Goal: Task Accomplishment & Management: Complete application form

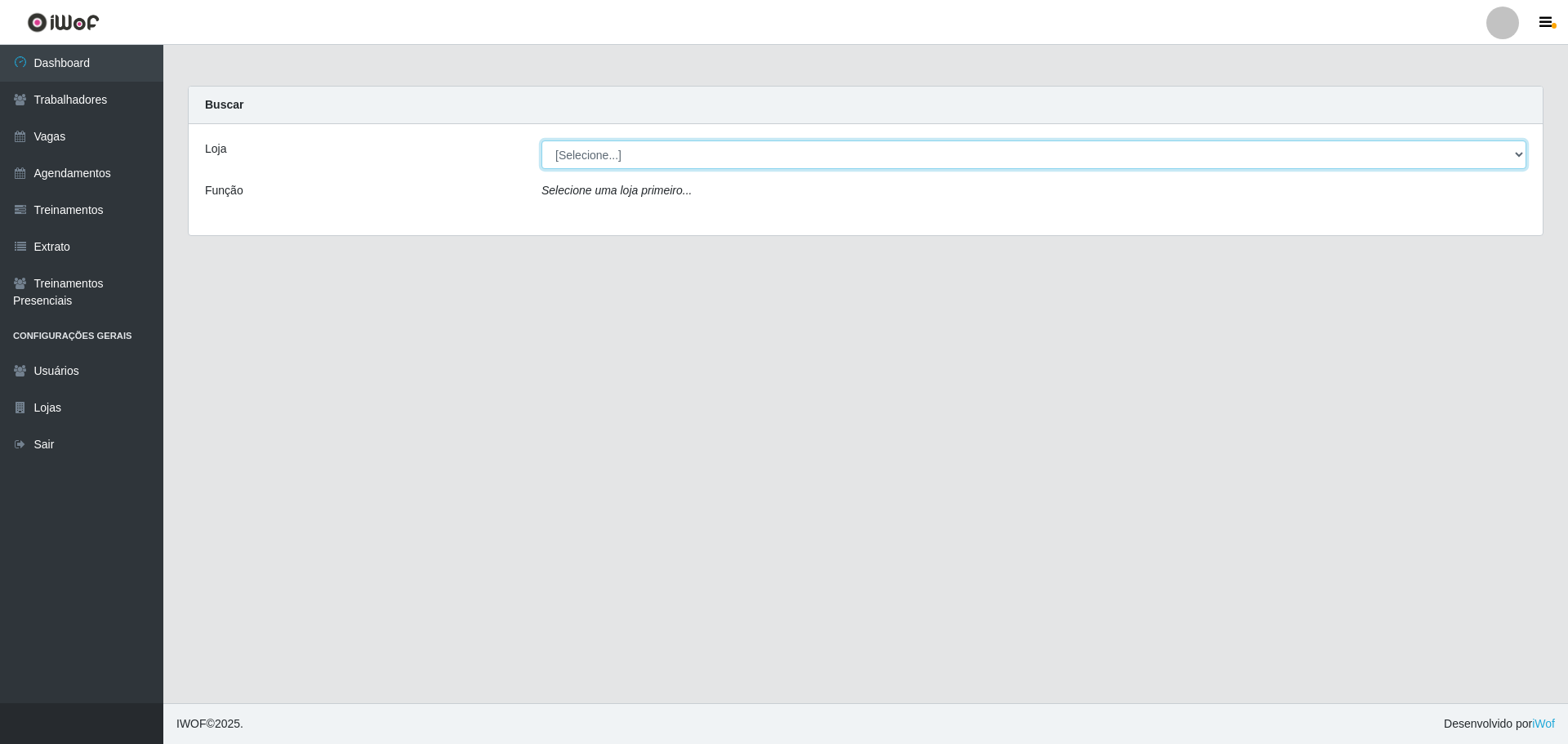
click at [591, 162] on select "[Selecione...] Minimercado Filezão O Filezão - Centenário" at bounding box center [1033, 155] width 985 height 29
select select "203"
click at [541, 140] on select "[Selecione...] Minimercado Filezão O Filezão - Centenário" at bounding box center [1033, 155] width 985 height 29
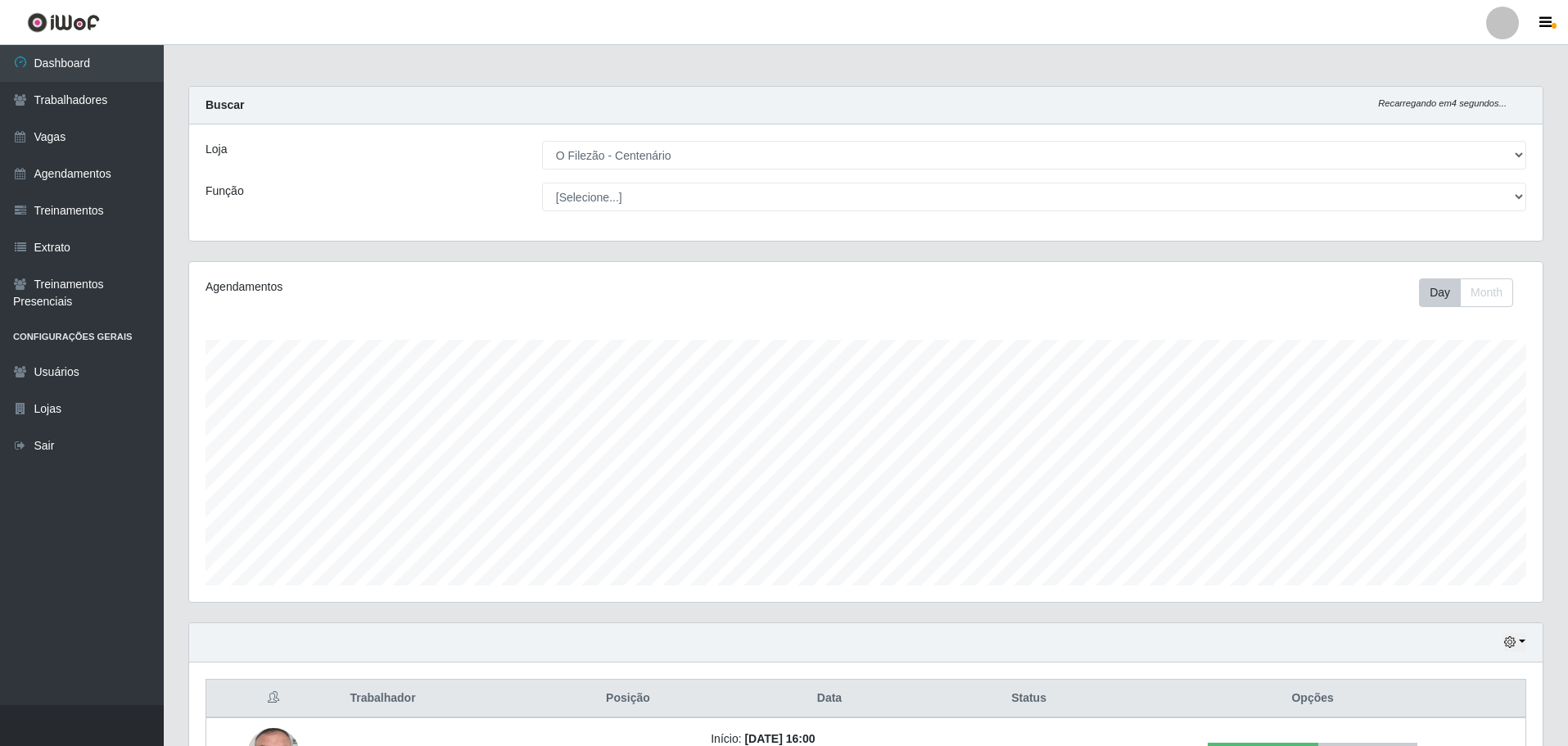
drag, startPoint x: 626, startPoint y: 278, endPoint x: 553, endPoint y: 295, distance: 75.0
click at [625, 278] on div "Agendamentos Day Month" at bounding box center [866, 432] width 1353 height 340
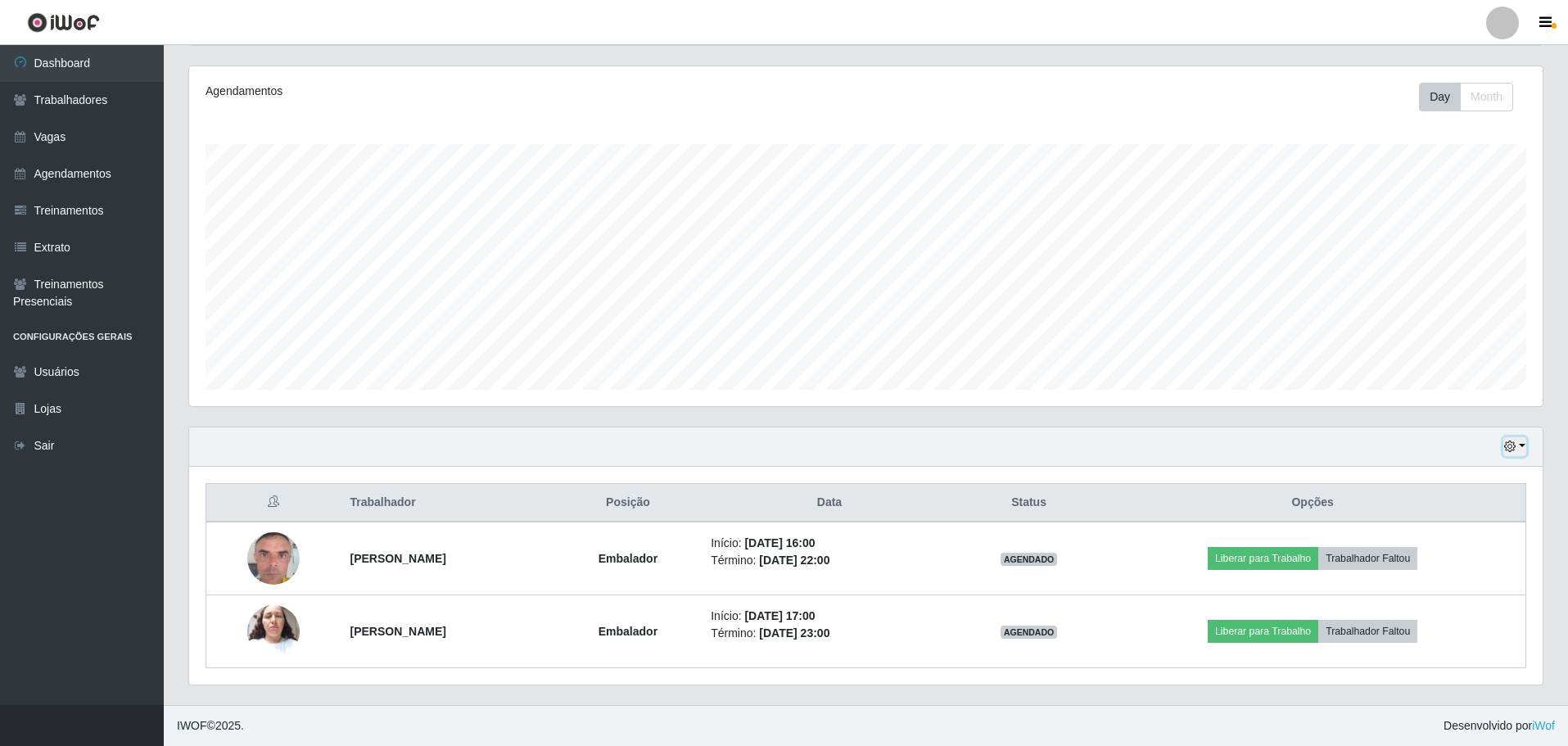
click at [1514, 440] on button "button" at bounding box center [1515, 447] width 23 height 19
click at [1444, 538] on button "3 dias" at bounding box center [1461, 545] width 129 height 34
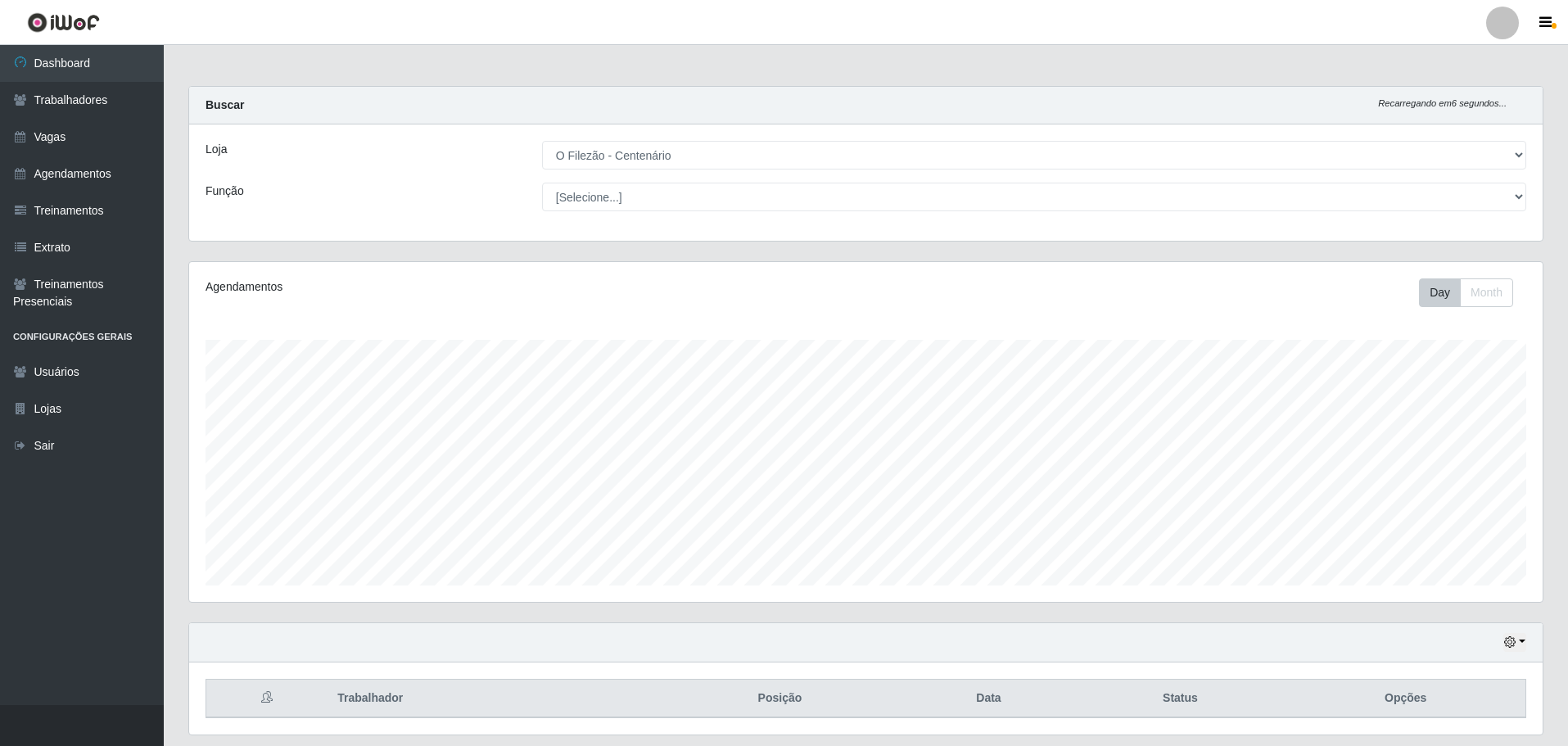
scroll to position [50, 0]
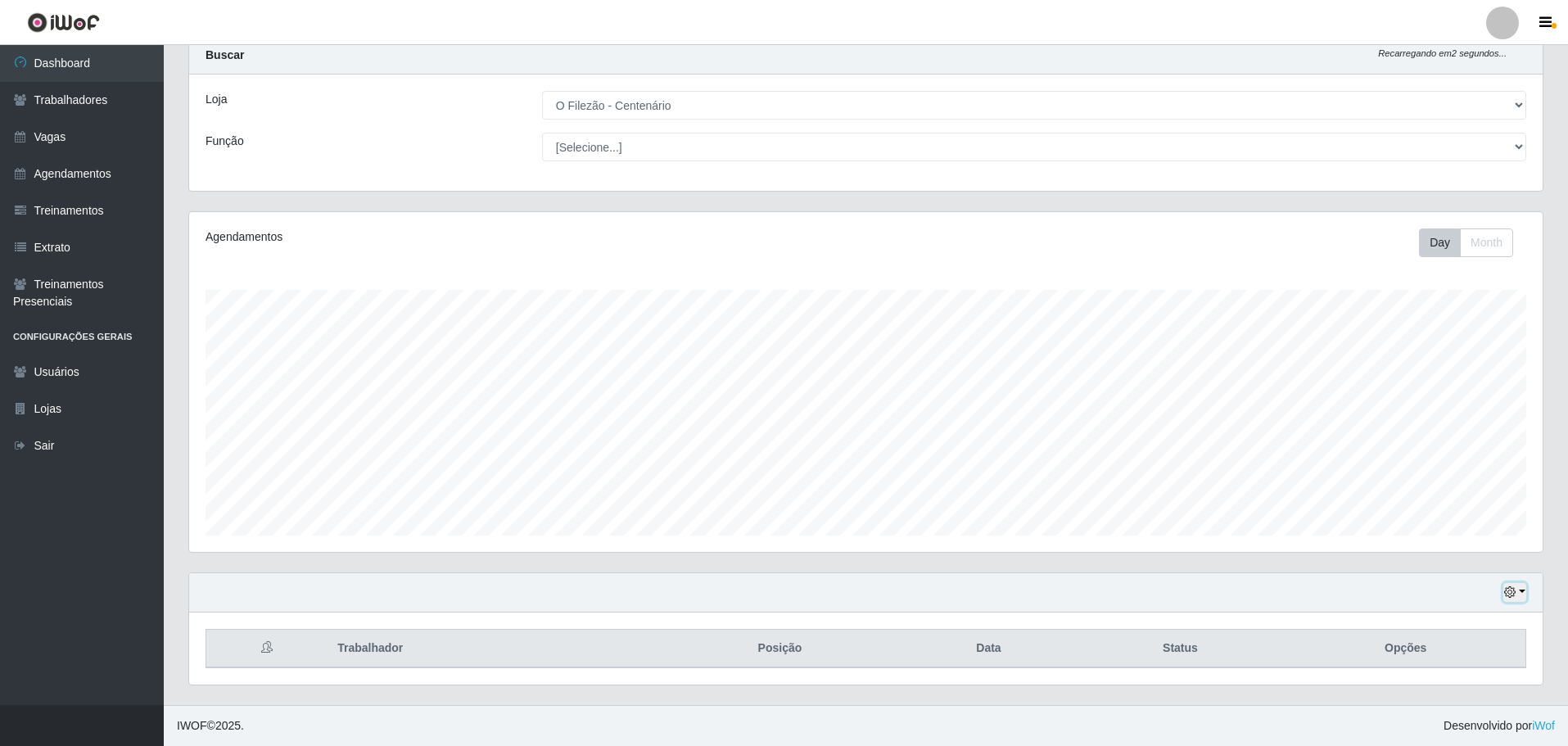
click at [1518, 591] on button "button" at bounding box center [1515, 593] width 23 height 19
click at [58, 61] on link "Dashboard" at bounding box center [81, 63] width 164 height 36
click at [82, 103] on link "Trabalhadores" at bounding box center [81, 101] width 164 height 36
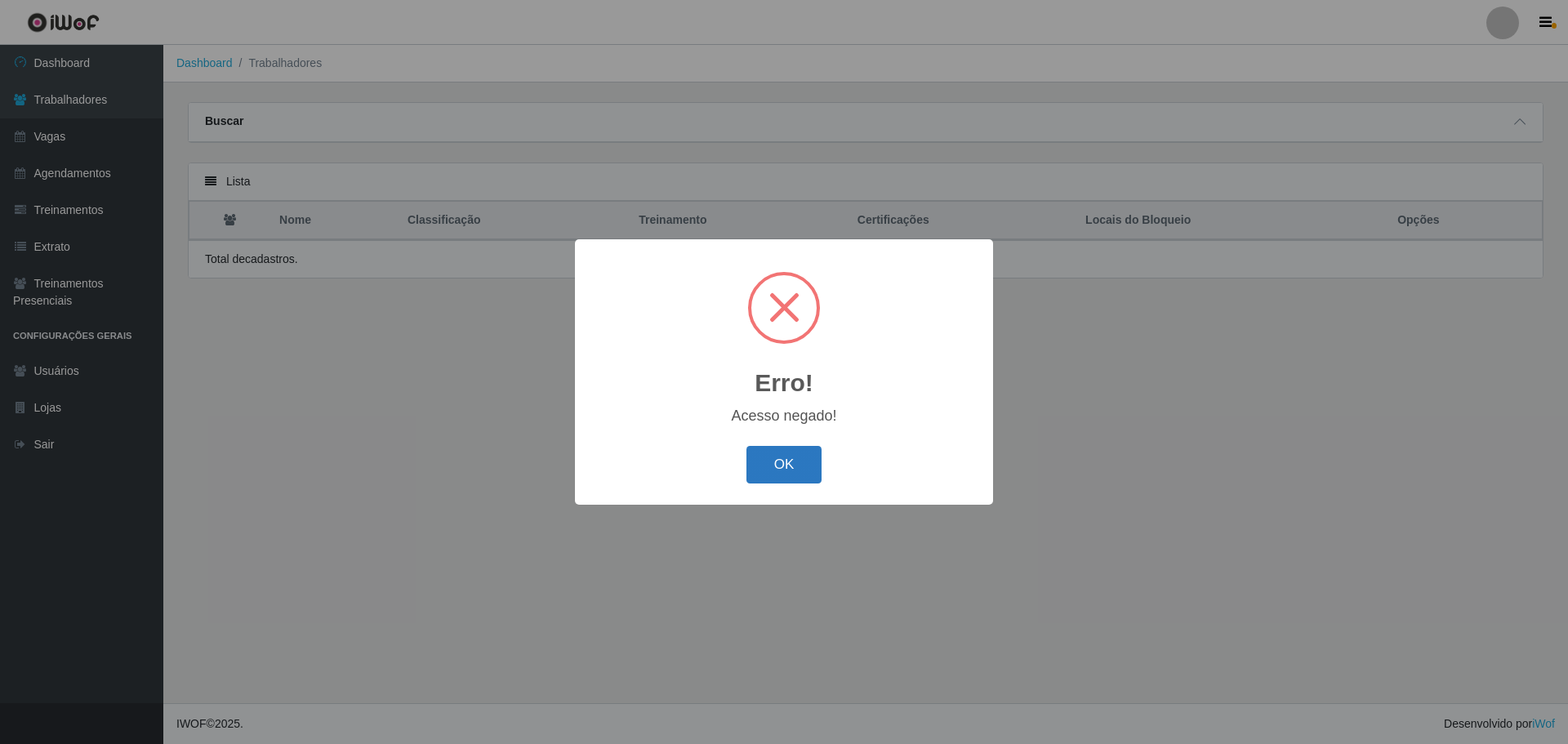
click at [780, 472] on button "OK" at bounding box center [784, 465] width 76 height 38
click at [790, 456] on button "OK" at bounding box center [784, 465] width 76 height 38
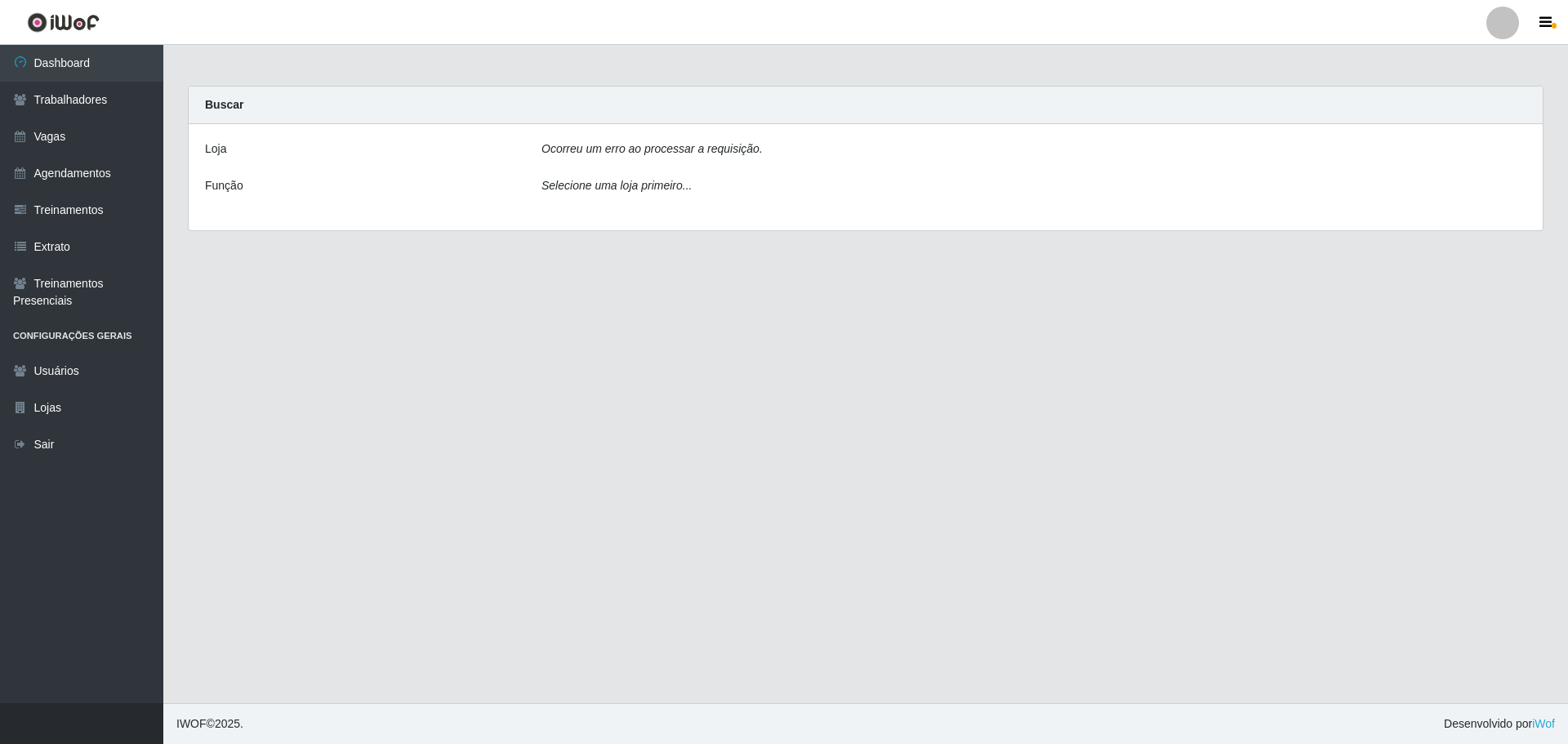
drag, startPoint x: 65, startPoint y: 142, endPoint x: 184, endPoint y: 167, distance: 121.6
click at [66, 142] on link "Vagas" at bounding box center [81, 137] width 163 height 36
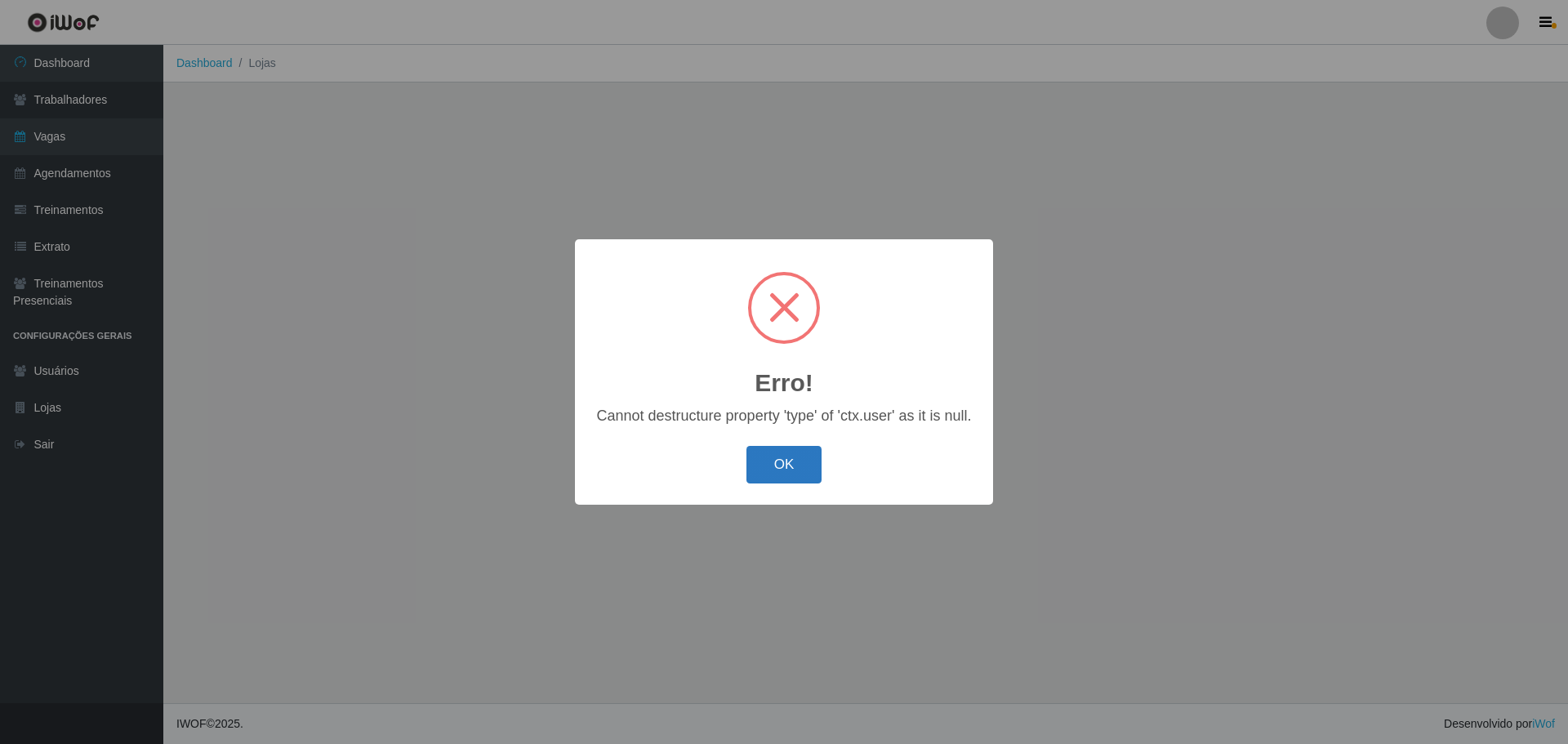
click at [814, 470] on button "OK" at bounding box center [784, 465] width 76 height 38
click at [788, 471] on button "OK" at bounding box center [784, 465] width 76 height 38
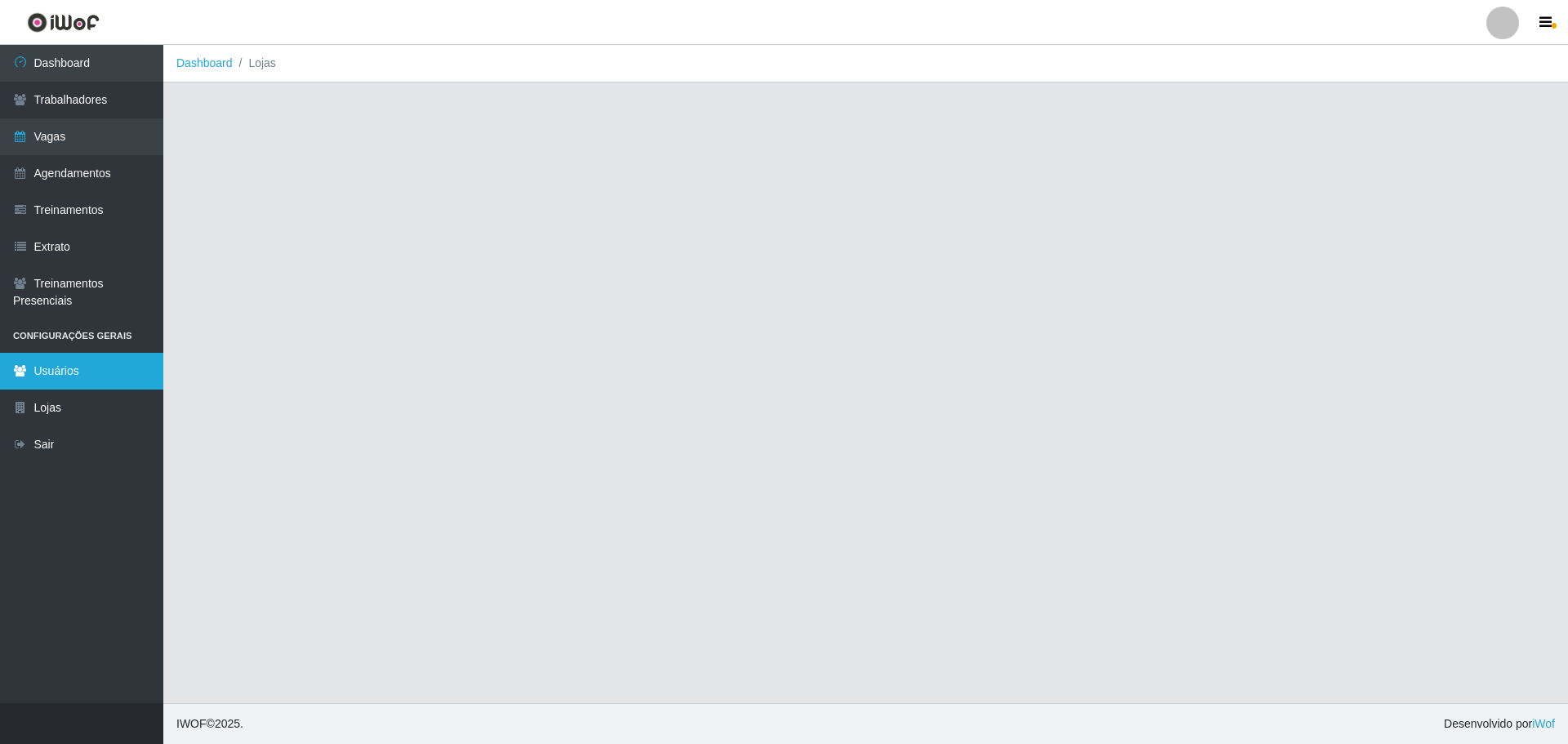
click at [91, 372] on link "Usuários" at bounding box center [81, 371] width 163 height 36
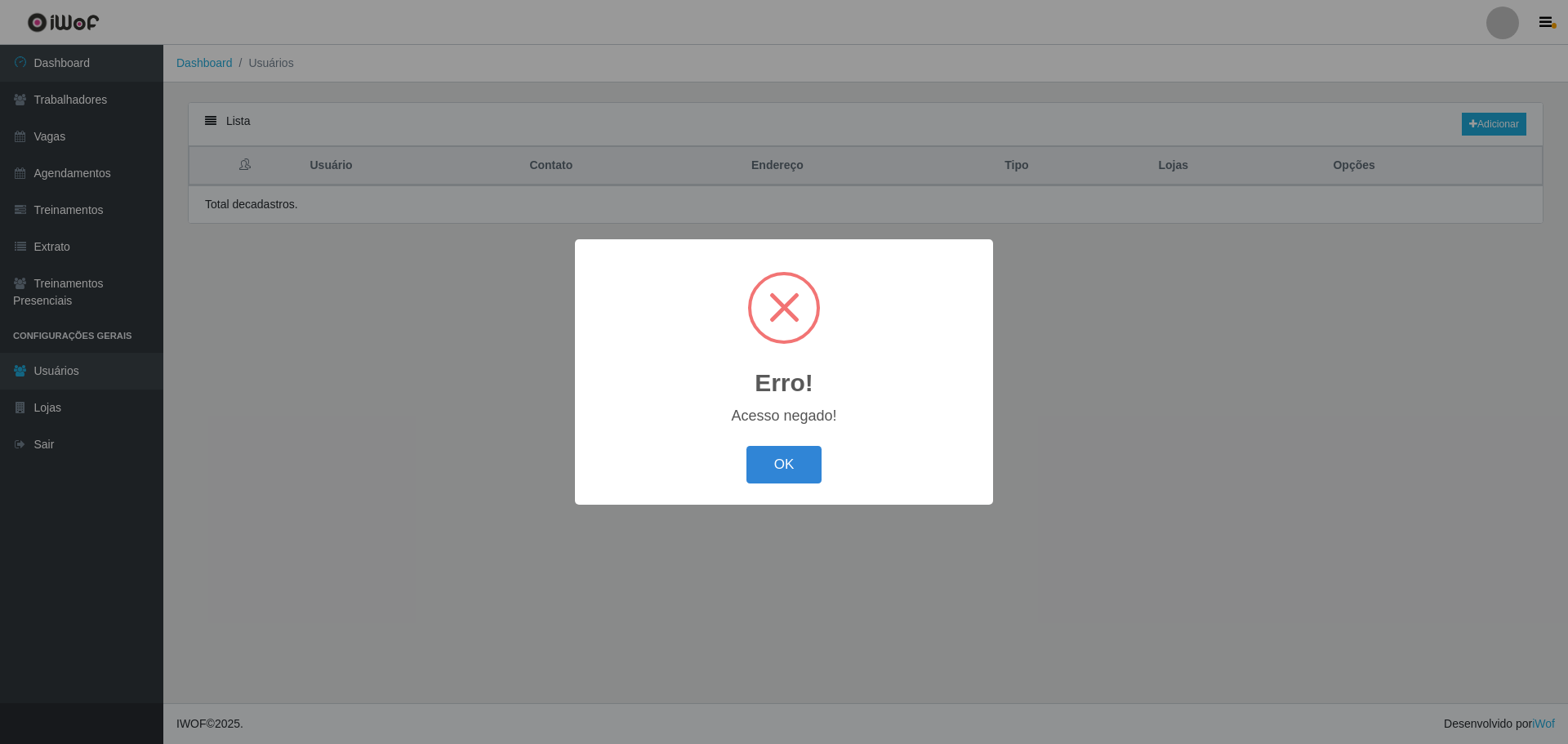
click at [794, 492] on div "Erro! × Acesso negado! OK Cancel" at bounding box center [784, 372] width 418 height 265
drag, startPoint x: 786, startPoint y: 476, endPoint x: 701, endPoint y: 410, distance: 107.6
click at [786, 476] on button "OK" at bounding box center [784, 465] width 76 height 38
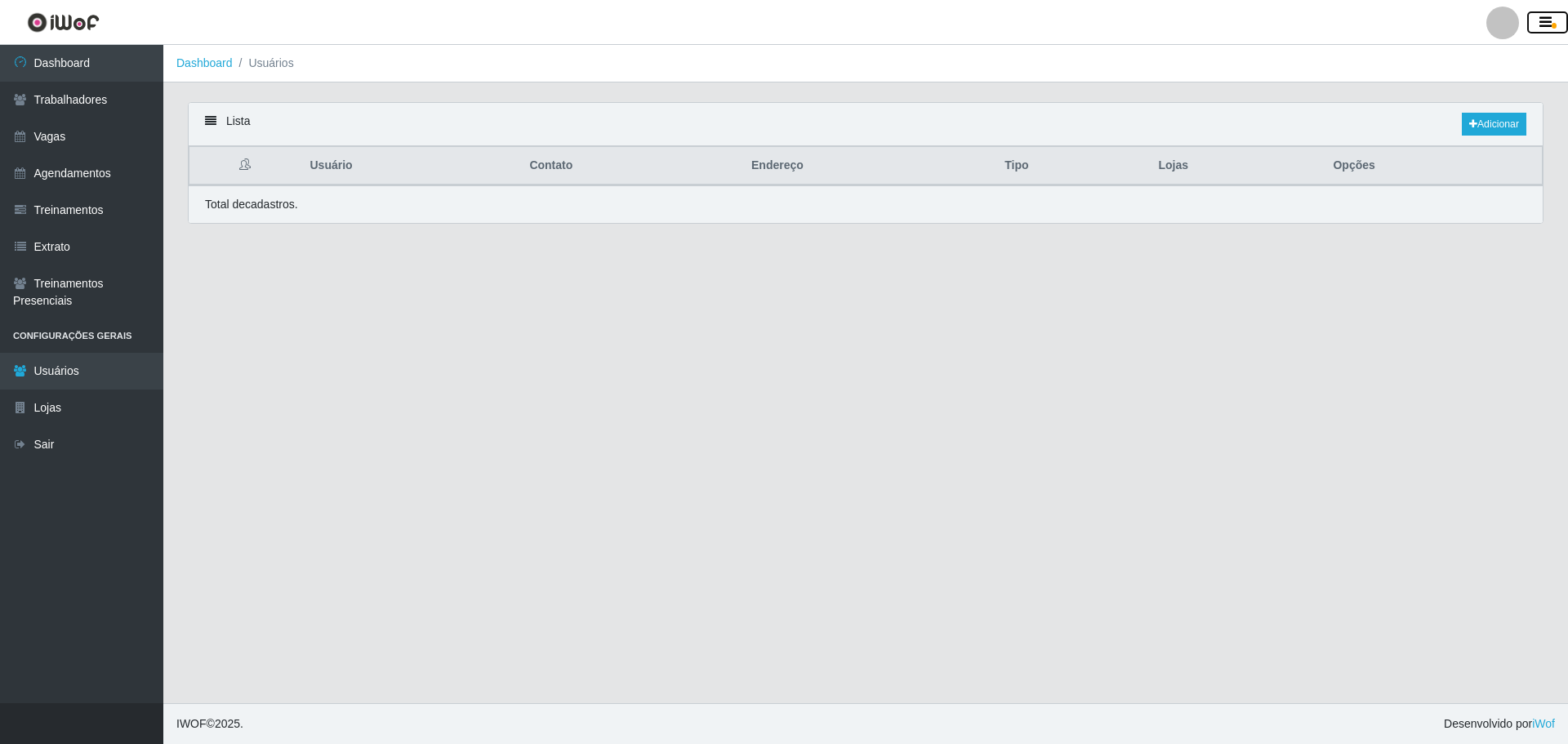
drag, startPoint x: 1550, startPoint y: 20, endPoint x: 1532, endPoint y: 48, distance: 33.3
click at [1547, 20] on icon "button" at bounding box center [1545, 22] width 12 height 14
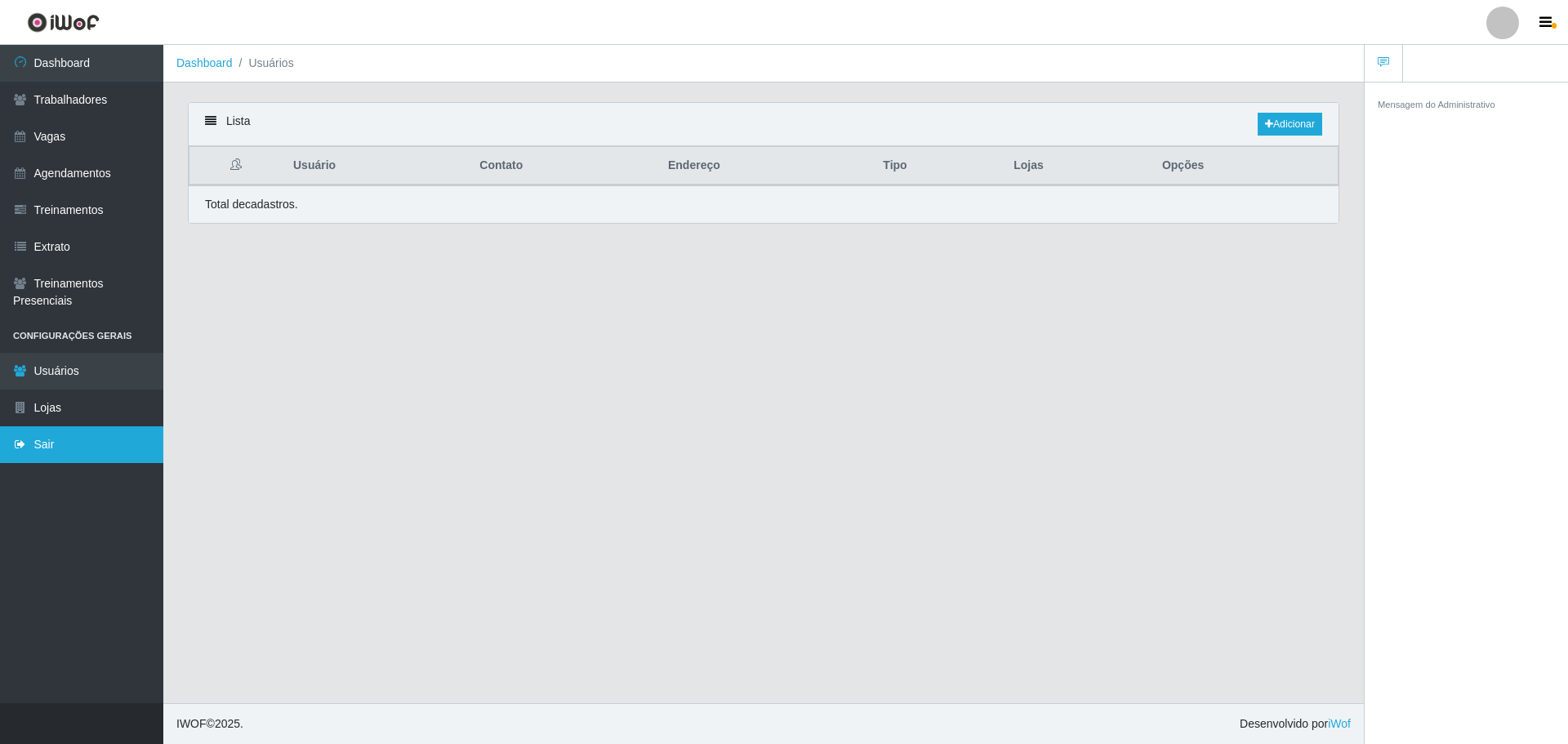
click at [27, 446] on icon at bounding box center [20, 444] width 14 height 11
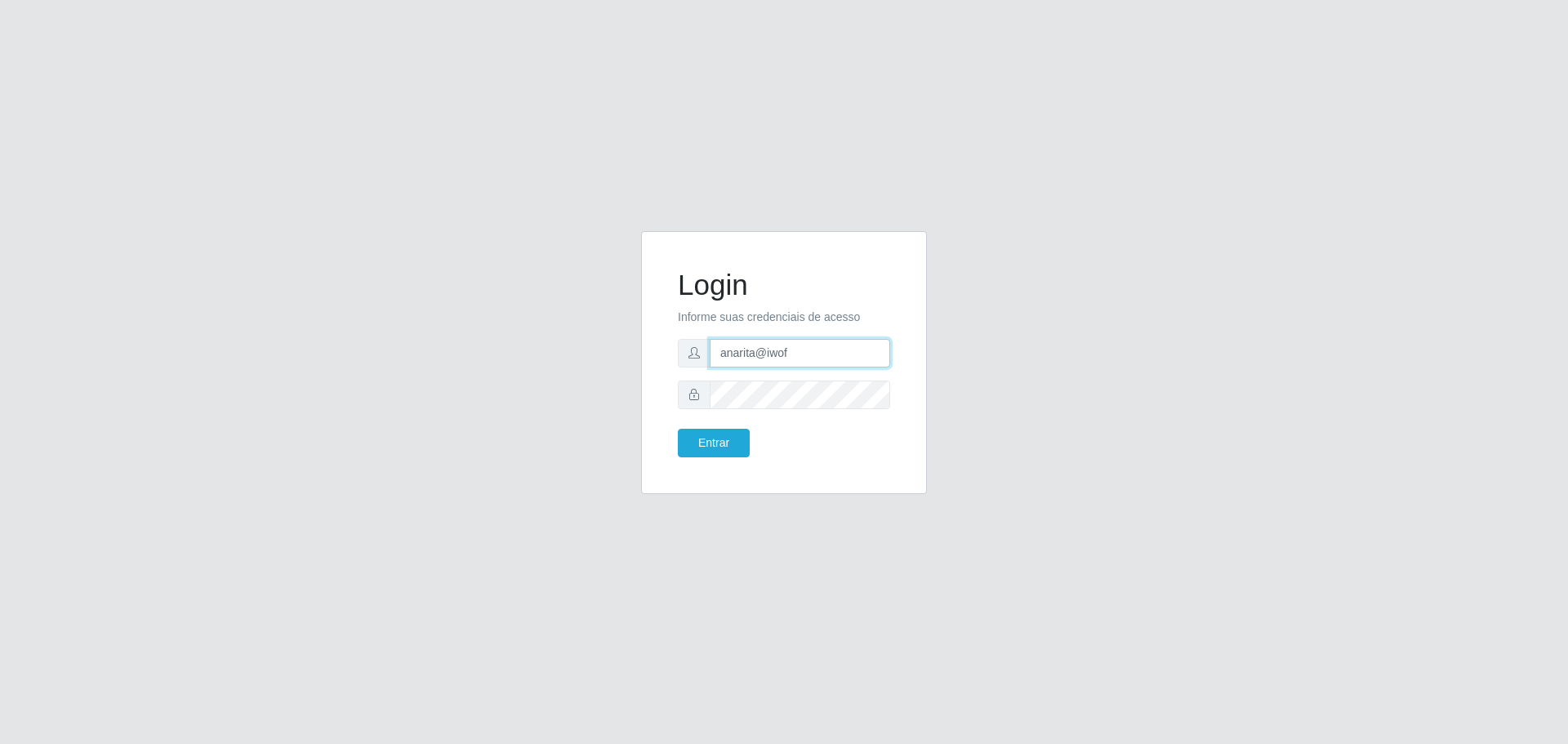
click at [818, 359] on input "anarita@iwof" at bounding box center [799, 353] width 180 height 29
type input "cleane@iwof"
click at [718, 443] on button "Entrar" at bounding box center [713, 443] width 72 height 29
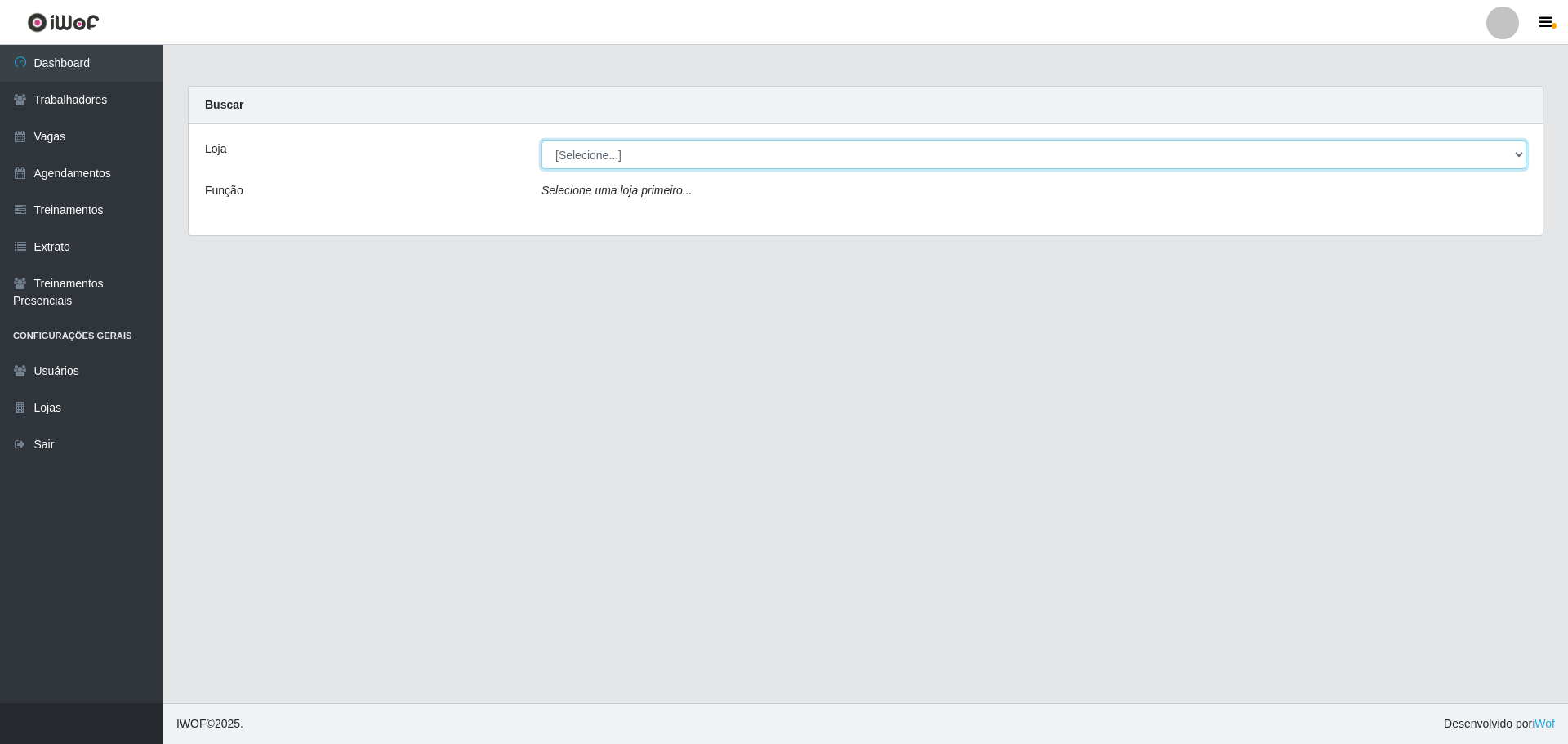
click at [565, 146] on select "[Selecione...] Minimercado Filezão O Filezão - Centenário" at bounding box center [1033, 155] width 985 height 29
select select "203"
click at [541, 140] on select "[Selecione...] Minimercado Filezão O Filezão - Centenário" at bounding box center [1033, 155] width 985 height 29
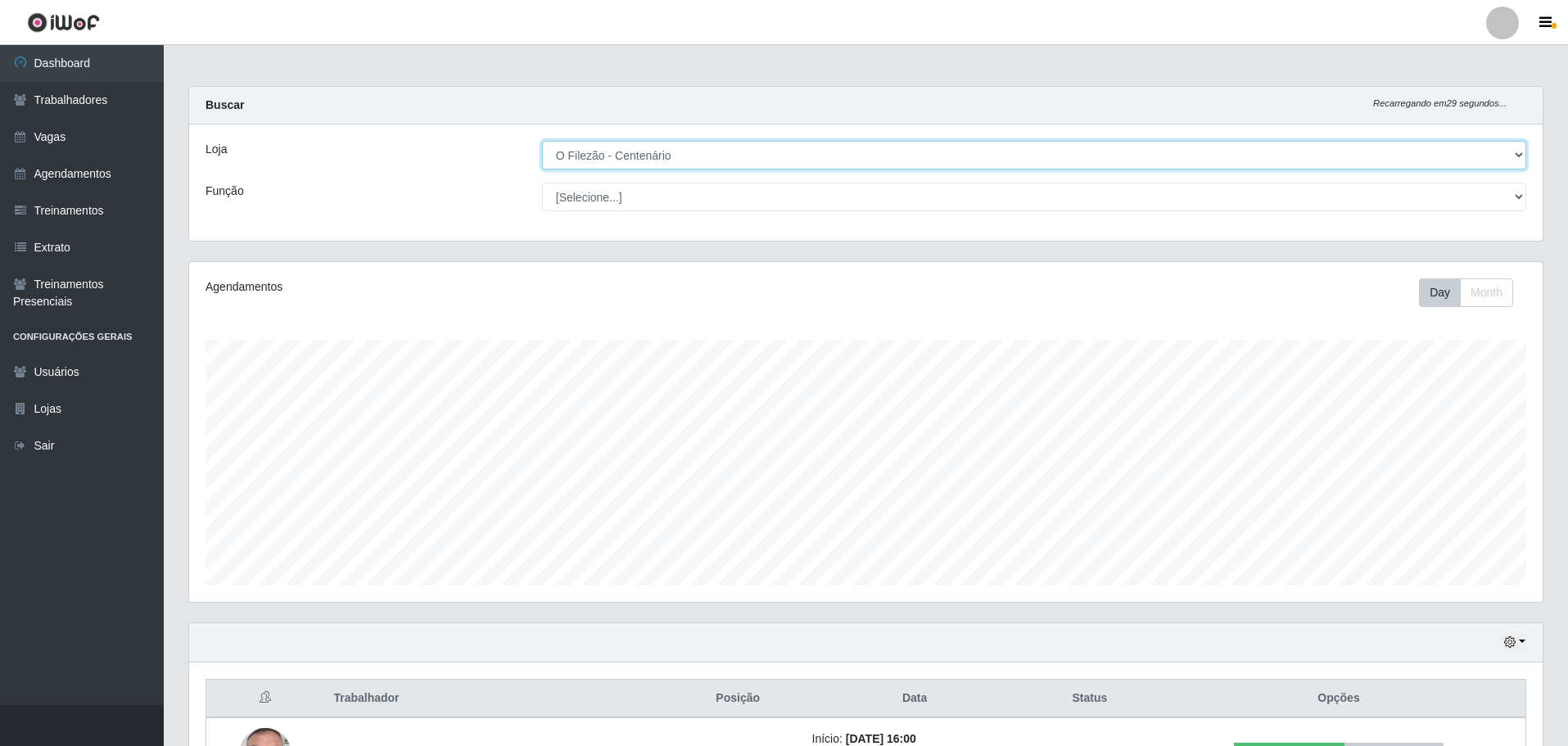
scroll to position [195, 0]
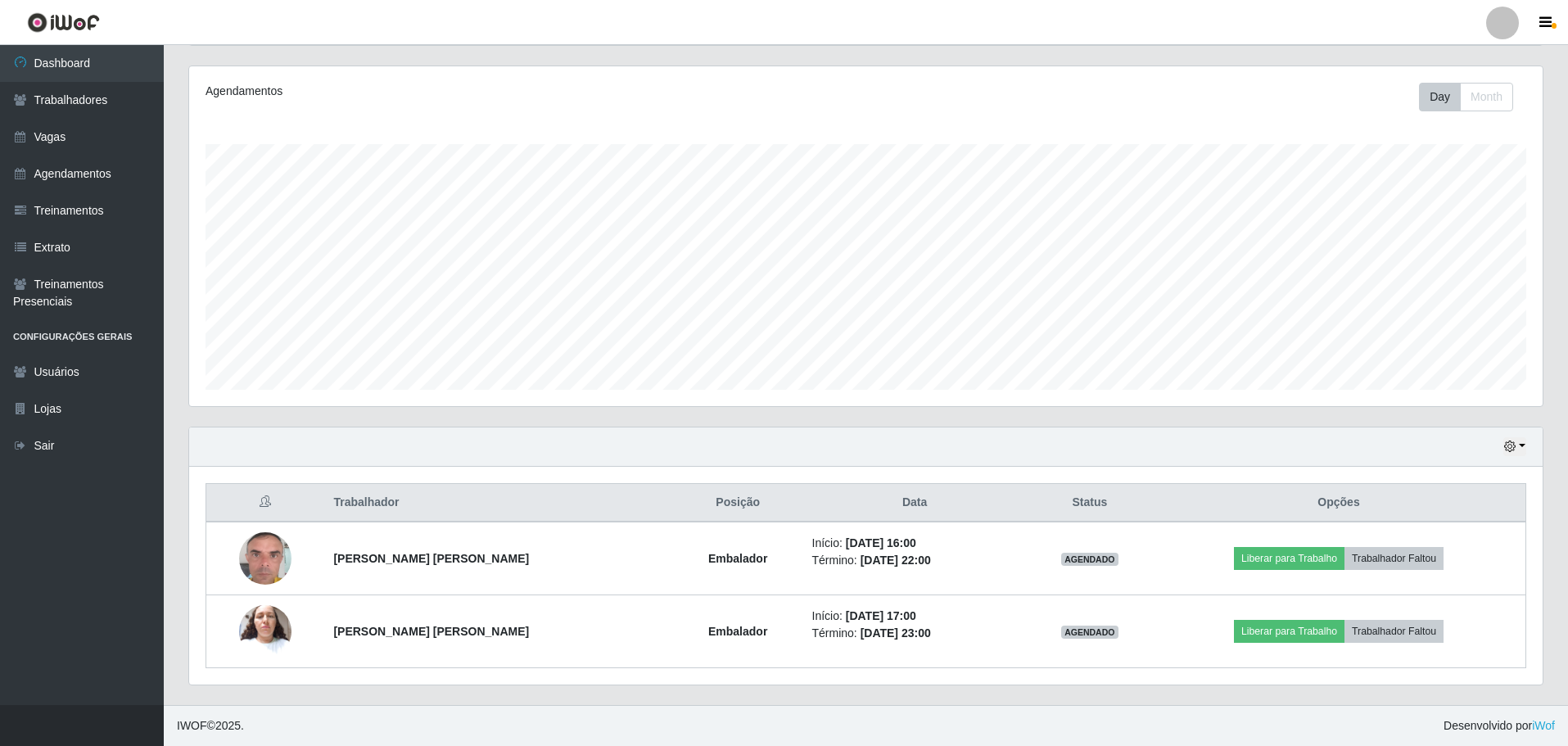
click at [1528, 445] on div "Hoje 1 dia 3 dias 1 Semana Não encerrados" at bounding box center [866, 446] width 1353 height 39
click at [1519, 446] on button "button" at bounding box center [1515, 447] width 23 height 19
click at [1444, 541] on button "3 dias" at bounding box center [1461, 545] width 129 height 34
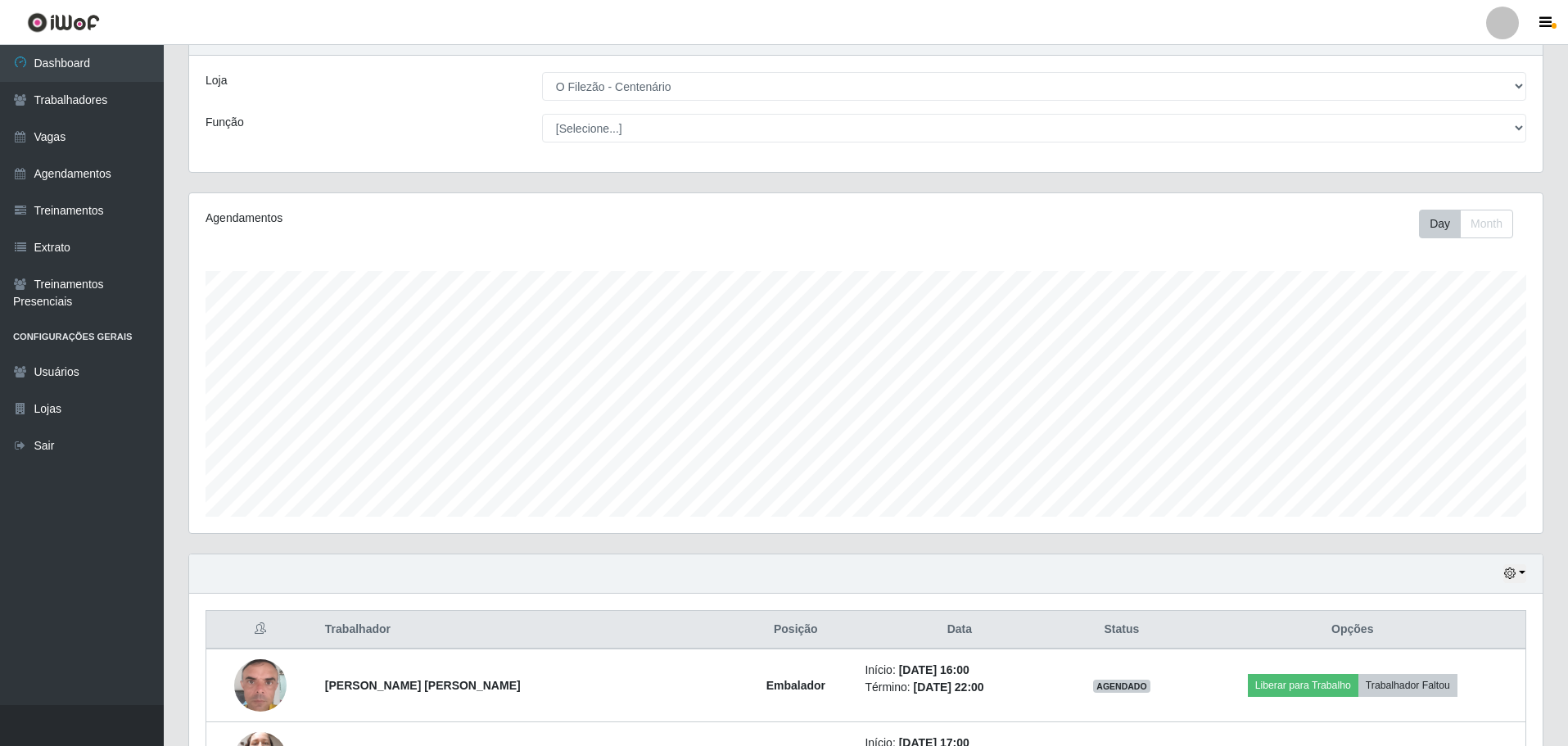
scroll to position [0, 0]
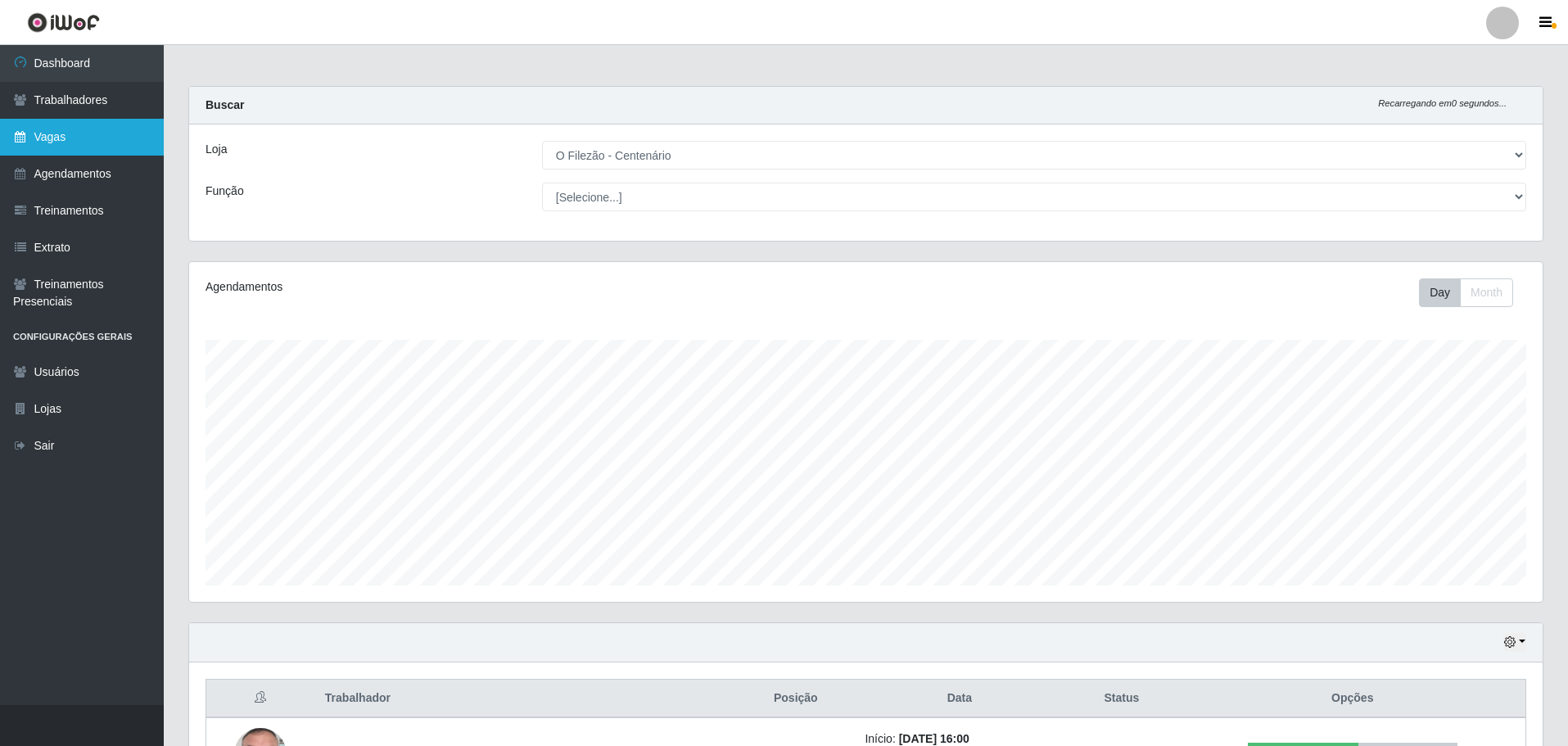
click at [97, 144] on link "Vagas" at bounding box center [81, 137] width 164 height 36
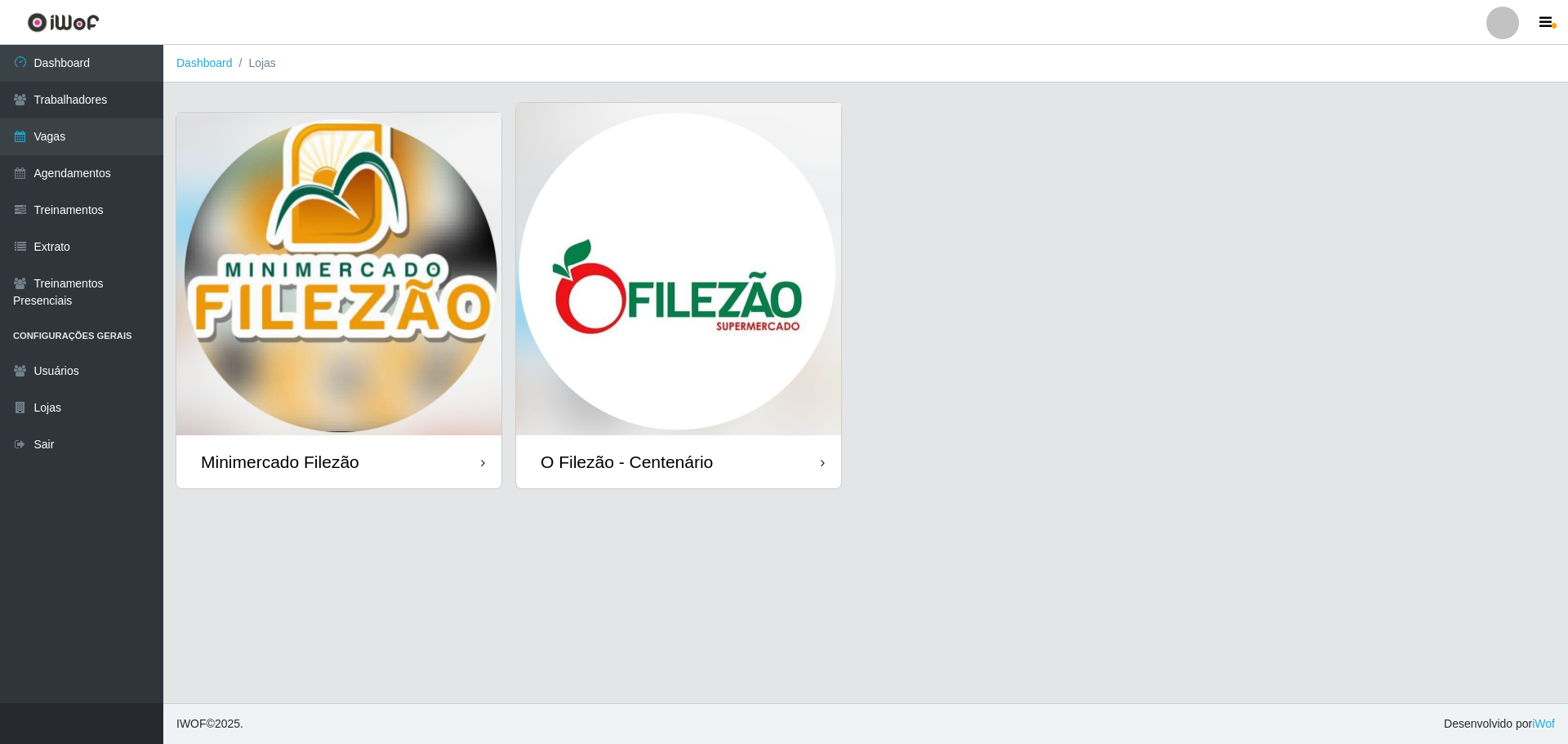
click at [649, 253] on img at bounding box center [678, 269] width 325 height 332
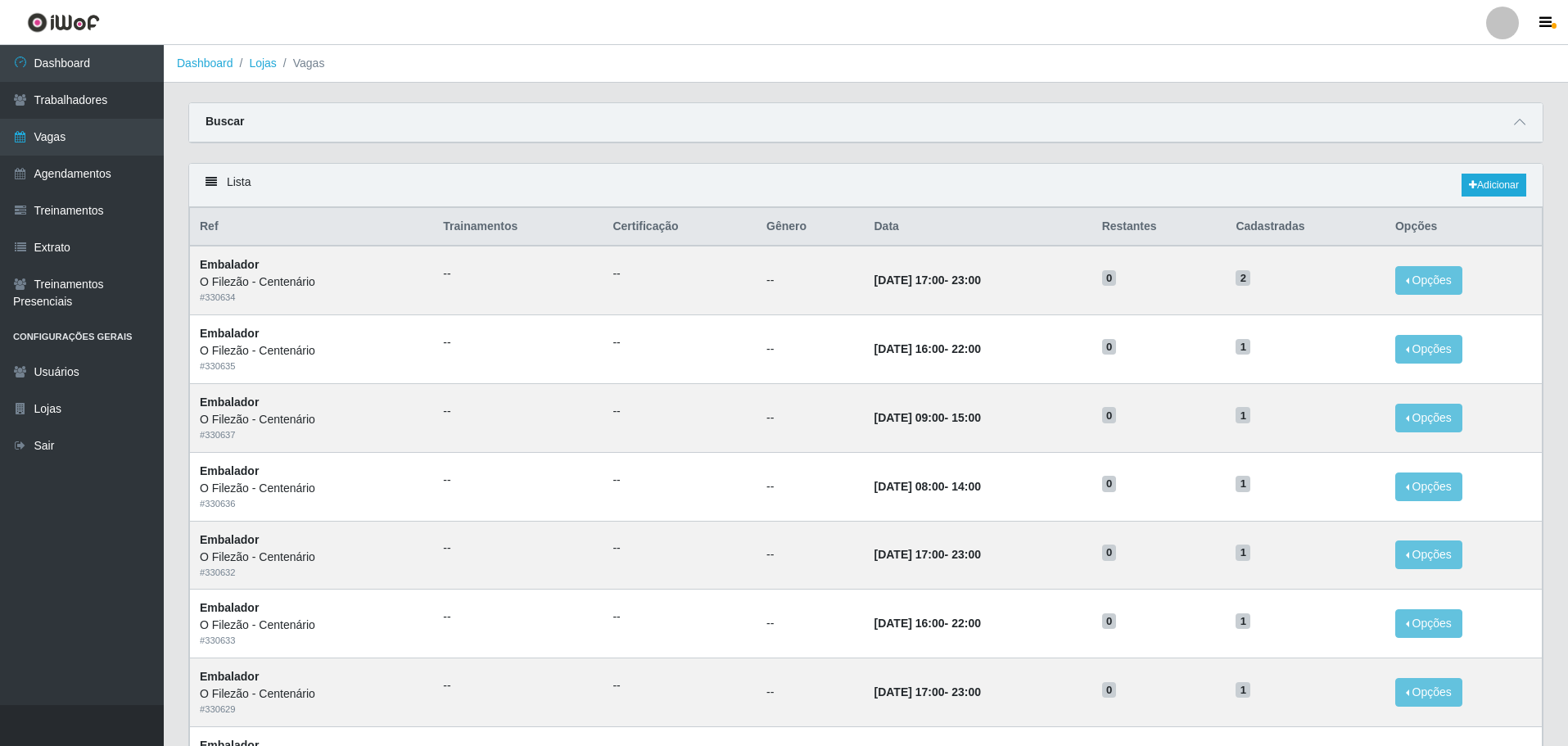
click at [1533, 127] on div "Buscar" at bounding box center [866, 123] width 1353 height 39
click at [1521, 124] on icon at bounding box center [1520, 122] width 11 height 11
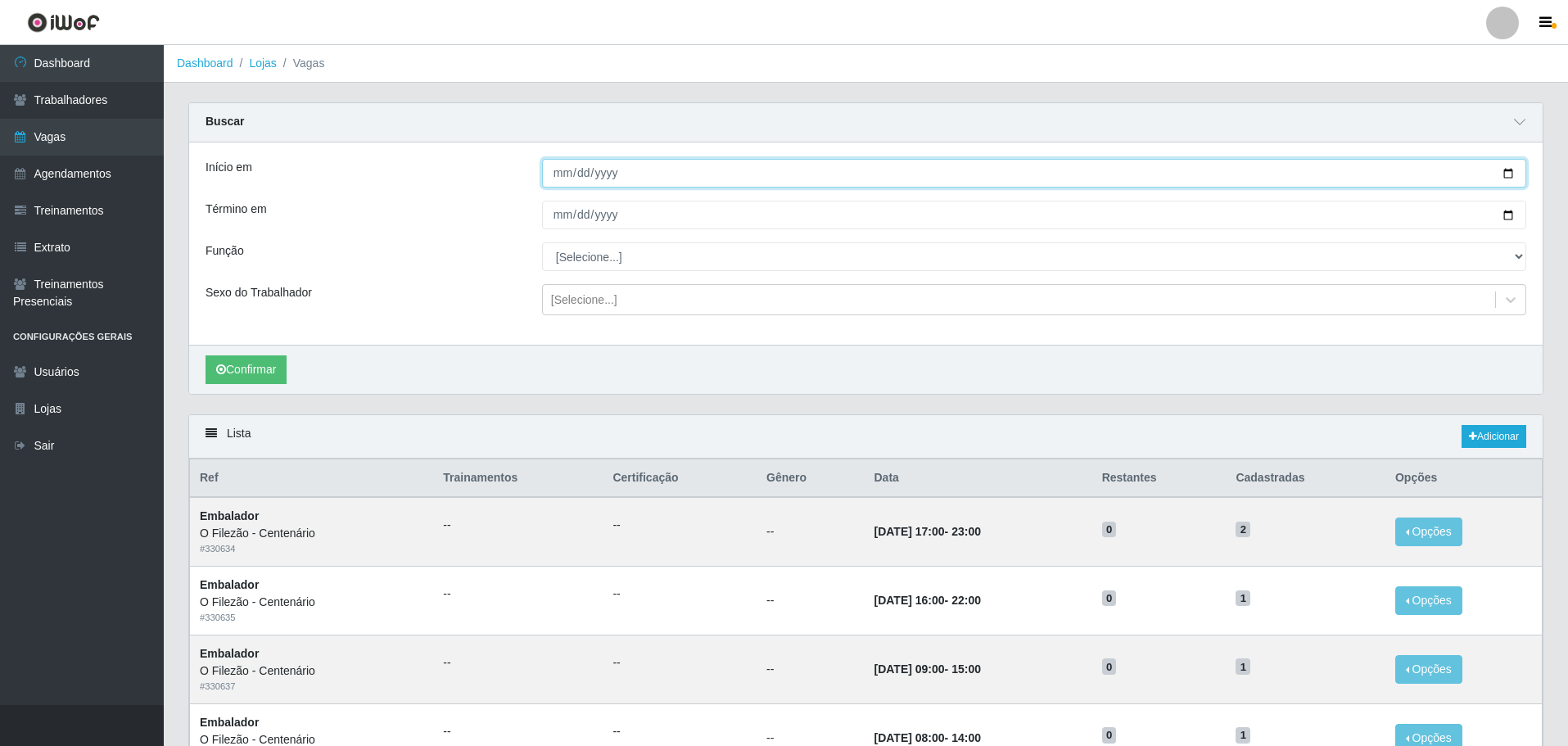
click at [1512, 172] on input "Início em" at bounding box center [1034, 173] width 985 height 29
type input "[DATE]"
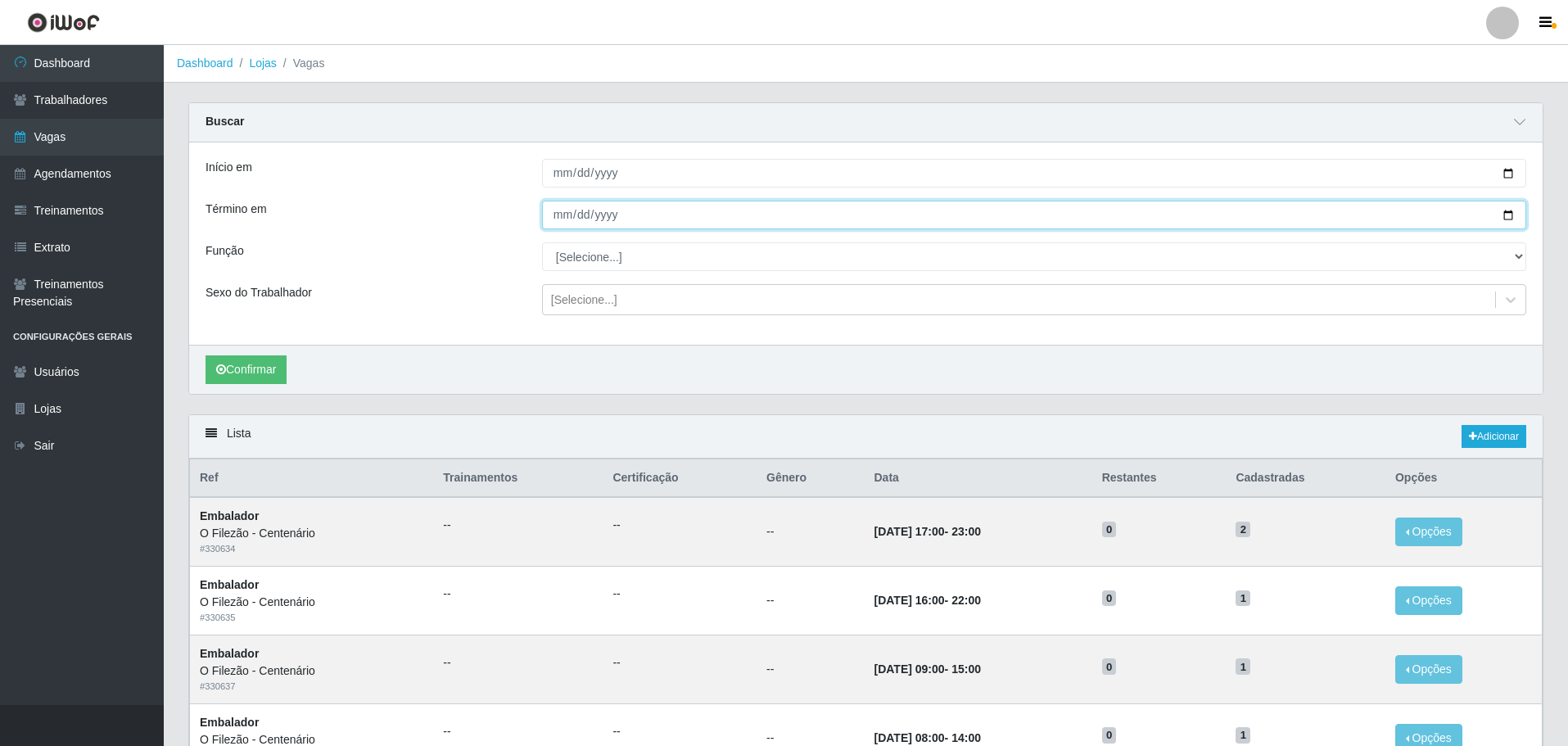
click at [1506, 215] on input "Término em" at bounding box center [1034, 215] width 985 height 29
type input "[DATE]"
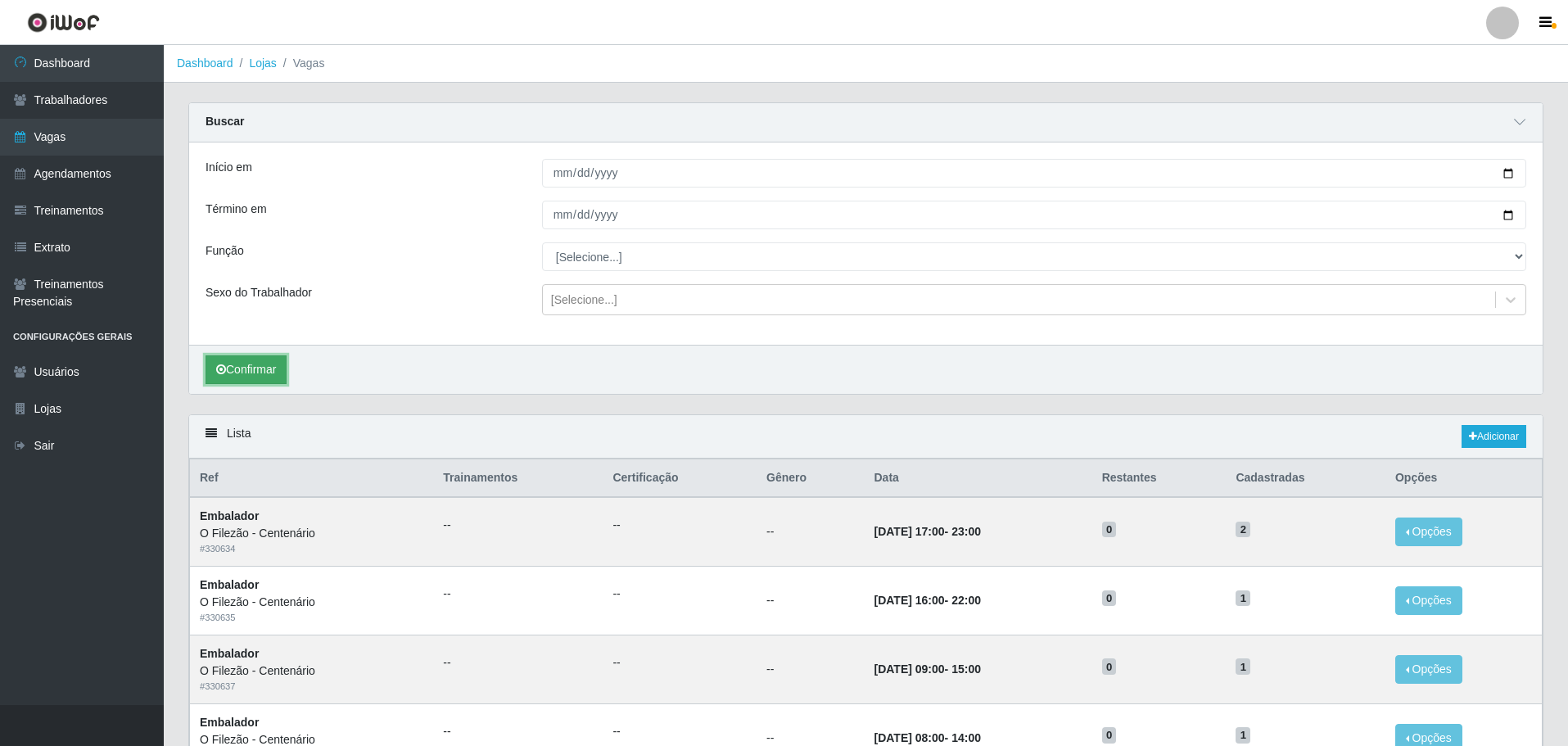
click at [242, 374] on button "Confirmar" at bounding box center [246, 370] width 81 height 29
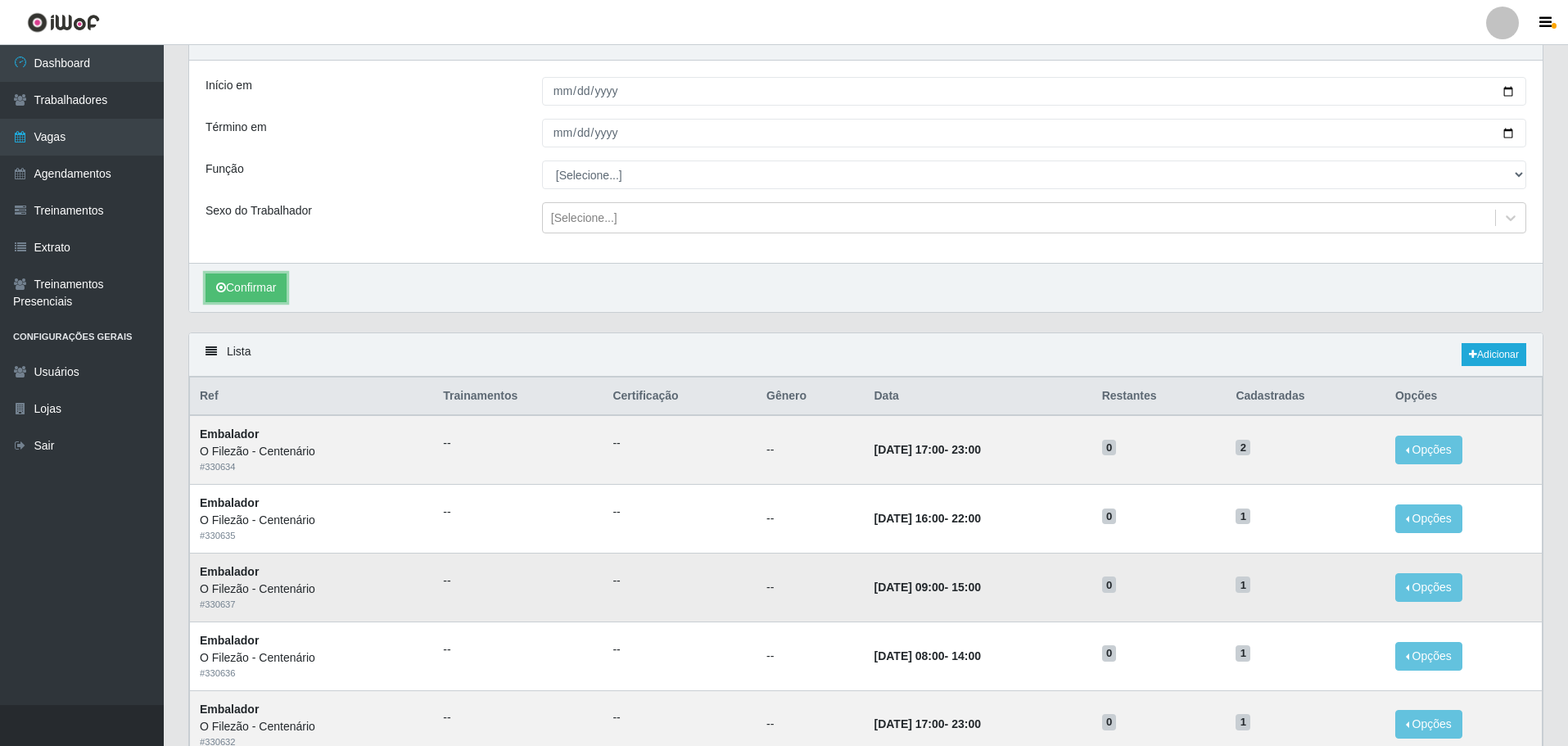
scroll to position [246, 0]
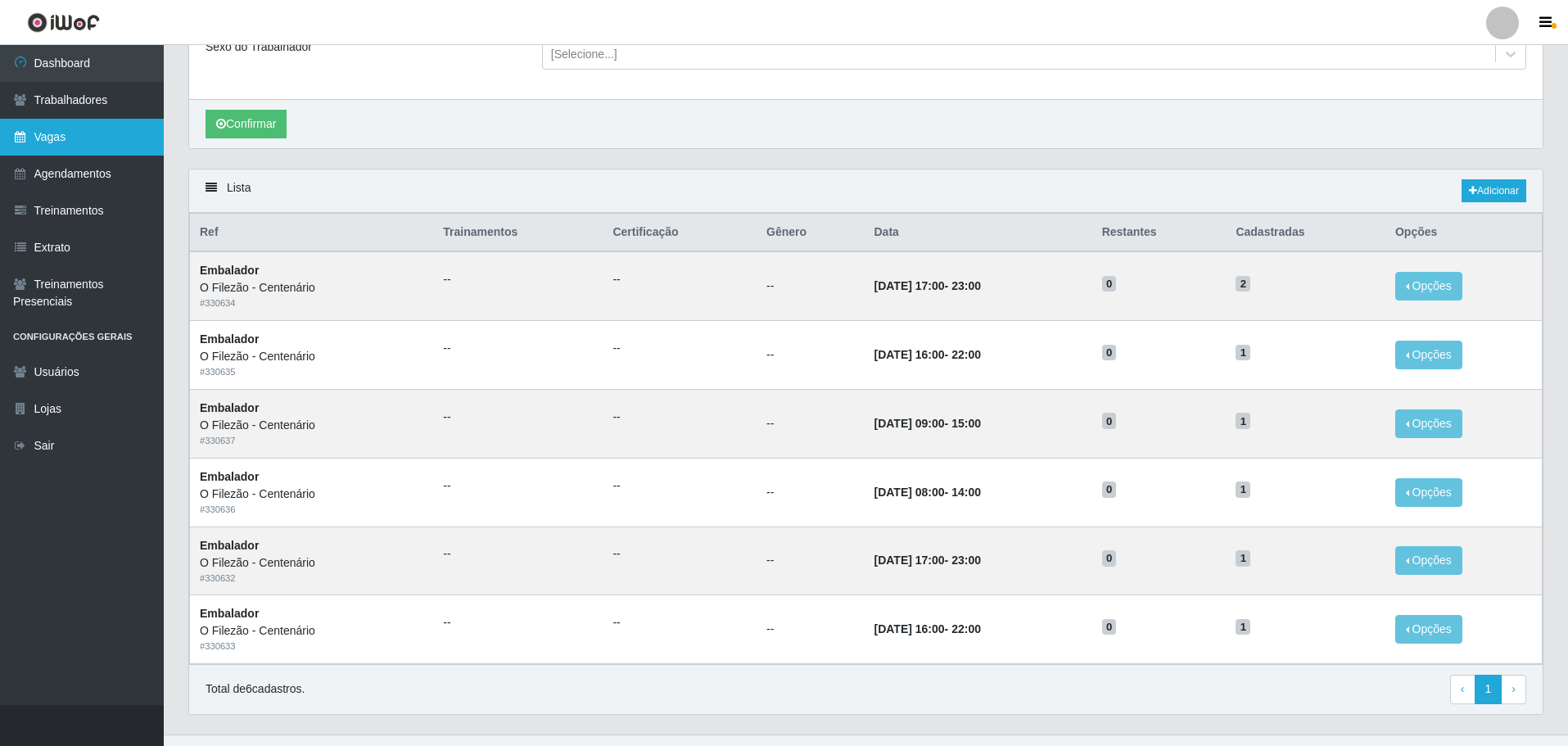
click at [114, 135] on link "Vagas" at bounding box center [81, 137] width 164 height 36
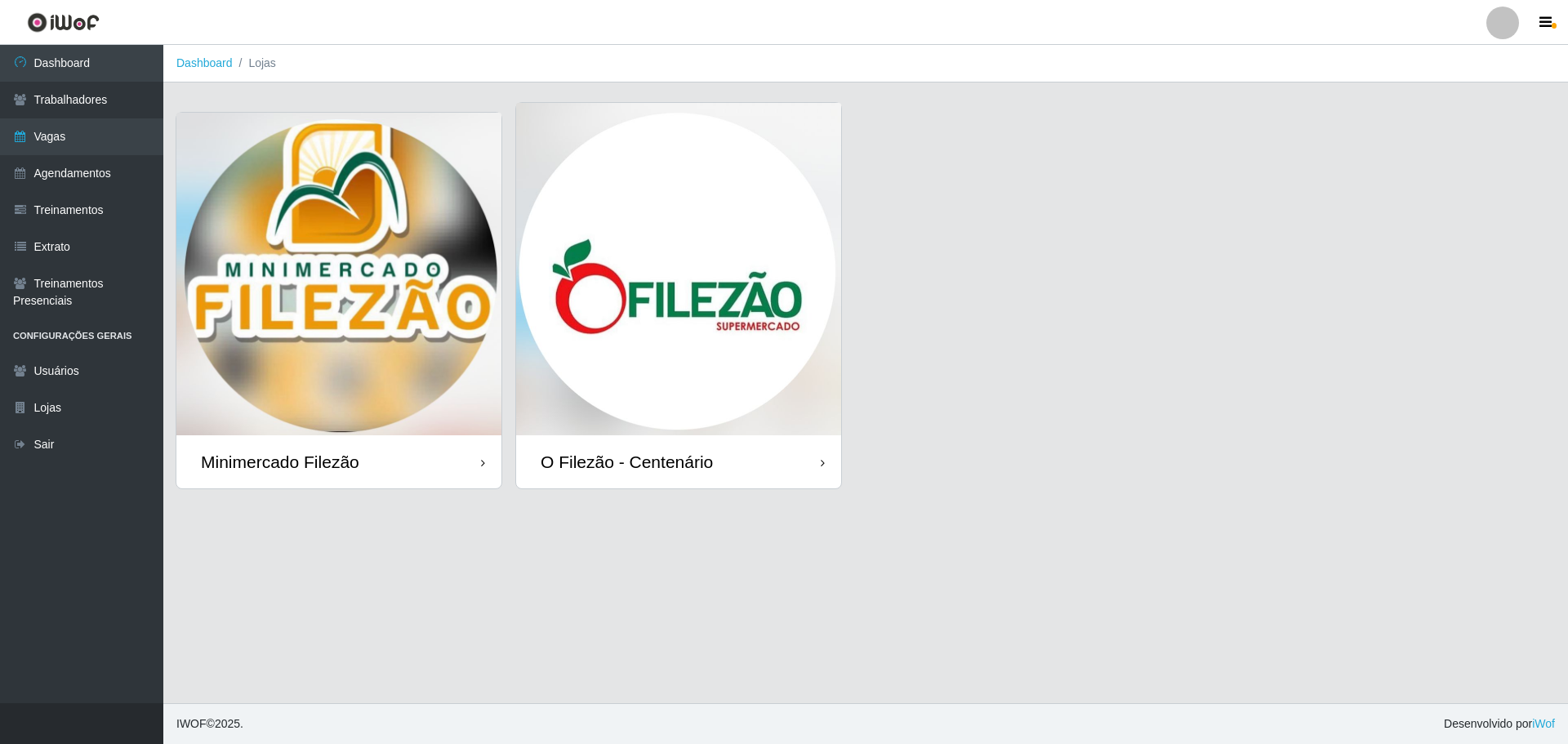
click at [745, 288] on img at bounding box center [678, 269] width 325 height 332
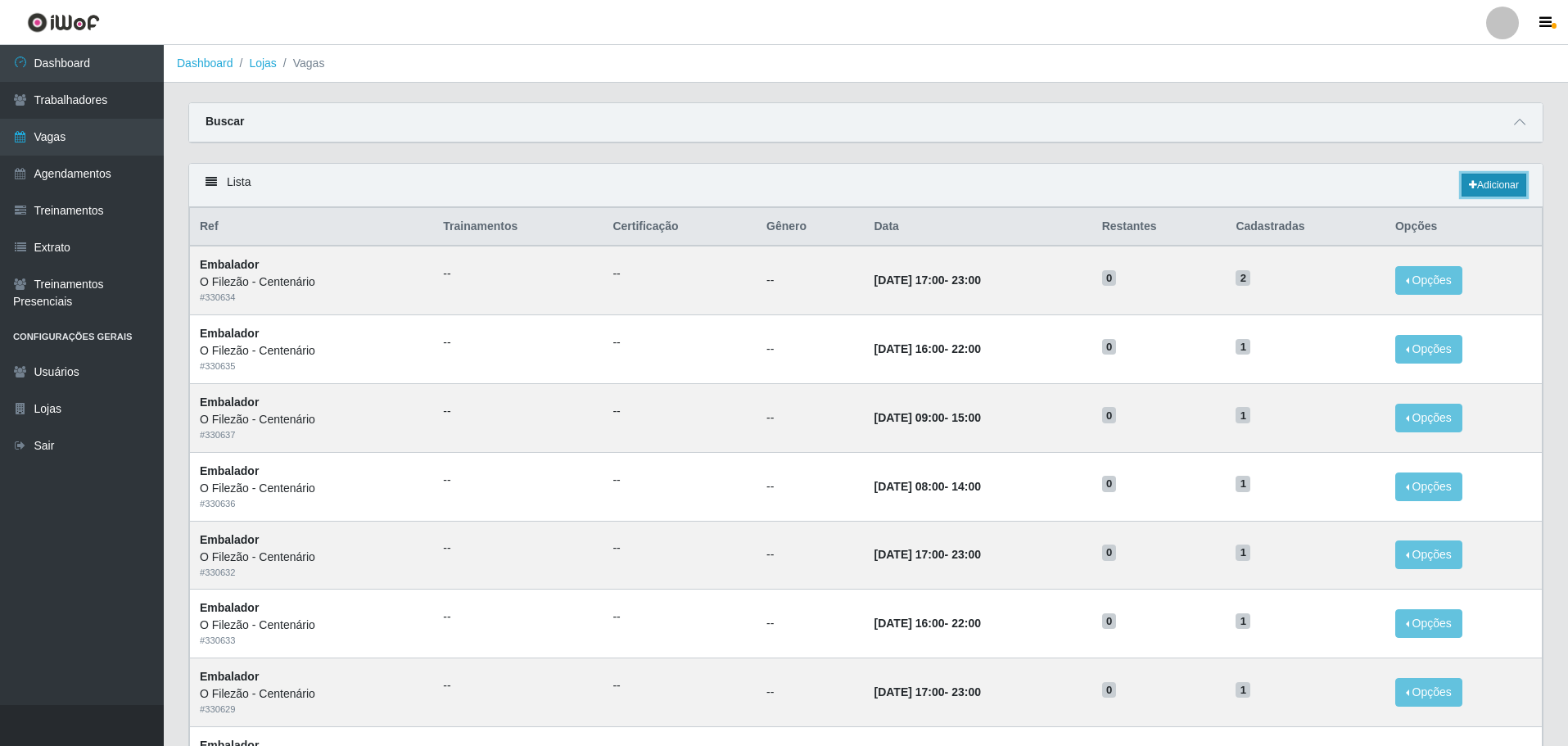
click at [1479, 191] on link "Adicionar" at bounding box center [1494, 185] width 65 height 23
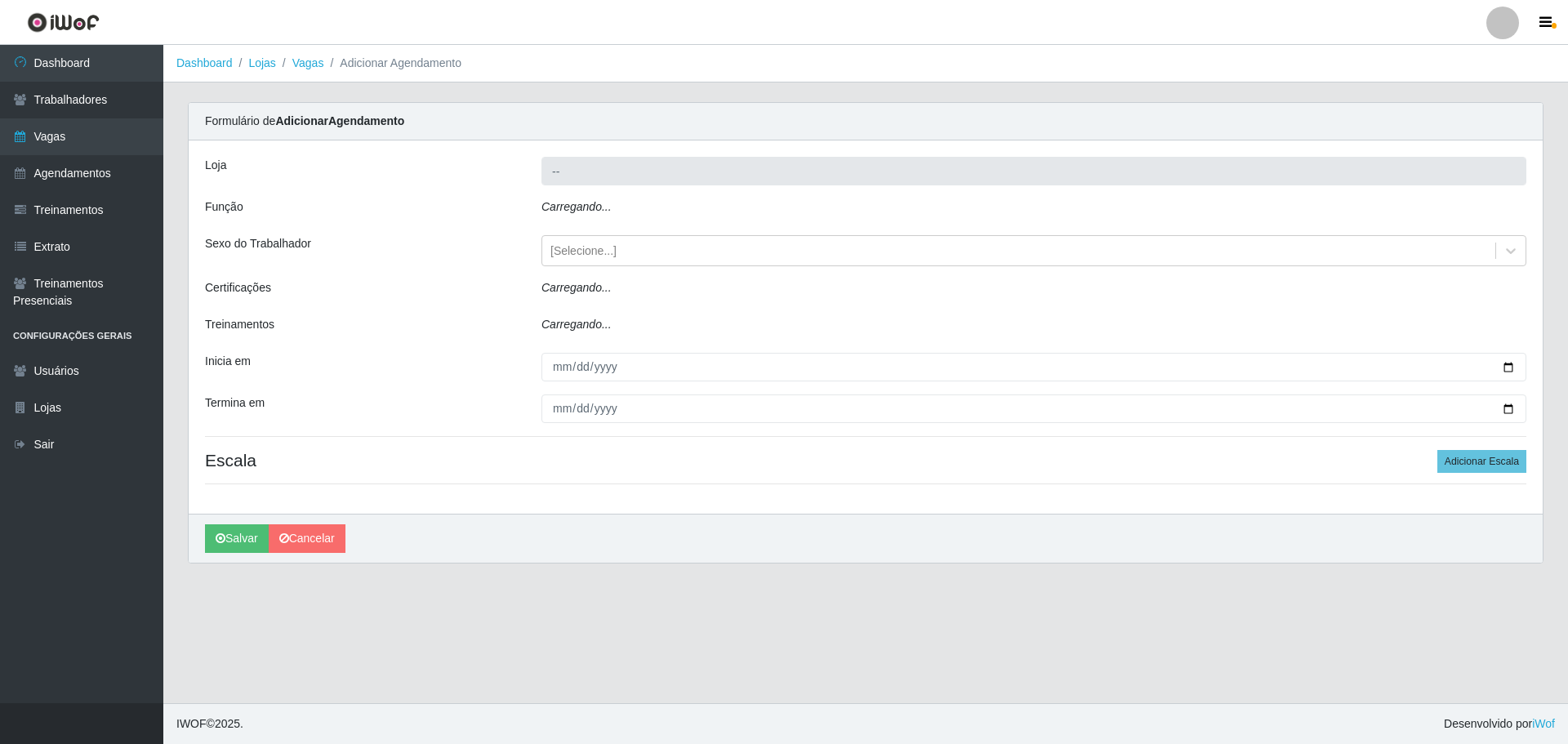
type input "O Filezão - Centenário"
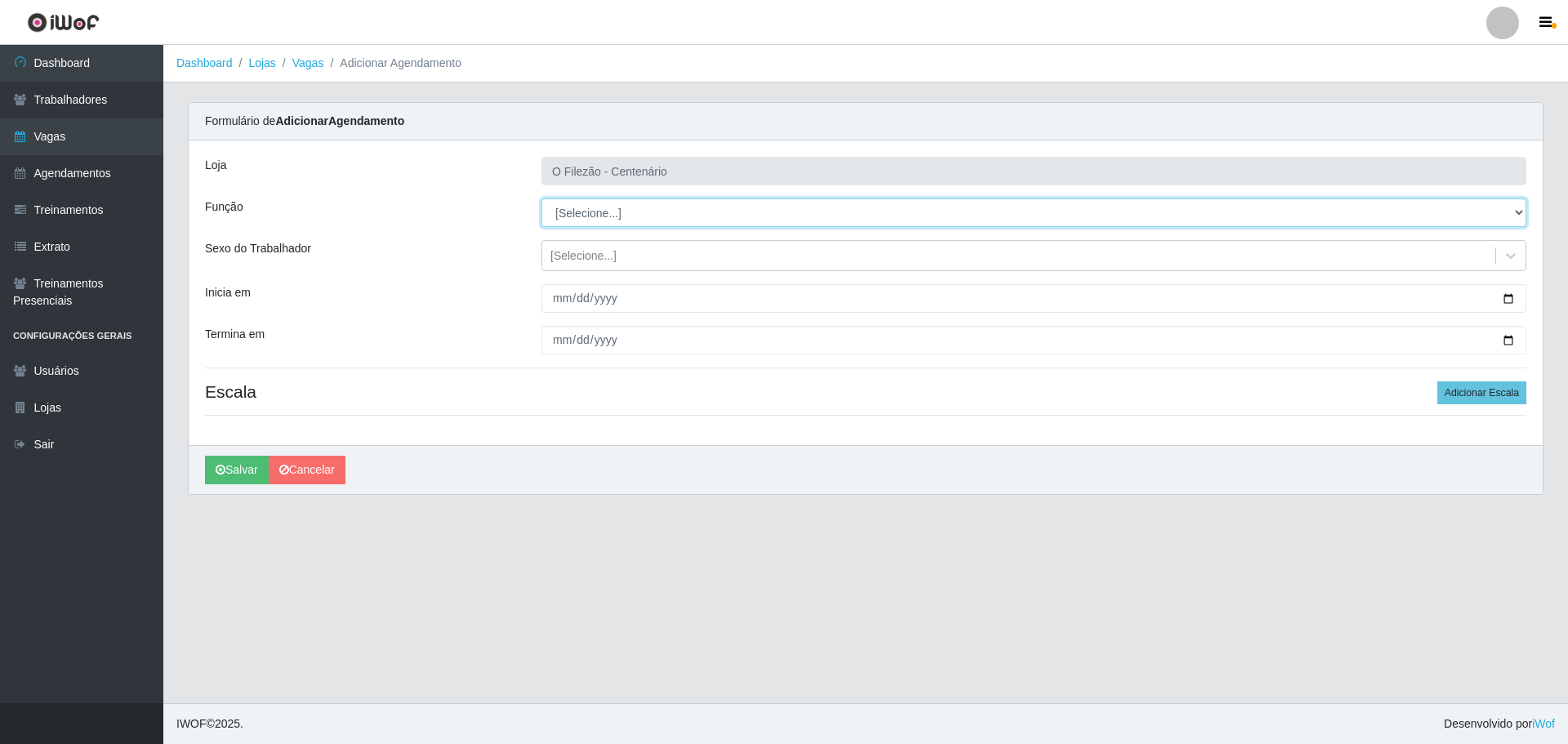
click at [597, 214] on select "[Selecione...] Auxiliar de Estacionamento Auxiliar de Estacionamento + Auxiliar…" at bounding box center [1033, 213] width 985 height 29
select select "1"
click at [541, 199] on select "[Selecione...] Auxiliar de Estacionamento Auxiliar de Estacionamento + Auxiliar…" at bounding box center [1033, 213] width 985 height 29
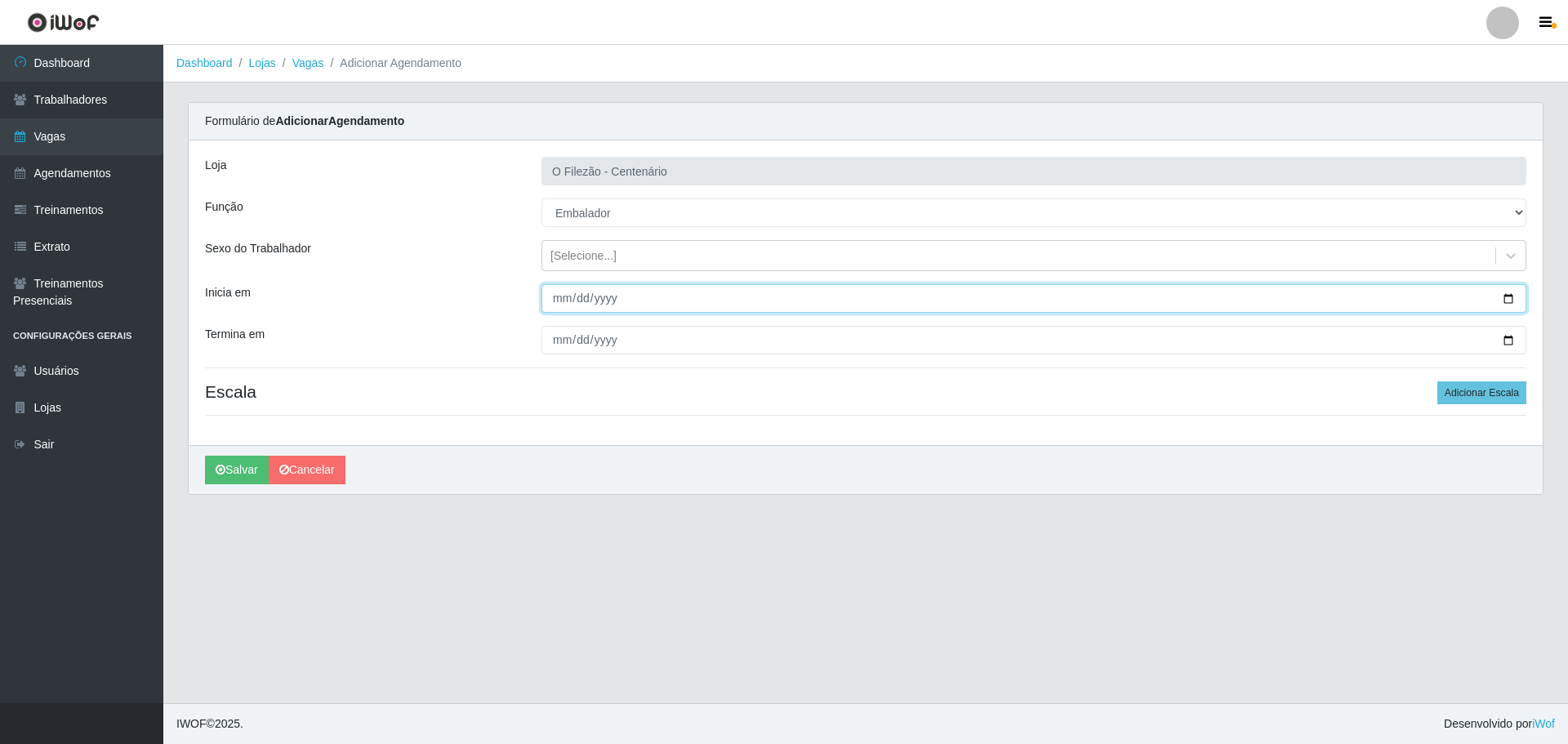
click at [1506, 296] on input "Inicia em" at bounding box center [1033, 299] width 985 height 29
type input "[DATE]"
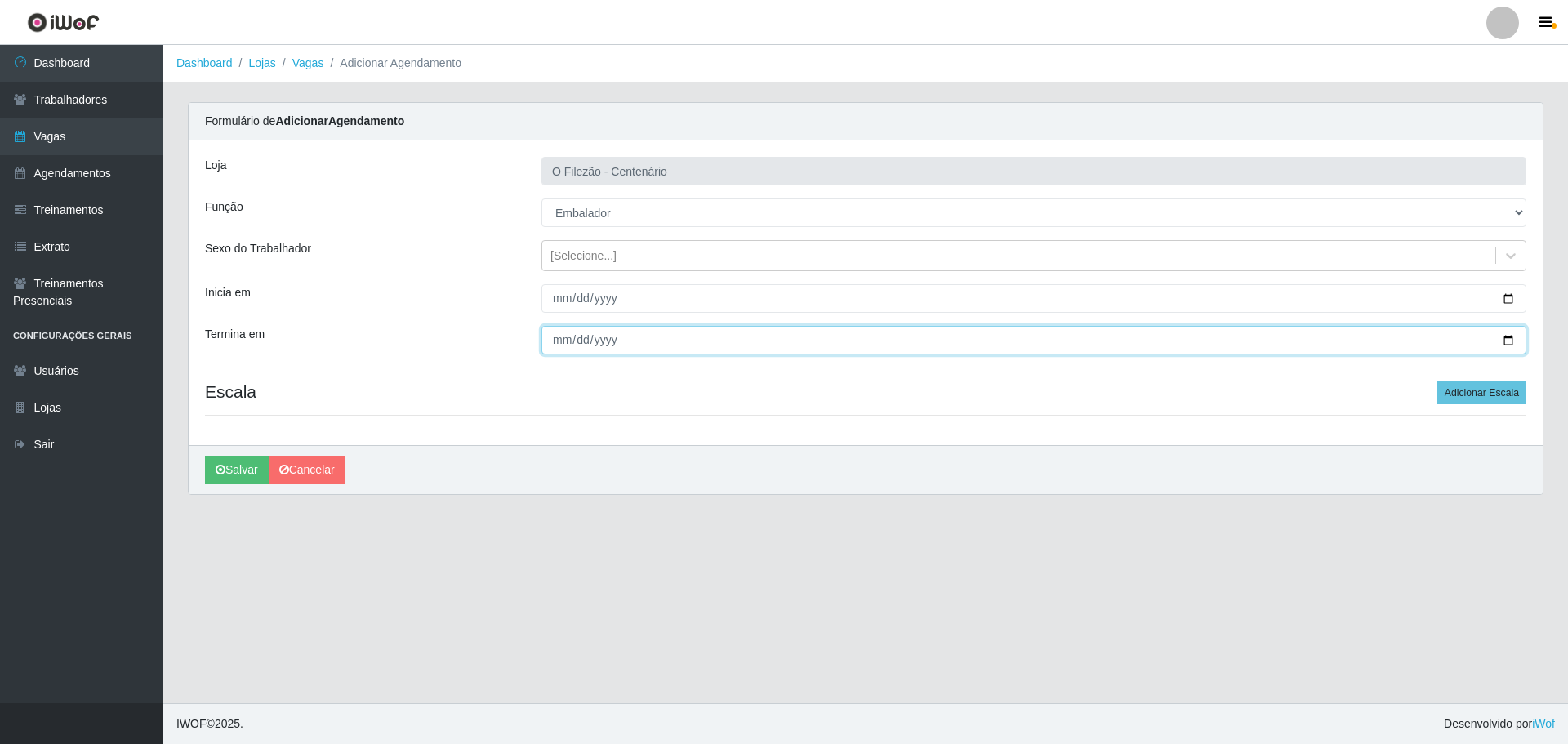
click at [1518, 341] on input "Termina em" at bounding box center [1033, 340] width 985 height 29
click at [1508, 341] on input "Termina em" at bounding box center [1033, 340] width 985 height 29
type input "[DATE]"
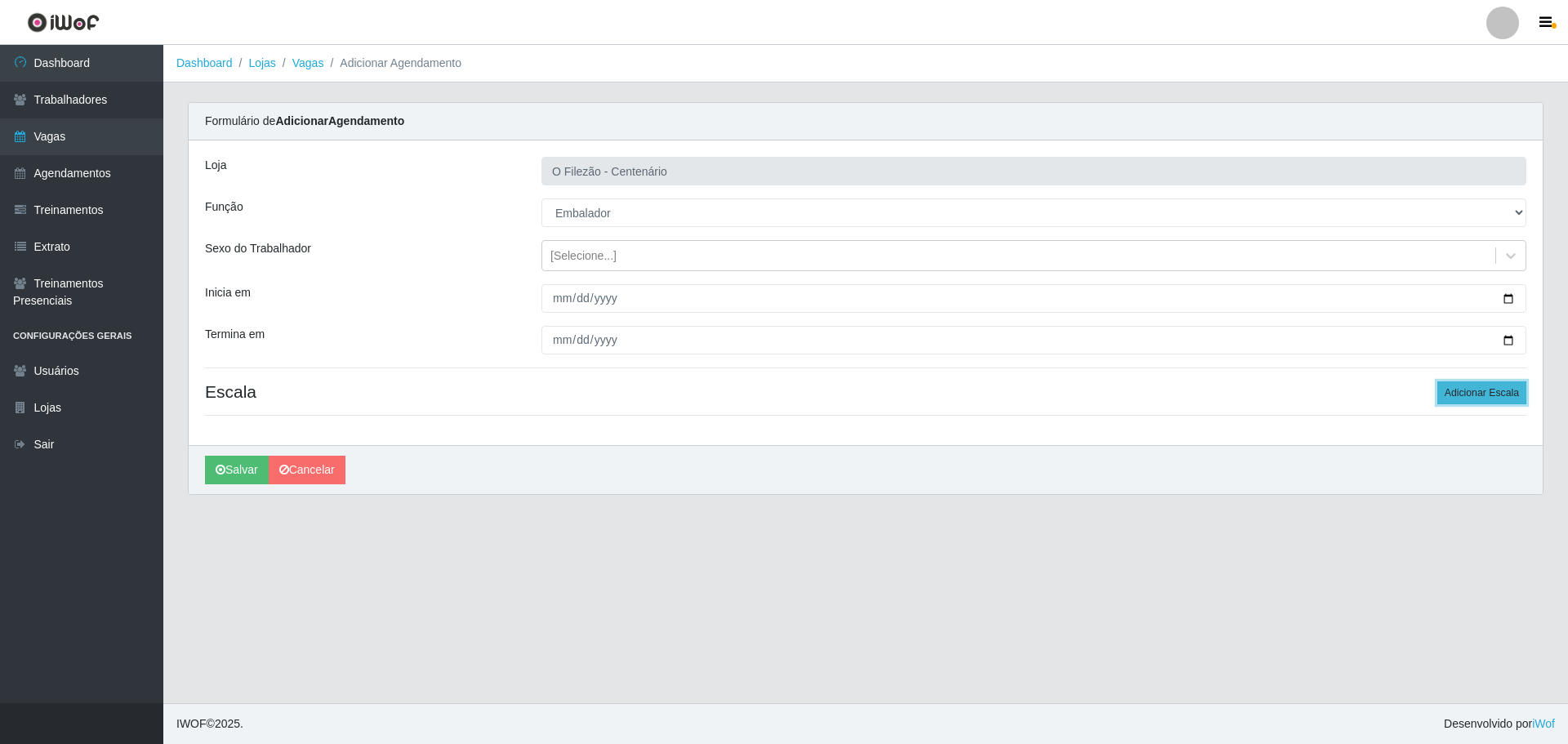
click at [1453, 393] on button "Adicionar Escala" at bounding box center [1481, 393] width 89 height 23
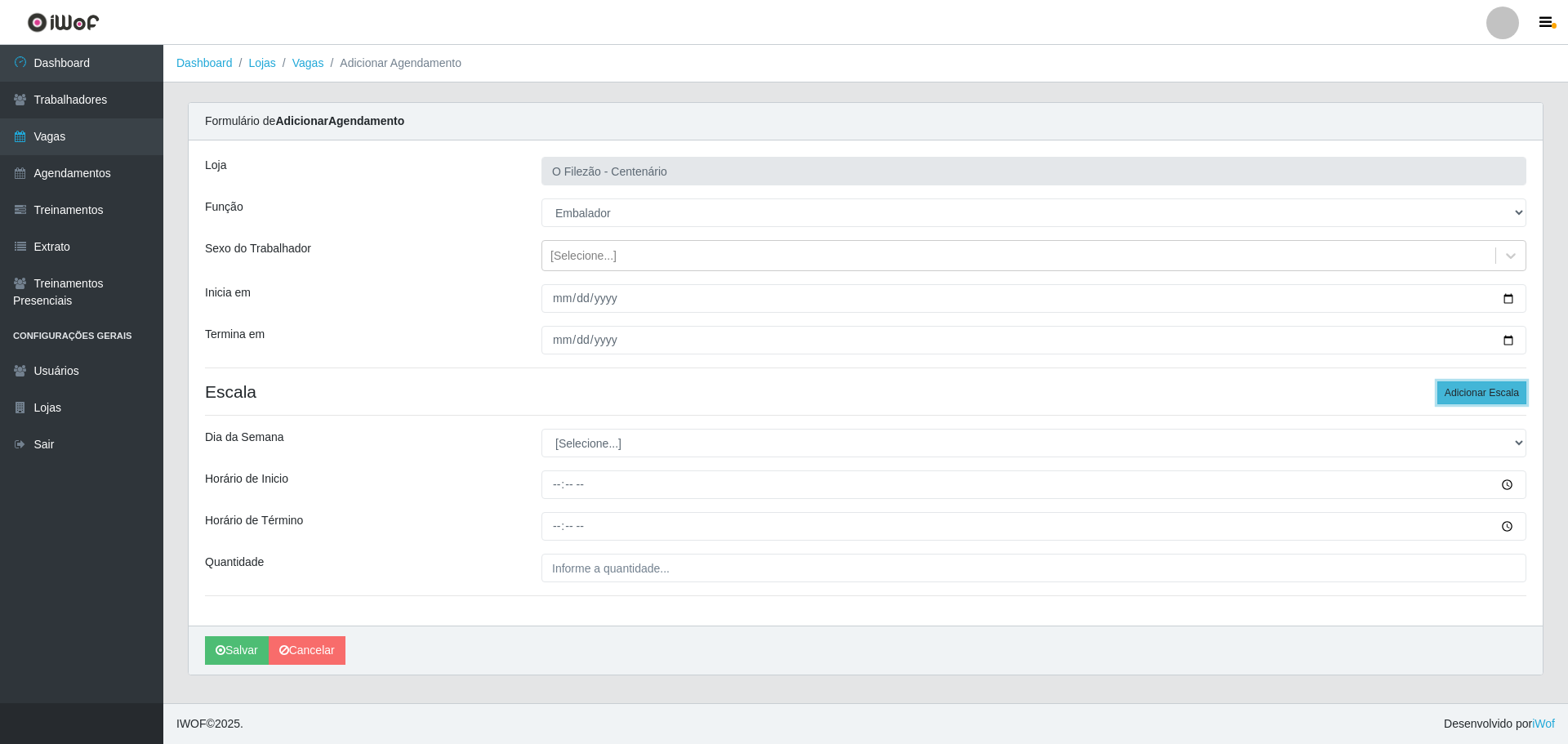
click at [1453, 393] on button "Adicionar Escala" at bounding box center [1481, 393] width 89 height 23
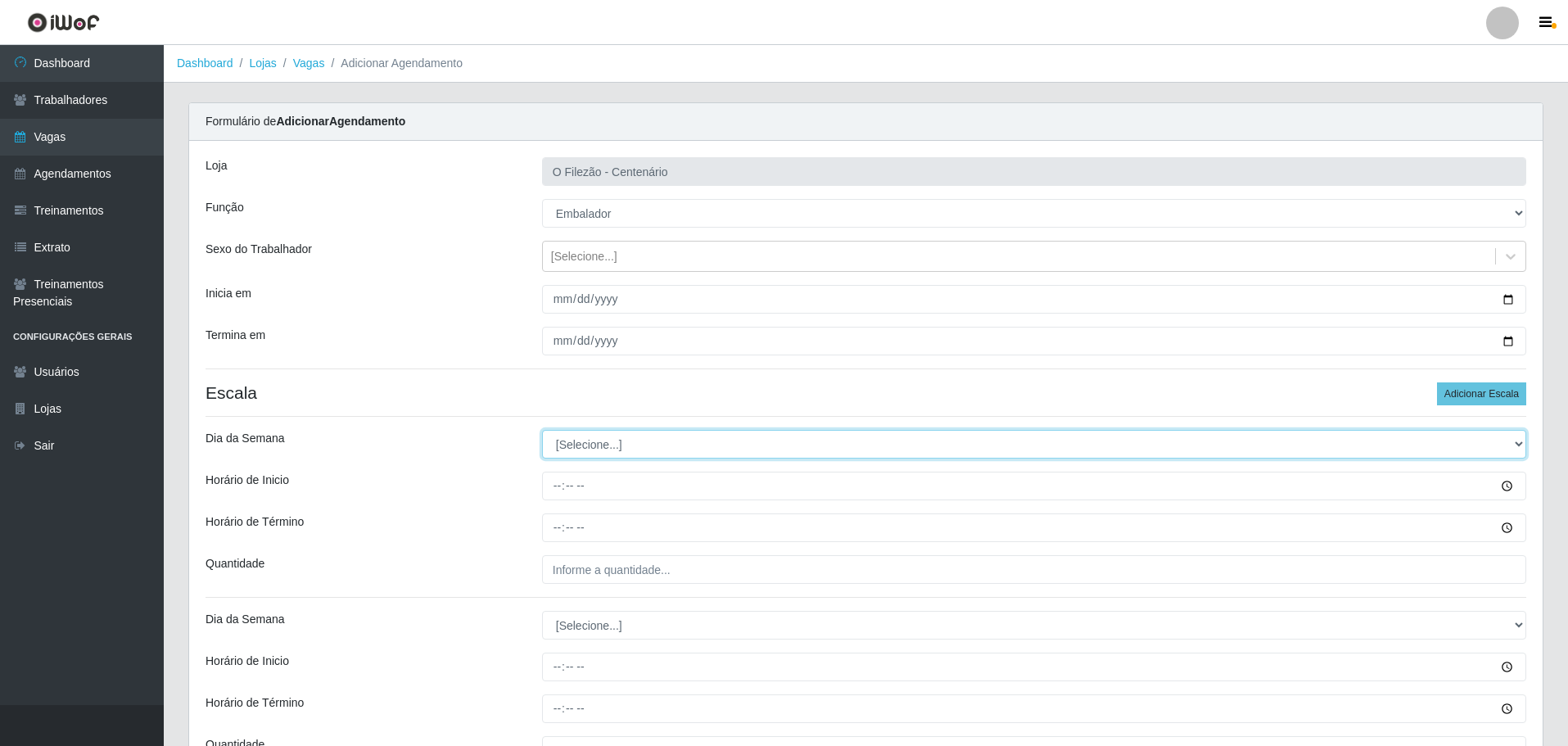
click at [596, 444] on select "[Selecione...] Segunda Terça Quarta Quinta Sexta Sábado Domingo" at bounding box center [1034, 444] width 985 height 29
select select "0"
click at [542, 430] on select "[Selecione...] Segunda Terça Quarta Quinta Sexta Sábado Domingo" at bounding box center [1034, 444] width 985 height 29
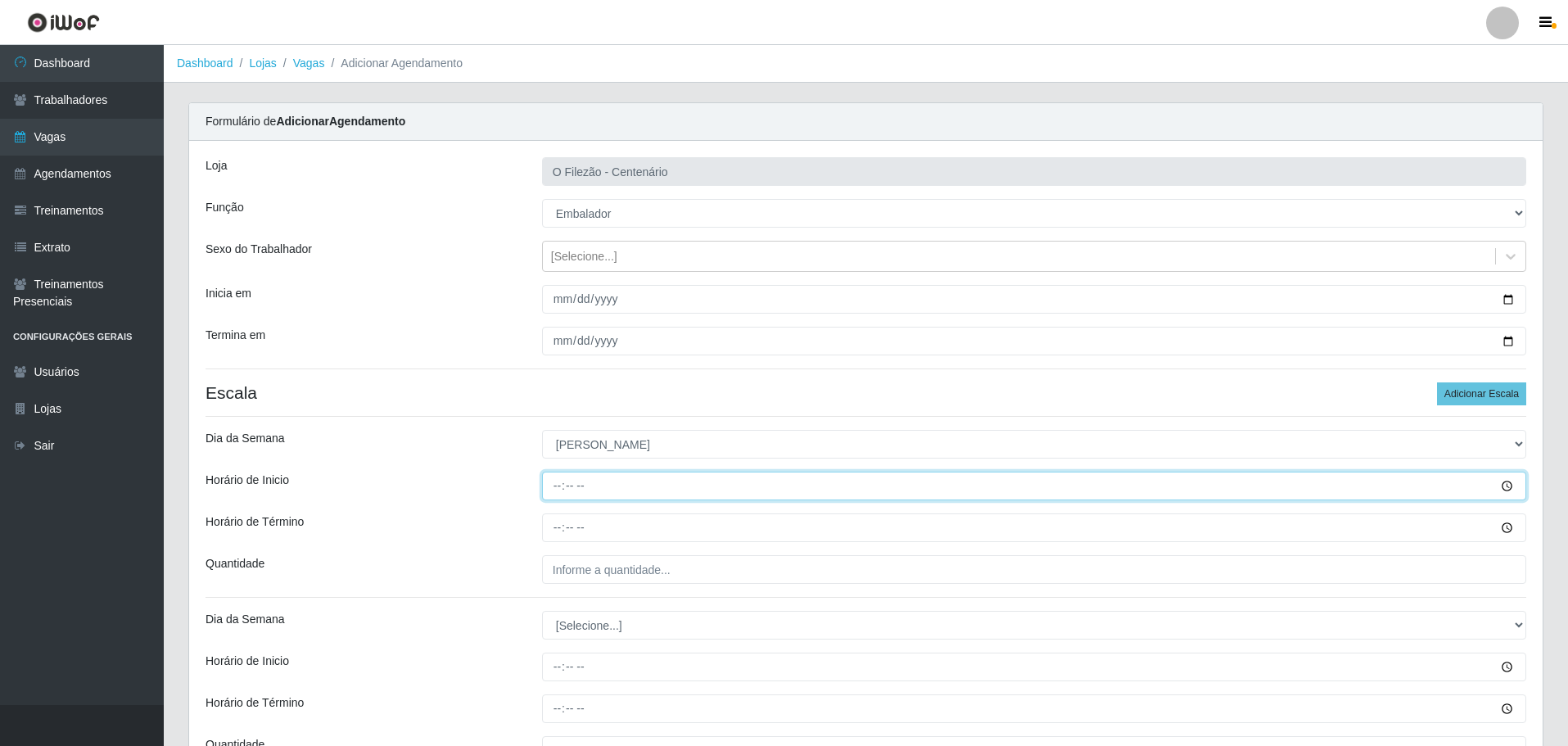
click at [556, 486] on input "Horário de Inicio" at bounding box center [1034, 486] width 985 height 29
type input "07:00"
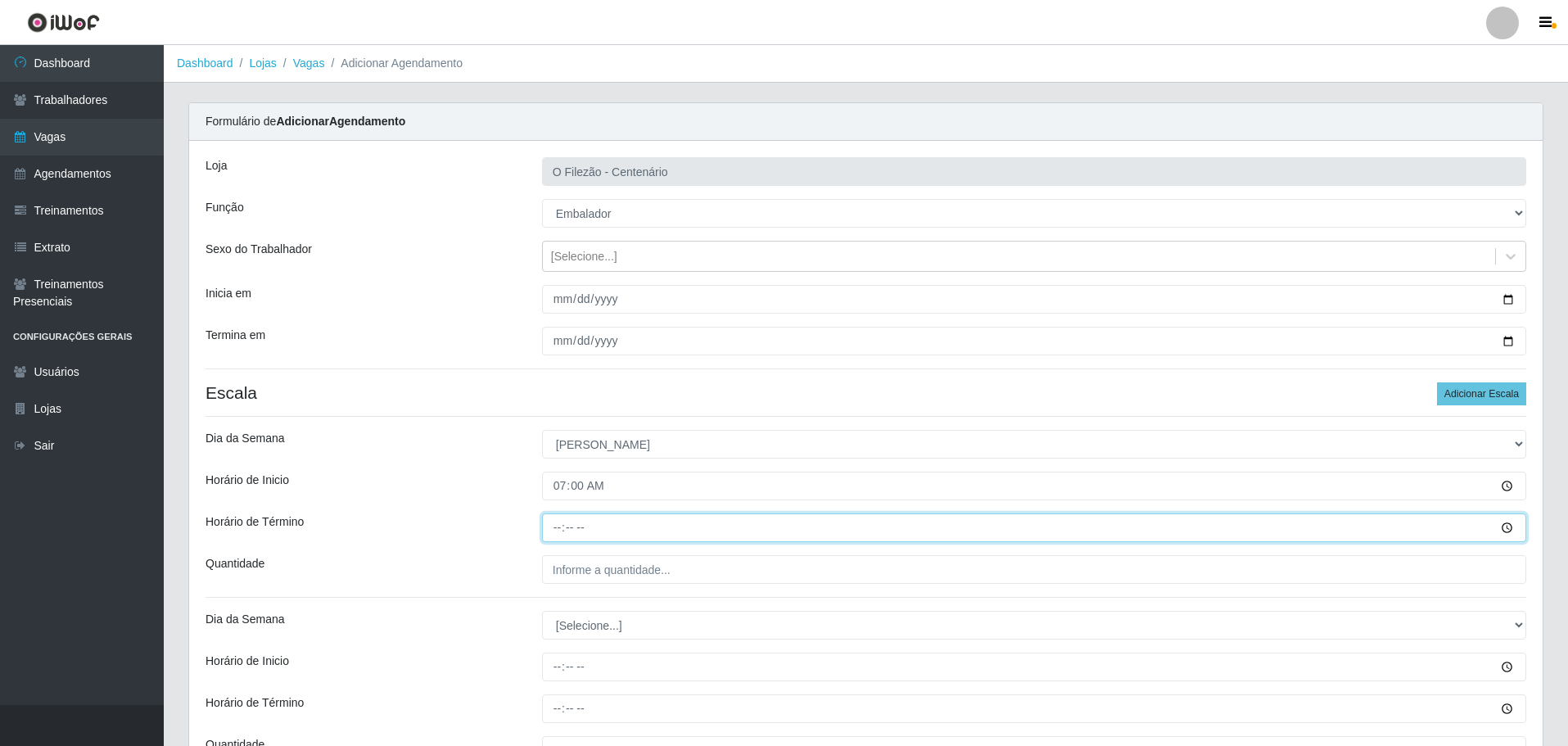
click at [559, 531] on input "Horário de Término" at bounding box center [1034, 528] width 985 height 29
type input "13:00"
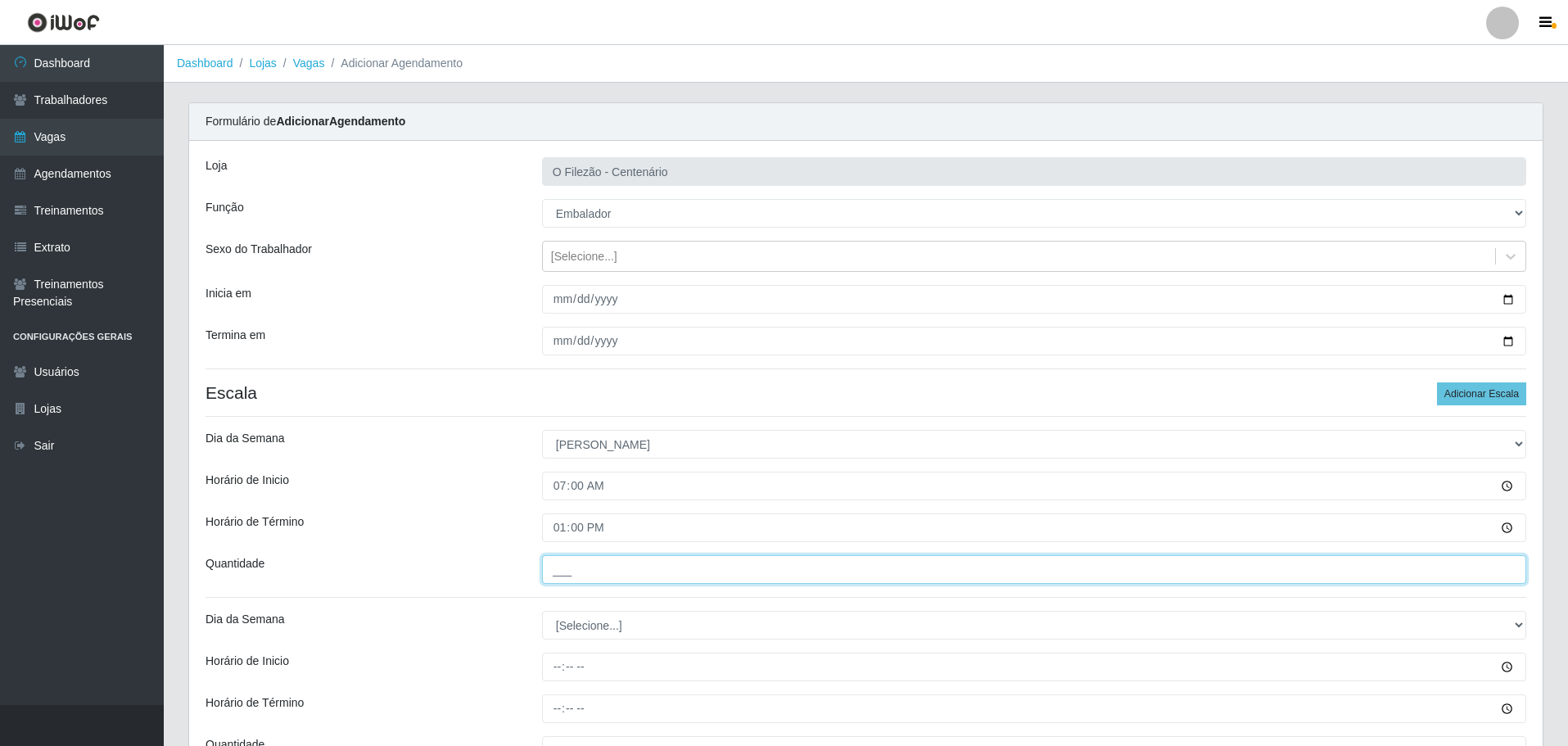
click at [579, 570] on input "___" at bounding box center [1034, 570] width 985 height 29
type input "03_"
click at [466, 530] on div "Horário de Término" at bounding box center [361, 528] width 336 height 29
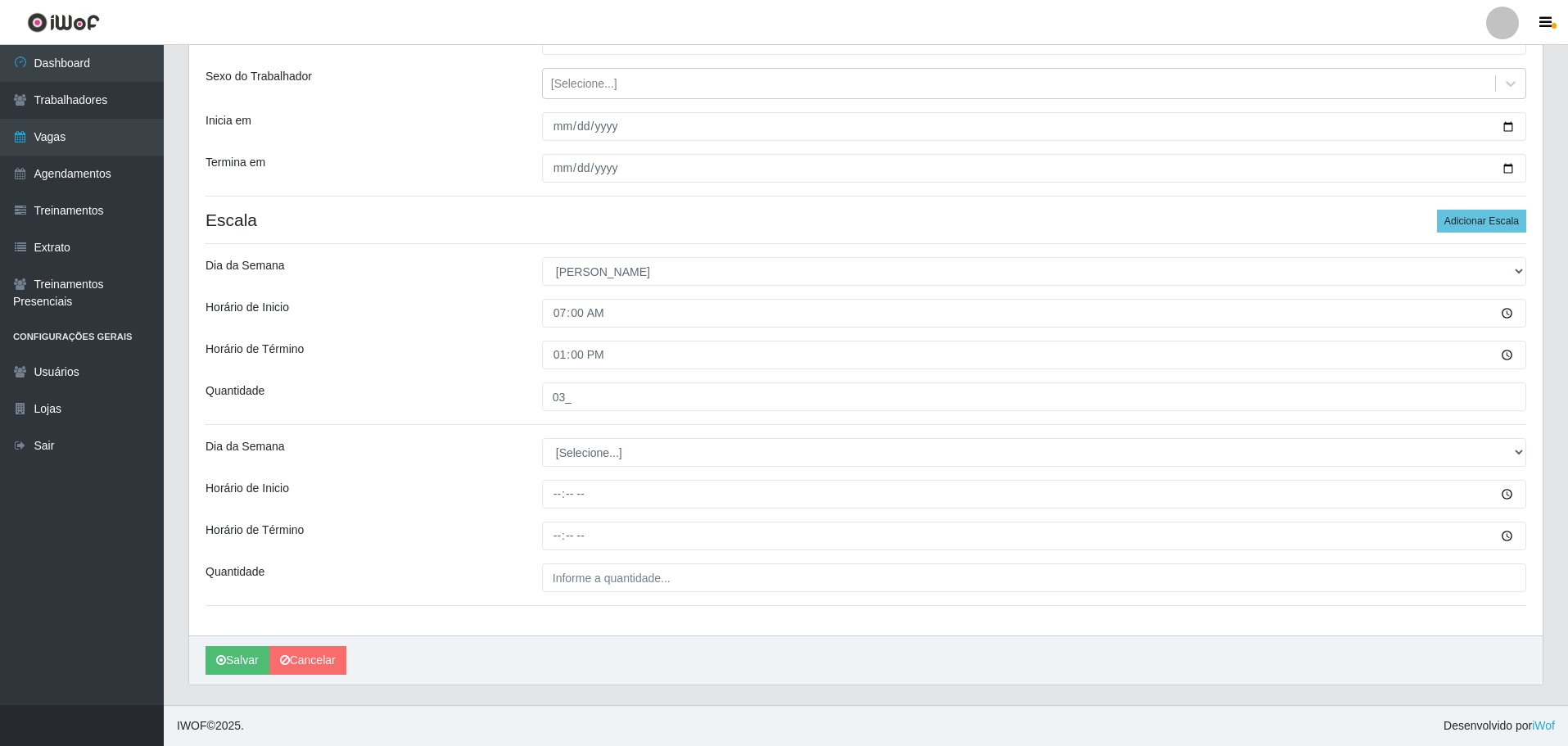
click at [577, 471] on div "Loja O Filezão - Centenário Função [Selecione...] Auxiliar de Estacionamento Au…" at bounding box center [866, 302] width 1353 height 667
click at [590, 450] on select "[Selecione...] Segunda Terça Quarta Quinta Sexta Sábado Domingo" at bounding box center [1034, 452] width 985 height 29
select select "0"
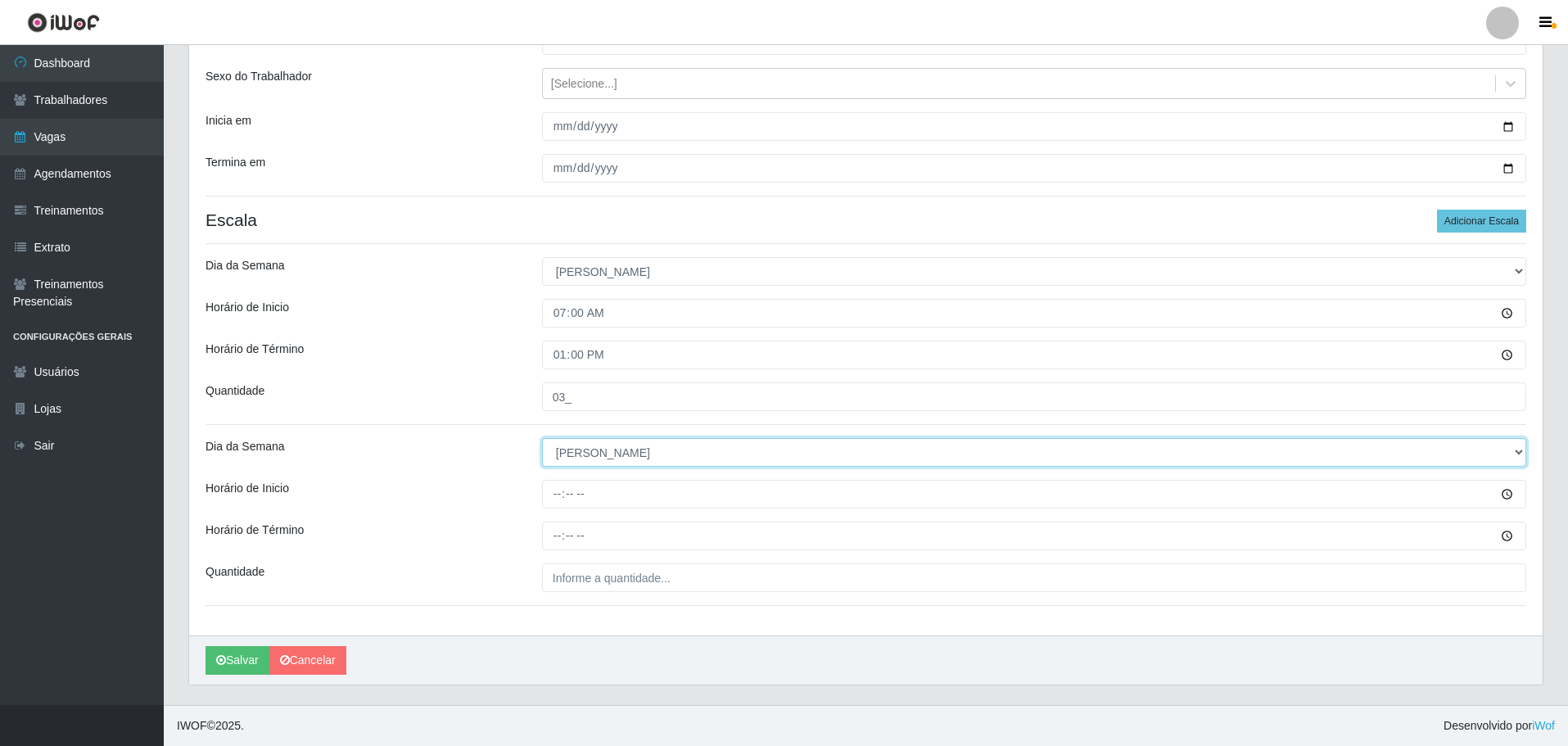
click at [542, 438] on select "[Selecione...] Segunda Terça Quarta Quinta Sexta Sábado Domingo" at bounding box center [1034, 452] width 985 height 29
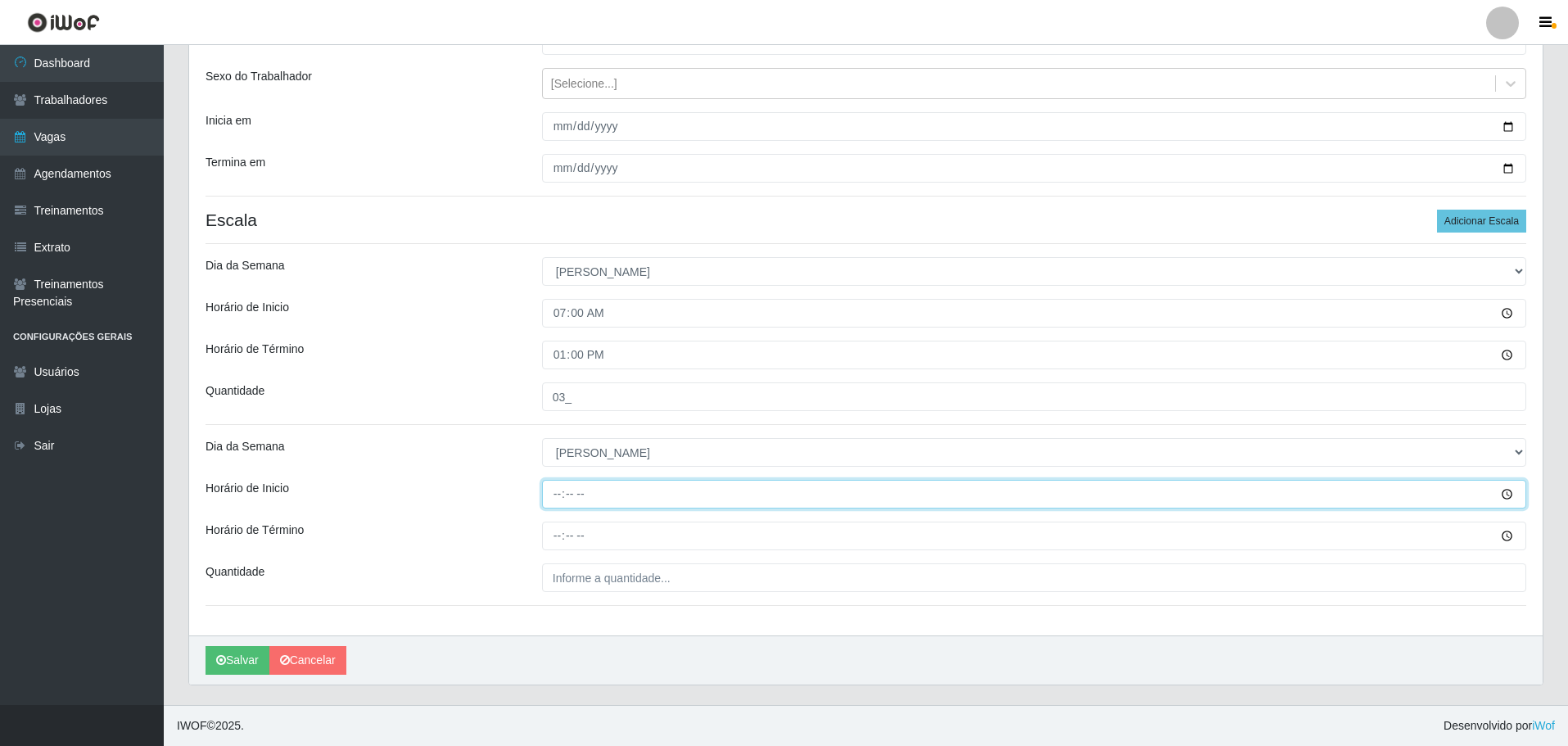
click at [552, 497] on input "Horário de Inicio" at bounding box center [1034, 494] width 985 height 29
type input "16:00"
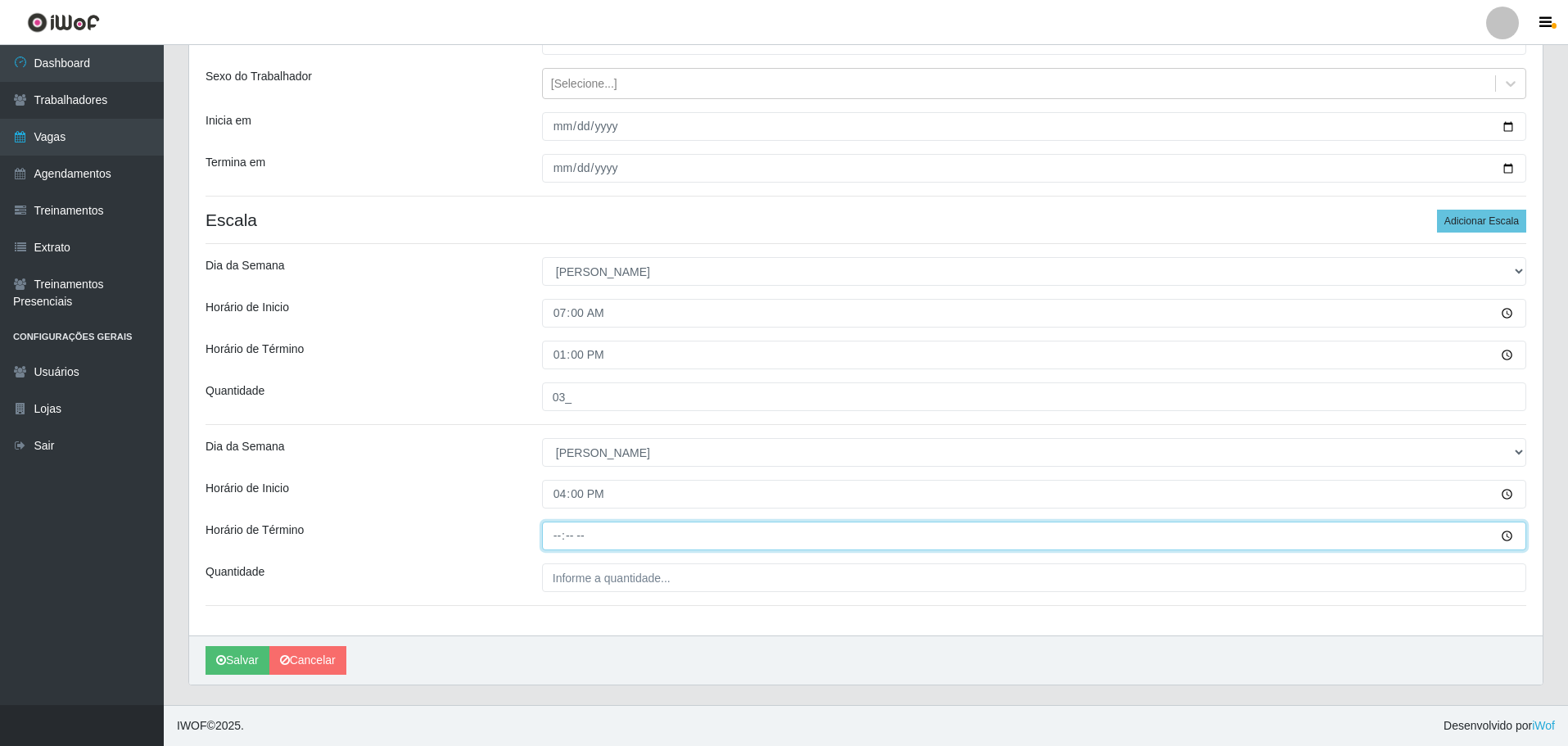
click at [562, 538] on input "Horário de Término" at bounding box center [1034, 536] width 985 height 29
type input "22:00"
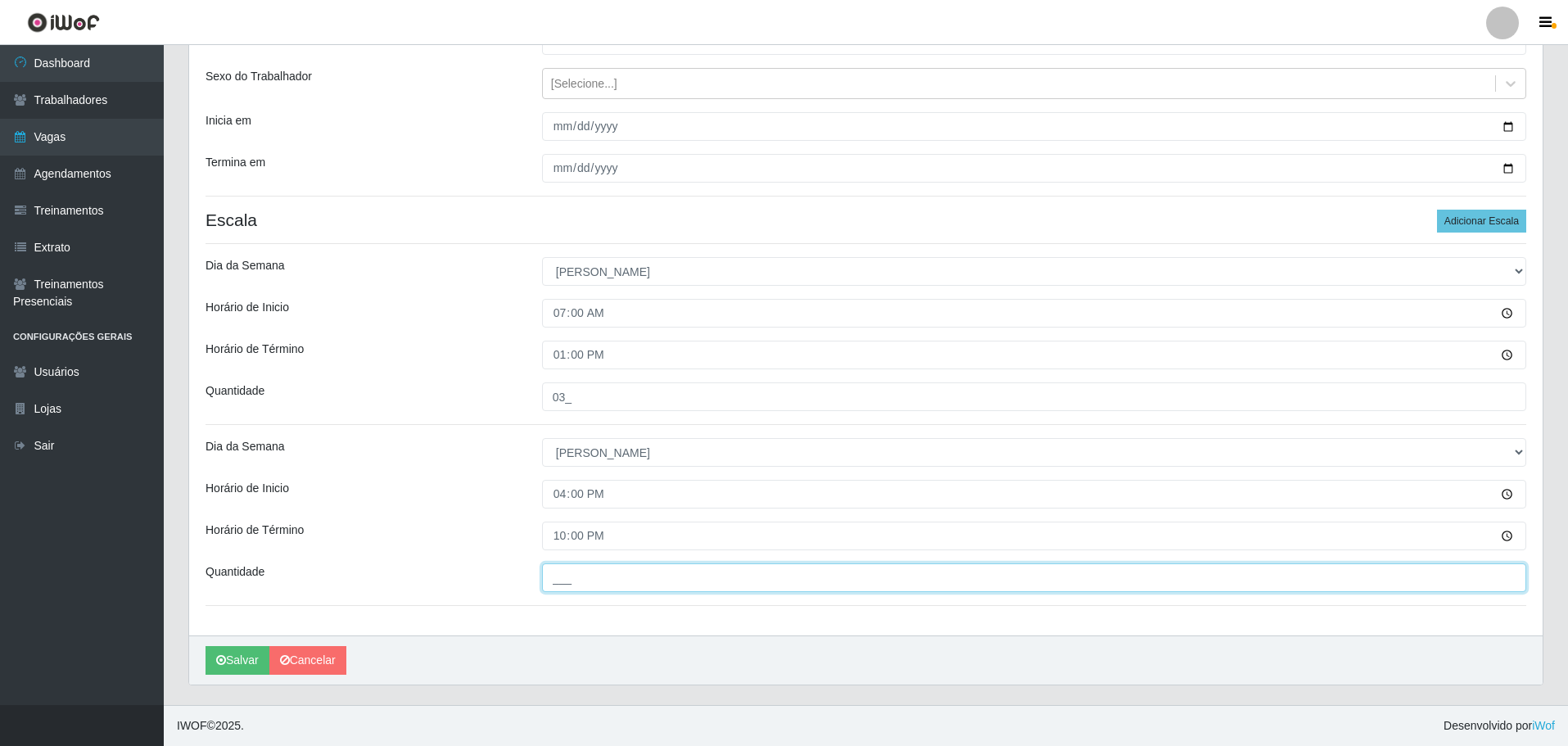
click at [578, 576] on input "___" at bounding box center [1034, 577] width 985 height 29
type input "03_"
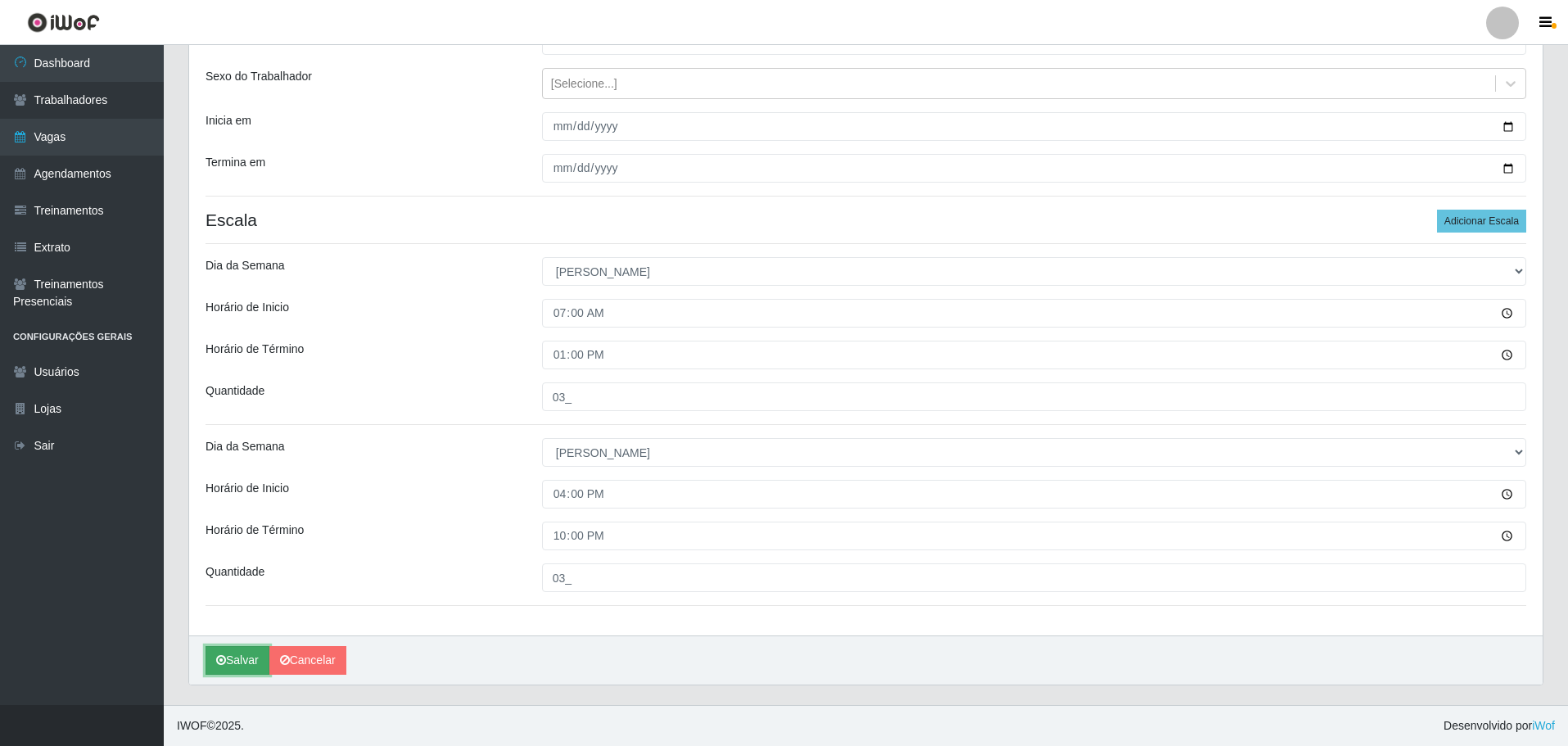
click at [239, 658] on button "Salvar" at bounding box center [238, 661] width 64 height 29
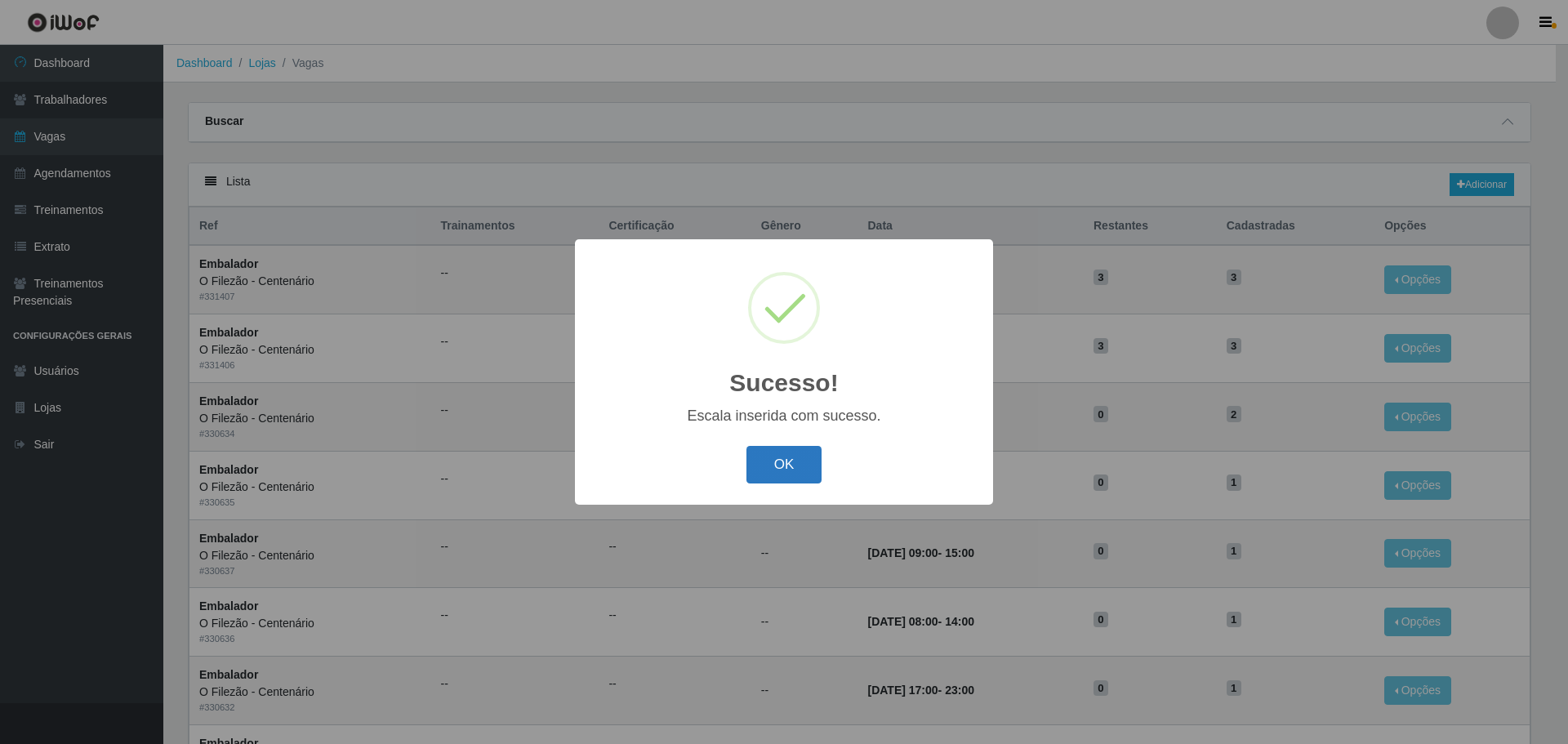
click at [777, 454] on button "OK" at bounding box center [784, 465] width 76 height 38
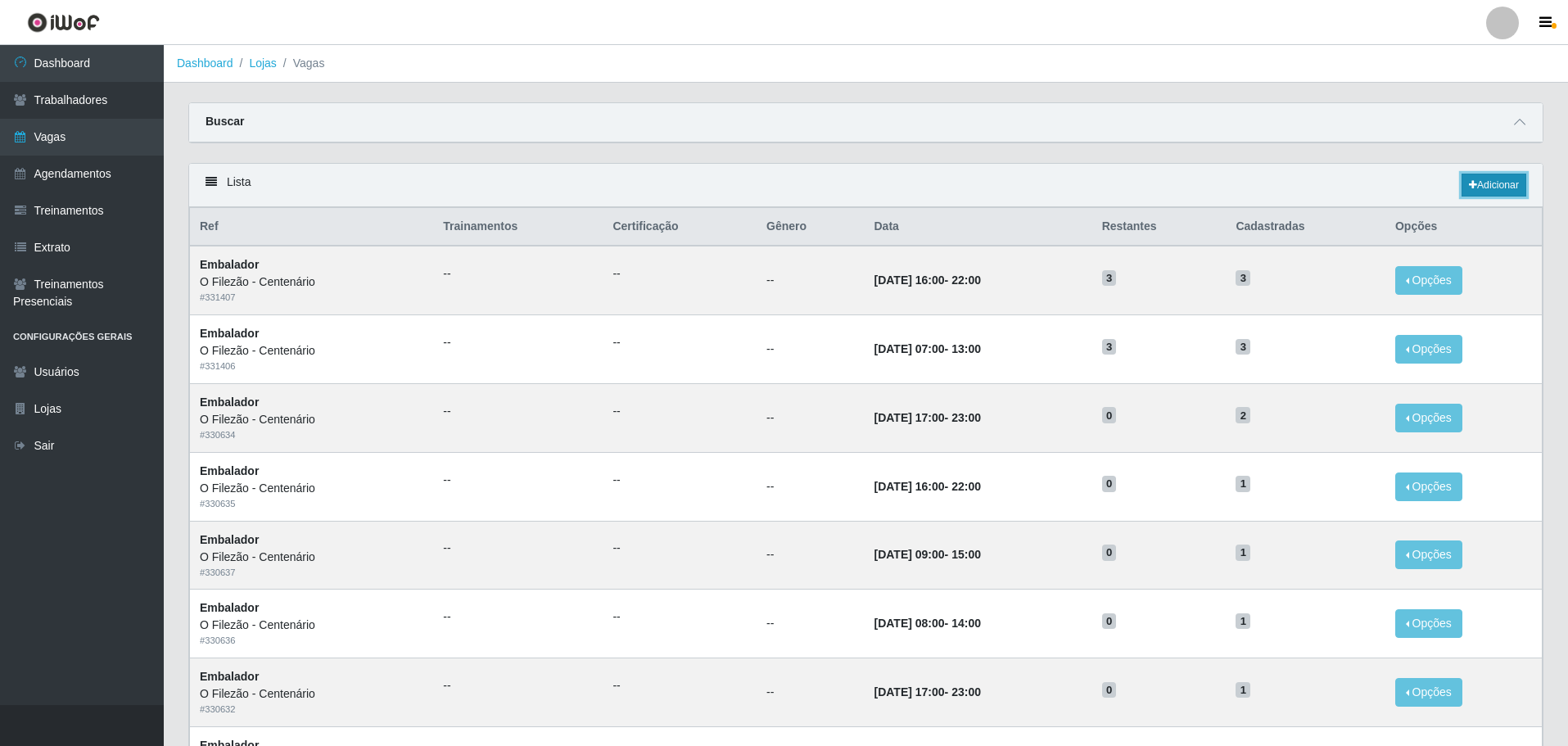
click at [1466, 187] on link "Adicionar" at bounding box center [1494, 185] width 65 height 23
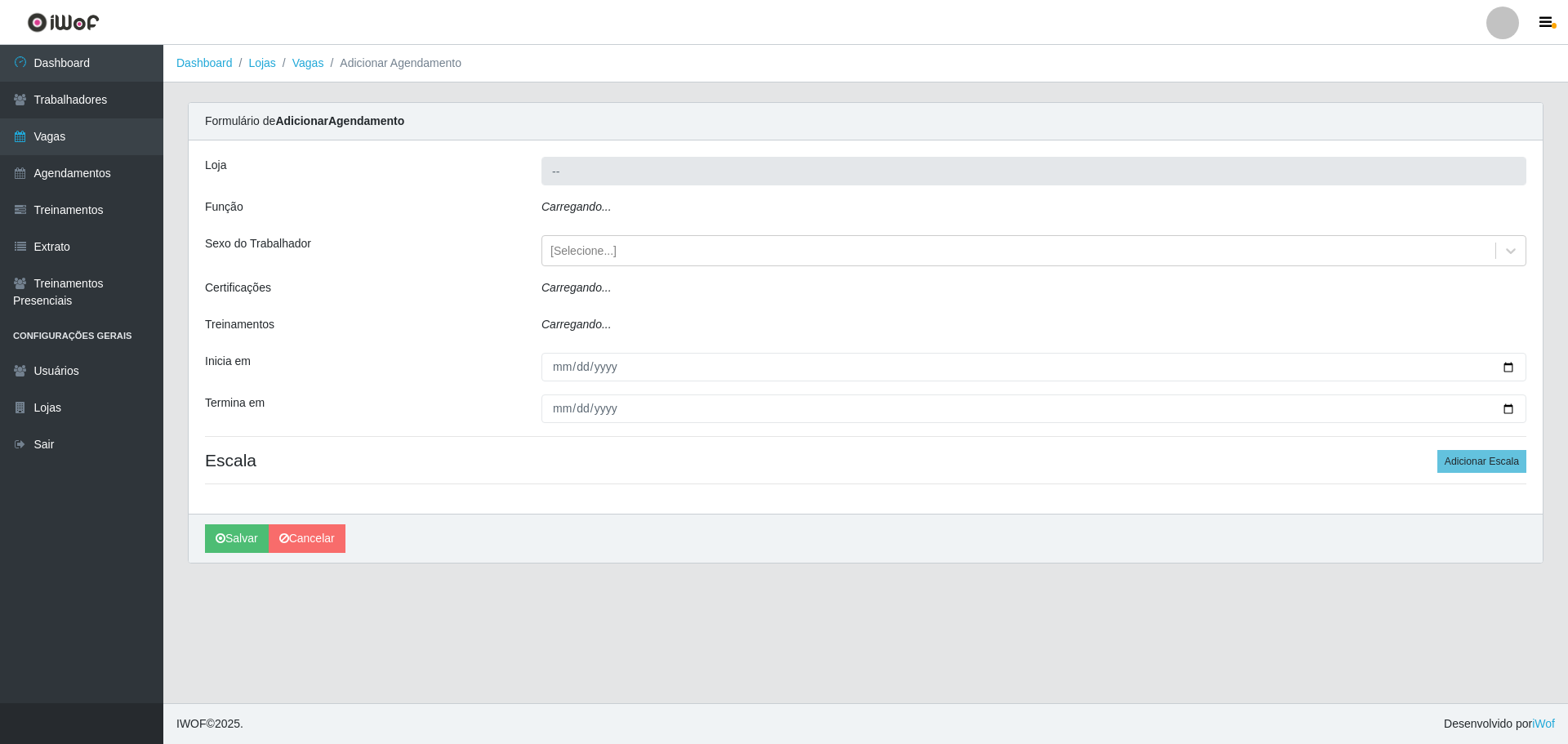
type input "O Filezão - Centenário"
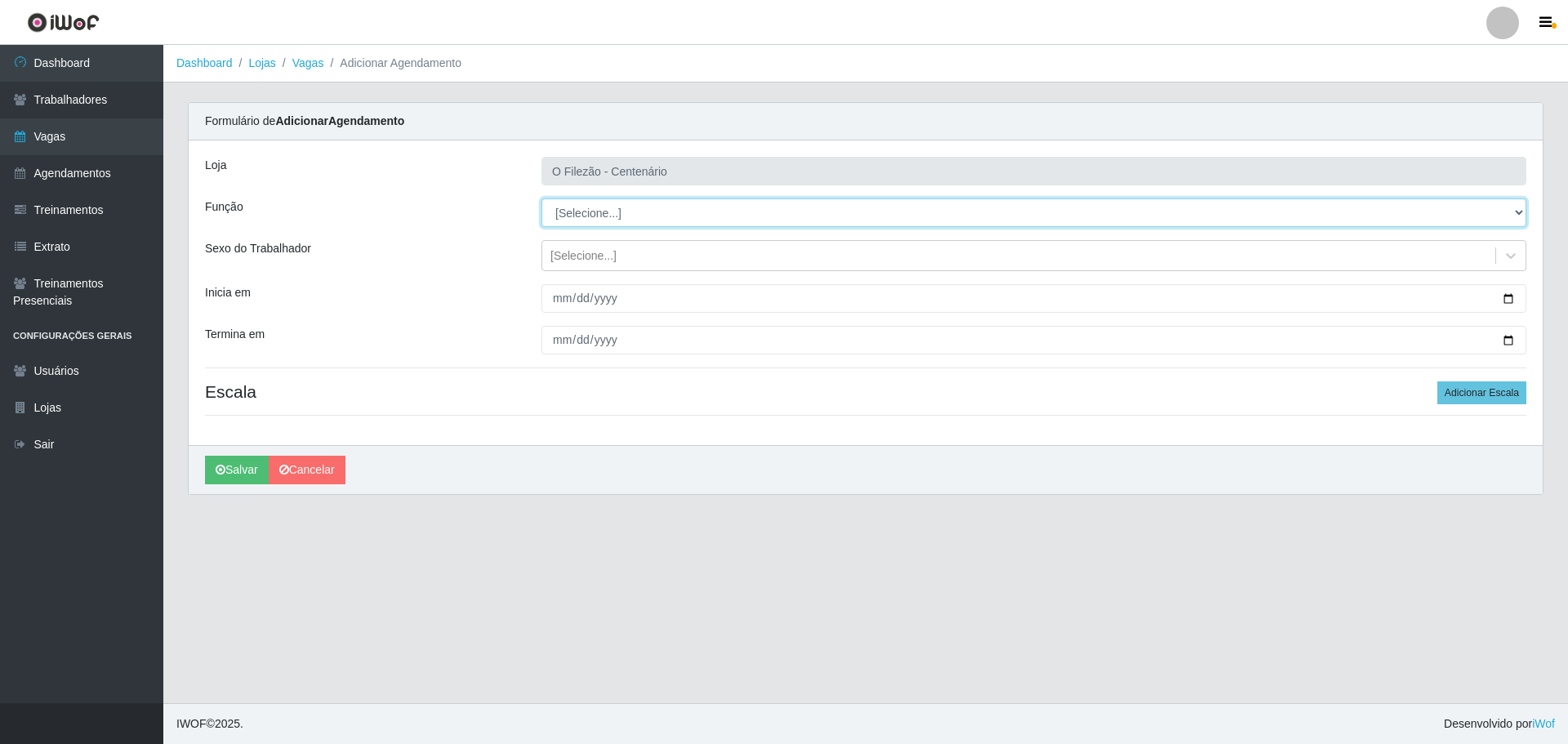
click at [637, 213] on select "[Selecione...] Auxiliar de Estacionamento Auxiliar de Estacionamento + Auxiliar…" at bounding box center [1033, 213] width 985 height 29
select select "1"
click at [541, 199] on select "[Selecione...] Auxiliar de Estacionamento Auxiliar de Estacionamento + Auxiliar…" at bounding box center [1033, 213] width 985 height 29
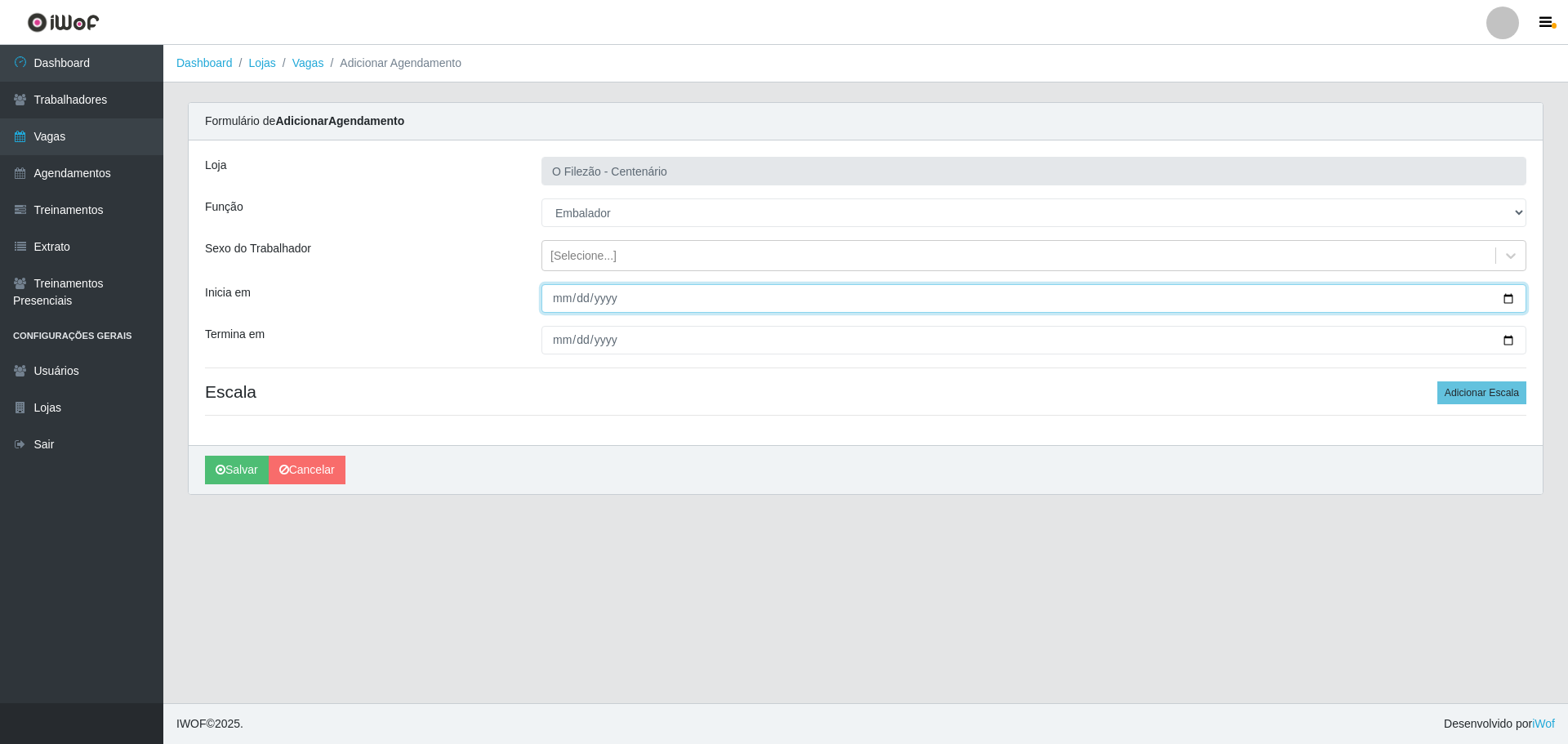
click at [1515, 301] on input "Inicia em" at bounding box center [1033, 299] width 985 height 29
click at [1506, 297] on input "Inicia em" at bounding box center [1033, 299] width 985 height 29
type input "[DATE]"
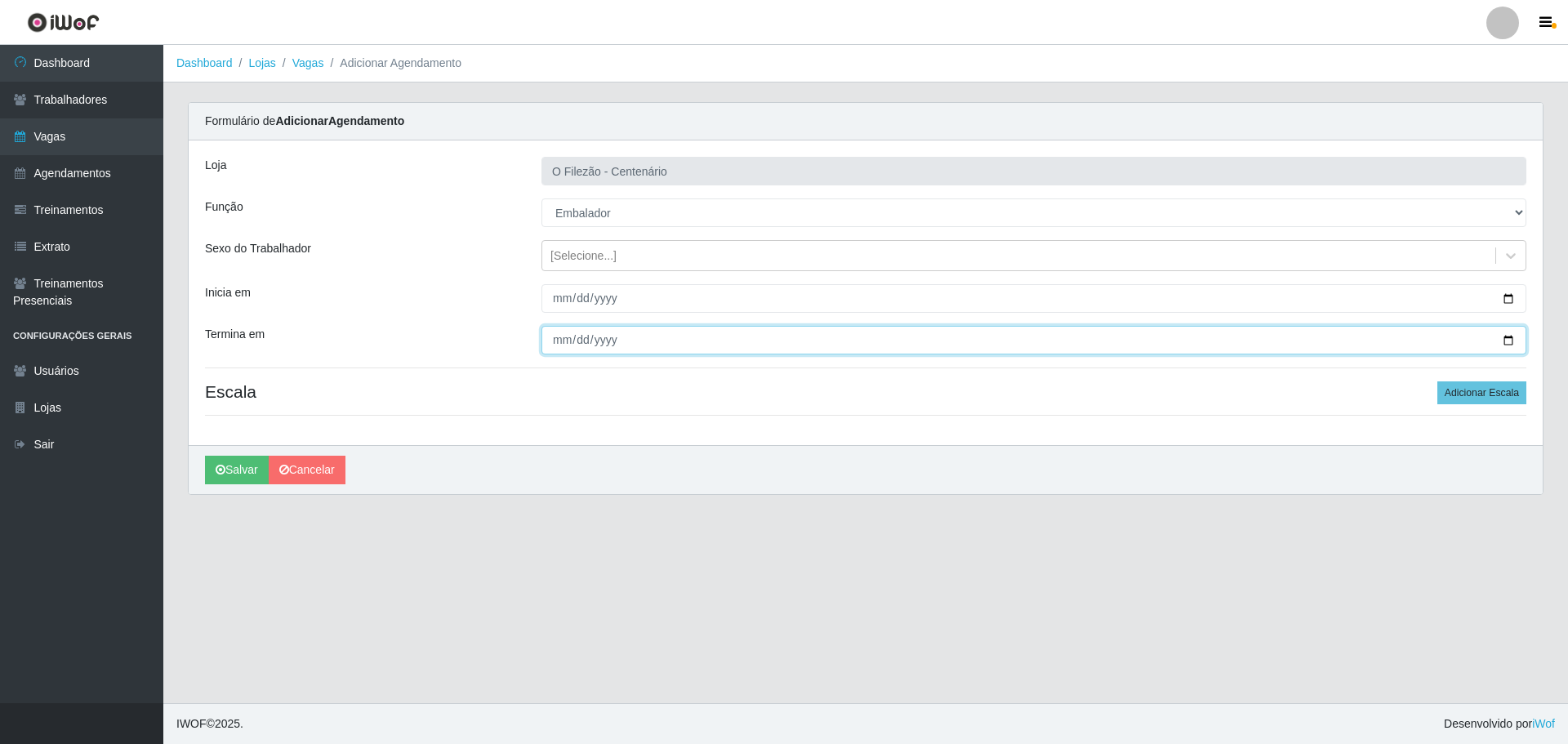
click at [1512, 335] on input "Termina em" at bounding box center [1033, 340] width 985 height 29
type input "[DATE]"
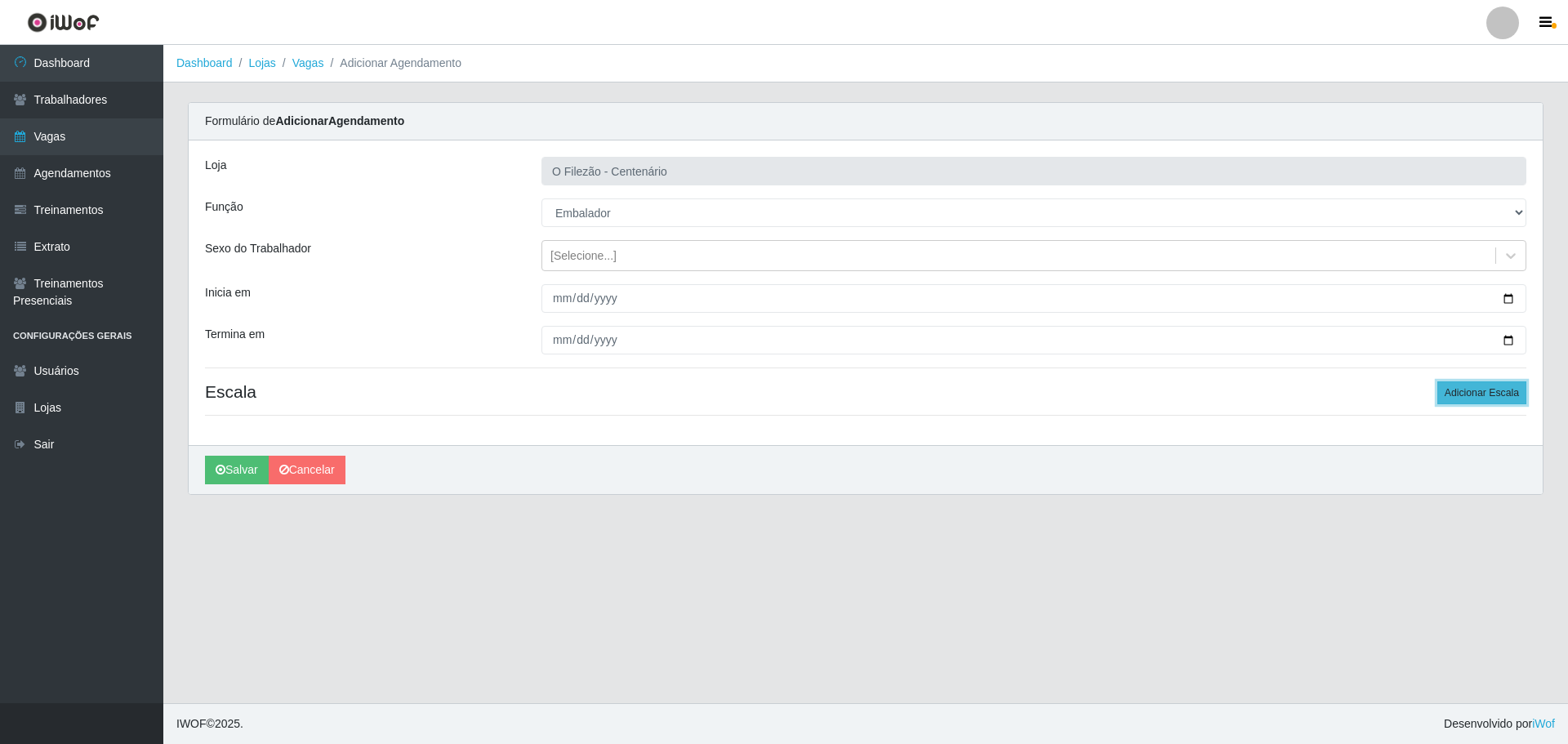
click at [1467, 383] on button "Adicionar Escala" at bounding box center [1481, 393] width 89 height 23
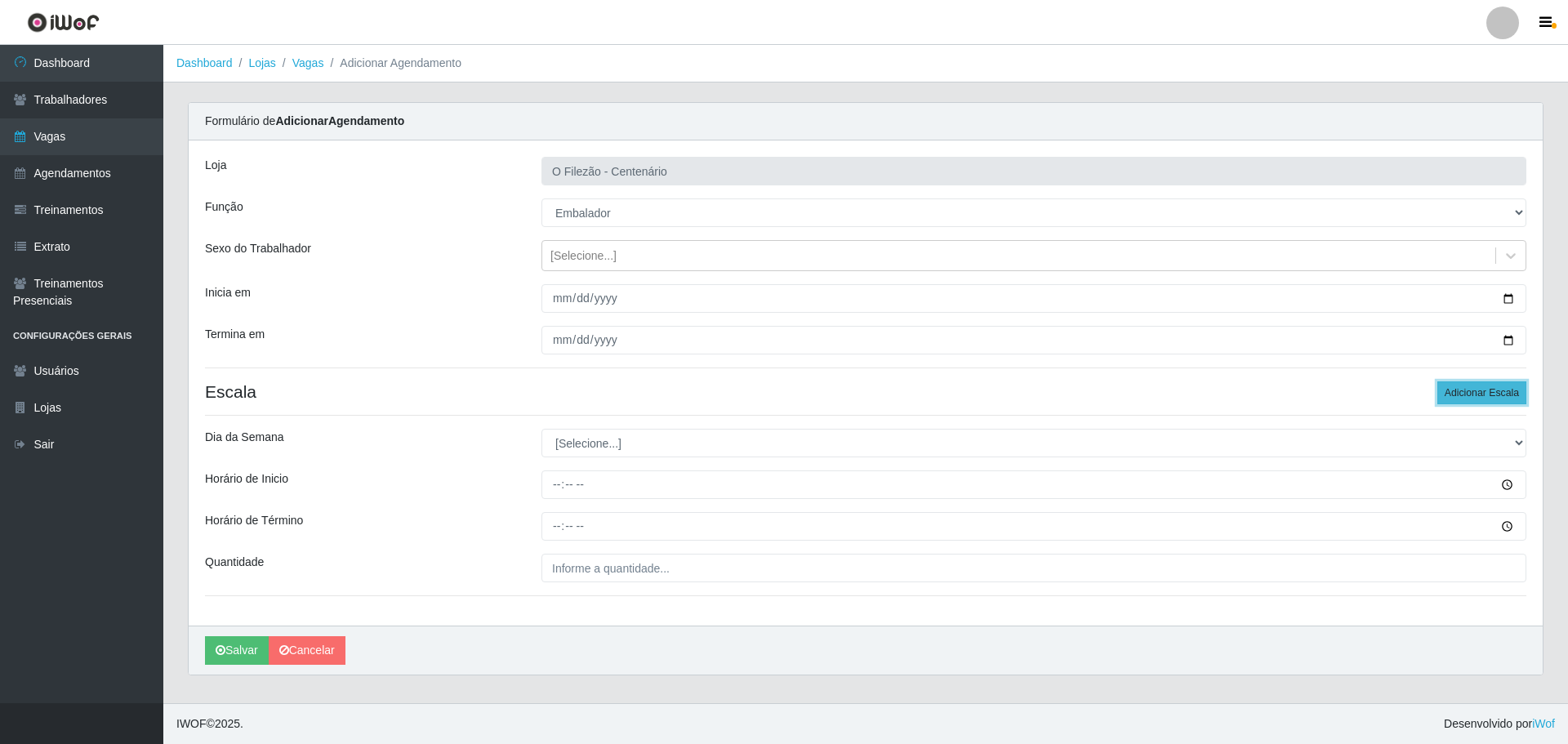
click at [1467, 386] on button "Adicionar Escala" at bounding box center [1481, 393] width 89 height 23
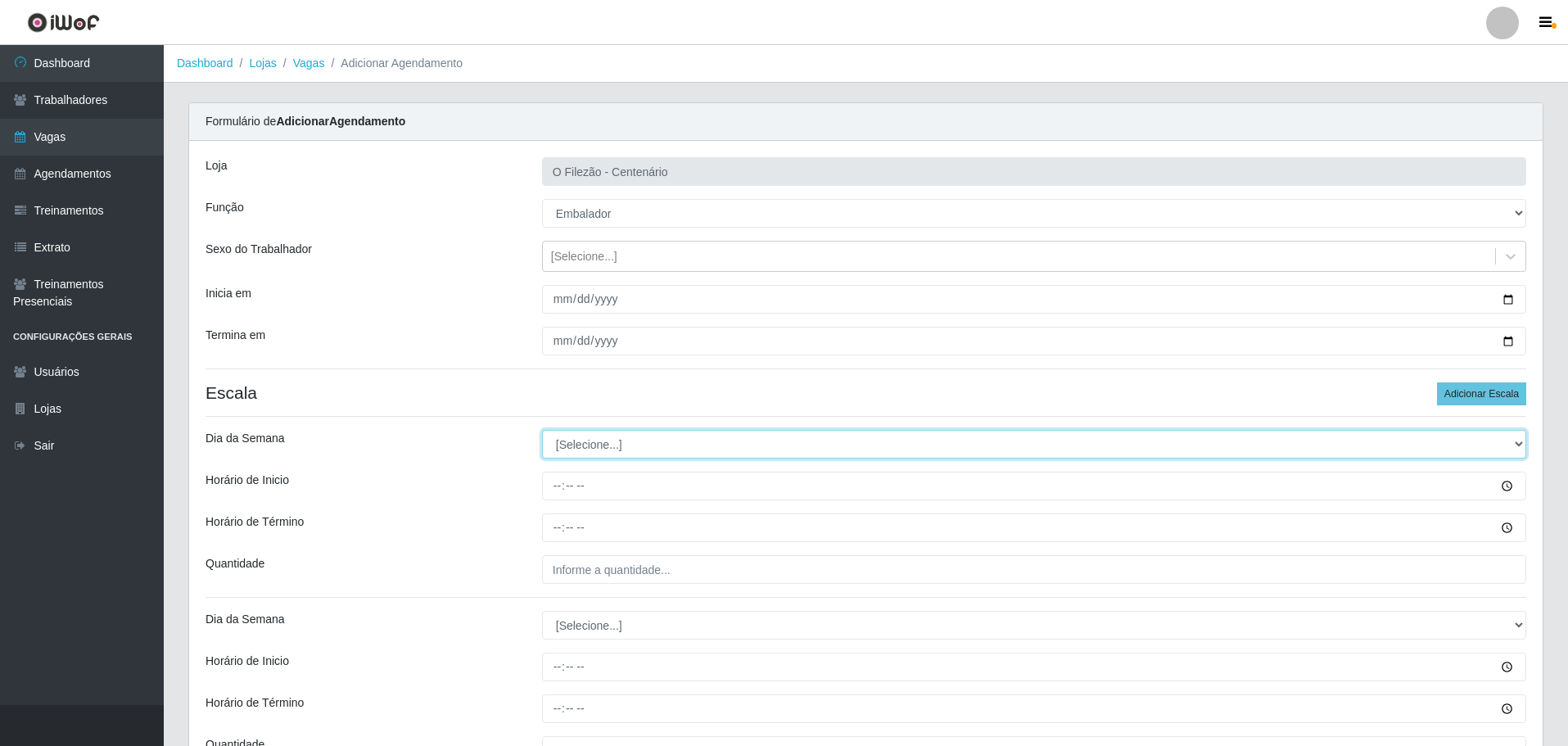
click at [600, 441] on select "[Selecione...] Segunda Terça Quarta Quinta Sexta Sábado Domingo" at bounding box center [1034, 444] width 985 height 29
select select "1"
click at [542, 430] on select "[Selecione...] Segunda Terça Quarta Quinta Sexta Sábado Domingo" at bounding box center [1034, 444] width 985 height 29
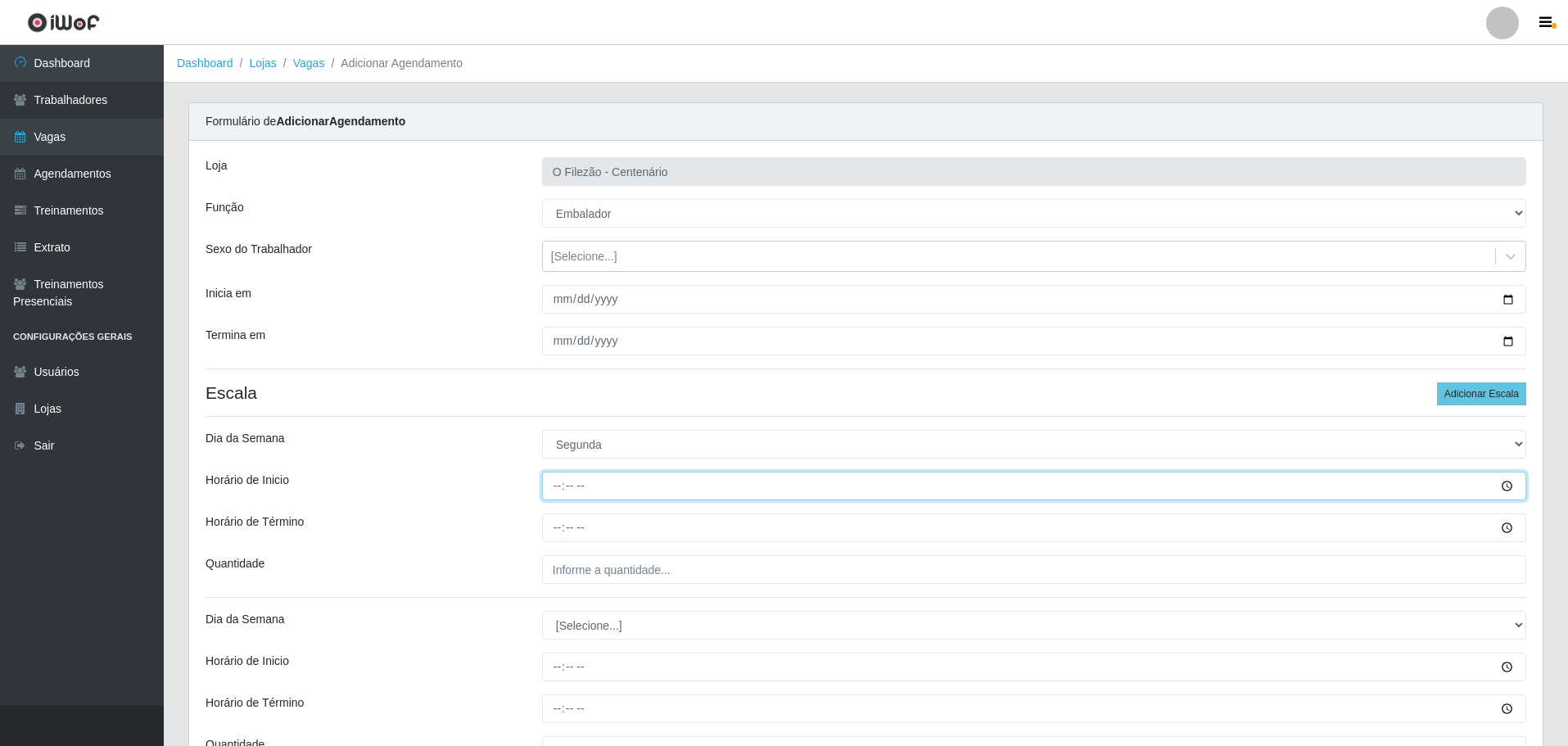
click at [551, 488] on input "Horário de Inicio" at bounding box center [1034, 486] width 985 height 29
type input "17:00"
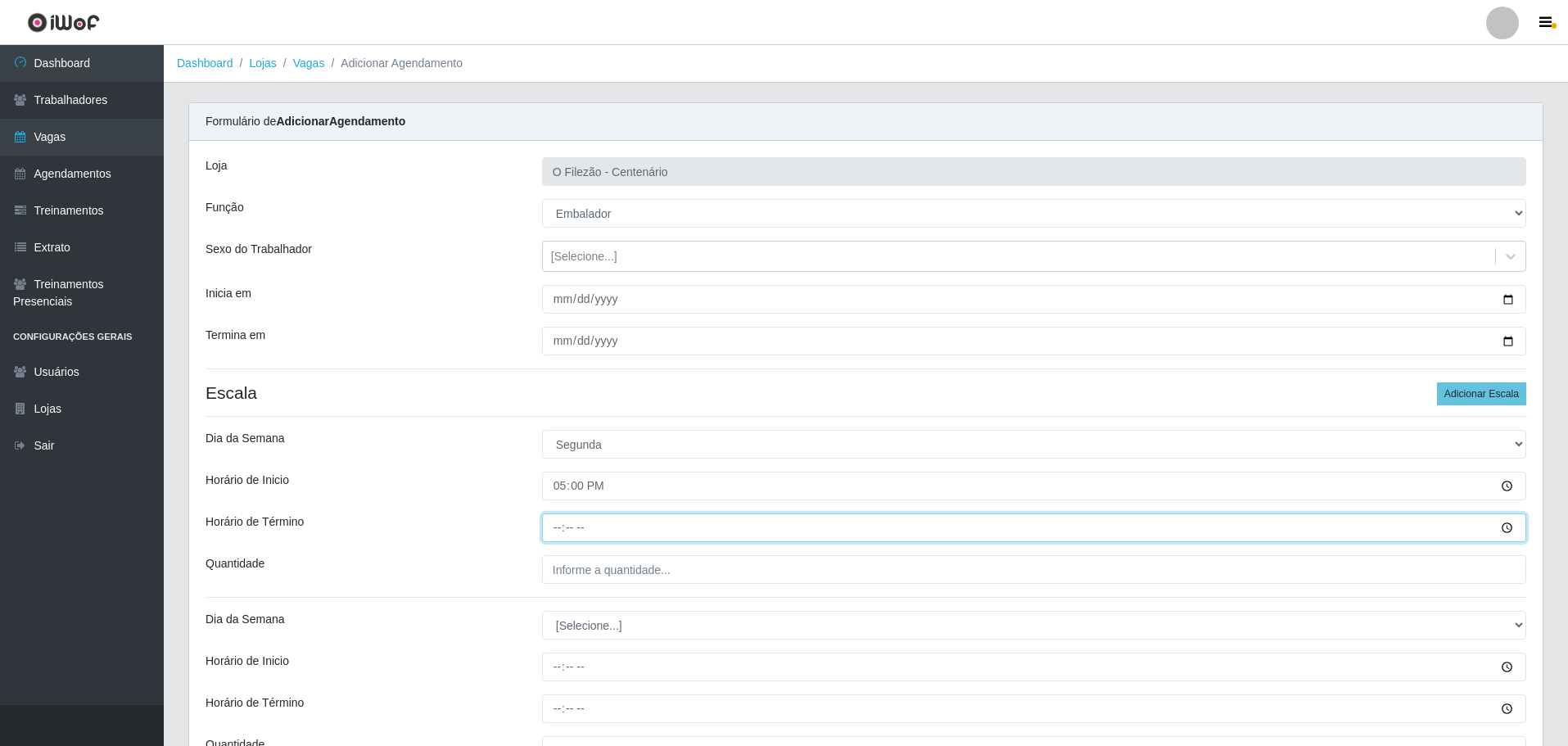
click at [558, 524] on input "Horário de Término" at bounding box center [1034, 528] width 985 height 29
type input "23:00"
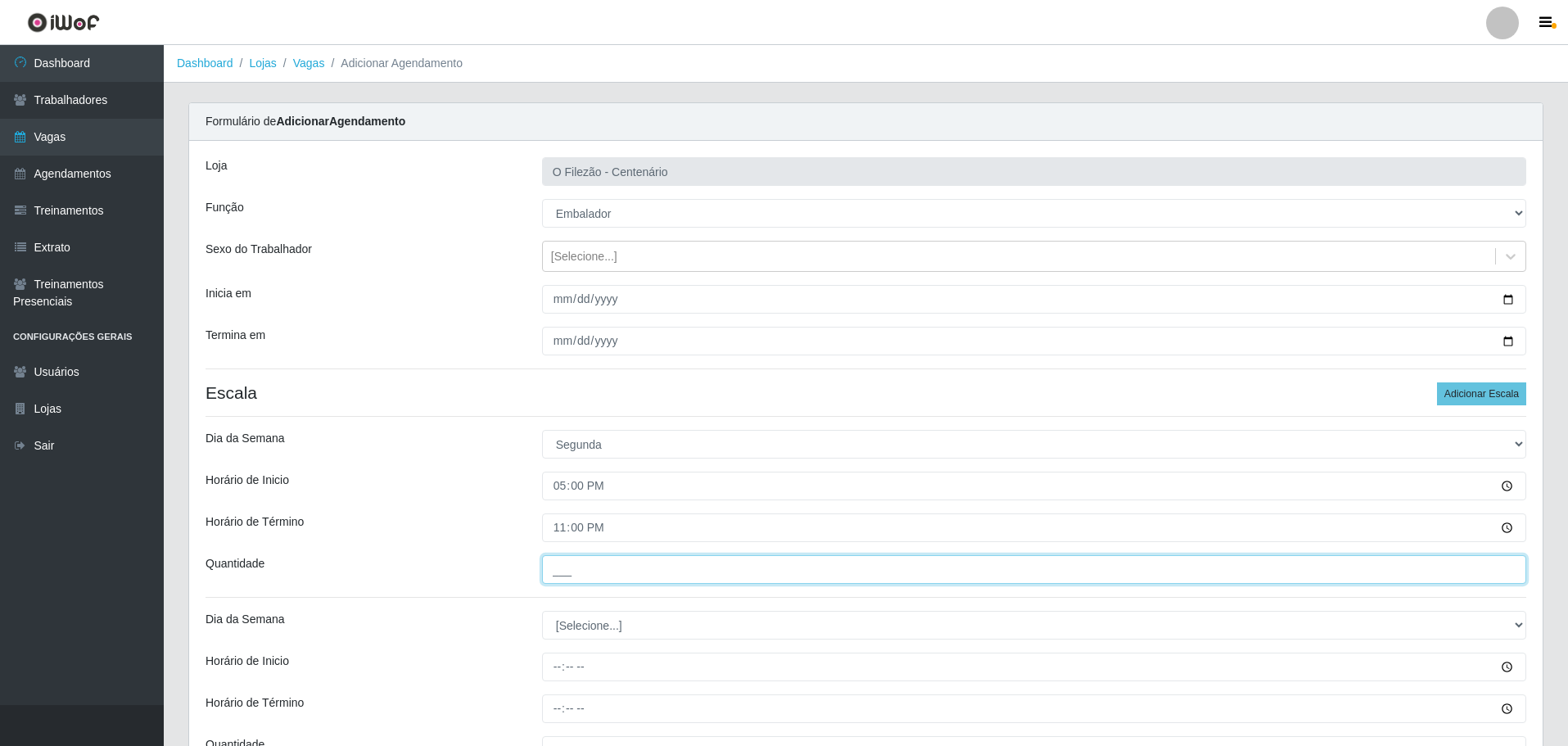
click at [577, 574] on input "___" at bounding box center [1034, 570] width 985 height 29
type input "02_"
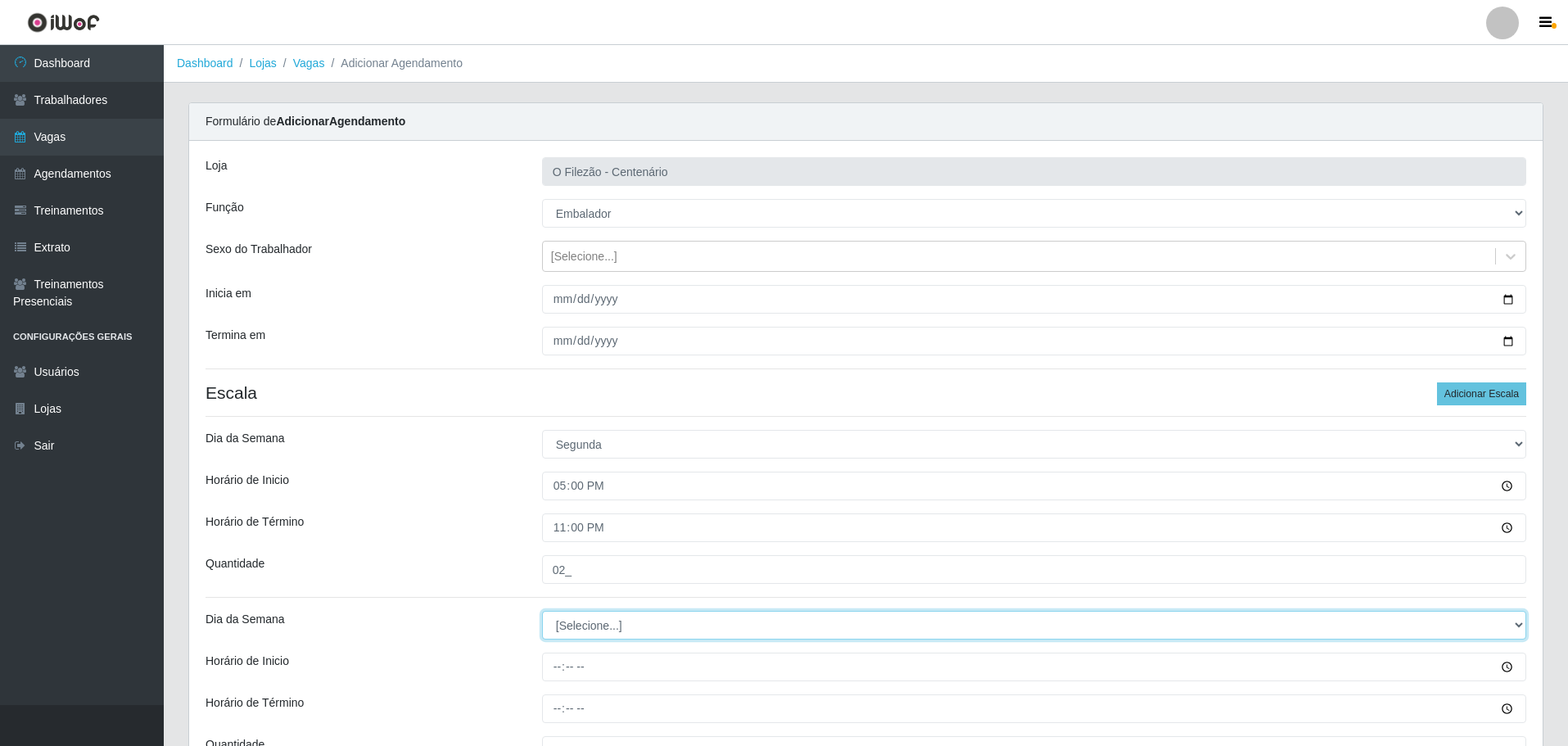
click at [579, 630] on select "[Selecione...] Segunda Terça Quarta Quinta Sexta Sábado Domingo" at bounding box center [1034, 625] width 985 height 29
click at [542, 611] on select "[Selecione...] Segunda Terça Quarta Quinta Sexta Sábado Domingo" at bounding box center [1034, 625] width 985 height 29
click at [570, 626] on select "[Selecione...] Segunda Terça Quarta Quinta Sexta Sábado Domingo" at bounding box center [1034, 625] width 985 height 29
select select "1"
click at [542, 611] on select "[Selecione...] Segunda Terça Quarta Quinta Sexta Sábado Domingo" at bounding box center [1034, 625] width 985 height 29
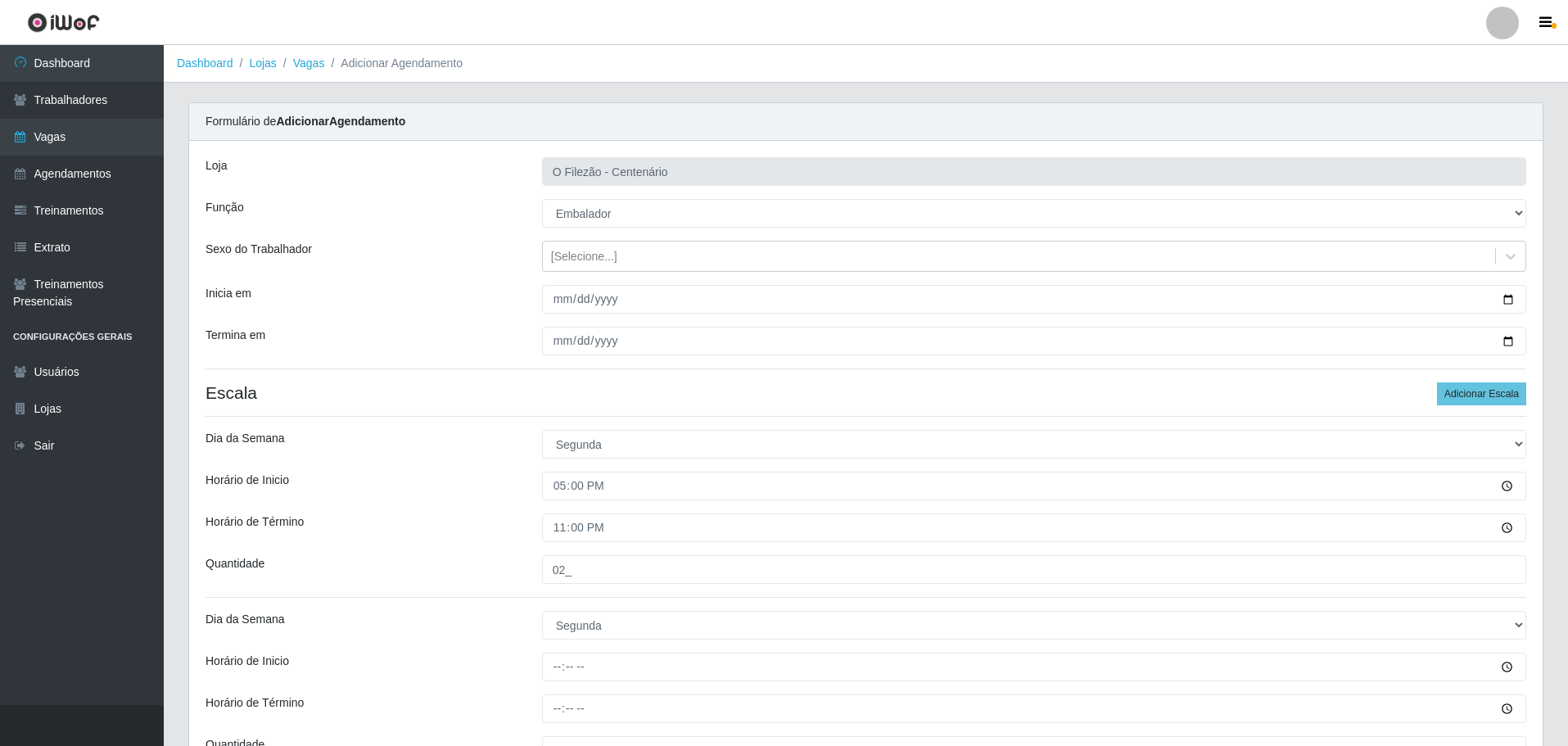
click at [490, 486] on div "Horário de Inicio" at bounding box center [361, 486] width 336 height 29
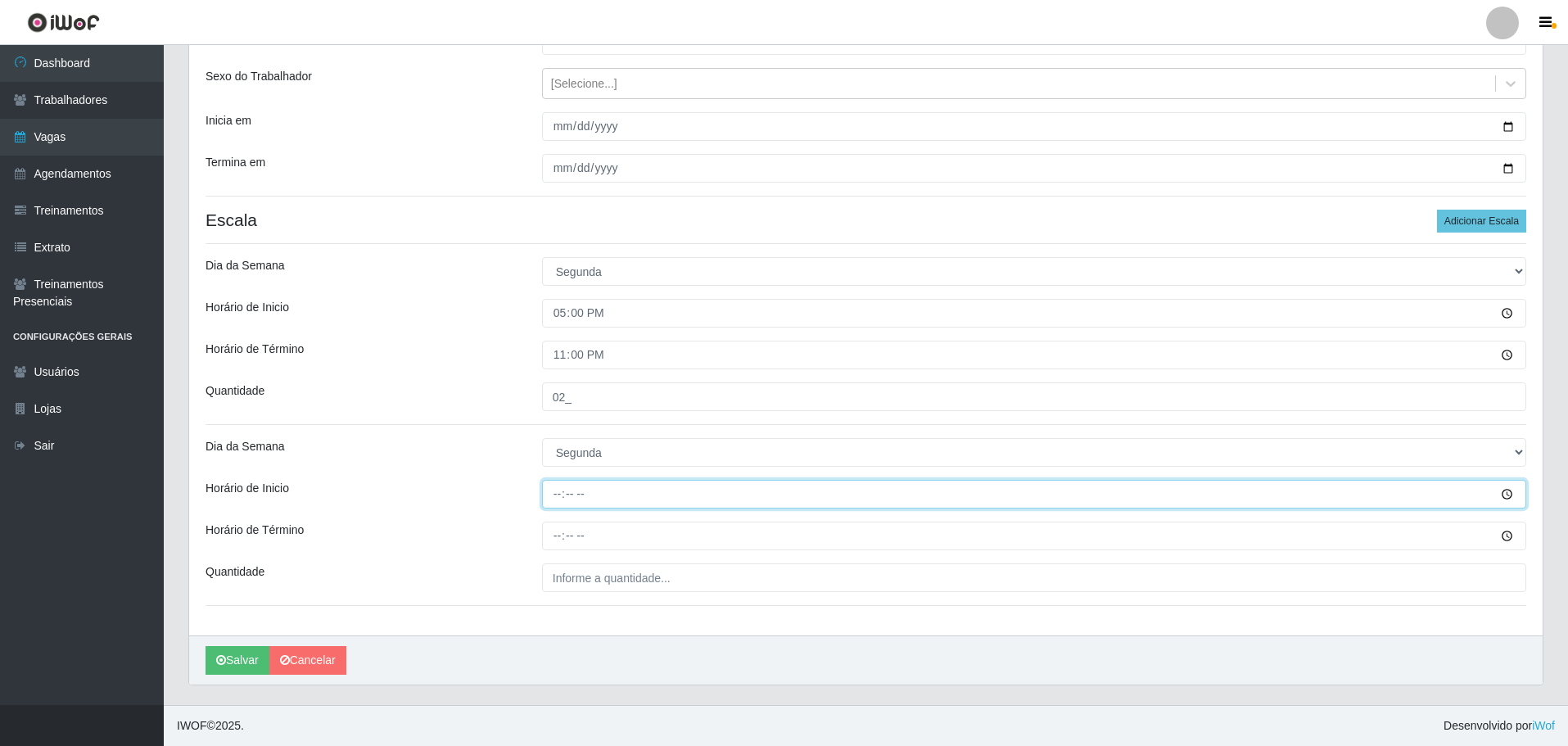
click at [557, 498] on input "Horário de Inicio" at bounding box center [1034, 494] width 985 height 29
type input "16:00"
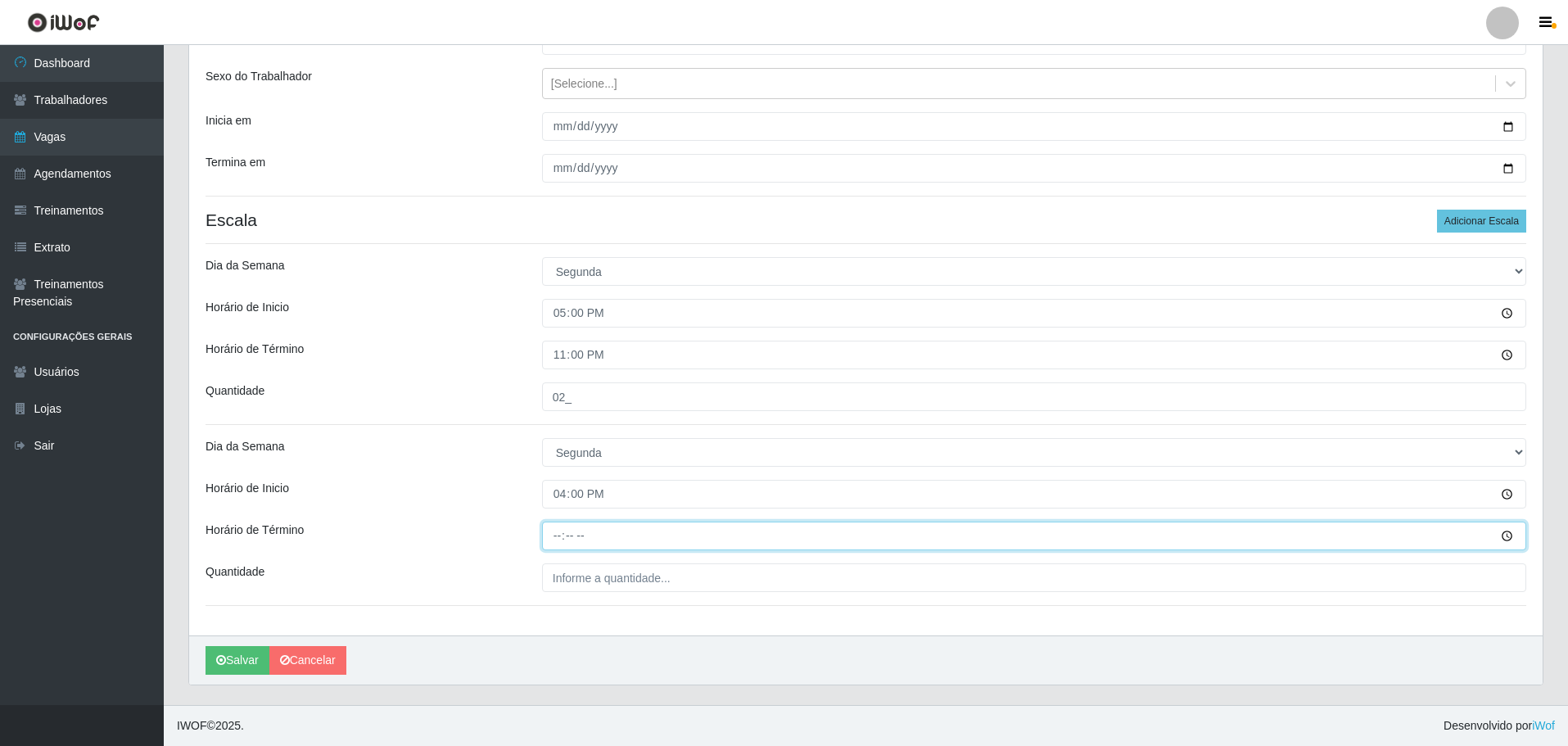
click at [553, 533] on input "Horário de Término" at bounding box center [1034, 536] width 985 height 29
type input "22:00"
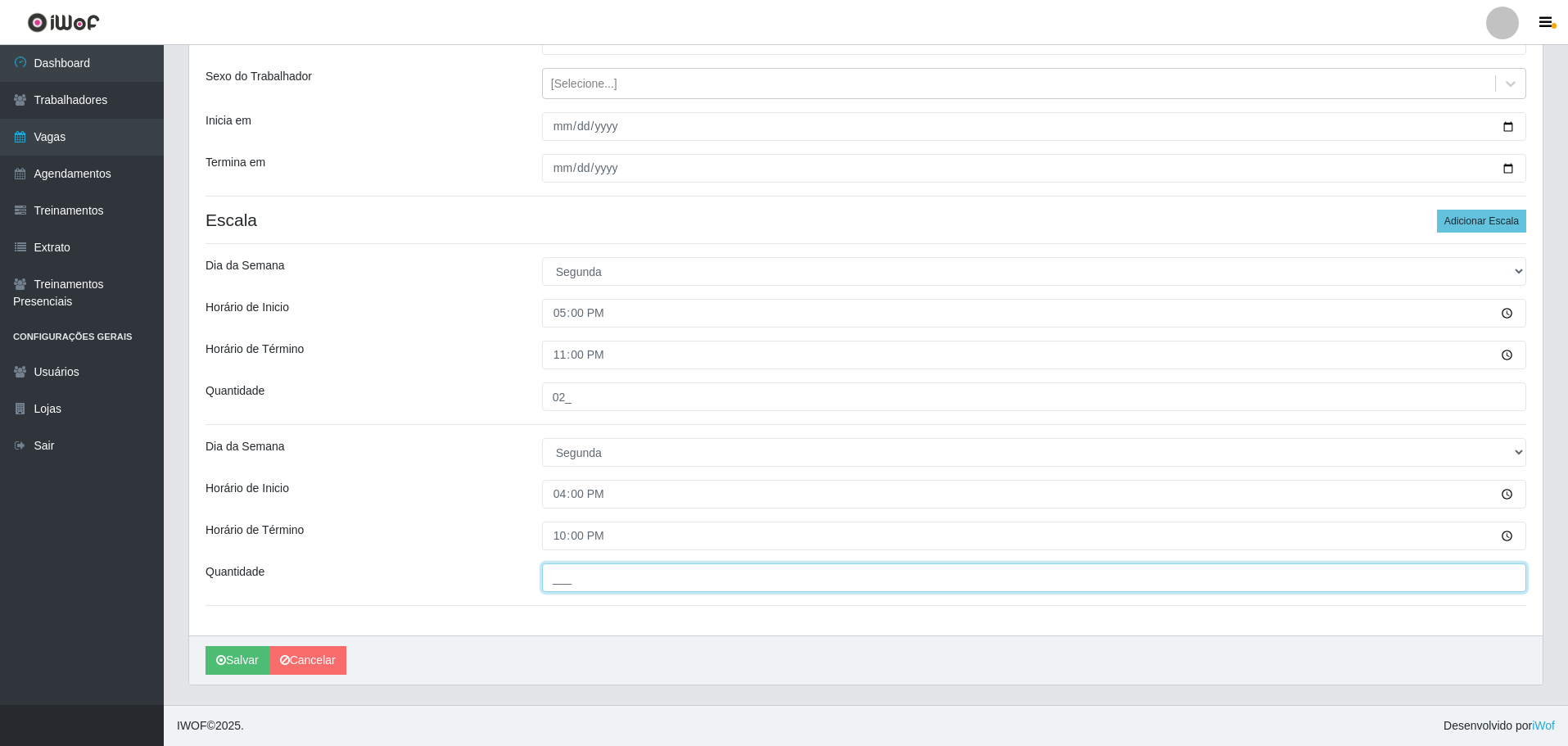
click at [569, 576] on input "___" at bounding box center [1034, 577] width 985 height 29
type input "01_"
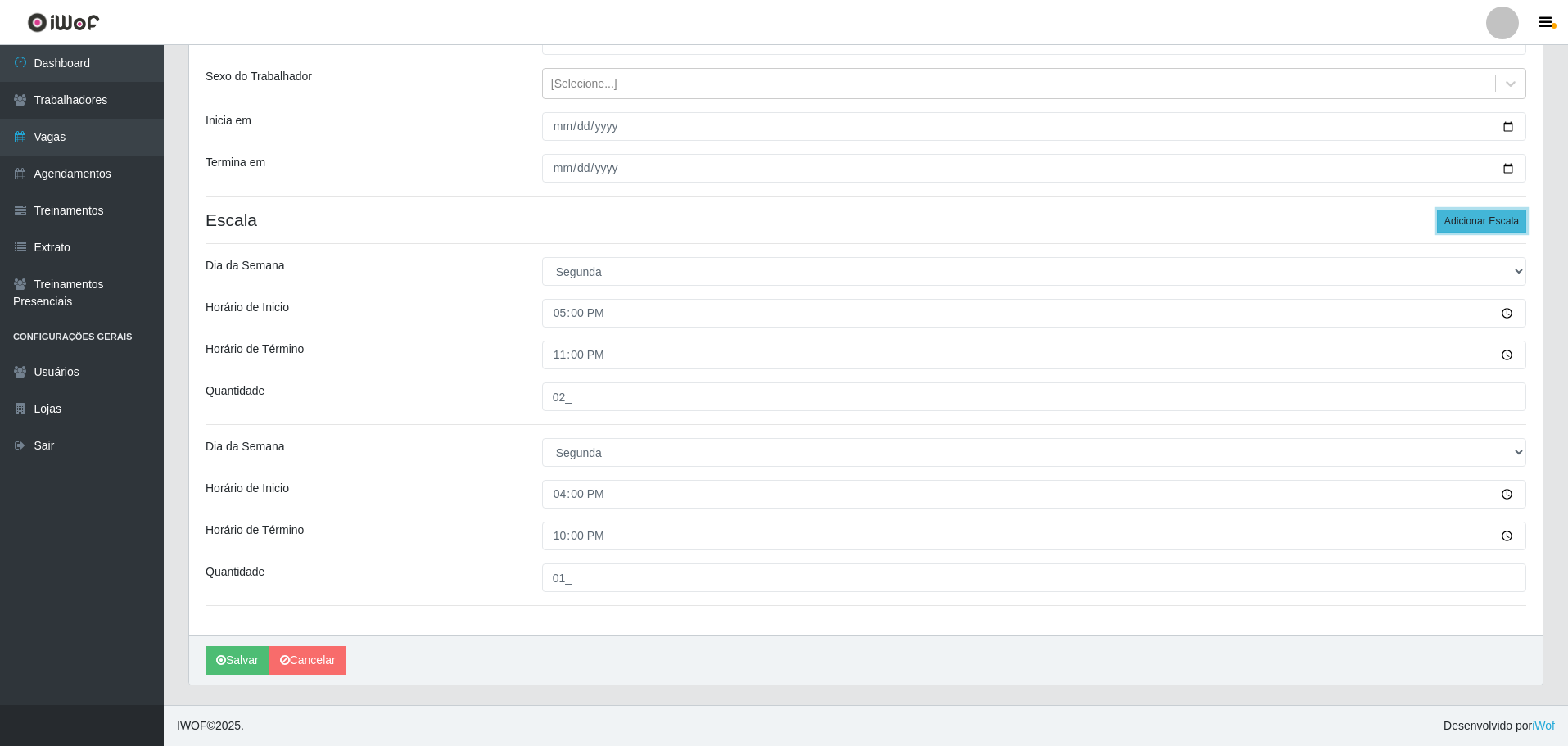
click at [1474, 231] on button "Adicionar Escala" at bounding box center [1482, 221] width 89 height 23
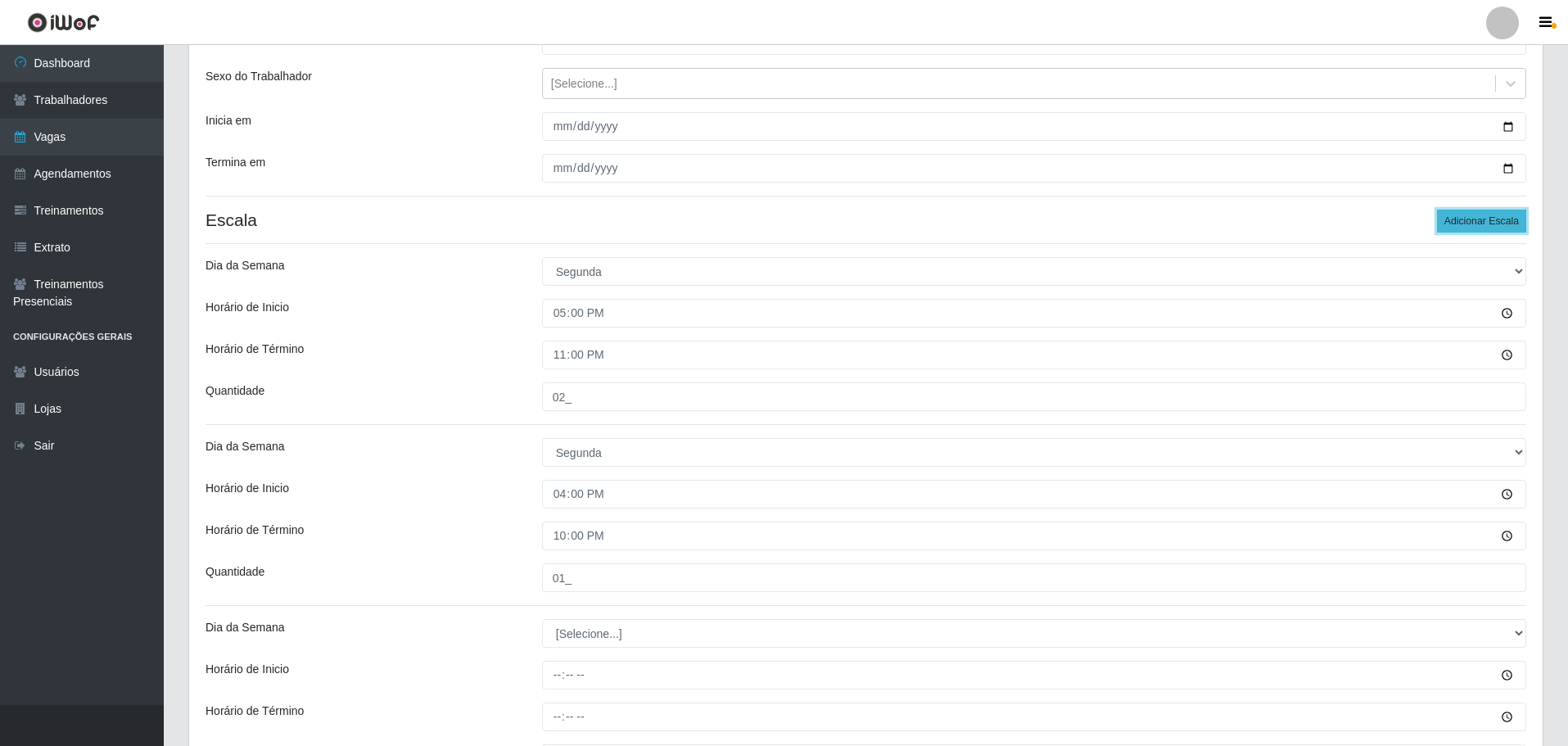
click at [1477, 228] on button "Adicionar Escala" at bounding box center [1482, 221] width 89 height 23
click at [573, 634] on select "[Selecione...] Segunda Terça Quarta Quinta Sexta Sábado Domingo" at bounding box center [1034, 633] width 985 height 29
select select "2"
click at [542, 619] on select "[Selecione...] Segunda Terça Quarta Quinta Sexta Sábado Domingo" at bounding box center [1034, 633] width 985 height 29
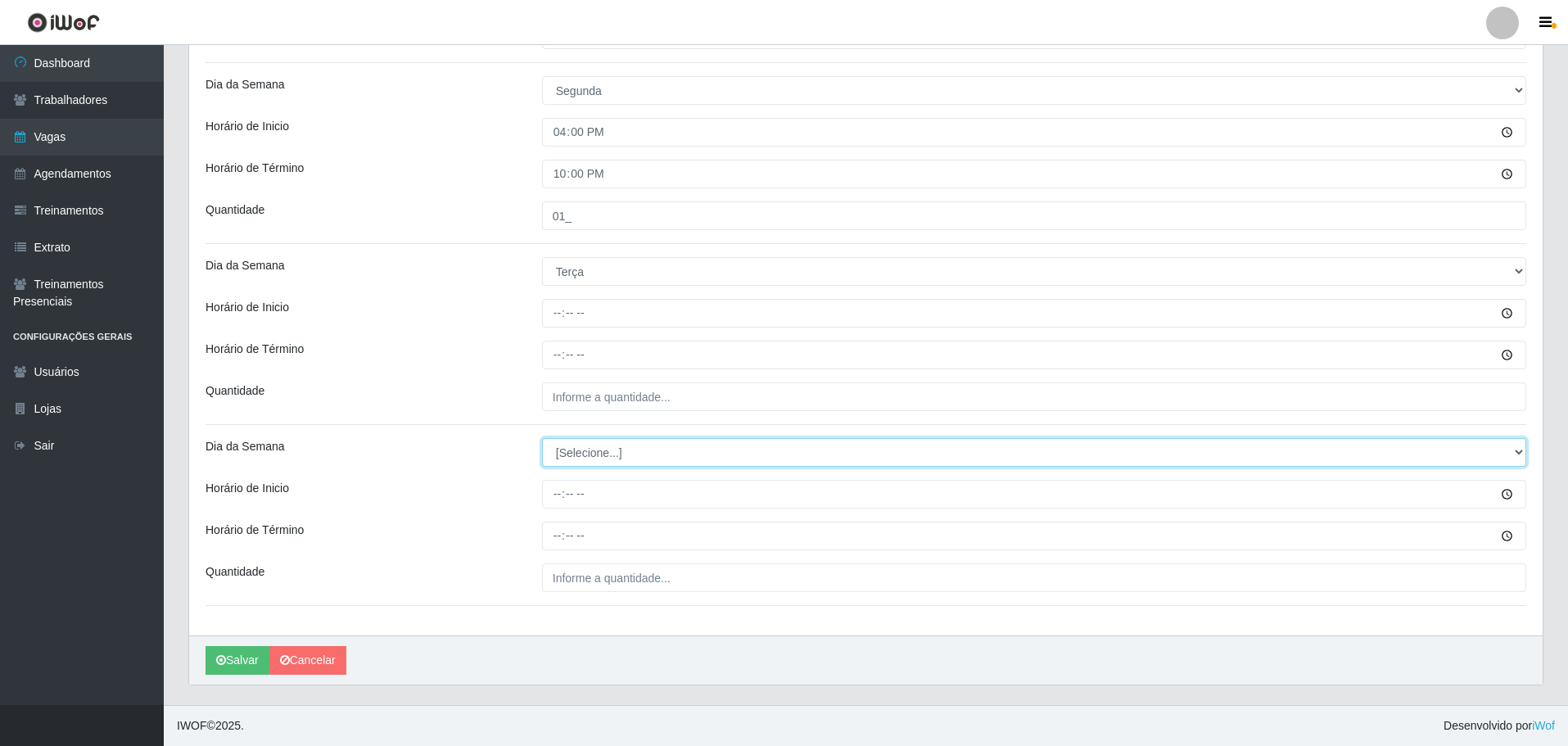
click at [604, 457] on select "[Selecione...] Segunda Terça Quarta Quinta Sexta Sábado Domingo" at bounding box center [1034, 452] width 985 height 29
select select "2"
click at [542, 438] on select "[Selecione...] Segunda Terça Quarta Quinta Sexta Sábado Domingo" at bounding box center [1034, 452] width 985 height 29
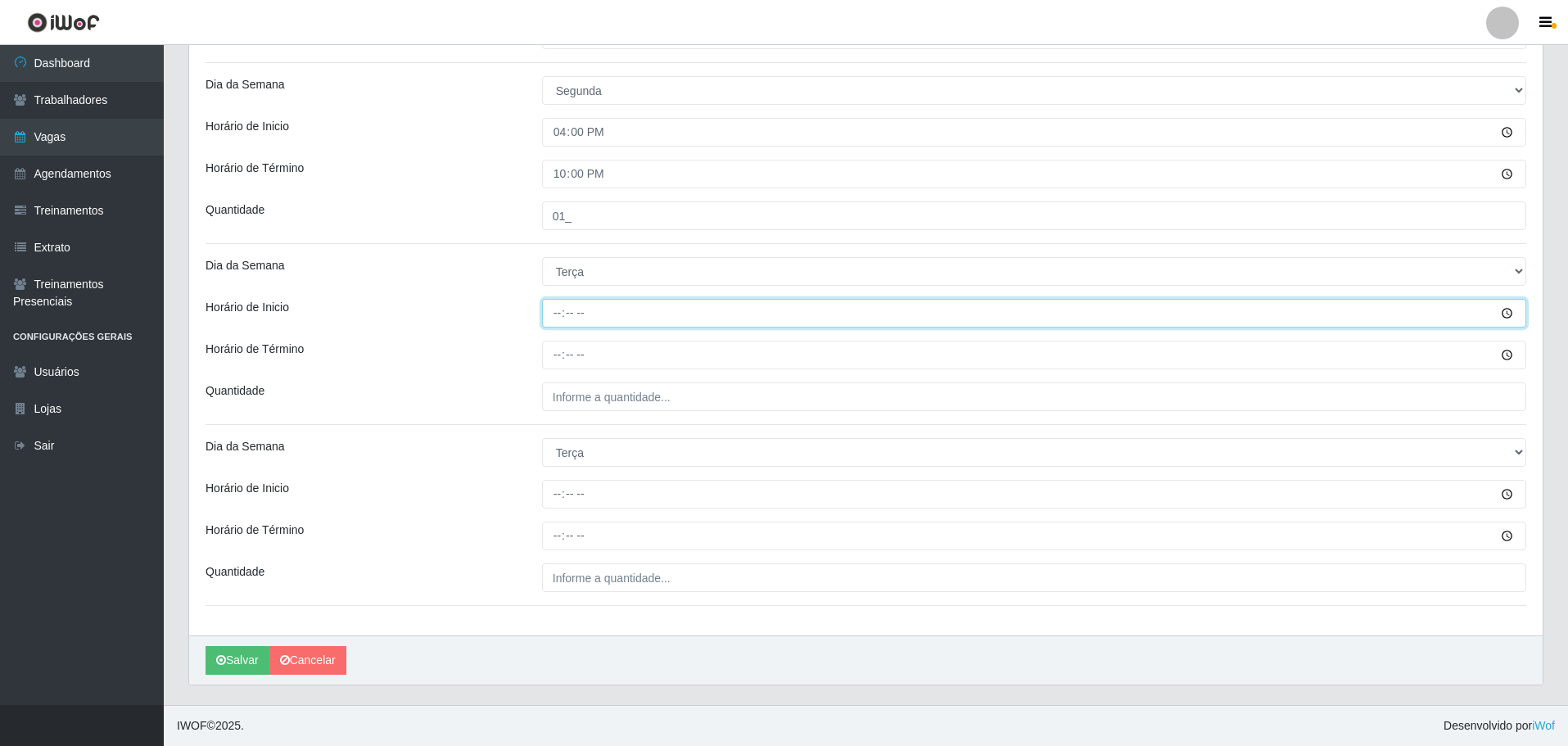
click at [558, 318] on input "Horário de Inicio" at bounding box center [1034, 313] width 985 height 29
type input "16:00"
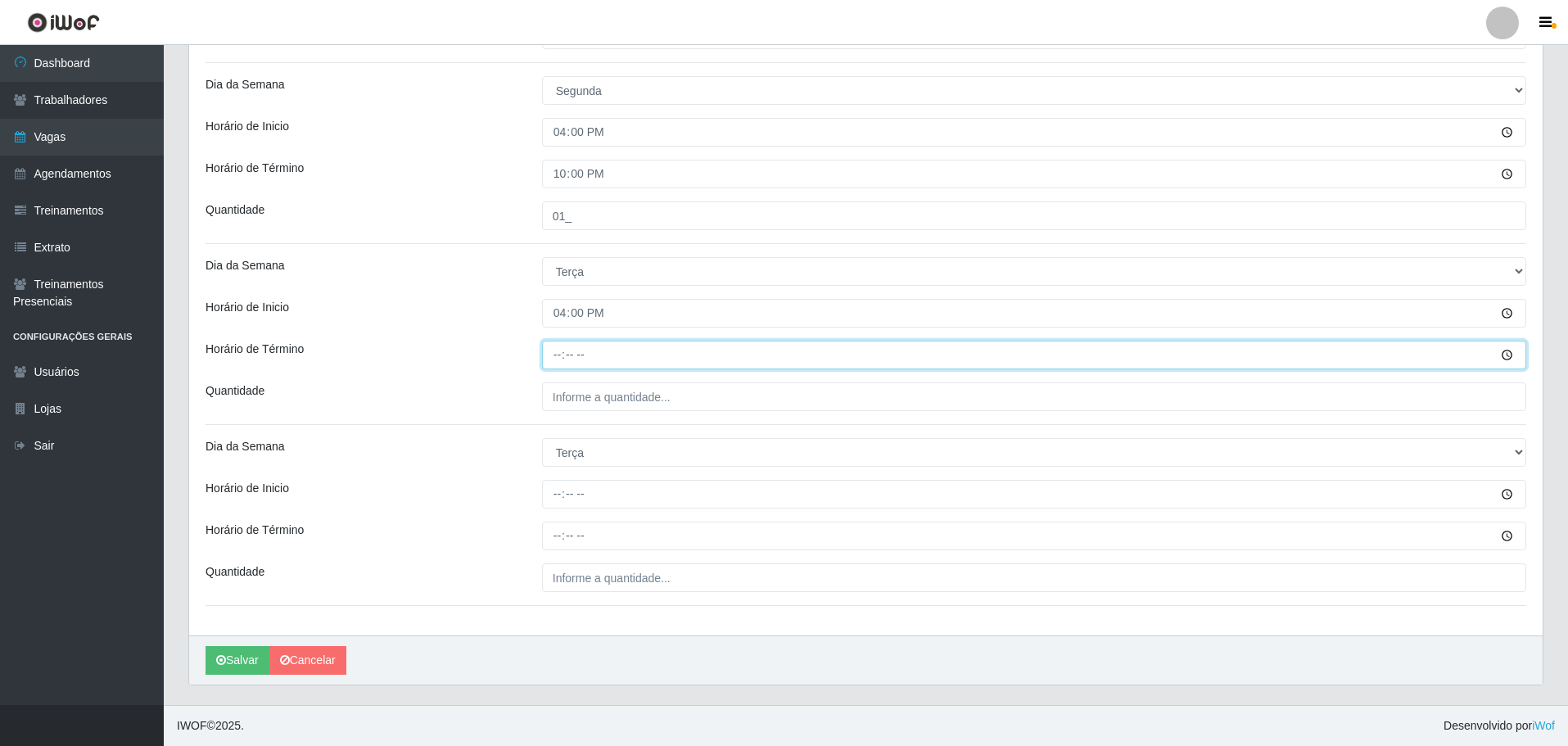
click at [555, 360] on input "Horário de Término" at bounding box center [1034, 355] width 985 height 29
type input "22:00"
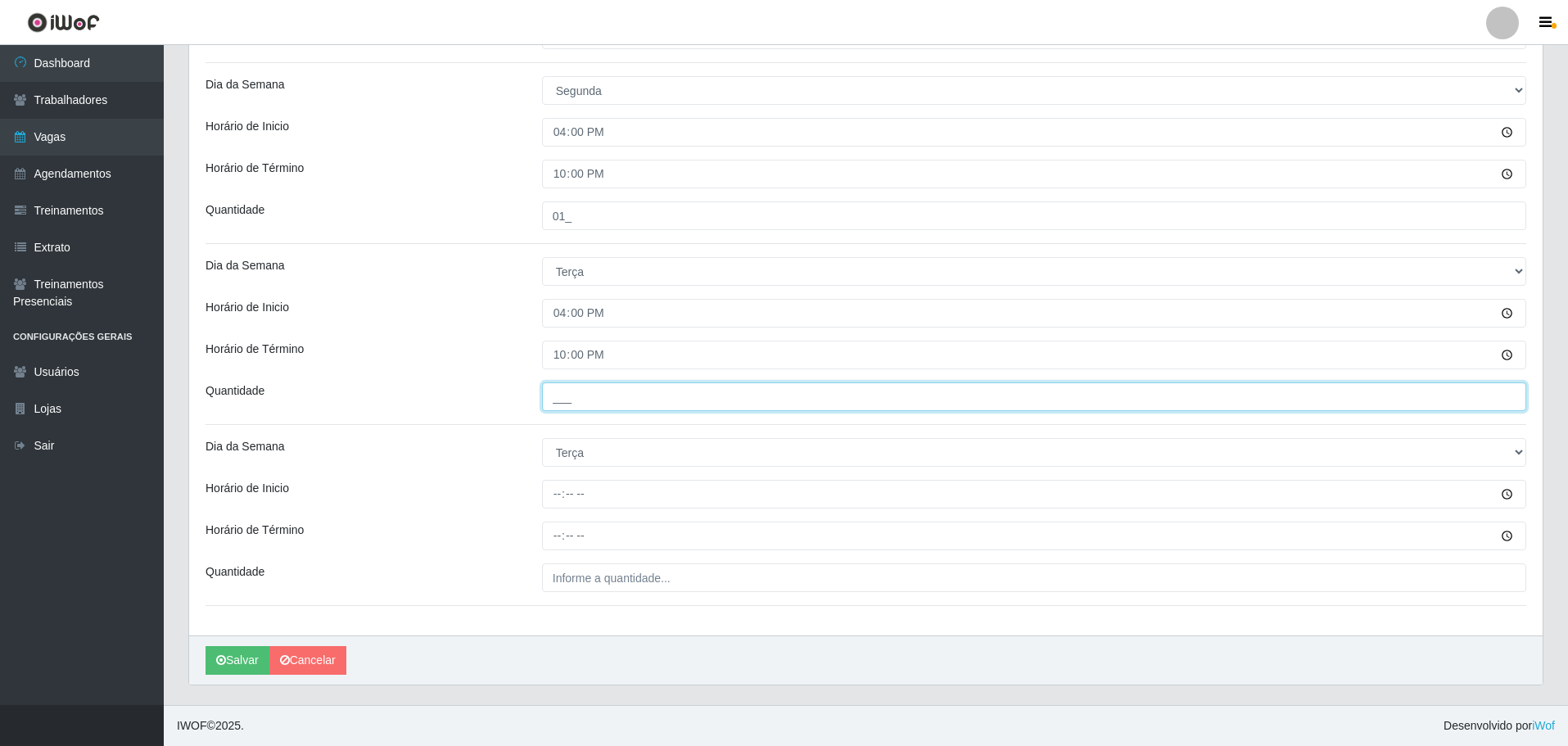
click at [583, 409] on input "___" at bounding box center [1034, 396] width 985 height 29
type input "01_"
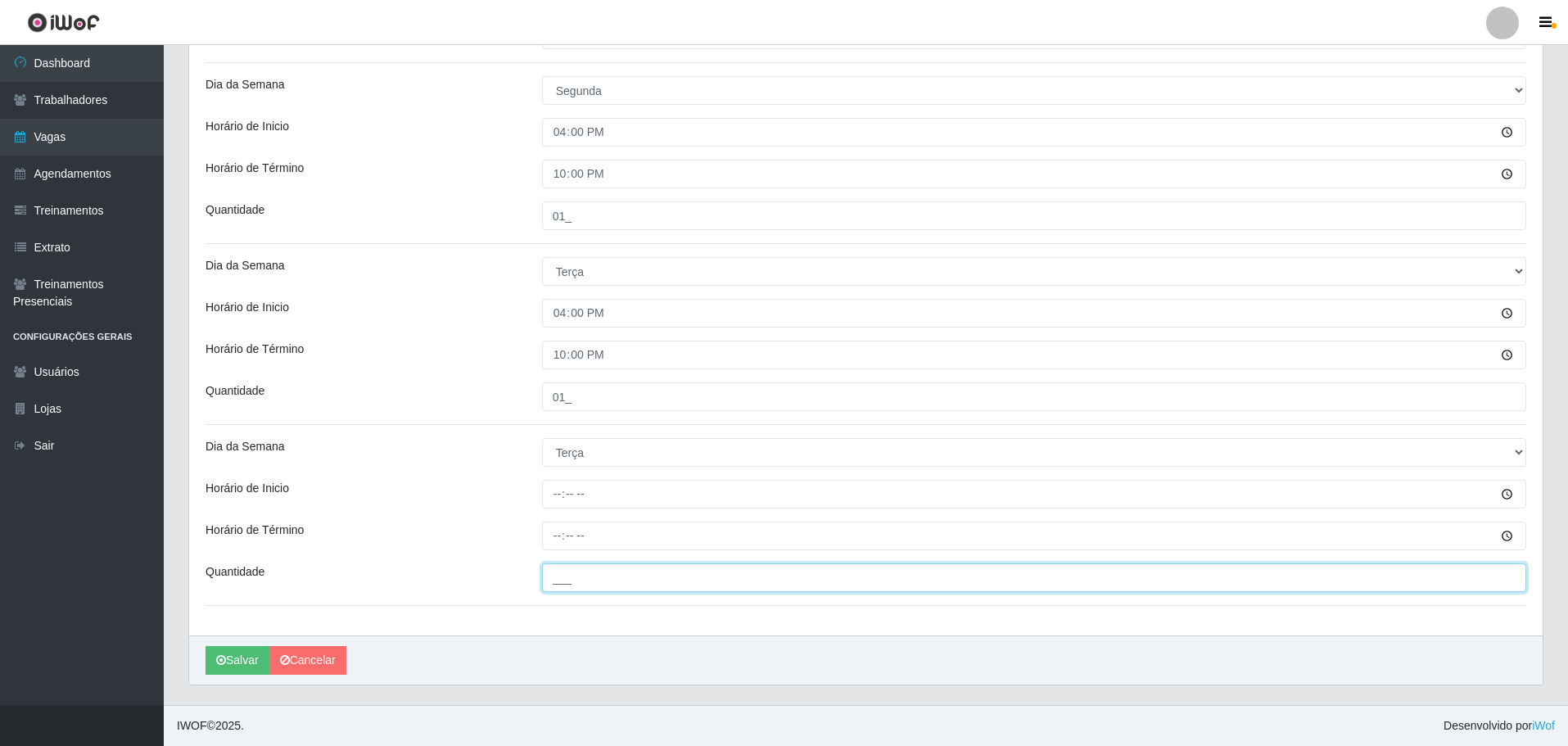
click at [587, 574] on input "___" at bounding box center [1034, 577] width 985 height 29
type input "01_"
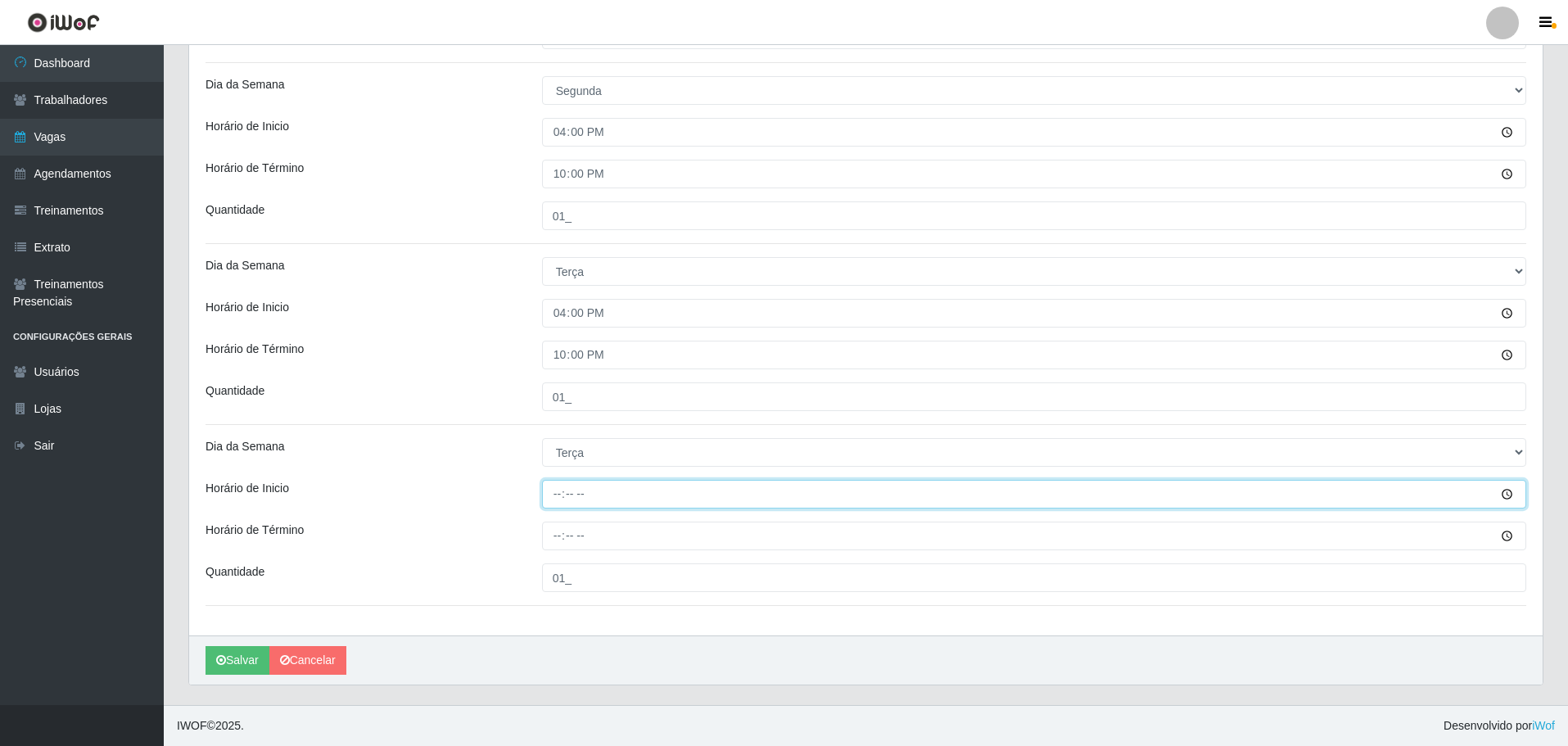
click at [560, 494] on input "Horário de Inicio" at bounding box center [1034, 494] width 985 height 29
type input "17:00"
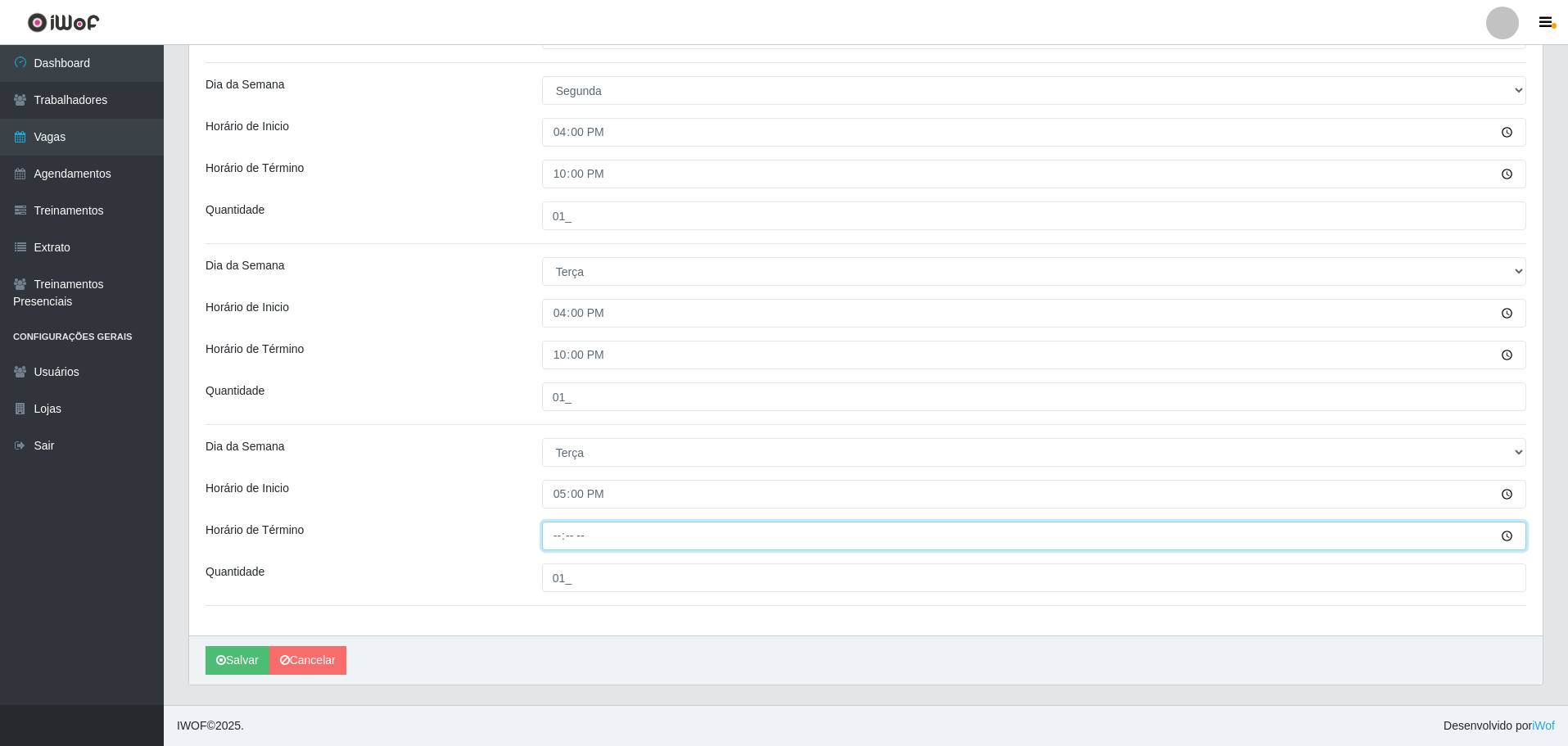
click at [554, 538] on input "Horário de Término" at bounding box center [1034, 536] width 985 height 29
type input "23:00"
click at [460, 474] on div "Loja O Filezão - Centenário Função [Selecione...] Auxiliar de Estacionamento Au…" at bounding box center [866, 121] width 1353 height 1029
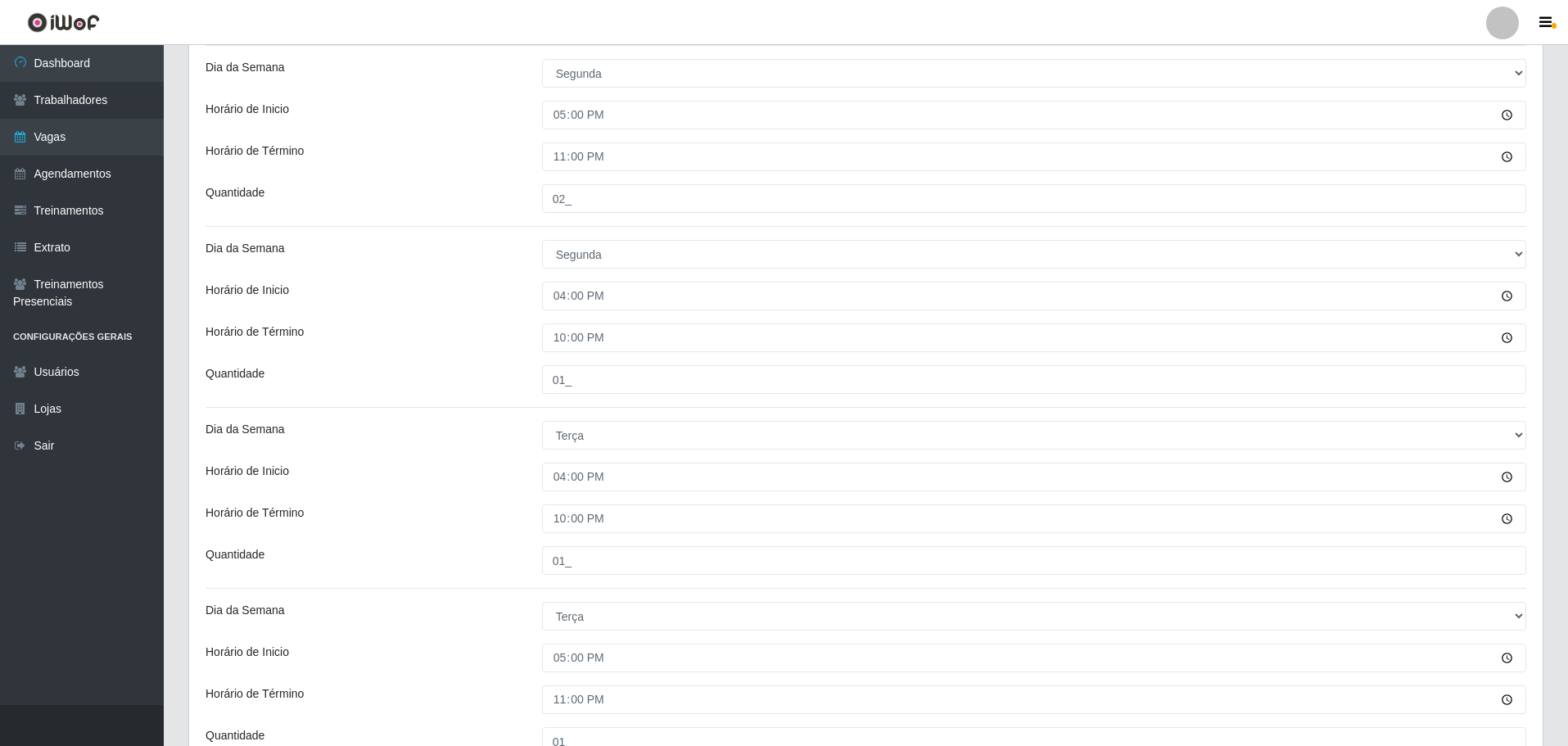
scroll to position [125, 0]
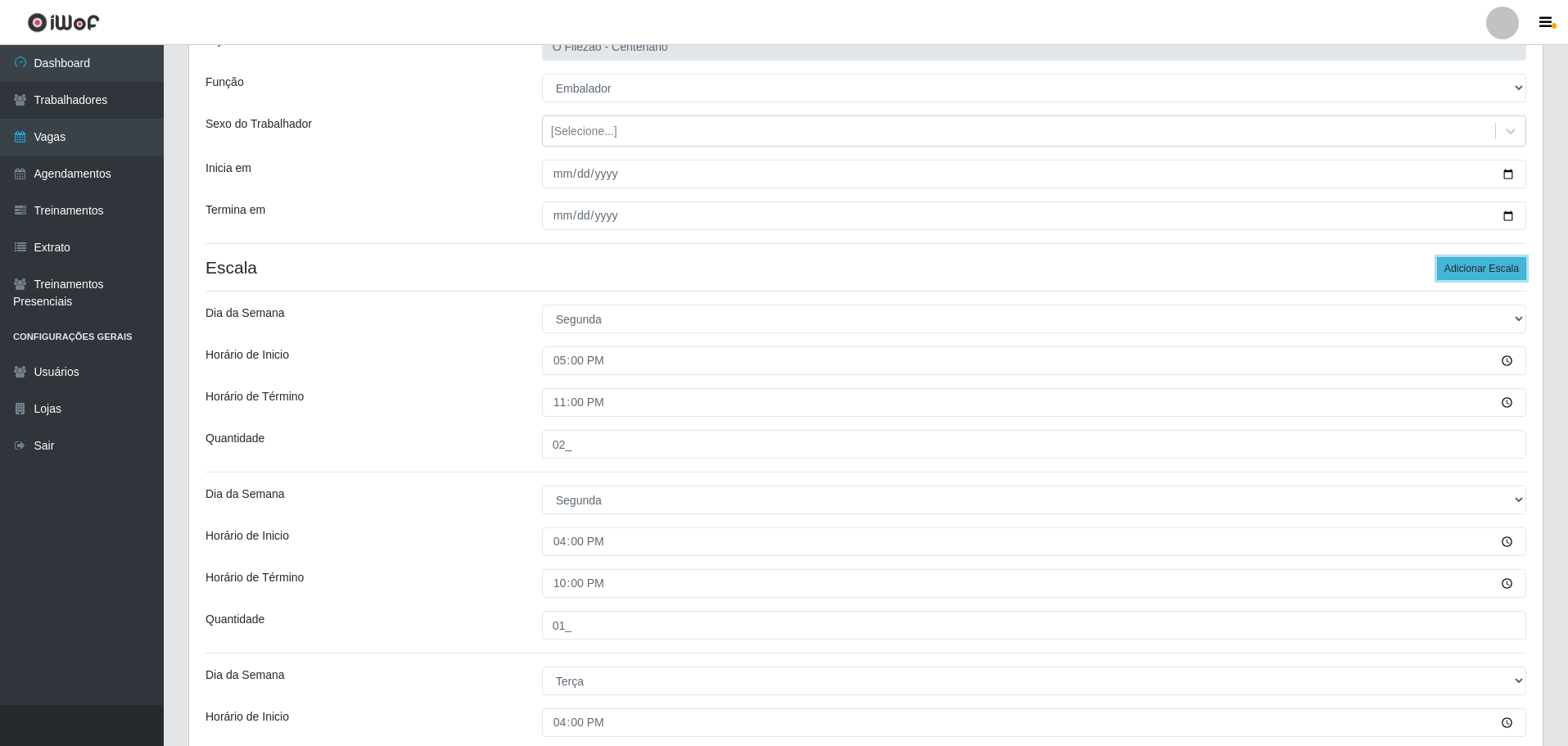
click at [1471, 270] on button "Adicionar Escala" at bounding box center [1482, 268] width 89 height 23
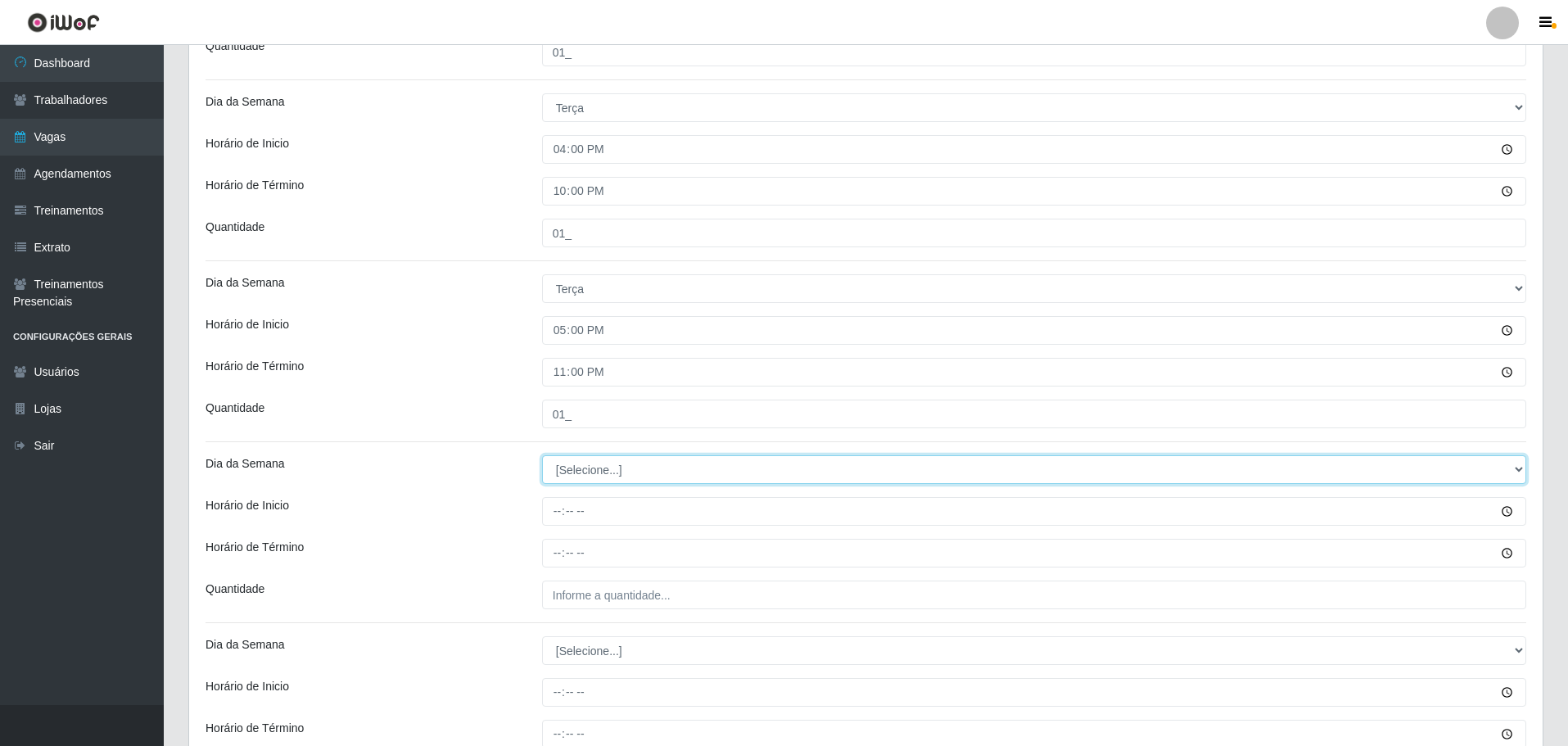
click at [563, 469] on select "[Selecione...] Segunda Terça Quarta Quinta Sexta Sábado Domingo" at bounding box center [1034, 469] width 985 height 29
select select "3"
click at [542, 455] on select "[Selecione...] Segunda Terça Quarta Quinta Sexta Sábado Domingo" at bounding box center [1034, 469] width 985 height 29
click at [479, 560] on div "Horário de Término" at bounding box center [361, 554] width 336 height 29
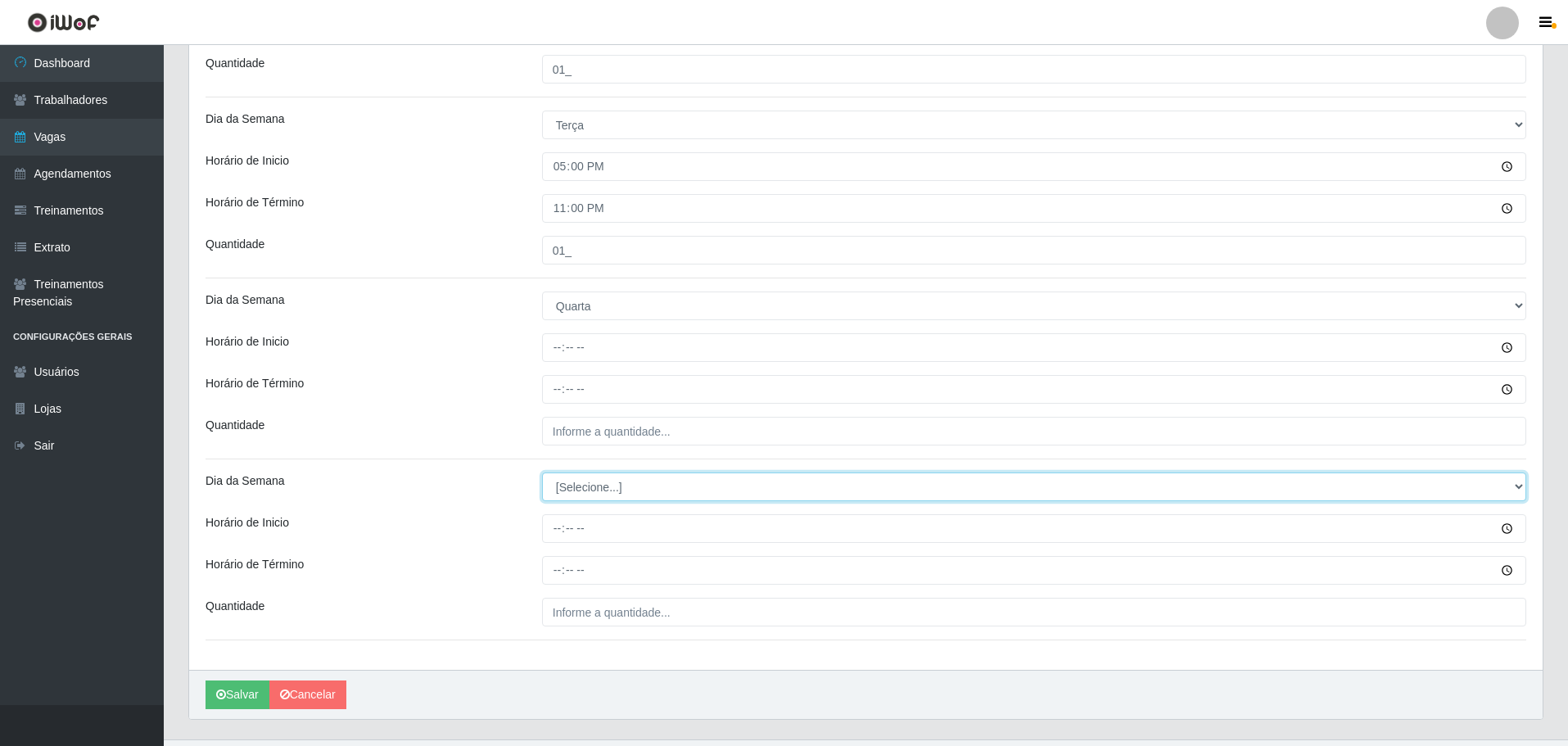
click at [579, 494] on select "[Selecione...] Segunda Terça Quarta Quinta Sexta Sábado Domingo" at bounding box center [1034, 486] width 985 height 29
select select "3"
click at [542, 472] on select "[Selecione...] Segunda Terça Quarta Quinta Sexta Sábado Domingo" at bounding box center [1034, 486] width 985 height 29
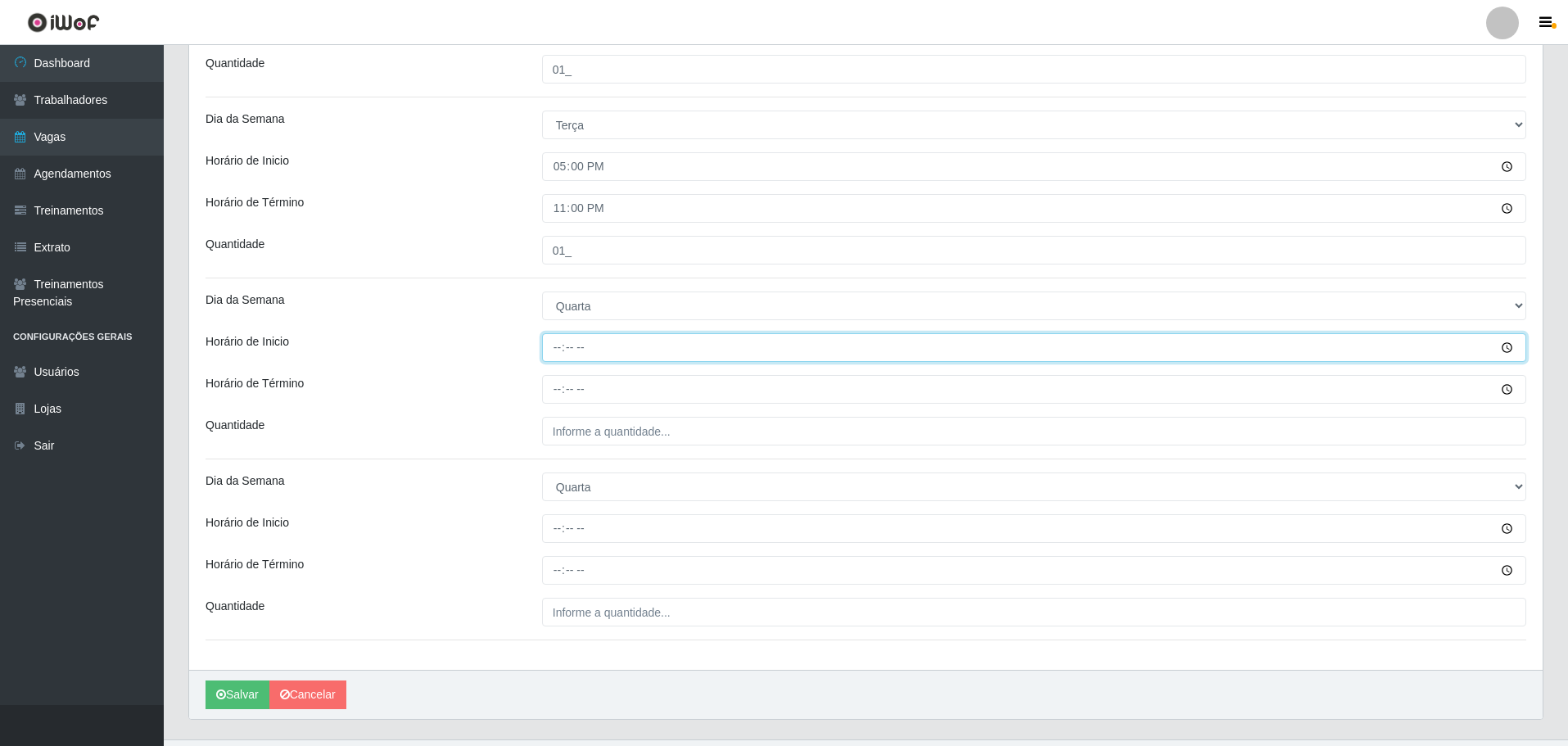
click at [560, 353] on input "Horário de Inicio" at bounding box center [1034, 348] width 985 height 29
type input "17:00"
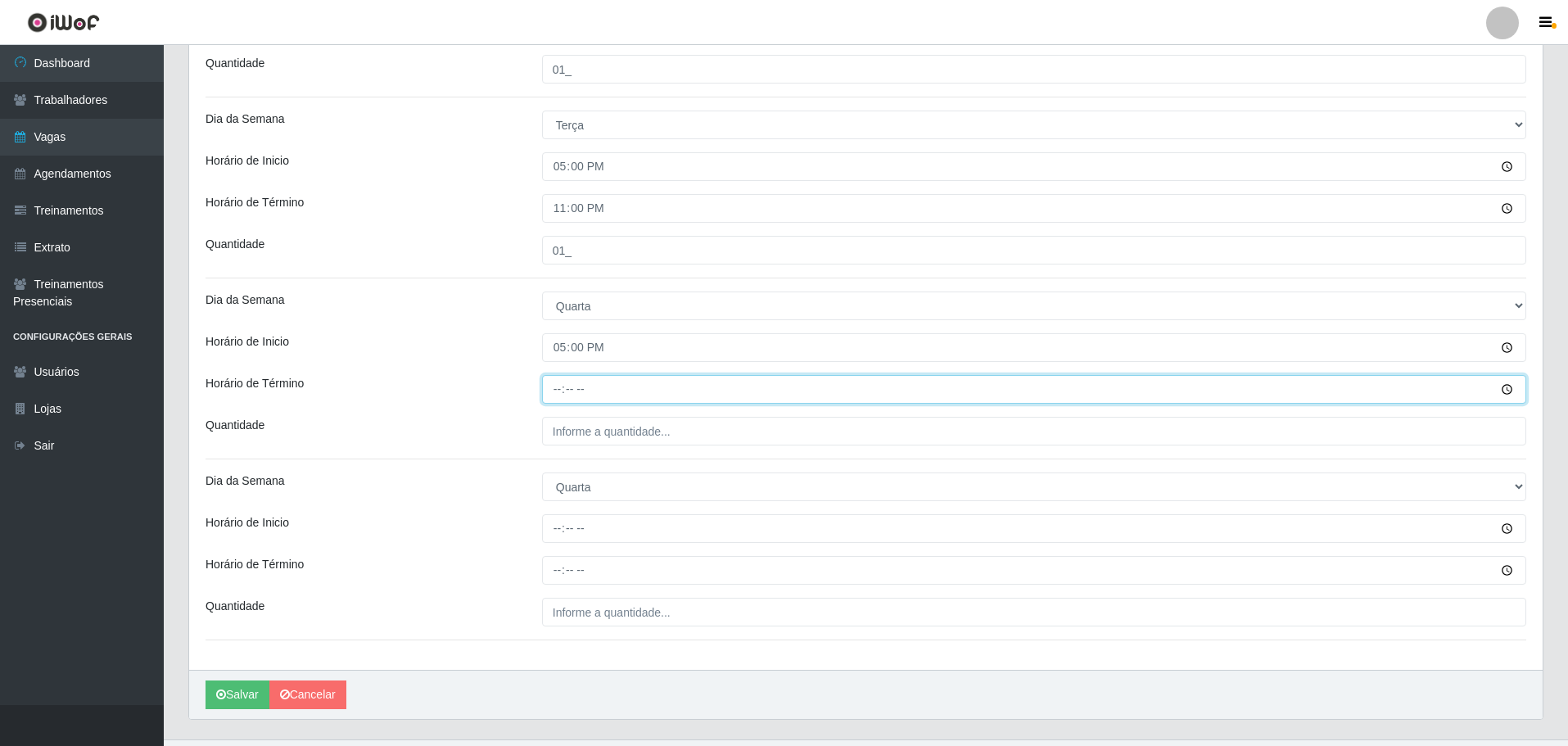
click at [561, 386] on input "Horário de Término" at bounding box center [1034, 390] width 985 height 29
type input "23:00"
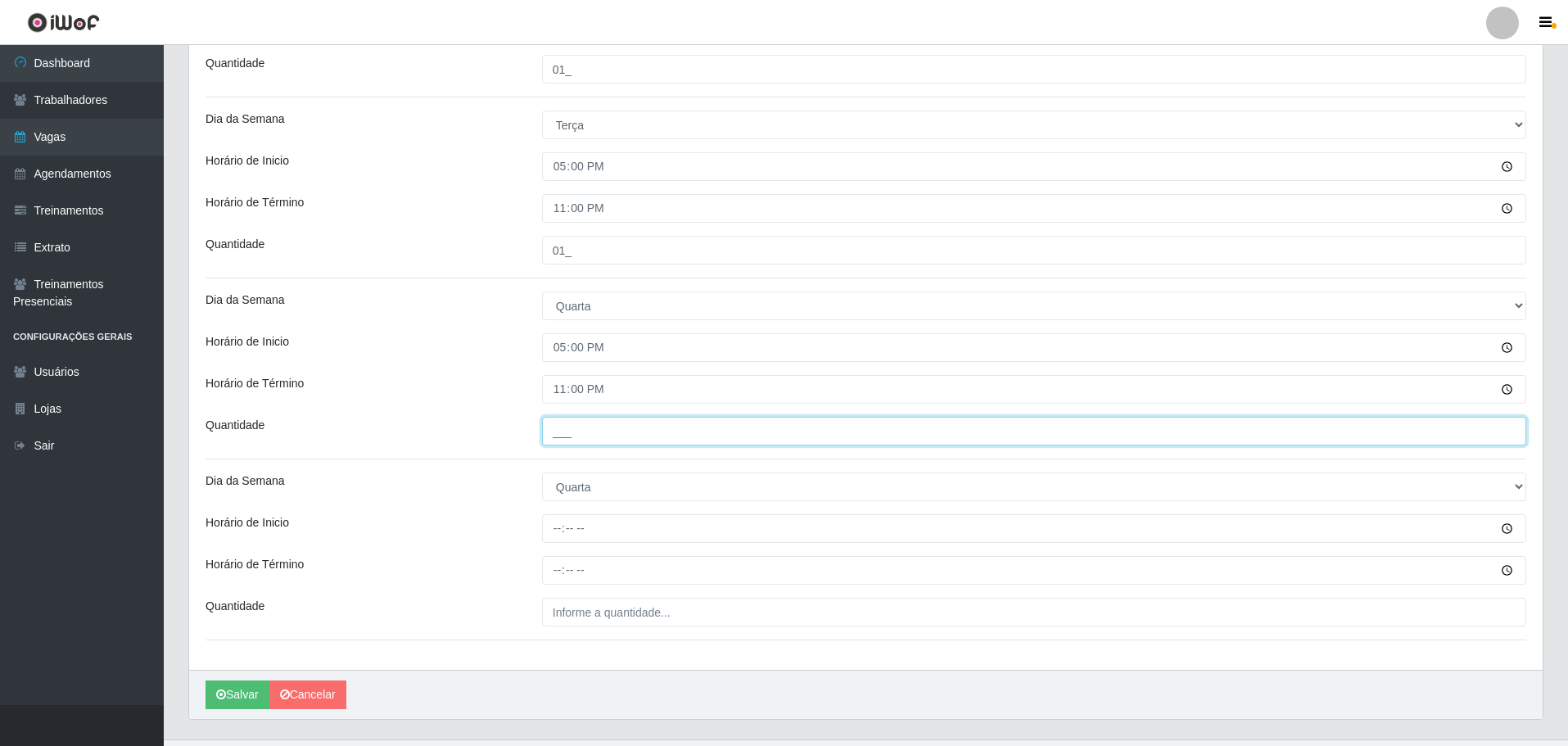
click at [561, 433] on input "___" at bounding box center [1034, 431] width 985 height 29
type input "02_"
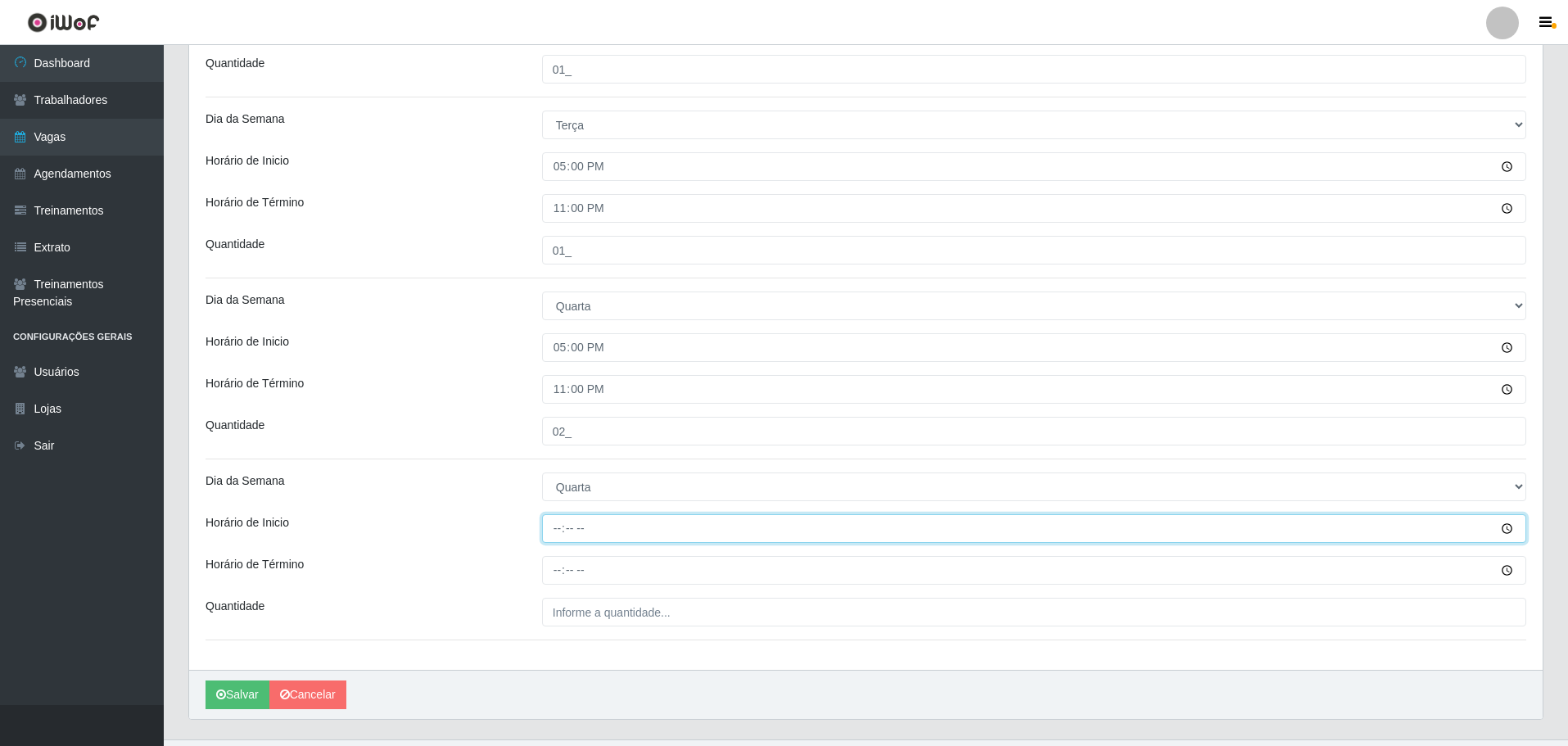
click at [561, 524] on input "Horário de Inicio" at bounding box center [1034, 529] width 985 height 29
type input "16:00"
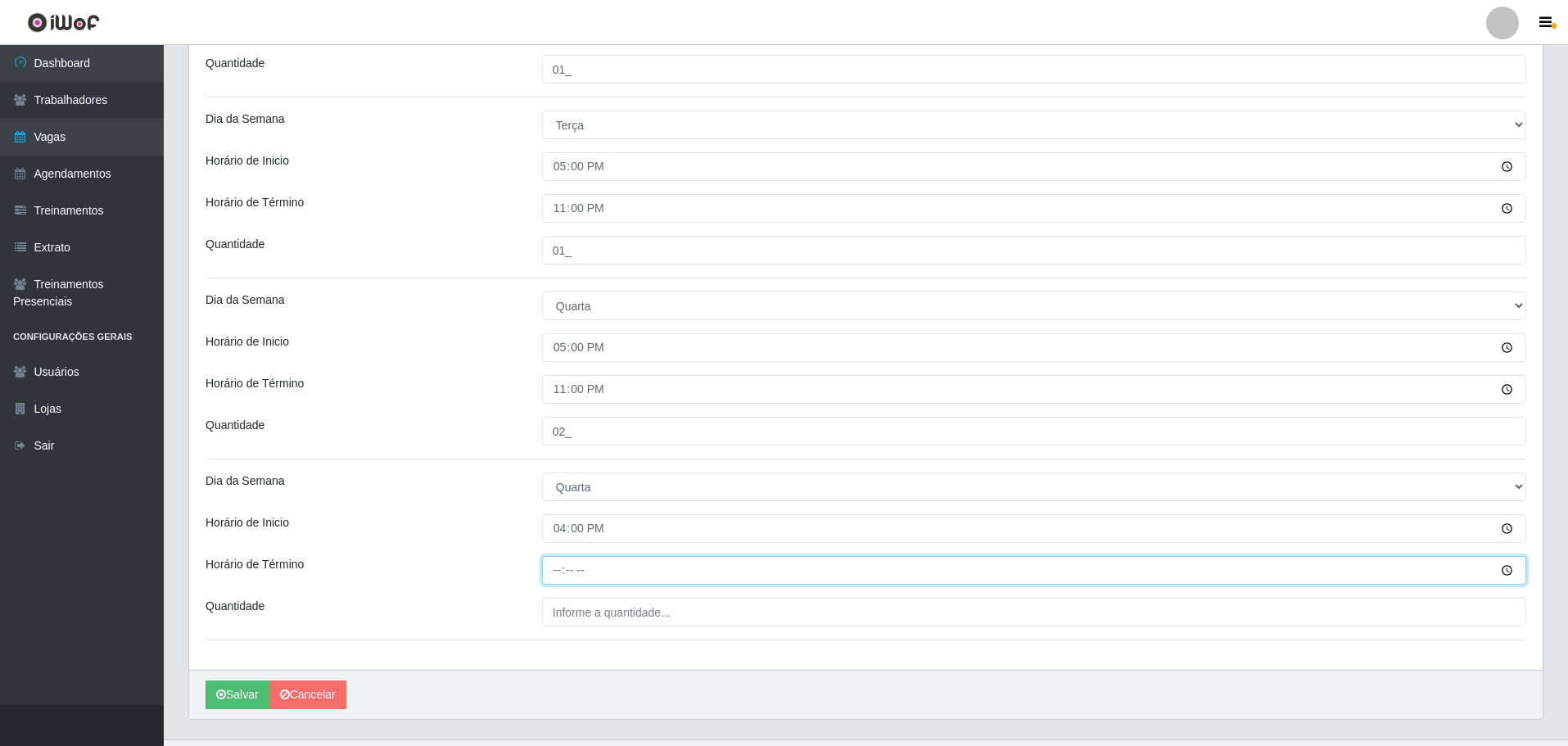
click at [557, 571] on input "Horário de Término" at bounding box center [1034, 571] width 985 height 29
type input "22:00"
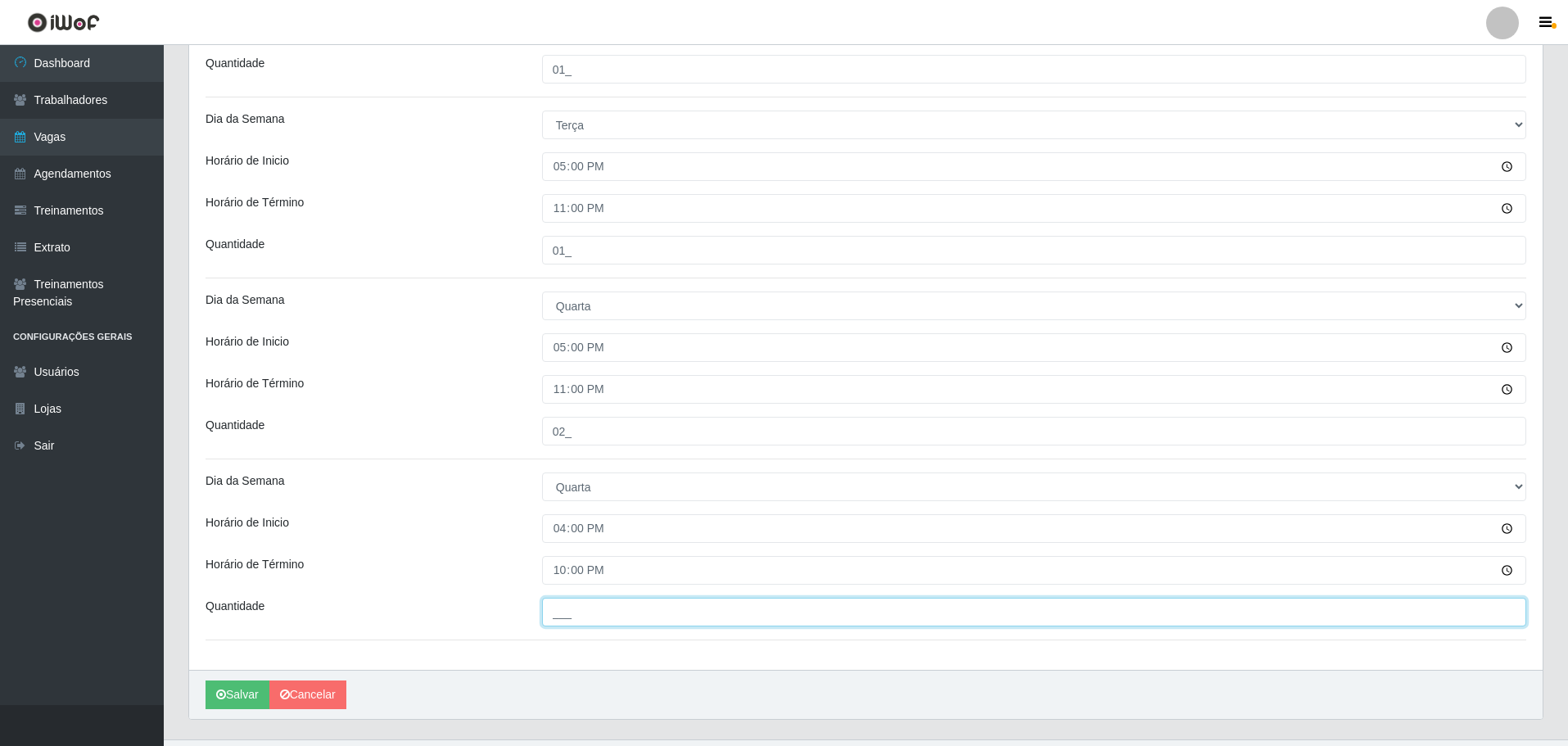
click at [564, 619] on input "___" at bounding box center [1034, 612] width 985 height 29
type input "01_"
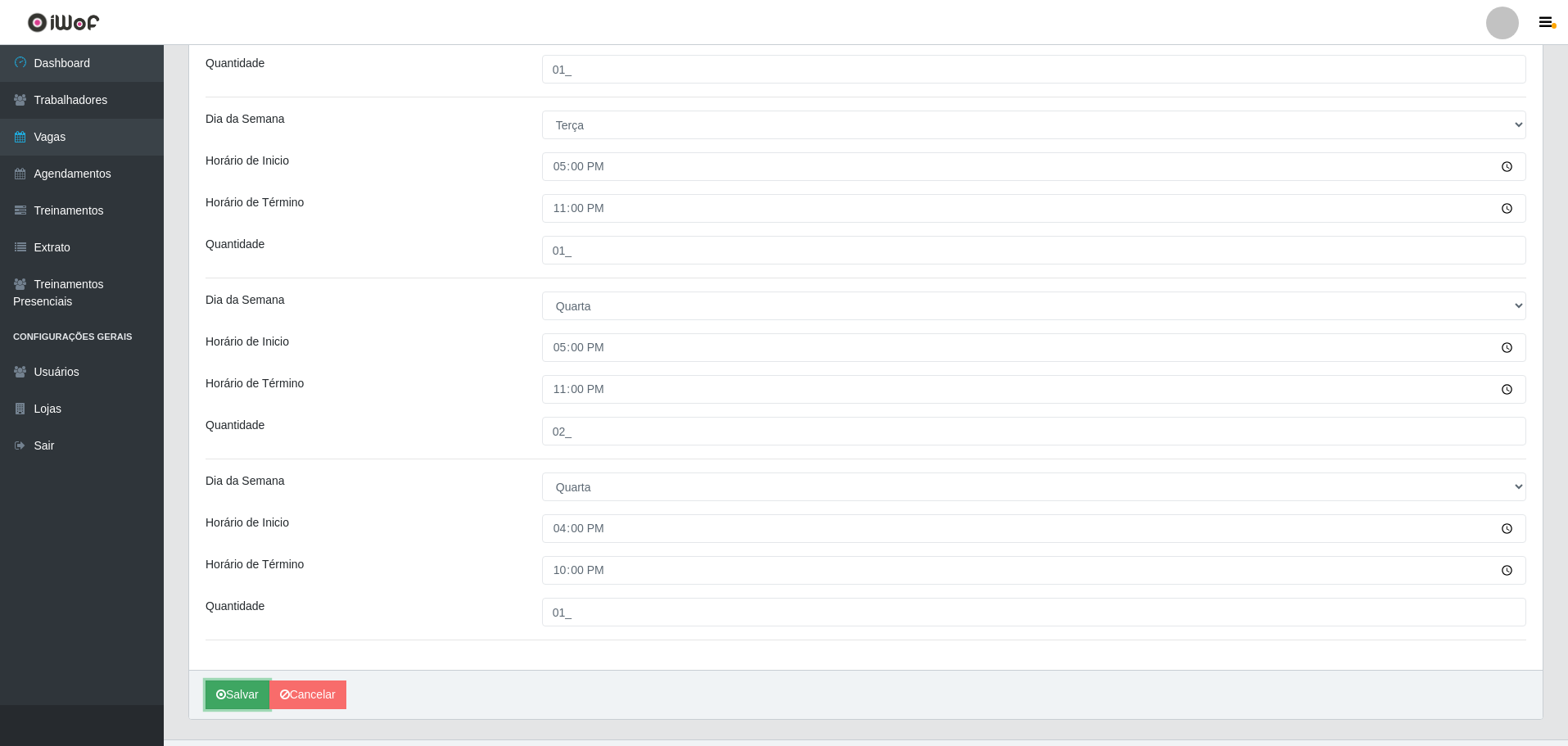
click at [228, 692] on button "Salvar" at bounding box center [238, 695] width 64 height 29
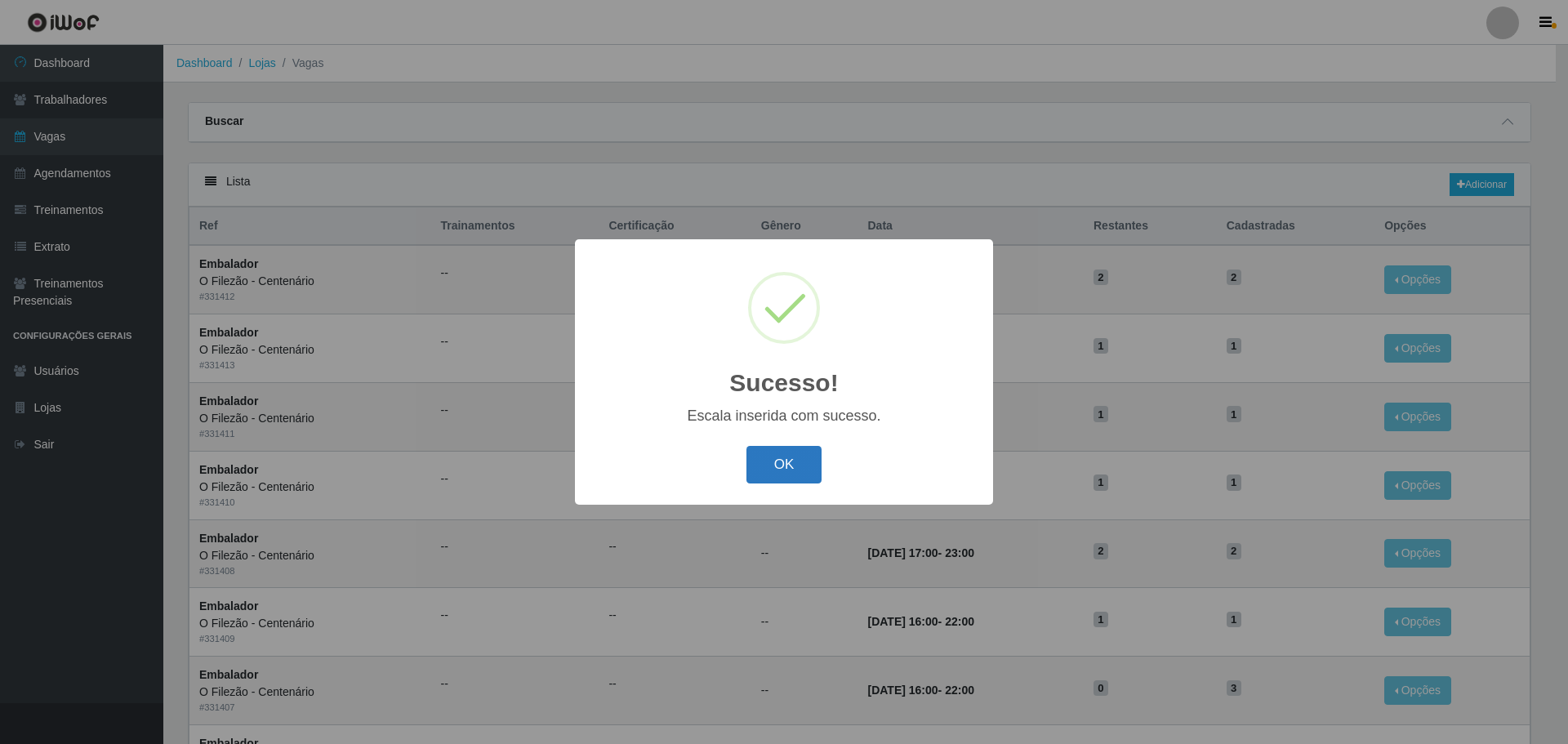
click at [773, 461] on button "OK" at bounding box center [784, 465] width 76 height 38
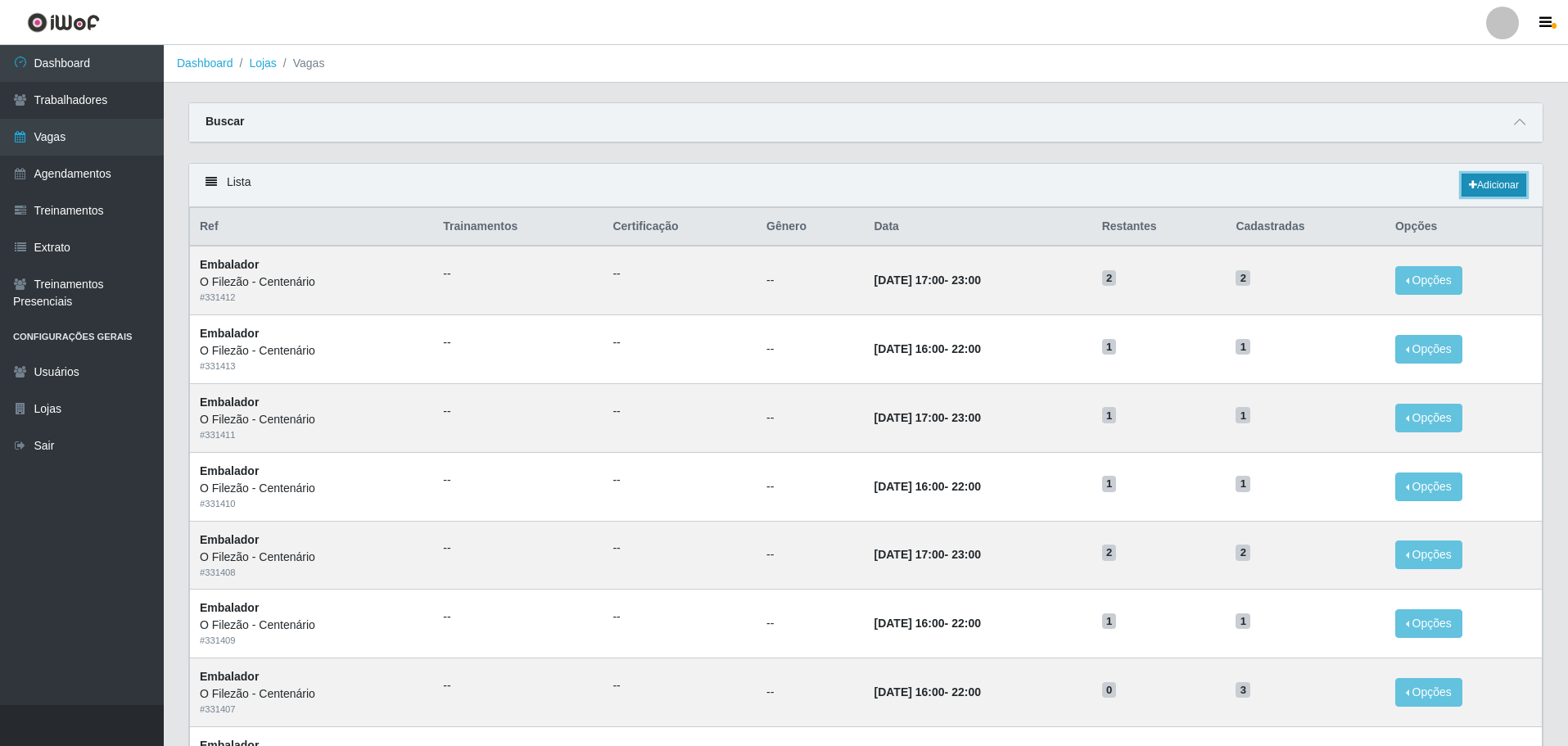
click at [1511, 190] on link "Adicionar" at bounding box center [1494, 185] width 65 height 23
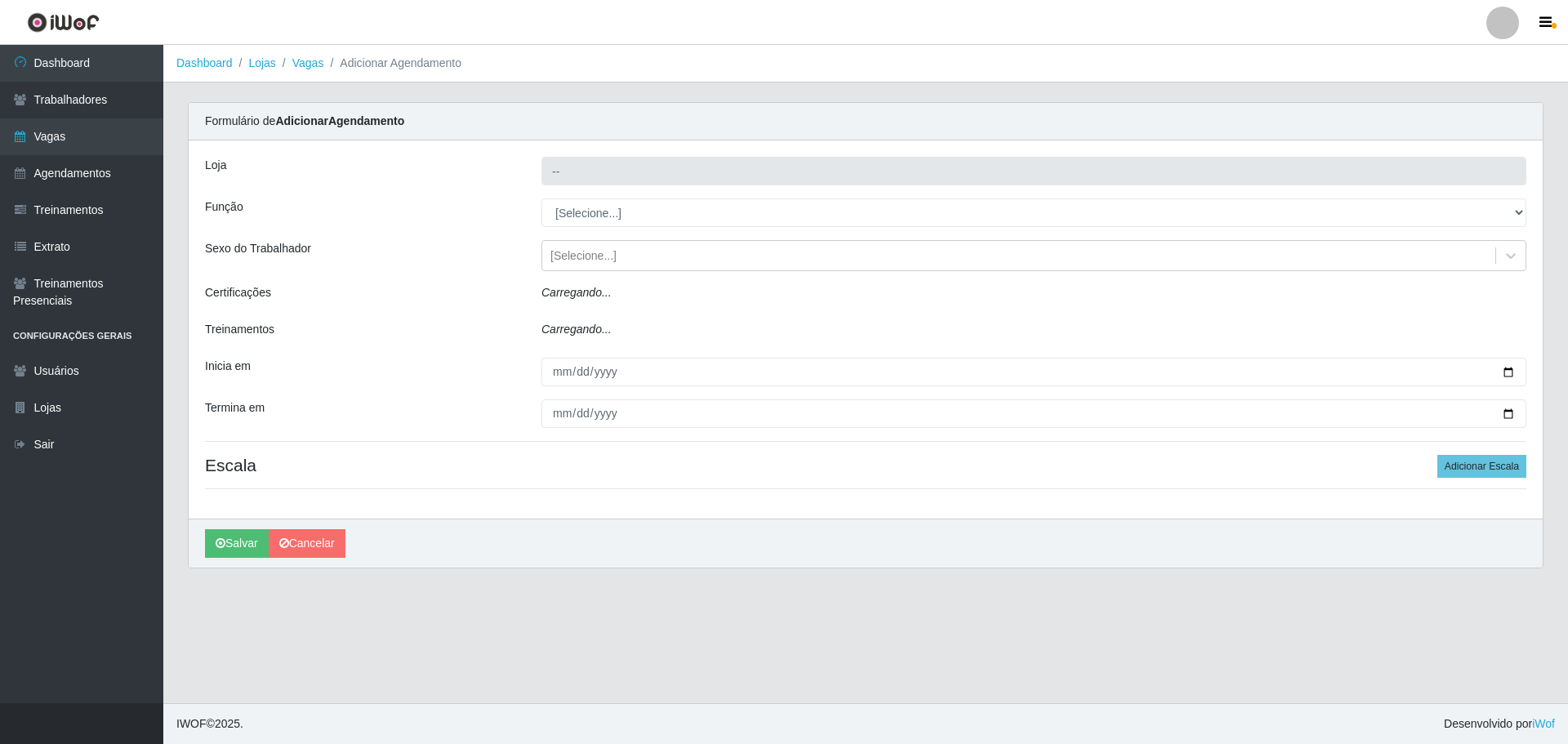
type input "O Filezão - Centenário"
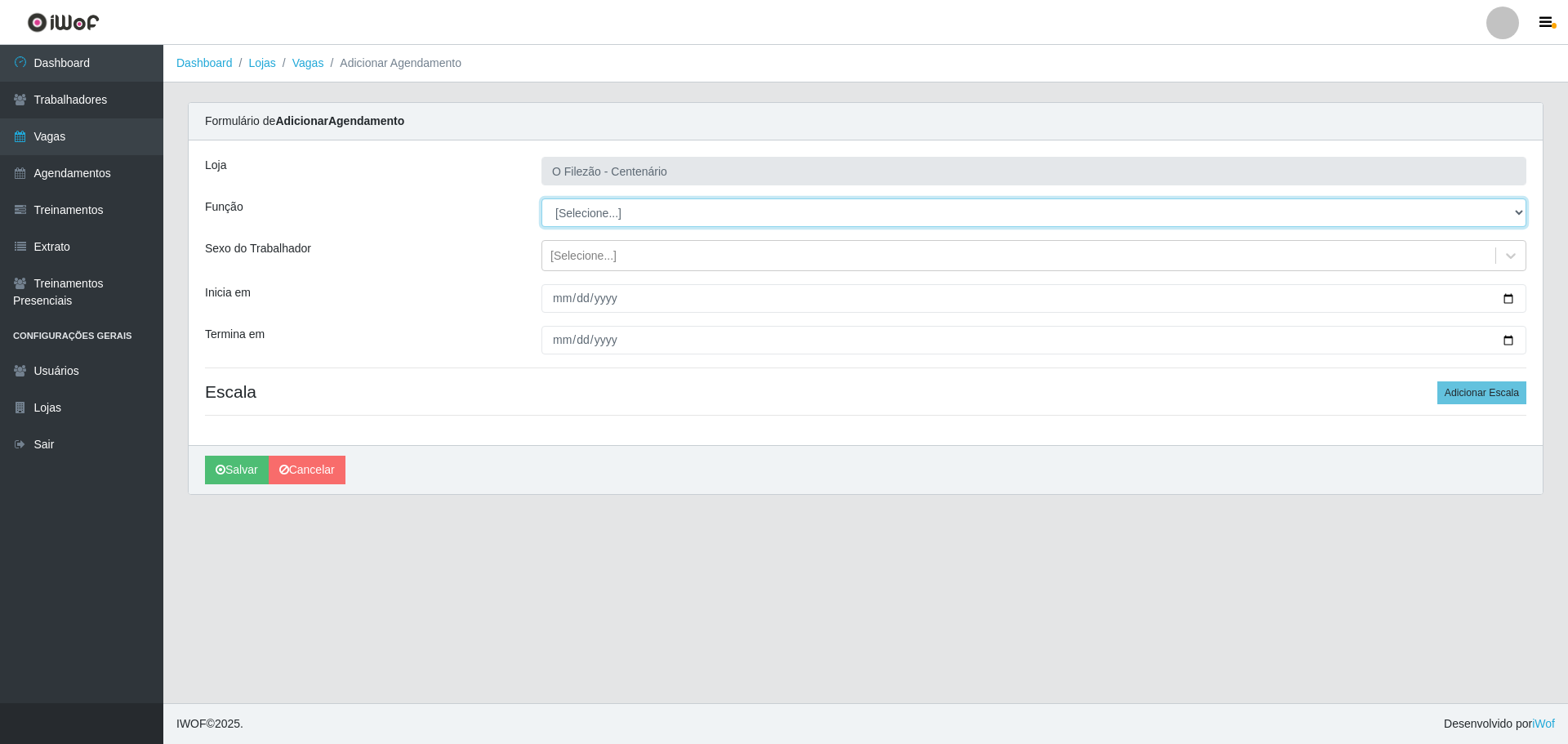
click at [579, 215] on select "[Selecione...] Auxiliar de Estacionamento Auxiliar de Estacionamento + Auxiliar…" at bounding box center [1033, 213] width 985 height 29
select select "1"
click at [541, 199] on select "[Selecione...] Auxiliar de Estacionamento Auxiliar de Estacionamento + Auxiliar…" at bounding box center [1033, 213] width 985 height 29
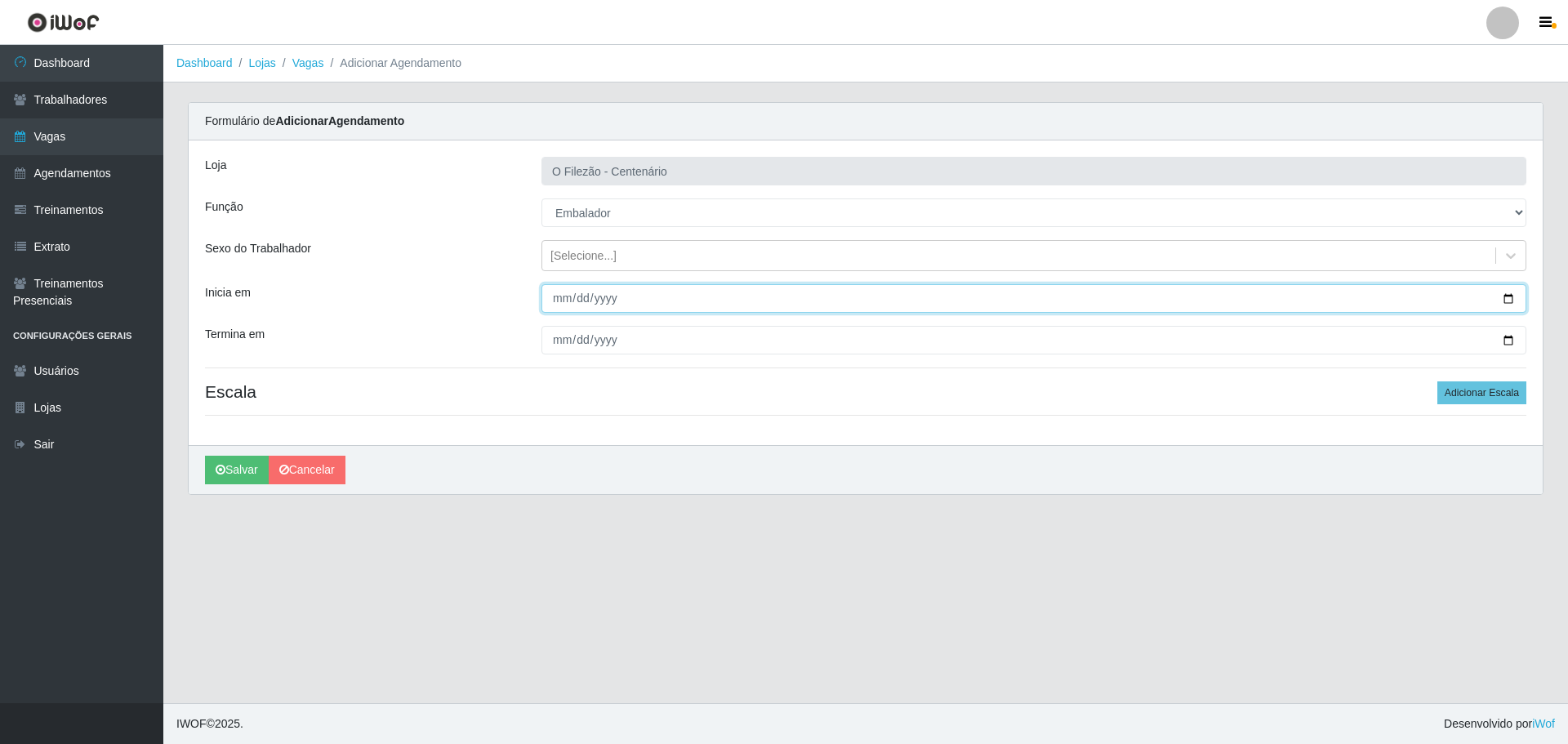
click at [1507, 298] on input "Inicia em" at bounding box center [1033, 299] width 985 height 29
type input "[DATE]"
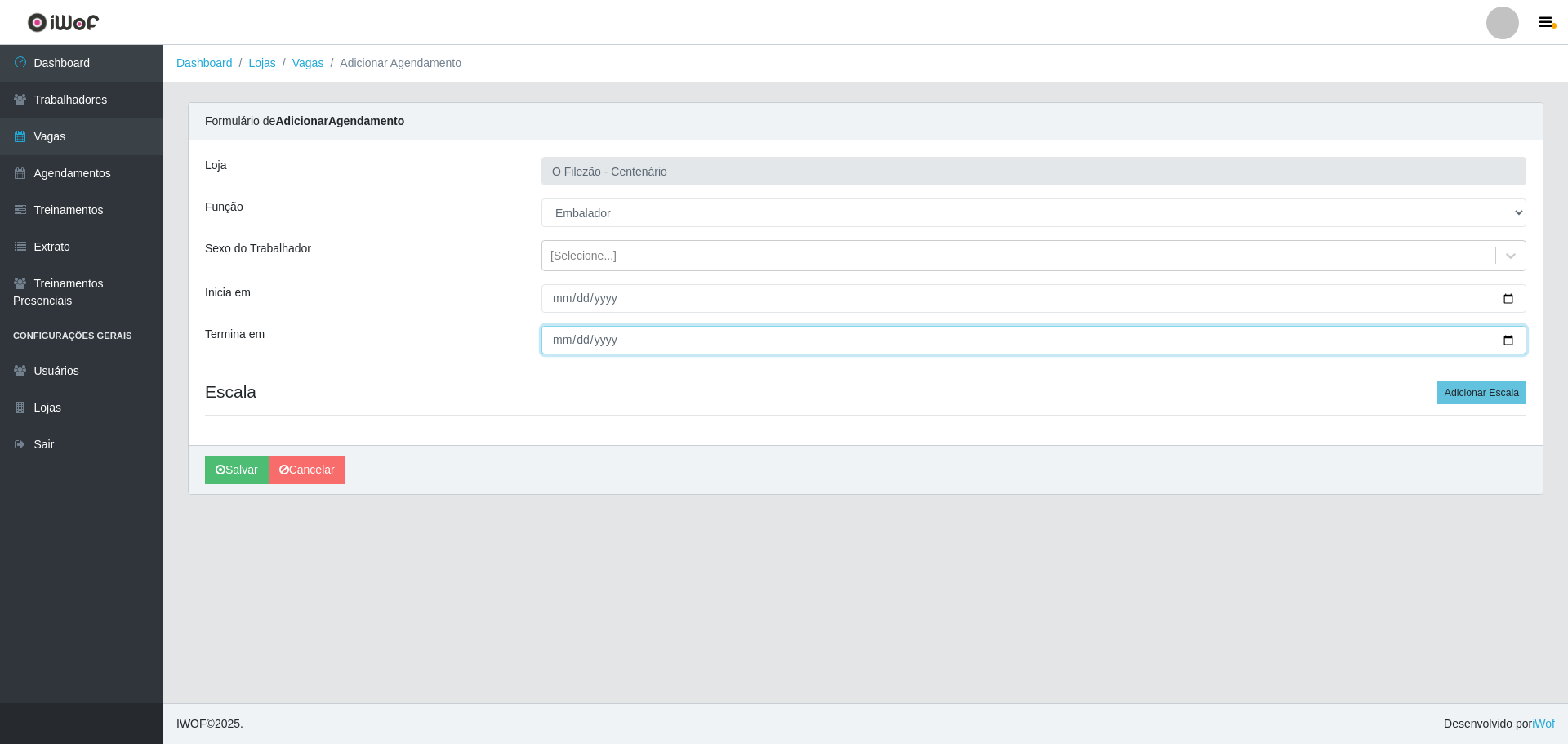
click at [1502, 341] on input "Termina em" at bounding box center [1033, 340] width 985 height 29
type input "[DATE]"
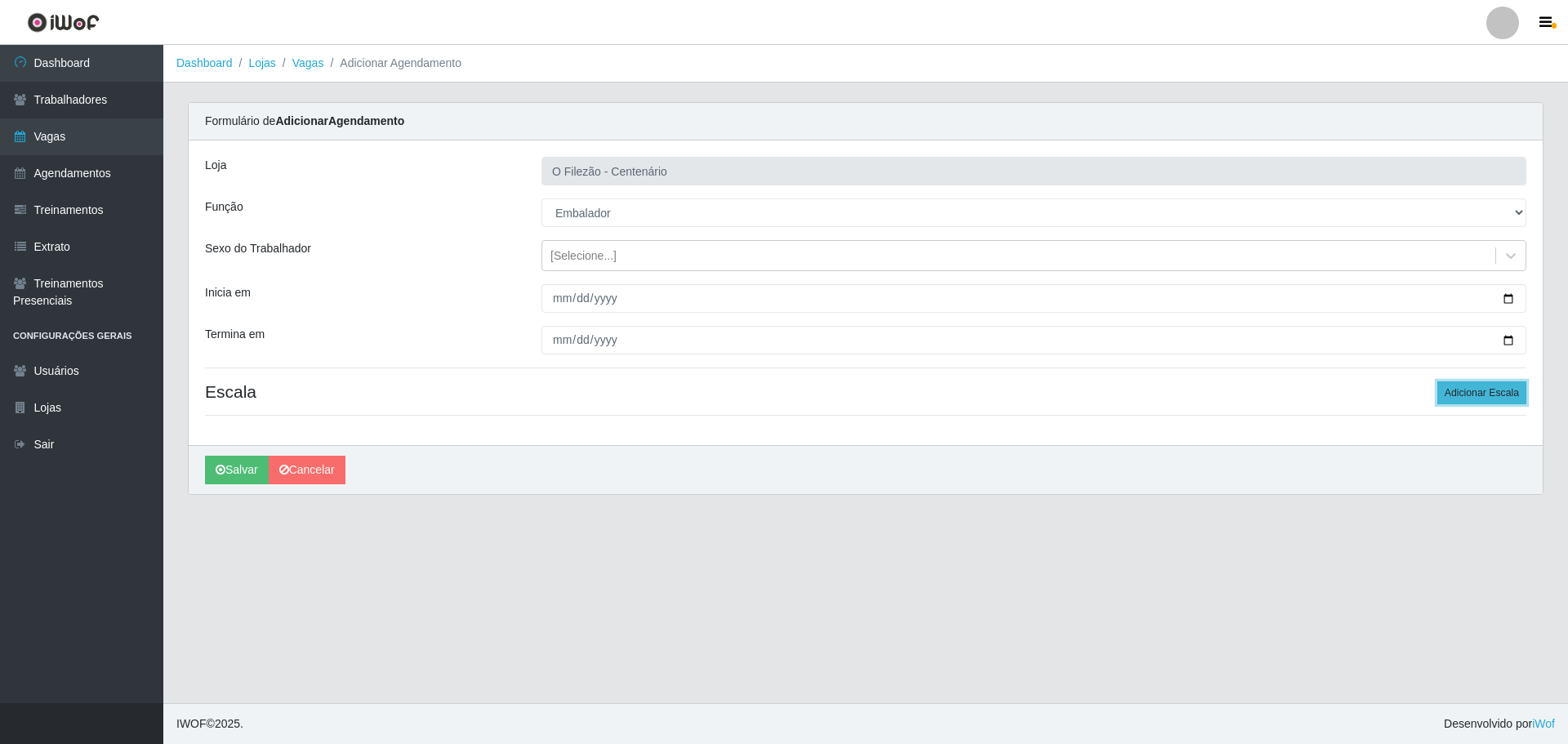
click at [1518, 389] on button "Adicionar Escala" at bounding box center [1481, 393] width 89 height 23
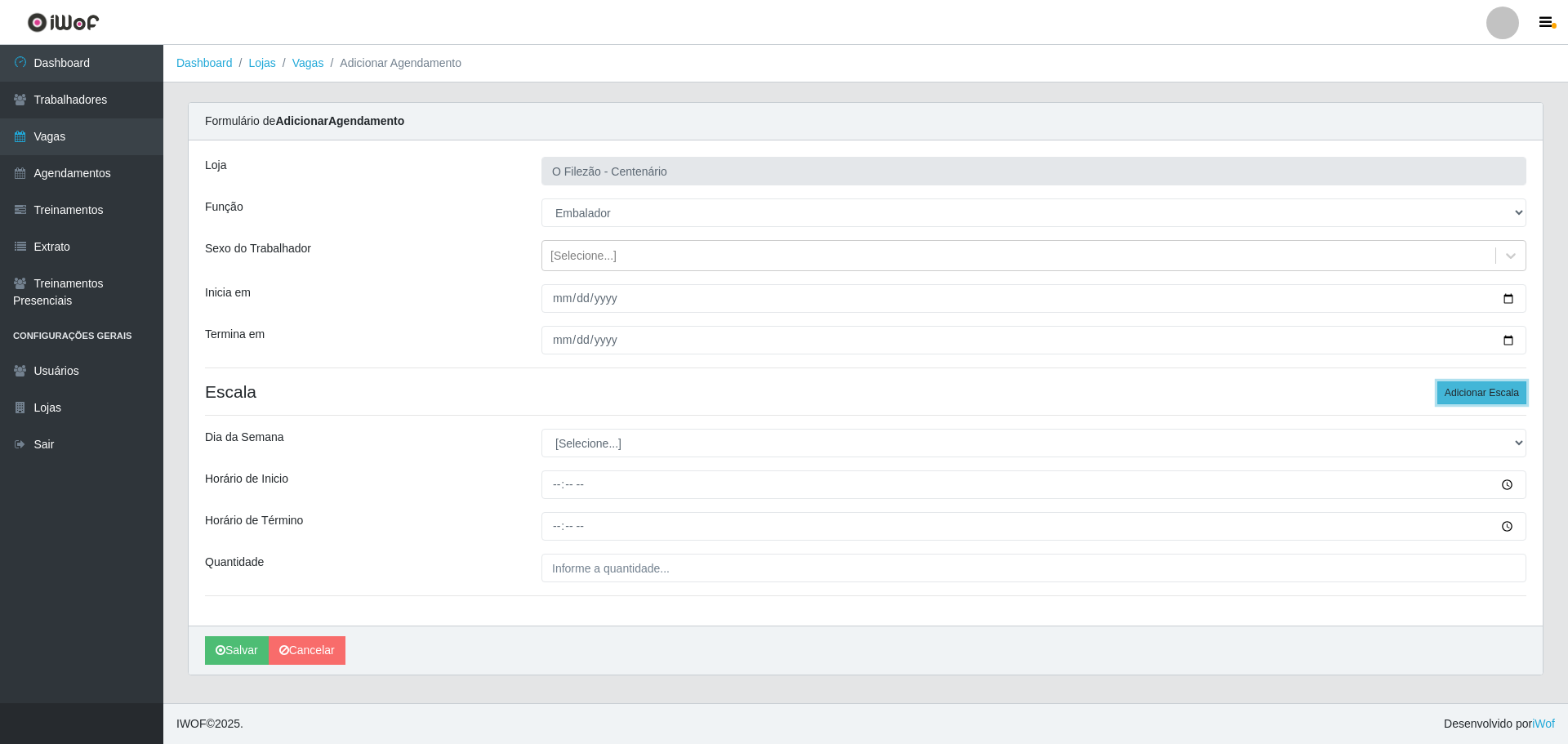
click at [1517, 389] on button "Adicionar Escala" at bounding box center [1481, 393] width 89 height 23
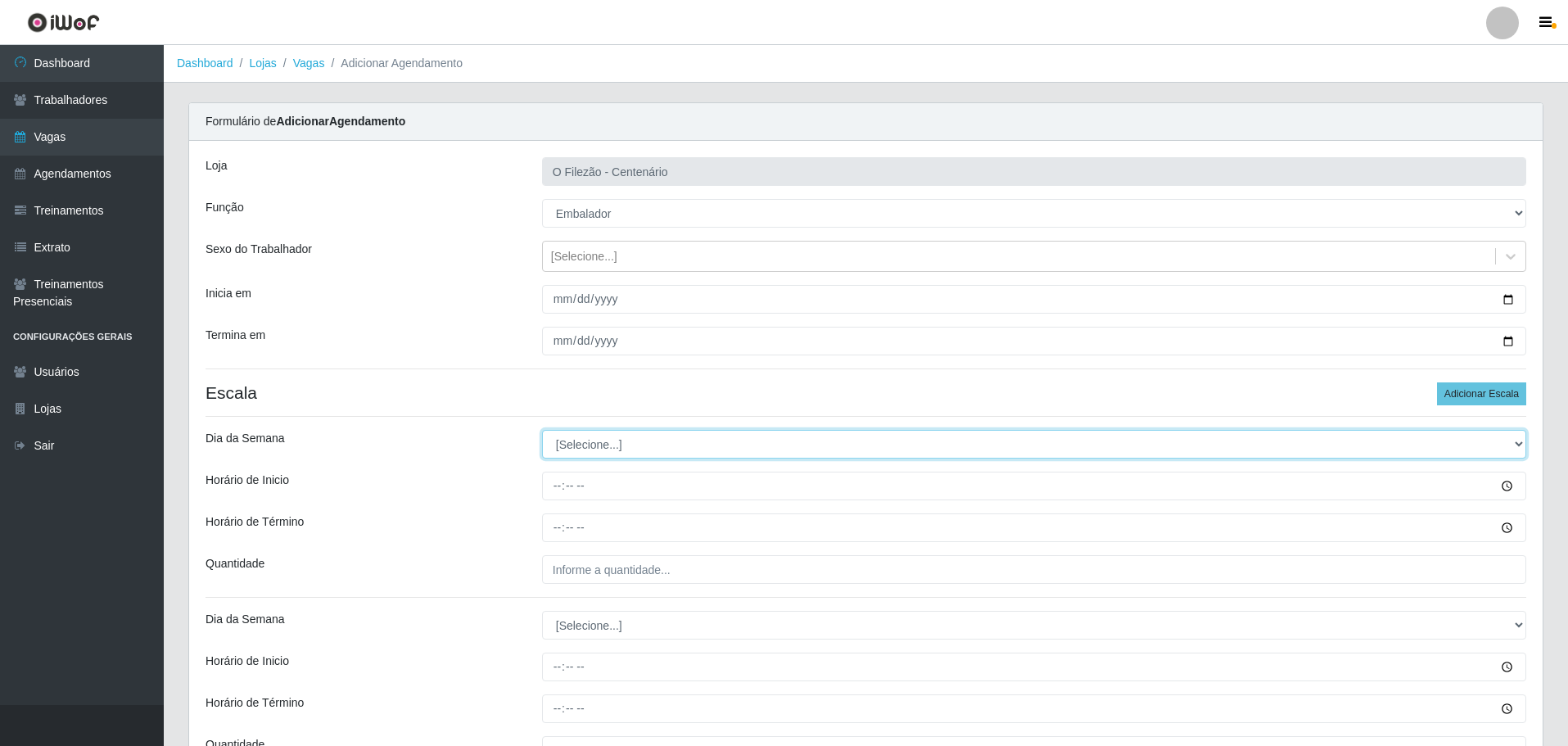
click at [595, 439] on select "[Selecione...] Segunda Terça Quarta Quinta Sexta Sábado Domingo" at bounding box center [1034, 444] width 985 height 29
select select "4"
click at [542, 430] on select "[Selecione...] Segunda Terça Quarta Quinta Sexta Sábado Domingo" at bounding box center [1034, 444] width 985 height 29
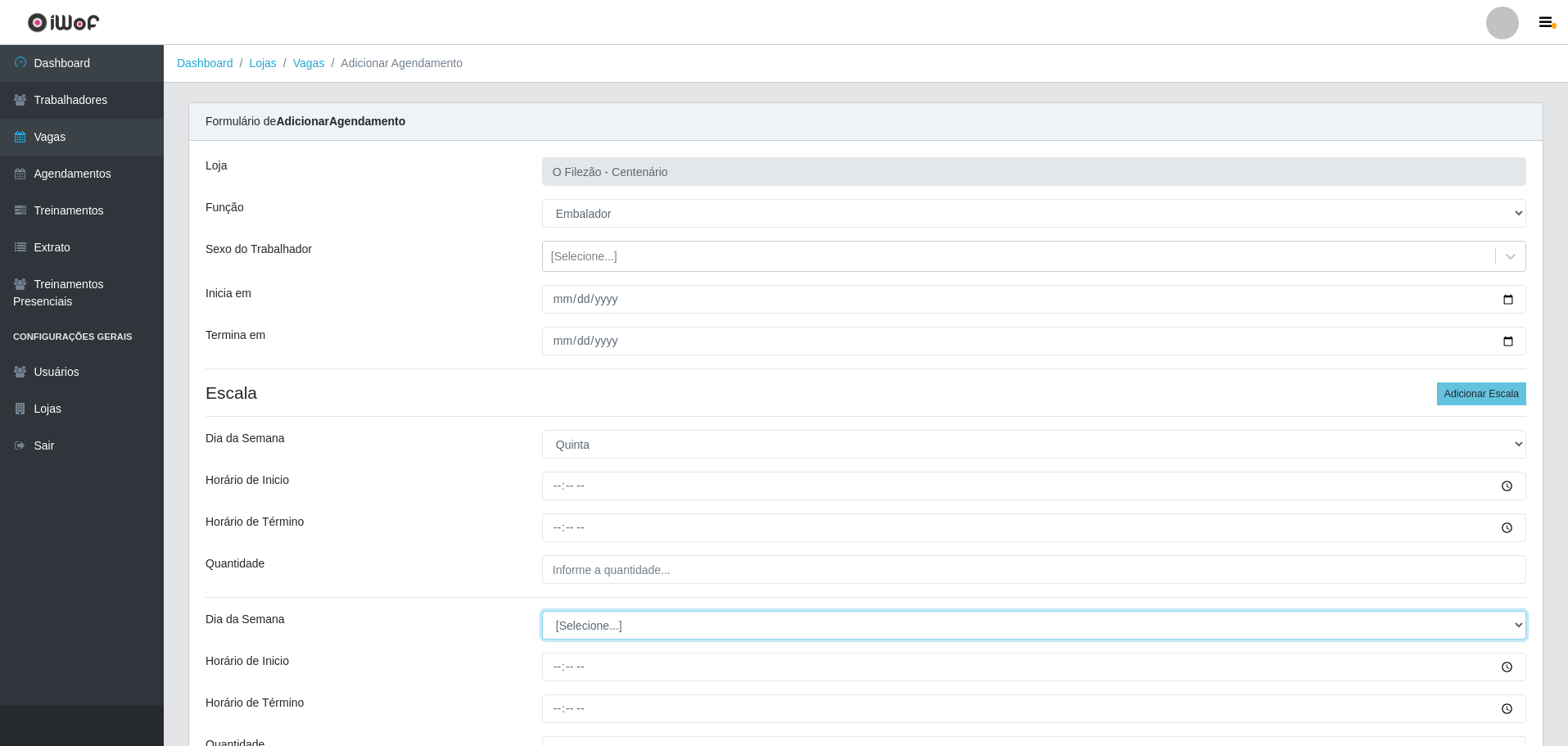
click at [589, 630] on select "[Selecione...] Segunda Terça Quarta Quinta Sexta Sábado Domingo" at bounding box center [1034, 625] width 985 height 29
select select "4"
click at [542, 611] on select "[Selecione...] Segunda Terça Quarta Quinta Sexta Sábado Domingo" at bounding box center [1034, 625] width 985 height 29
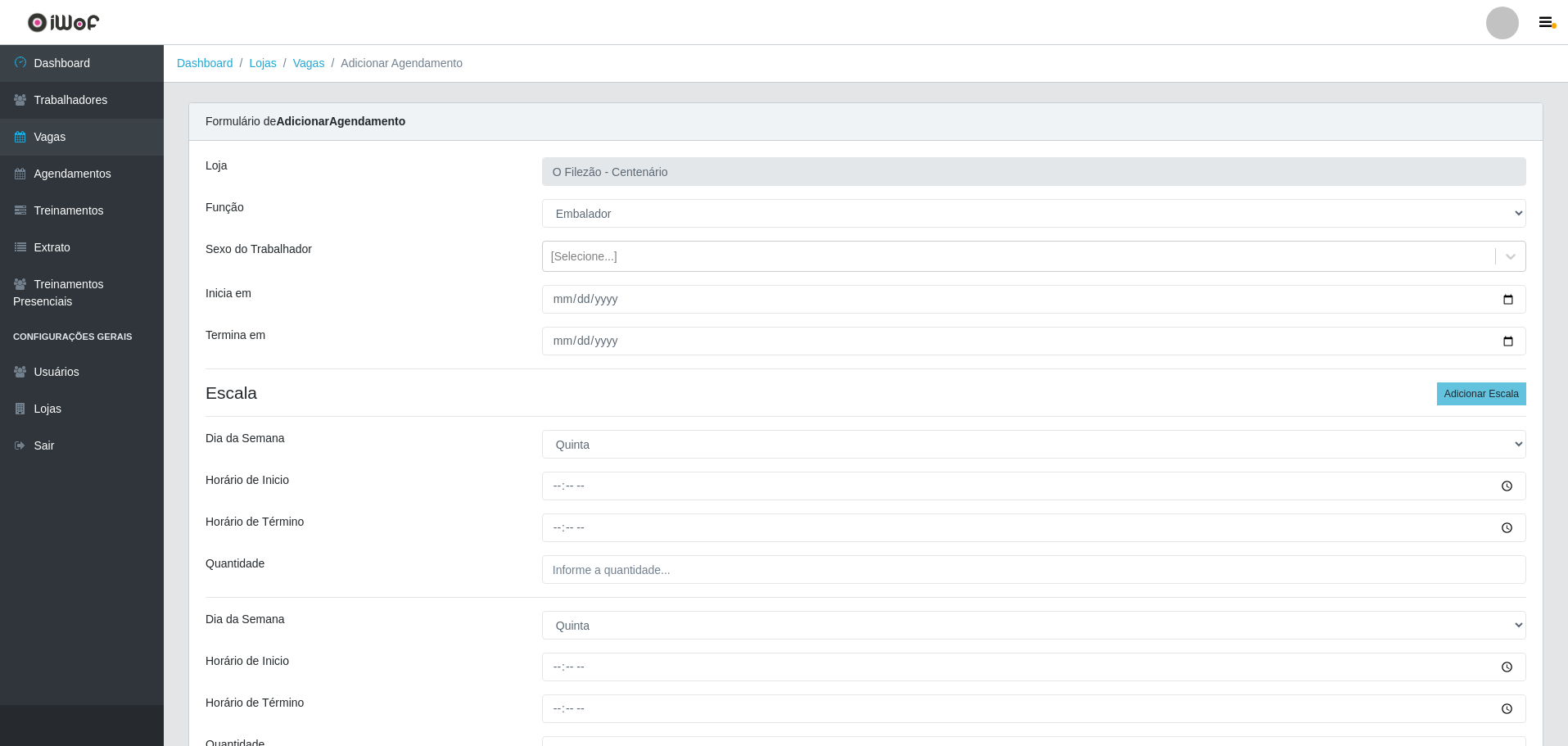
click at [473, 527] on div "Horário de Término" at bounding box center [361, 528] width 336 height 29
click at [1464, 396] on button "Adicionar Escala" at bounding box center [1482, 394] width 89 height 23
click at [540, 486] on div at bounding box center [1034, 486] width 1009 height 29
click at [557, 481] on input "Horário de Inicio" at bounding box center [1034, 486] width 985 height 29
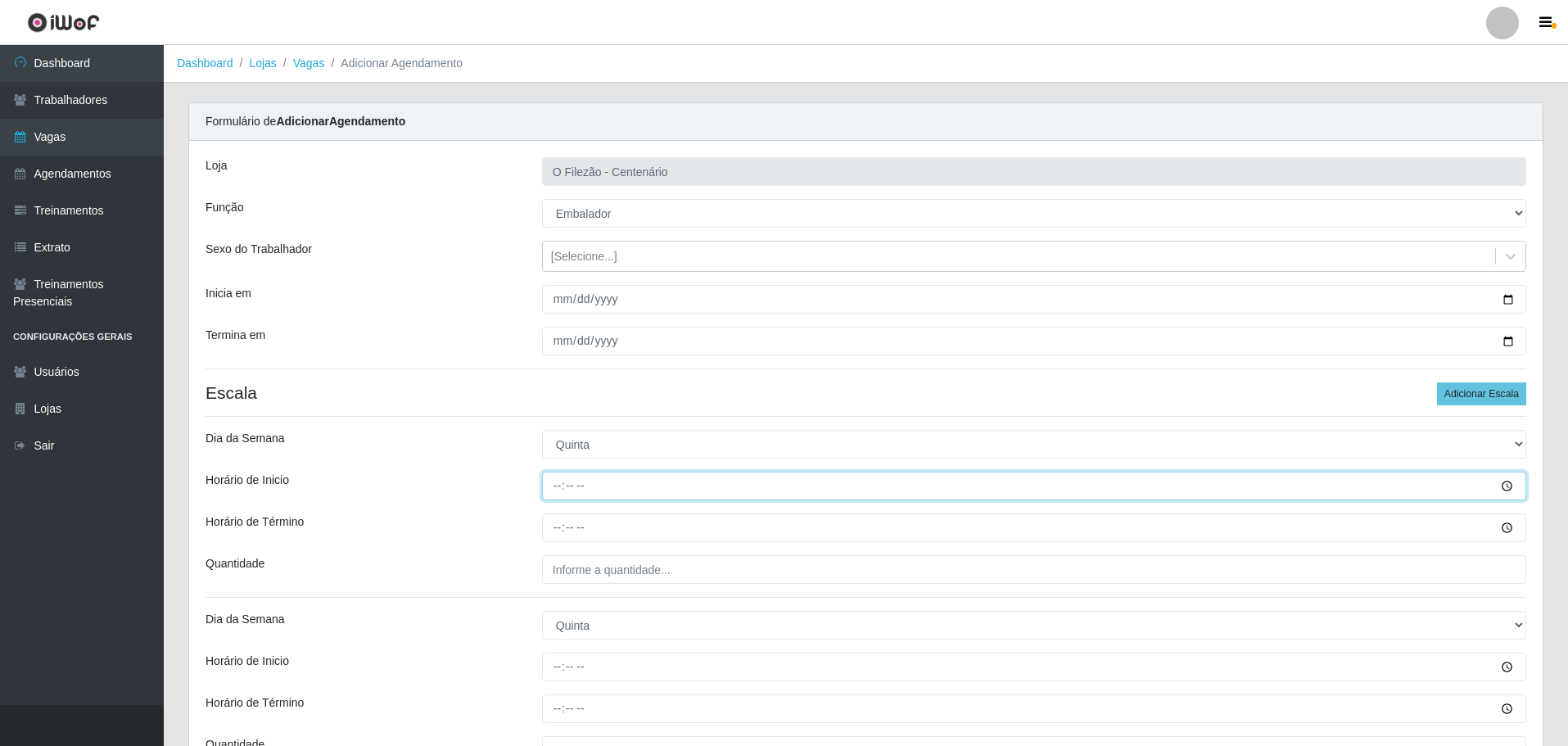
type input "08:00"
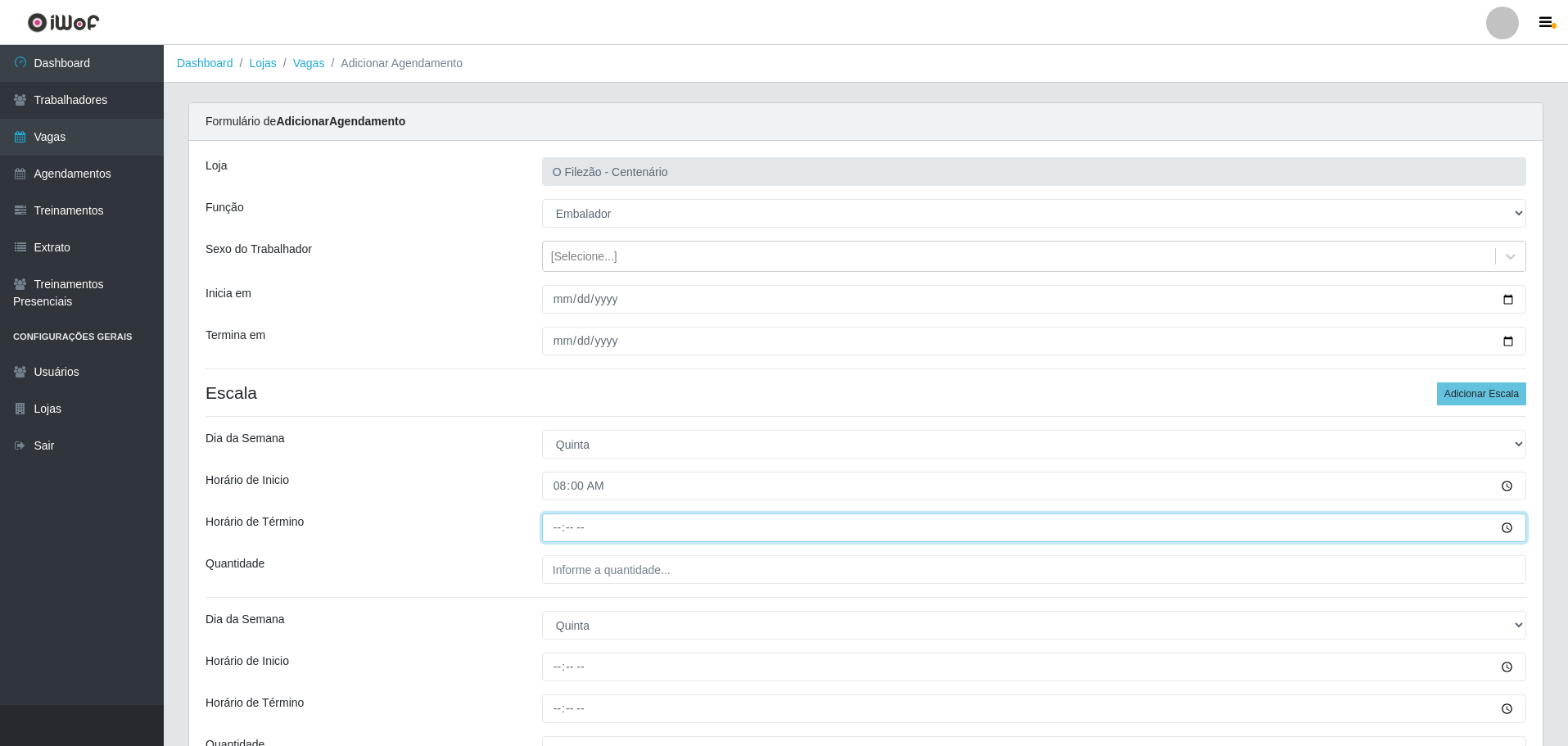
click at [574, 522] on input "Horário de Término" at bounding box center [1034, 528] width 985 height 29
click at [560, 524] on input "Horário de Término" at bounding box center [1034, 528] width 985 height 29
type input "14:00"
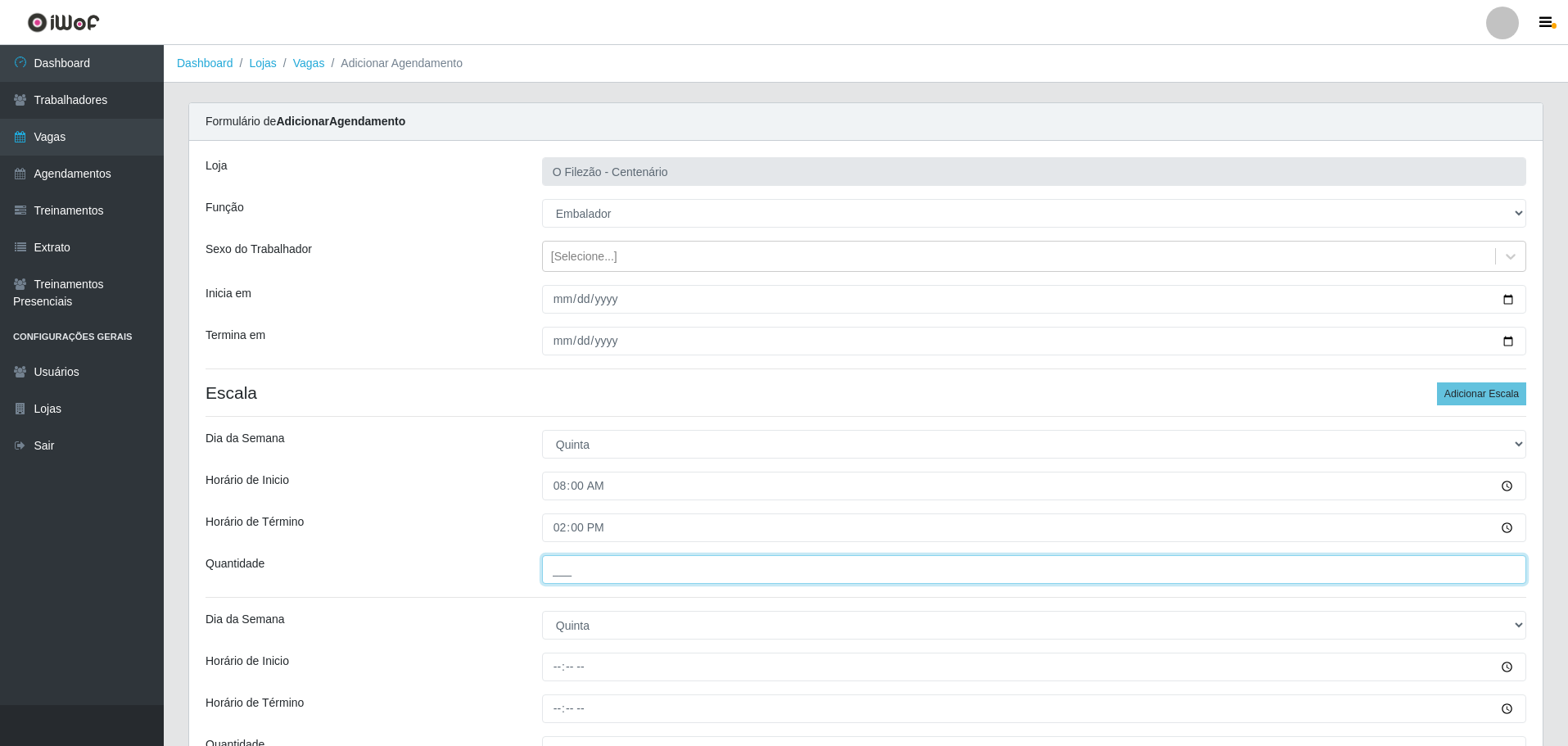
click at [584, 573] on input "___" at bounding box center [1034, 570] width 985 height 29
type input "01_"
click at [449, 520] on div "Horário de Término" at bounding box center [361, 528] width 336 height 29
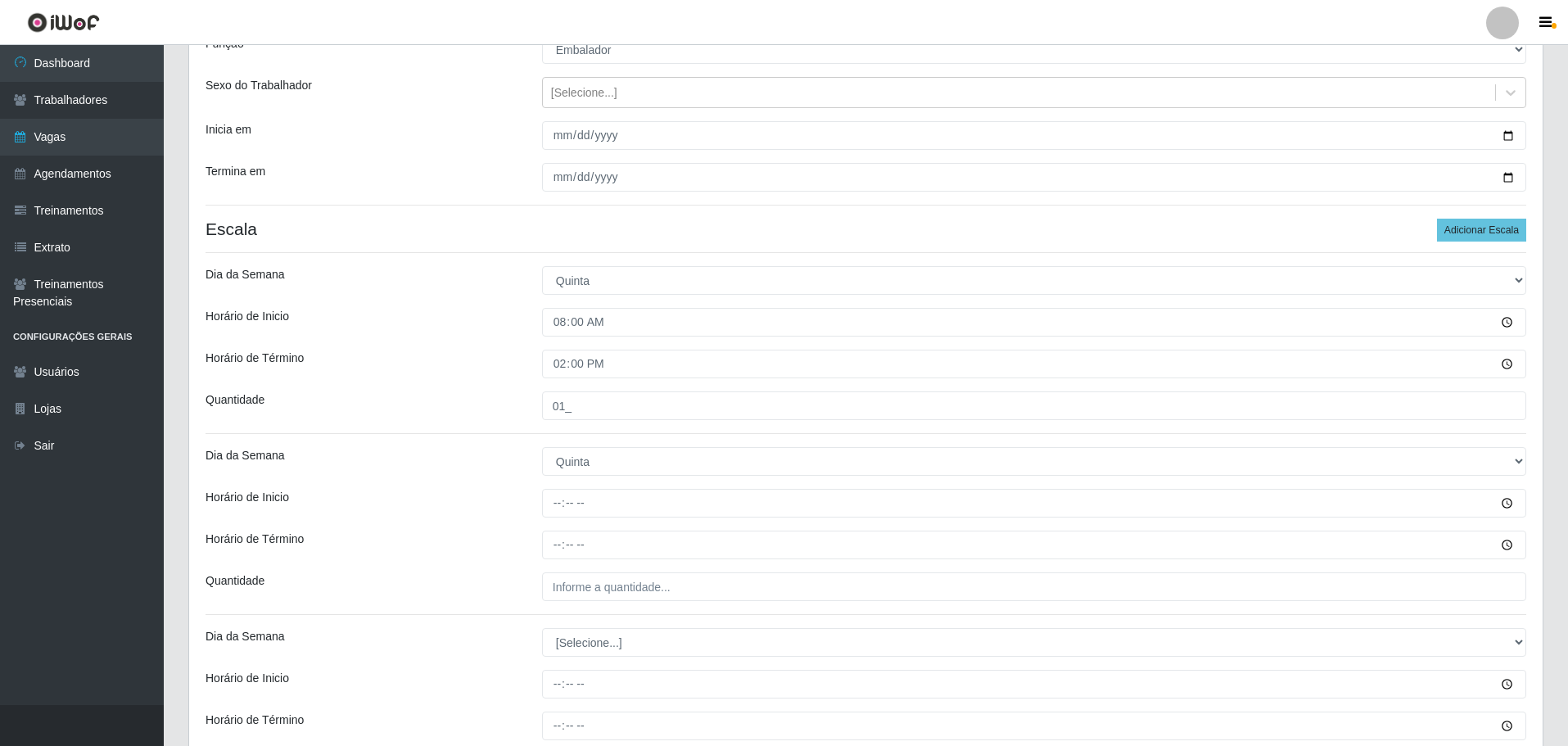
scroll to position [246, 0]
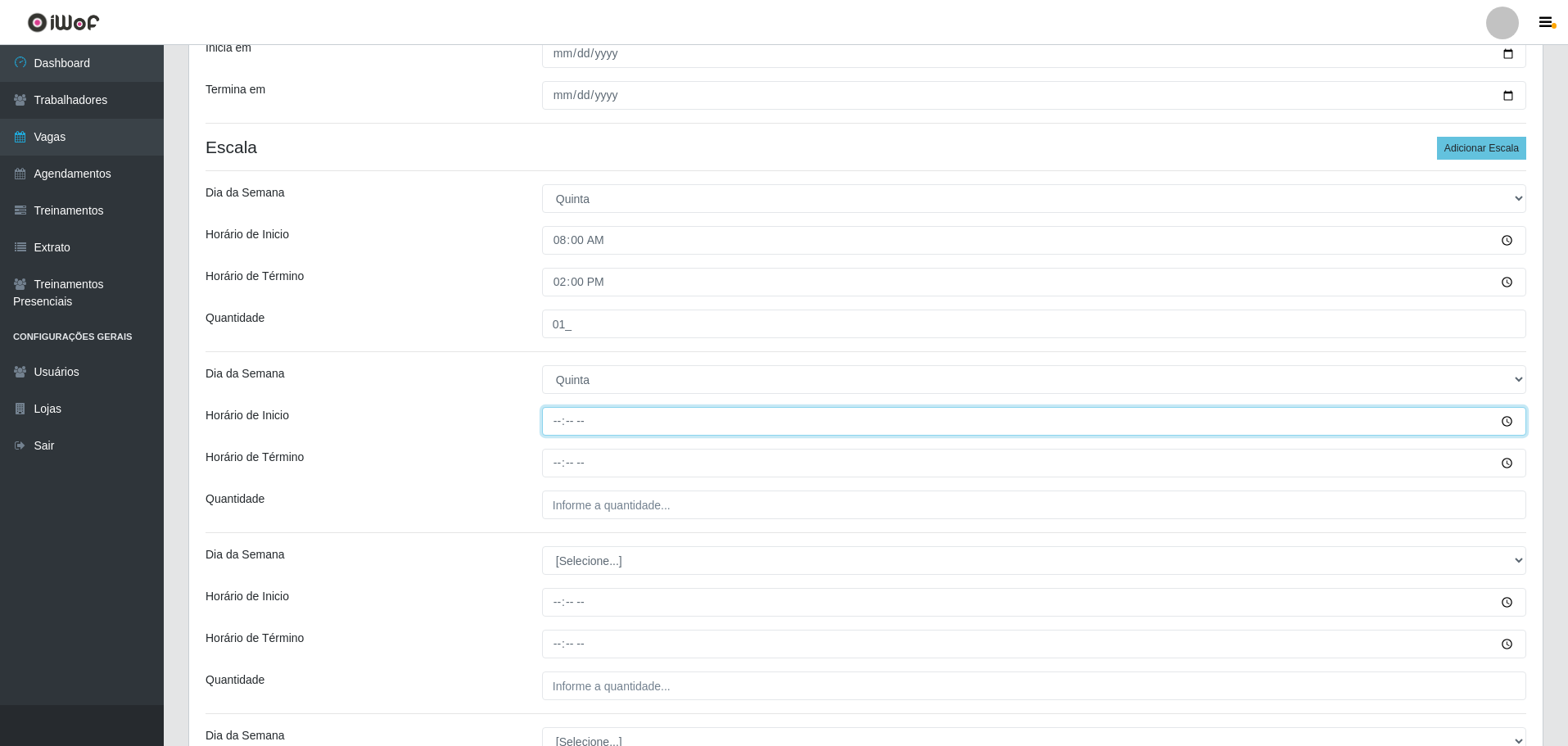
click at [554, 429] on input "Horário de Inicio" at bounding box center [1034, 421] width 985 height 29
type input "17:00"
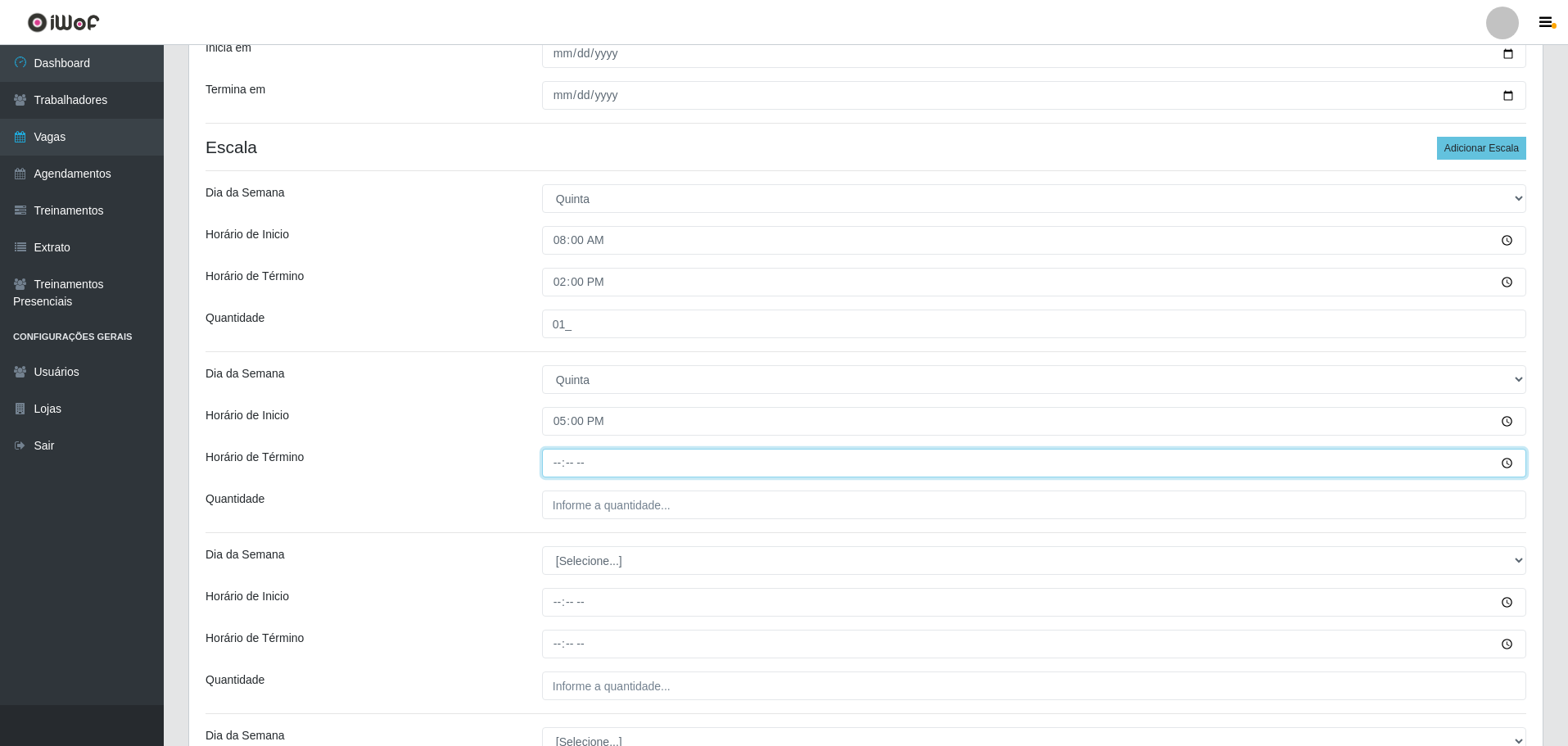
click at [563, 456] on input "Horário de Término" at bounding box center [1034, 463] width 985 height 29
type input "23:00"
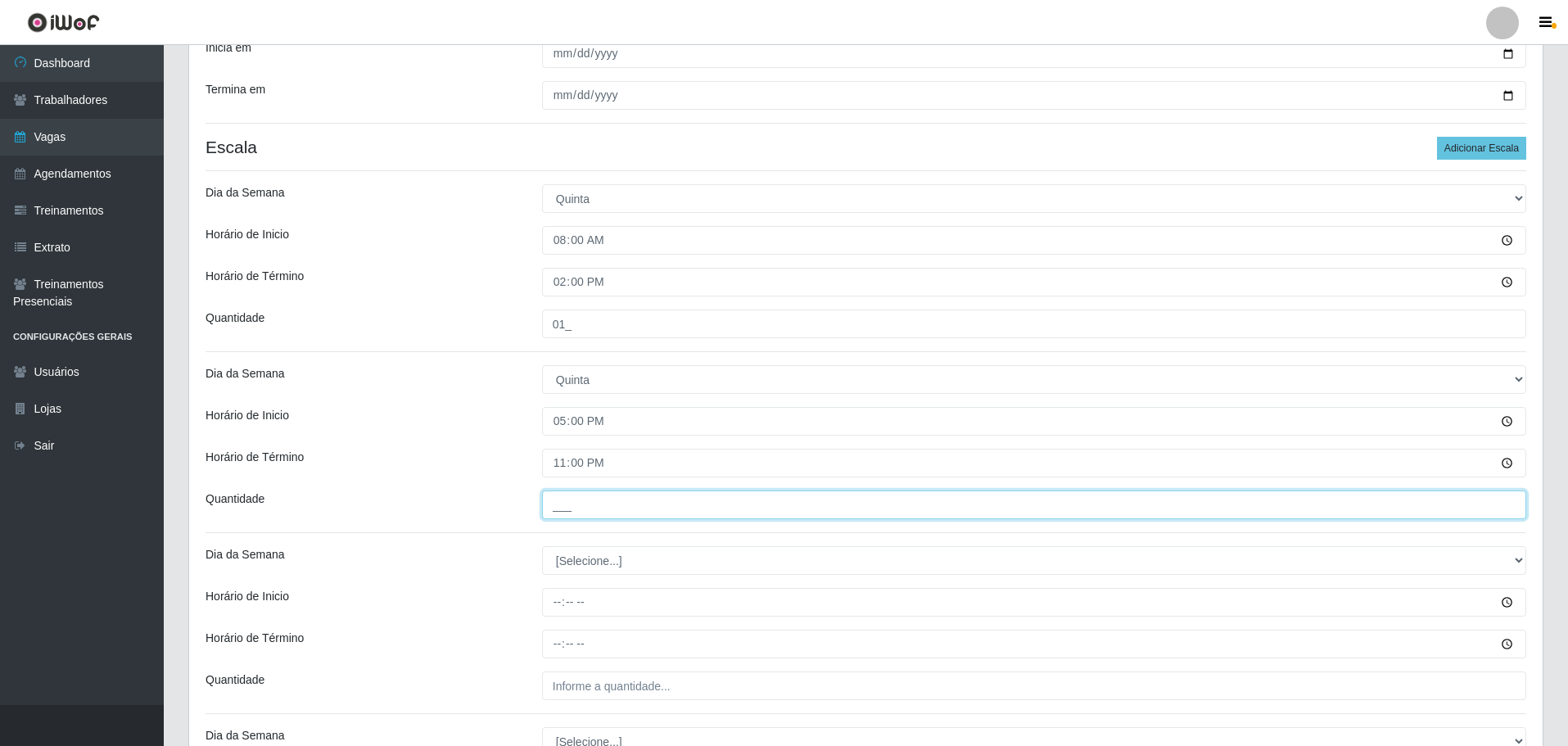
click at [568, 507] on input "___" at bounding box center [1034, 505] width 985 height 29
type input "01_"
click at [461, 458] on div "Horário de Término" at bounding box center [361, 463] width 336 height 29
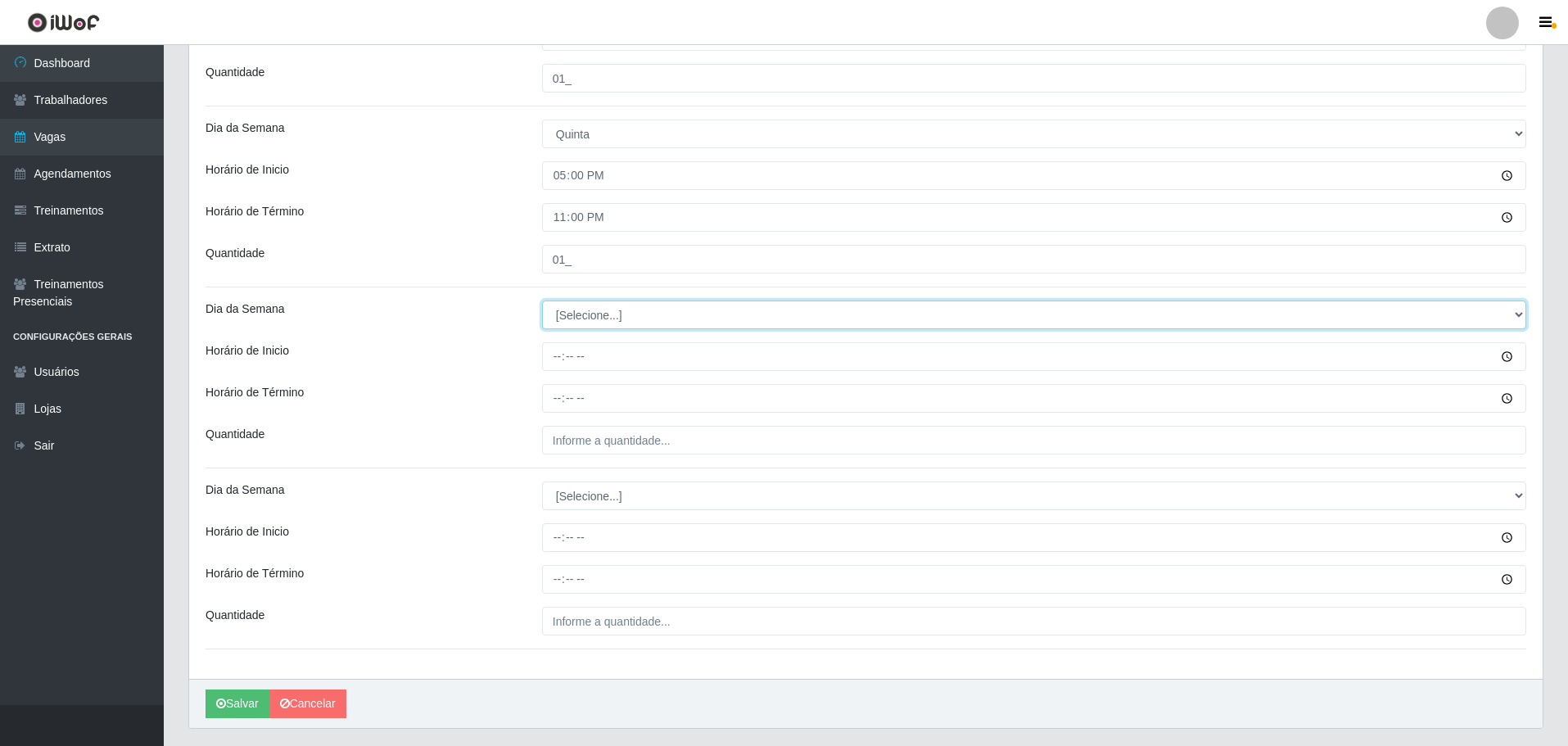
click at [588, 312] on select "[Selecione...] Segunda Terça Quarta Quinta Sexta Sábado Domingo" at bounding box center [1034, 315] width 985 height 29
select select "5"
click at [542, 301] on select "[Selecione...] Segunda Terça Quarta Quinta Sexta Sábado Domingo" at bounding box center [1034, 315] width 985 height 29
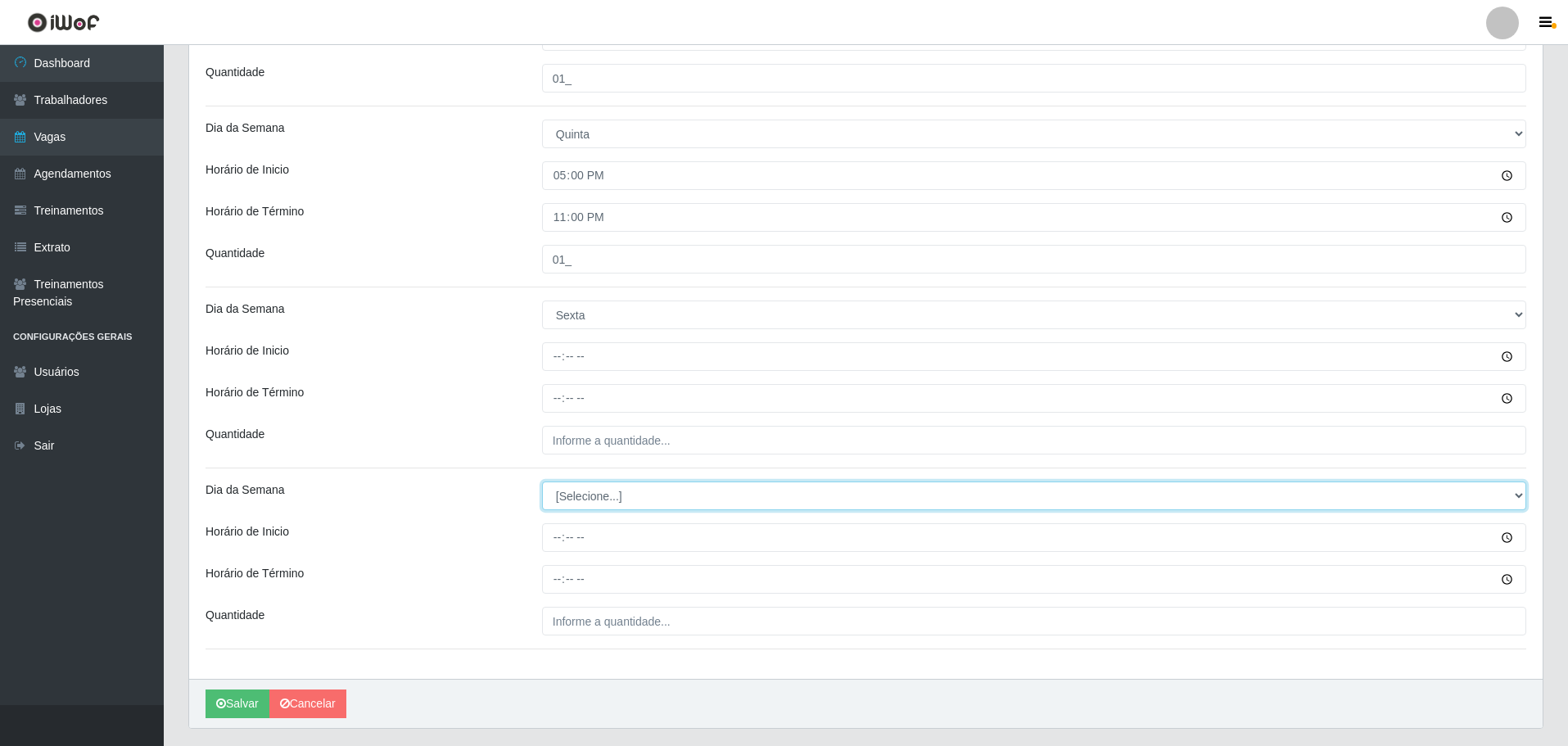
click at [583, 499] on select "[Selecione...] Segunda Terça Quarta Quinta Sexta Sábado Domingo" at bounding box center [1034, 496] width 985 height 29
select select "5"
click at [542, 482] on select "[Selecione...] Segunda Terça Quarta Quinta Sexta Sábado Domingo" at bounding box center [1034, 496] width 985 height 29
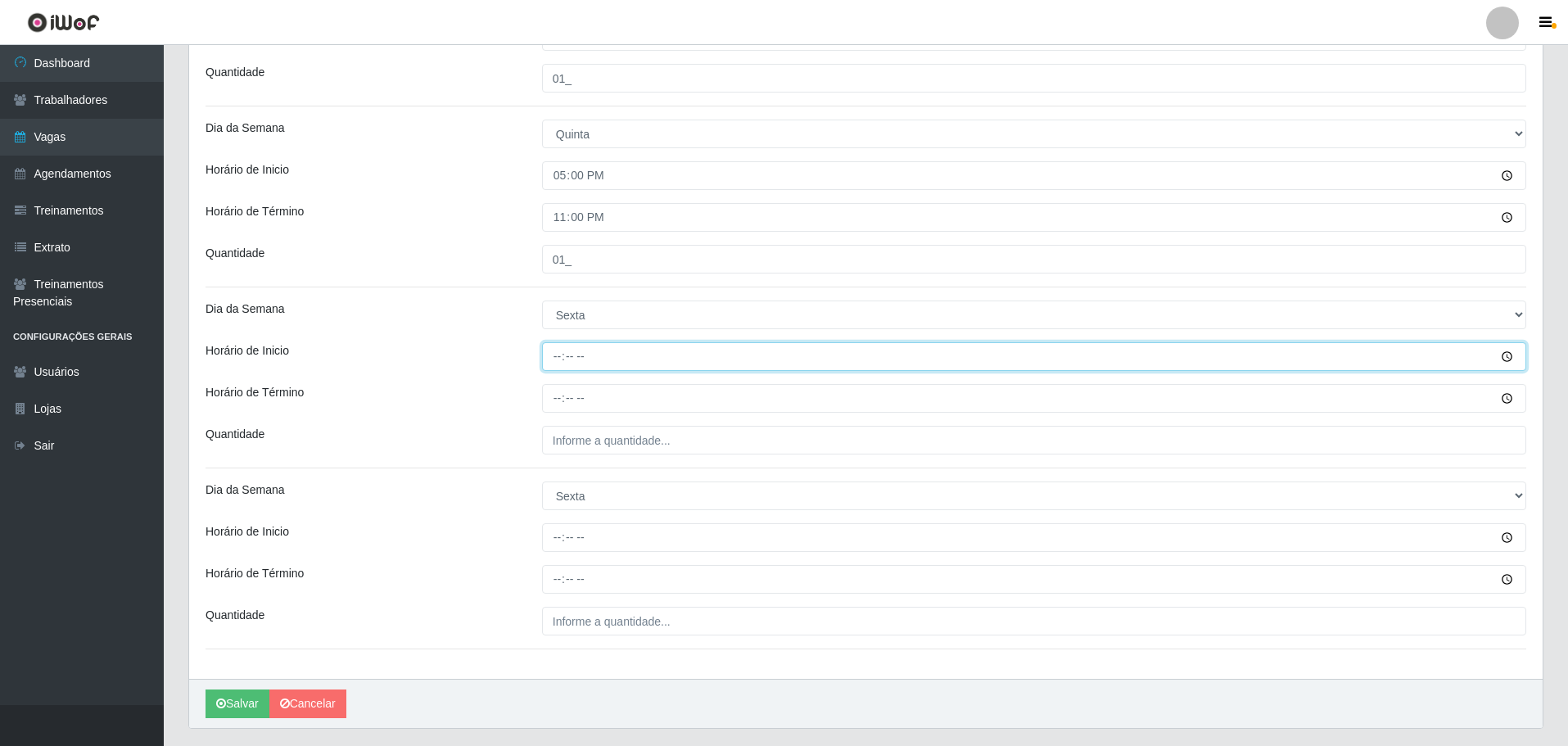
click at [543, 354] on input "Horário de Inicio" at bounding box center [1034, 356] width 985 height 29
type input "17:00"
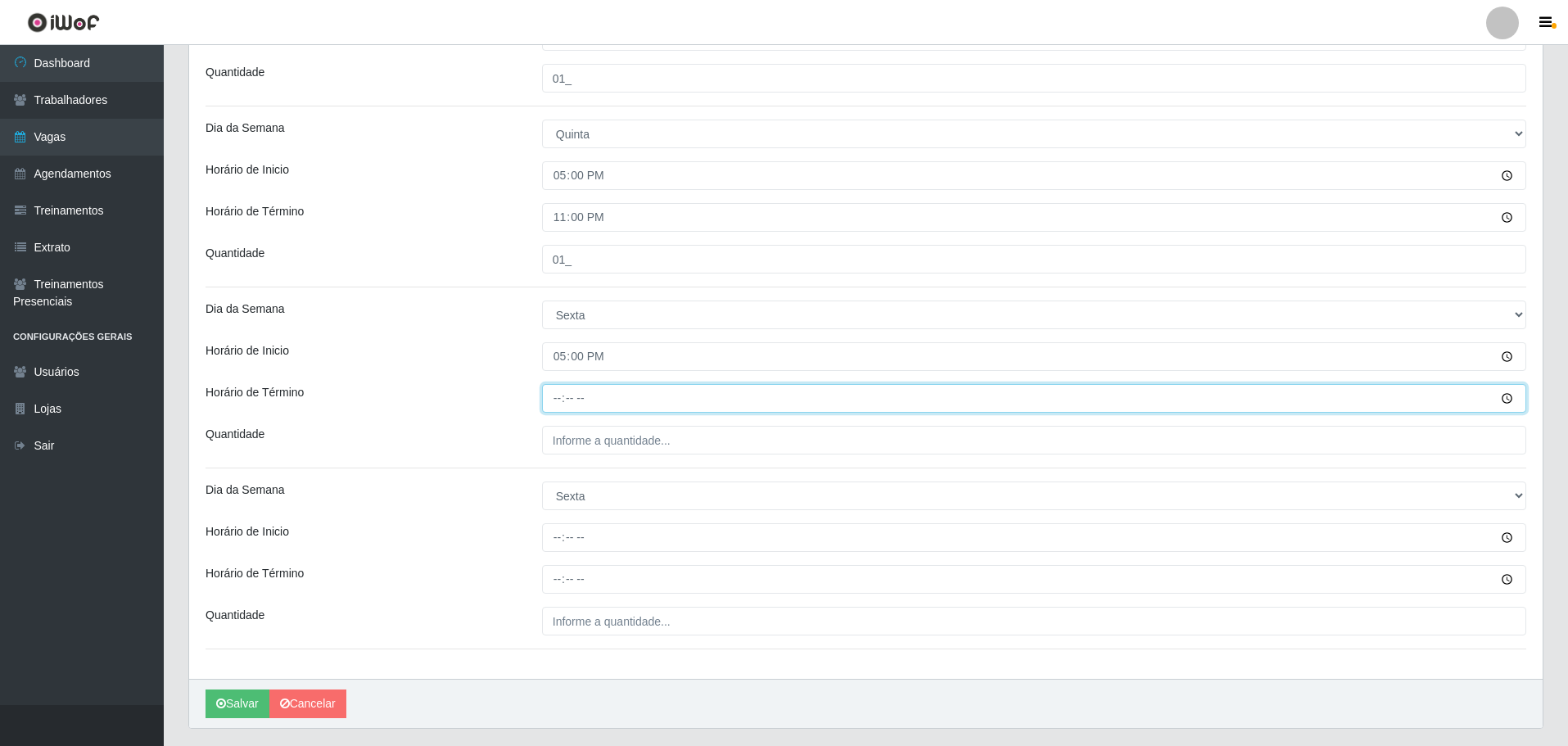
click at [548, 394] on input "Horário de Término" at bounding box center [1034, 398] width 985 height 29
type input "23:00"
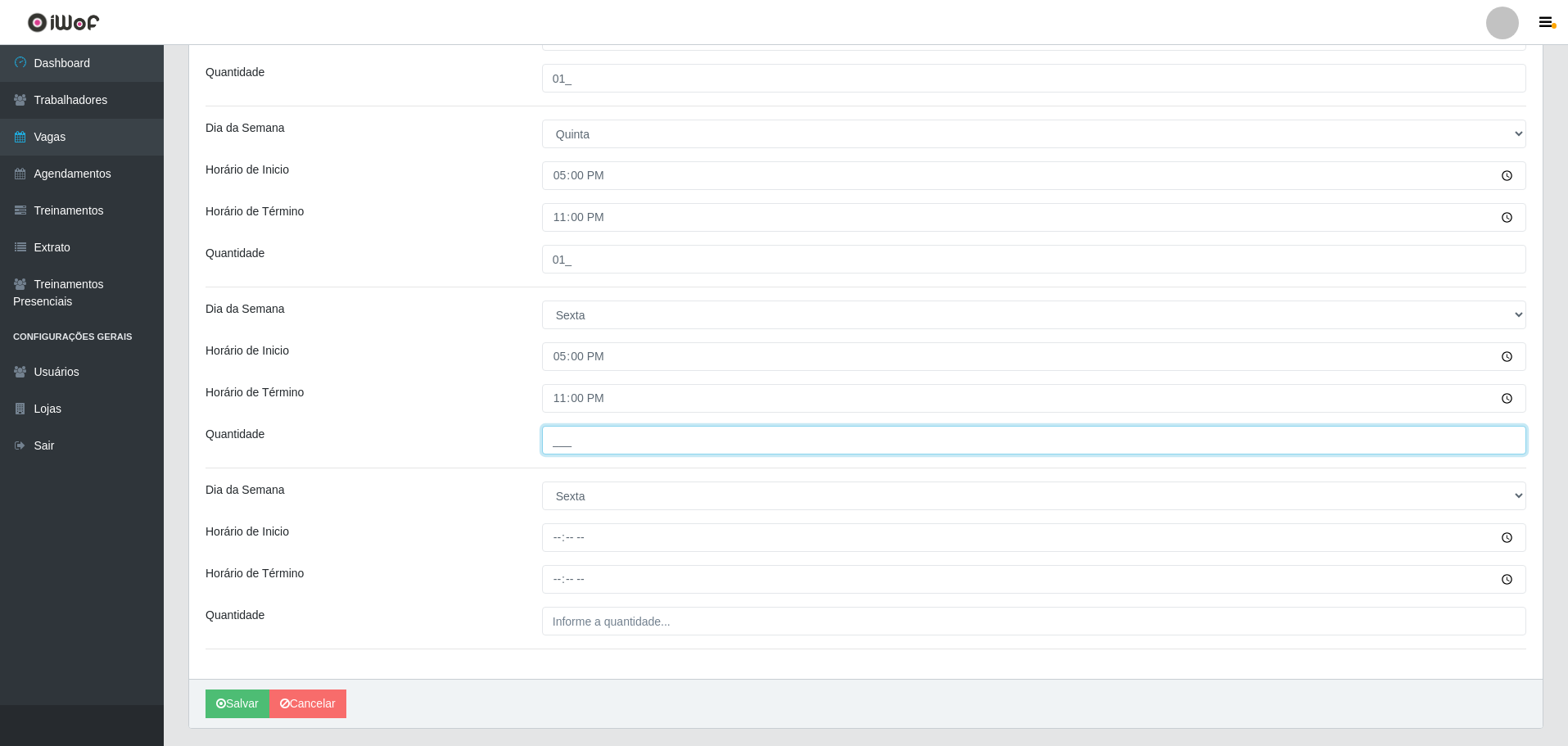
click at [566, 446] on input "___" at bounding box center [1034, 441] width 985 height 29
type input "01_"
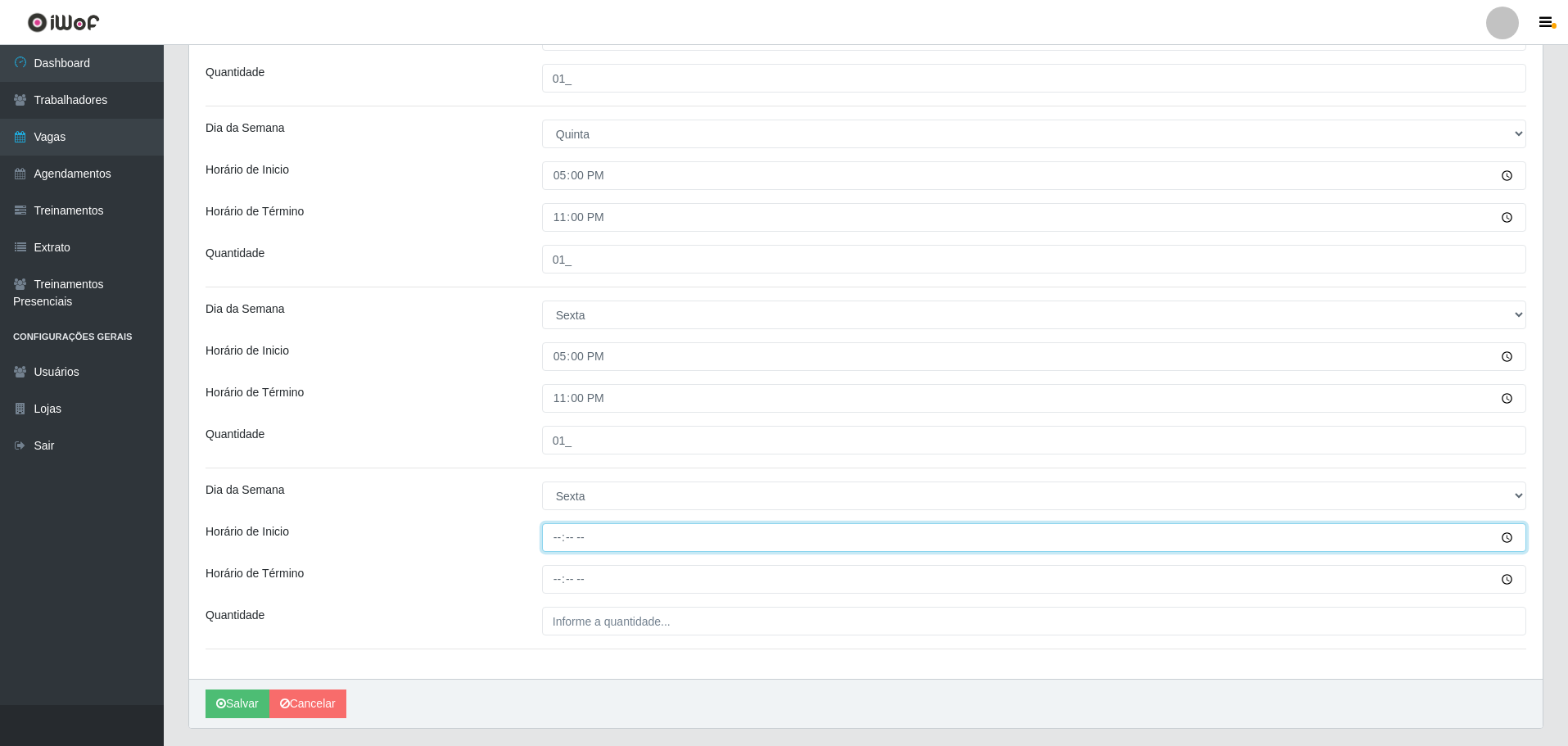
click at [557, 543] on input "Horário de Inicio" at bounding box center [1034, 537] width 985 height 29
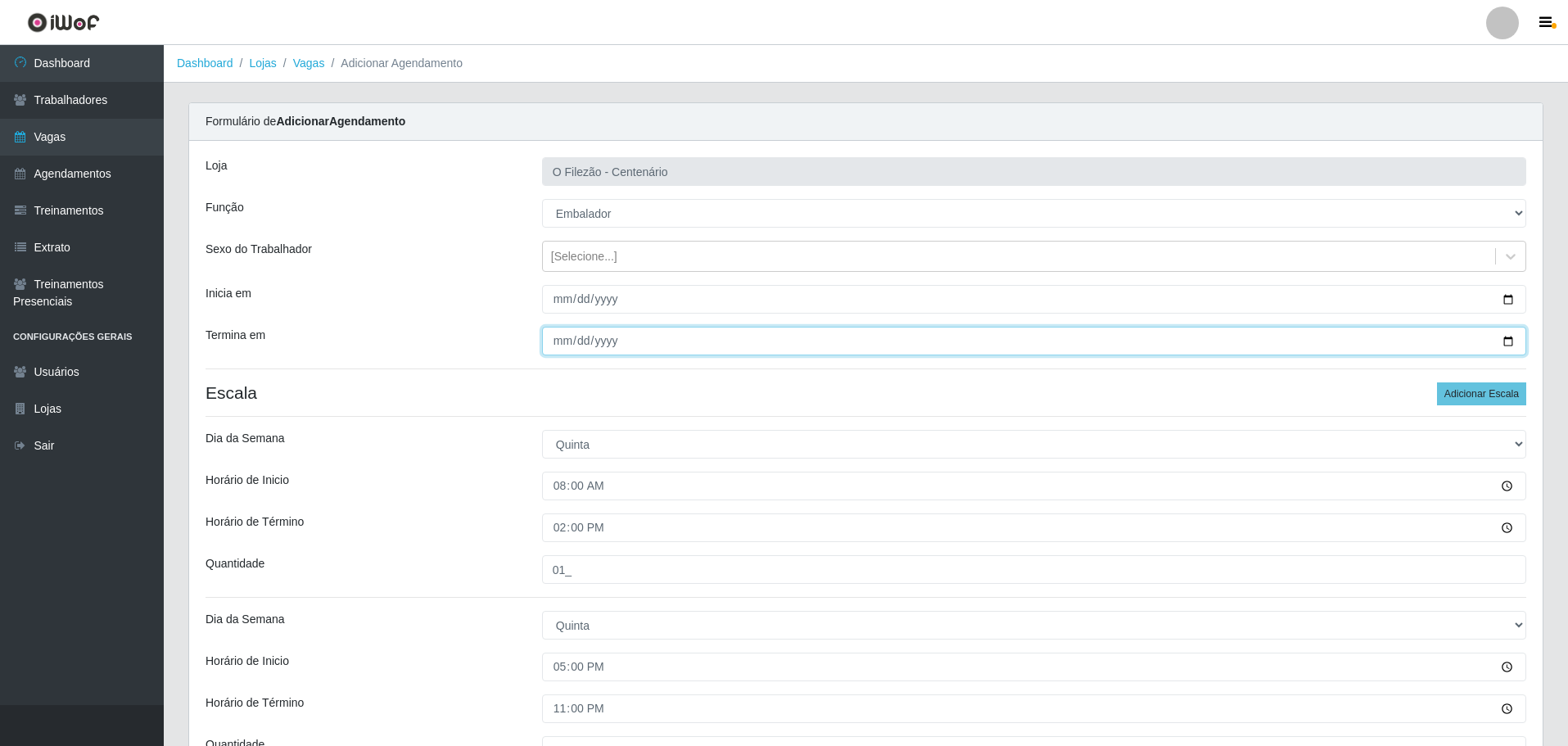
click at [1506, 336] on input "[DATE]" at bounding box center [1034, 341] width 985 height 29
type input "[DATE]"
click at [459, 436] on div "Dia da Semana" at bounding box center [361, 444] width 336 height 29
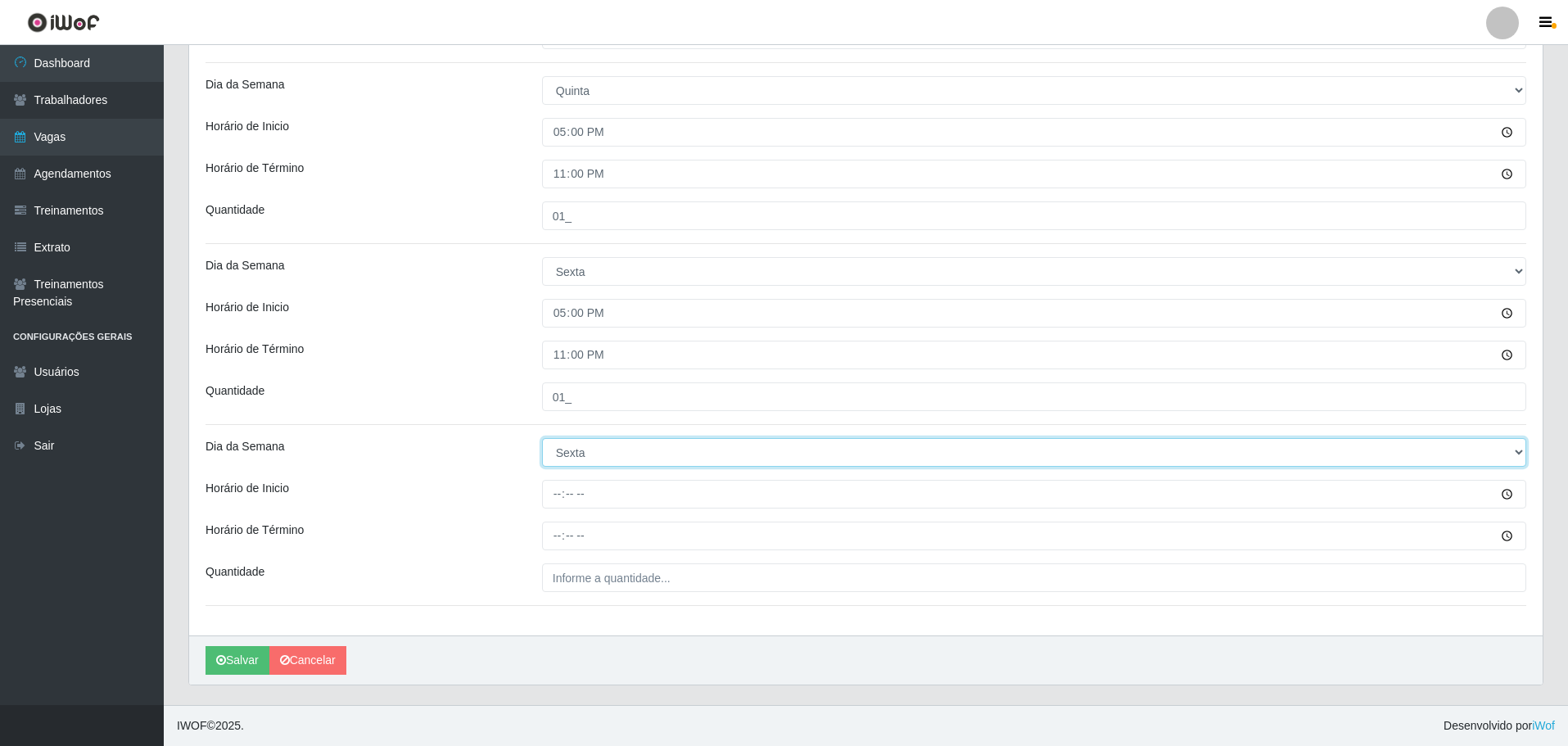
click at [568, 448] on select "[Selecione...] Segunda Terça Quarta Quinta Sexta Sábado Domingo" at bounding box center [1034, 452] width 985 height 29
select select "6"
click at [542, 438] on select "[Selecione...] Segunda Terça Quarta Quinta Sexta Sábado Domingo" at bounding box center [1034, 452] width 985 height 29
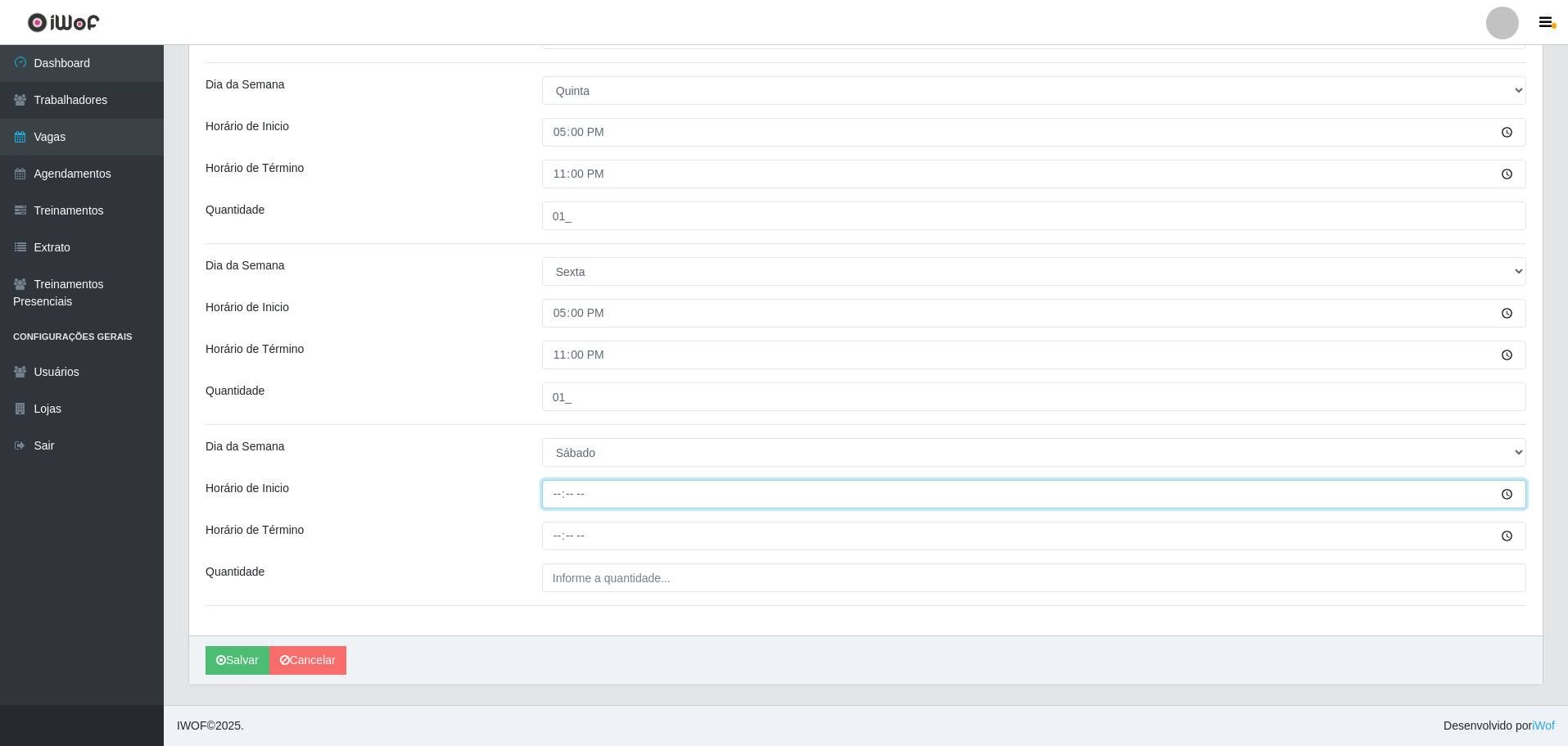
click at [549, 501] on input "Horário de Inicio" at bounding box center [1034, 494] width 985 height 29
type input "17:00"
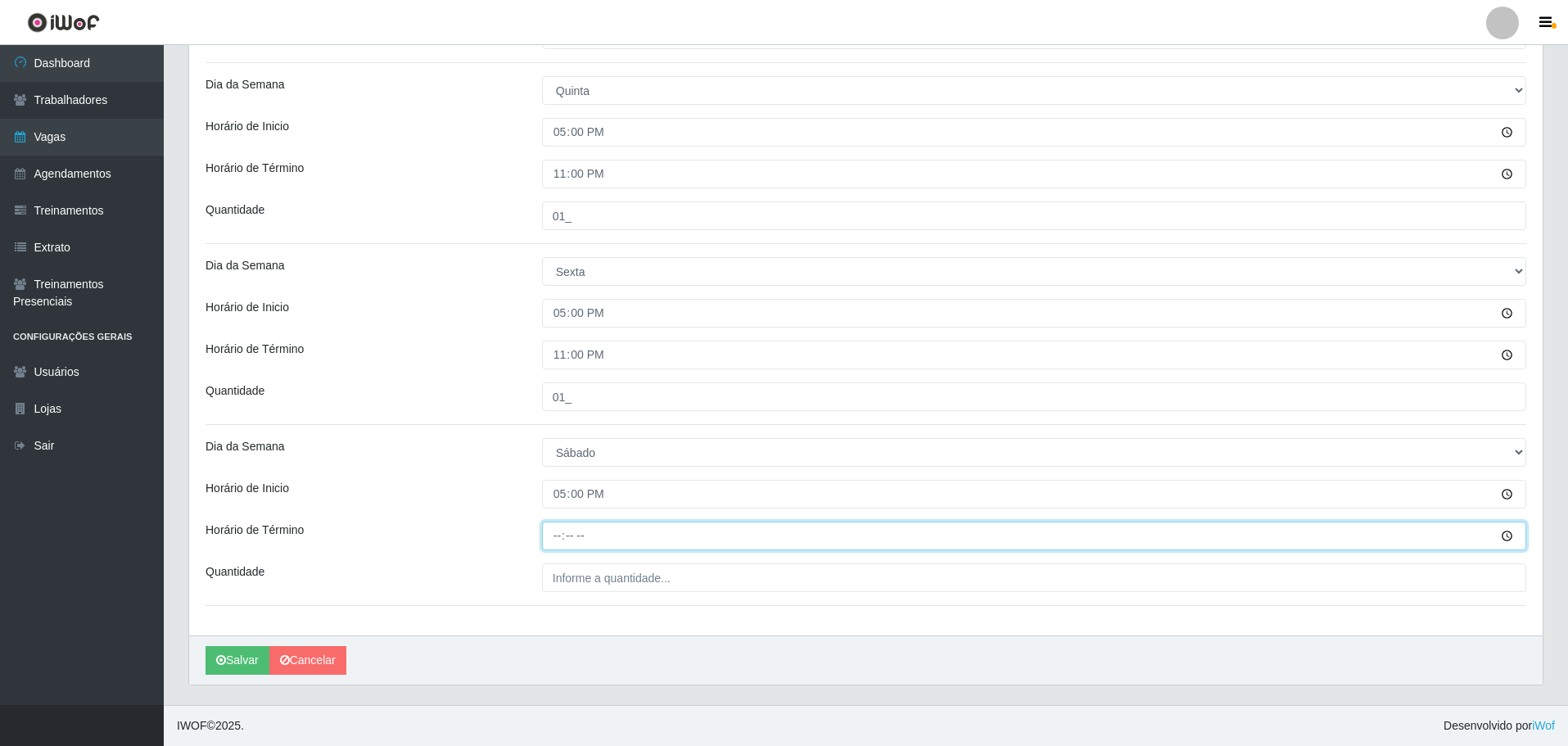
click at [552, 536] on input "Horário de Término" at bounding box center [1034, 536] width 985 height 29
type input "23:00"
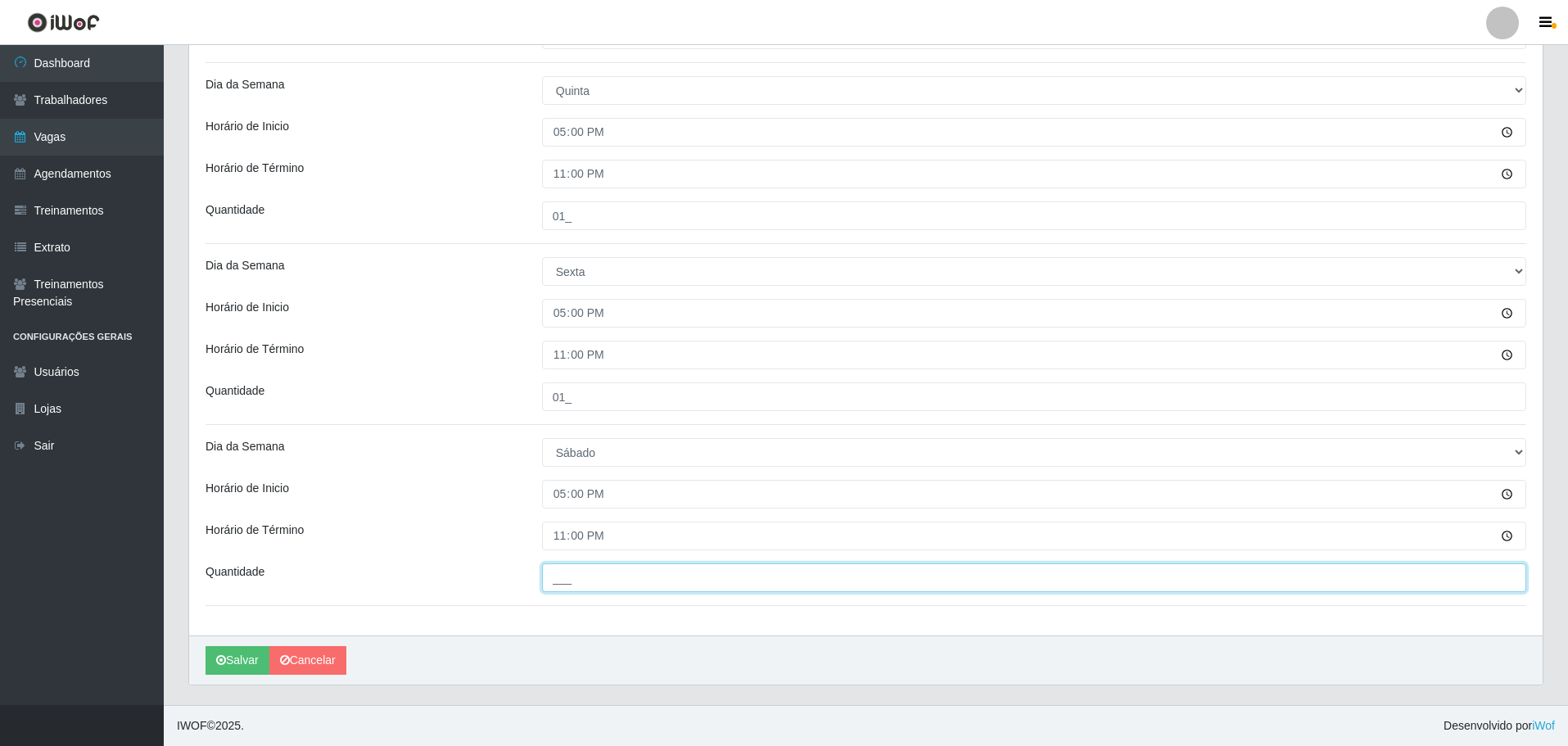
click at [581, 576] on input "___" at bounding box center [1034, 577] width 985 height 29
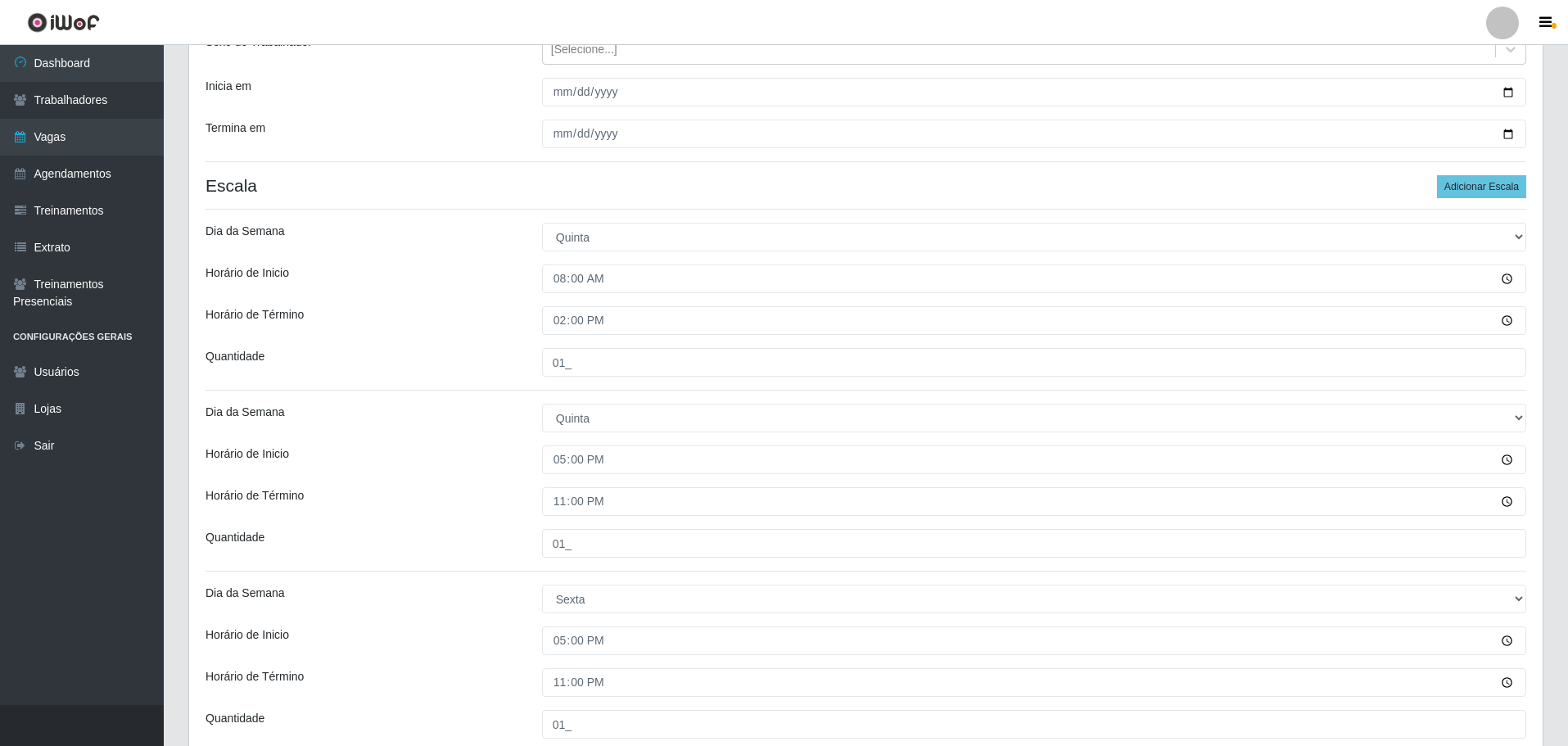
scroll to position [125, 0]
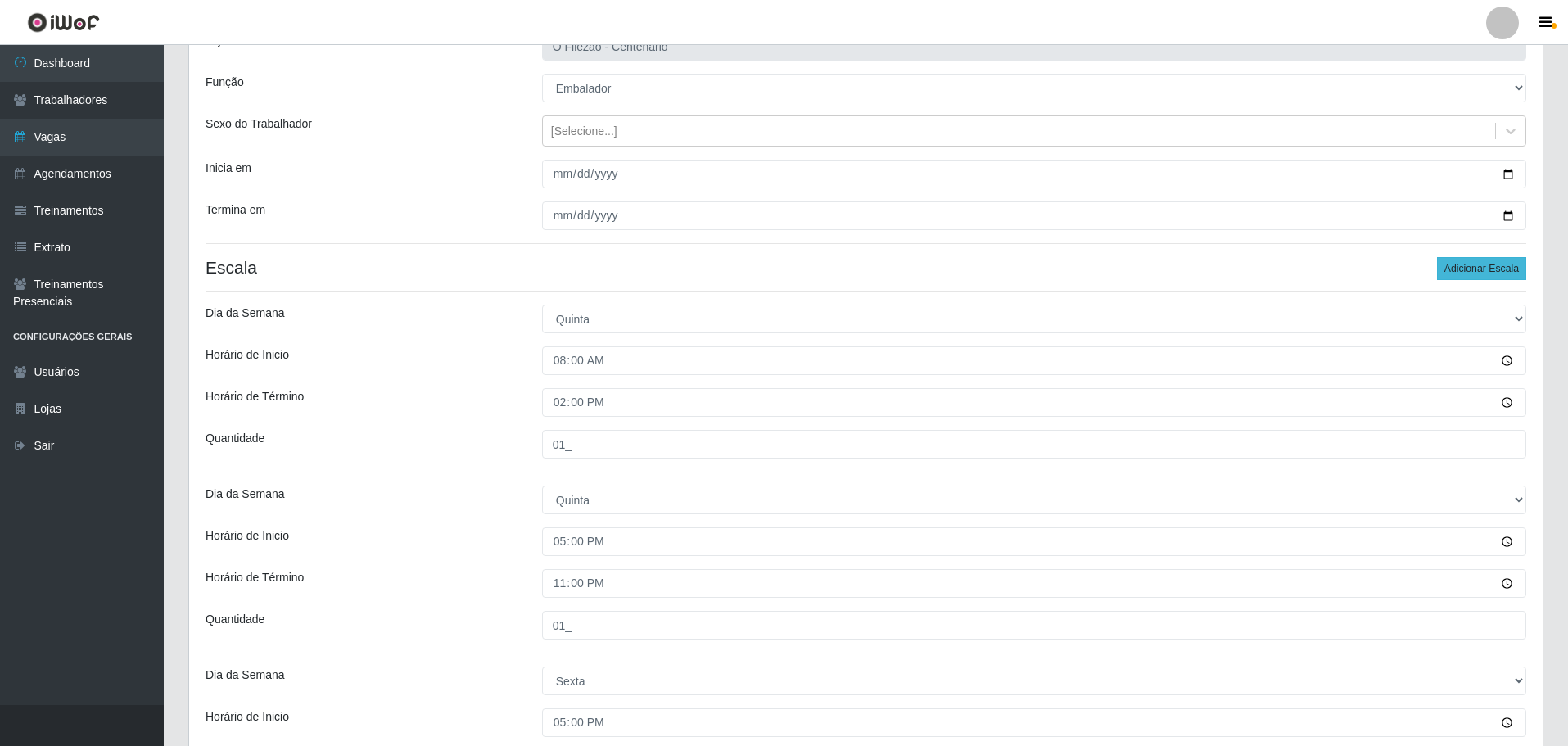
type input "02_"
click at [1478, 273] on button "Adicionar Escala" at bounding box center [1482, 268] width 89 height 23
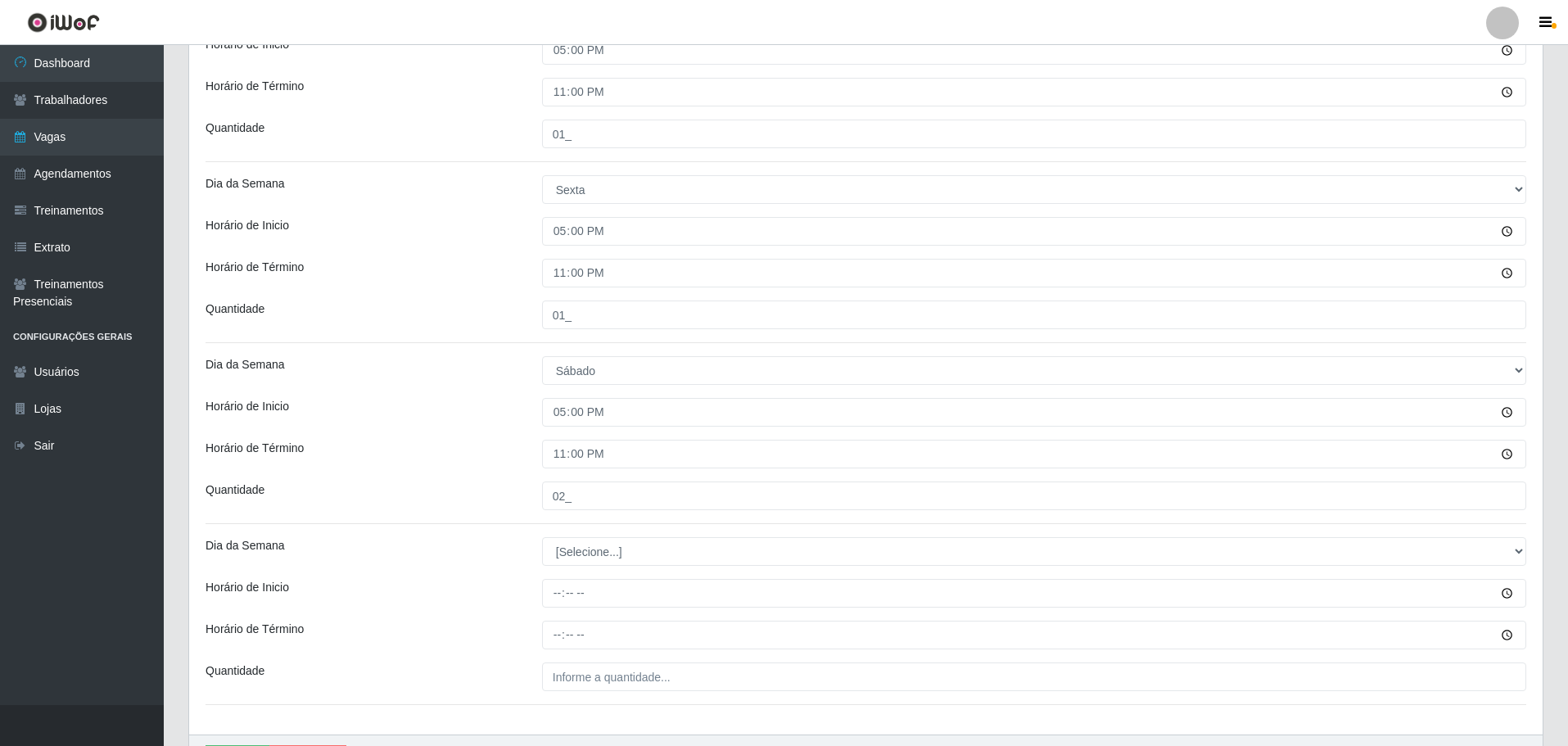
scroll to position [715, 0]
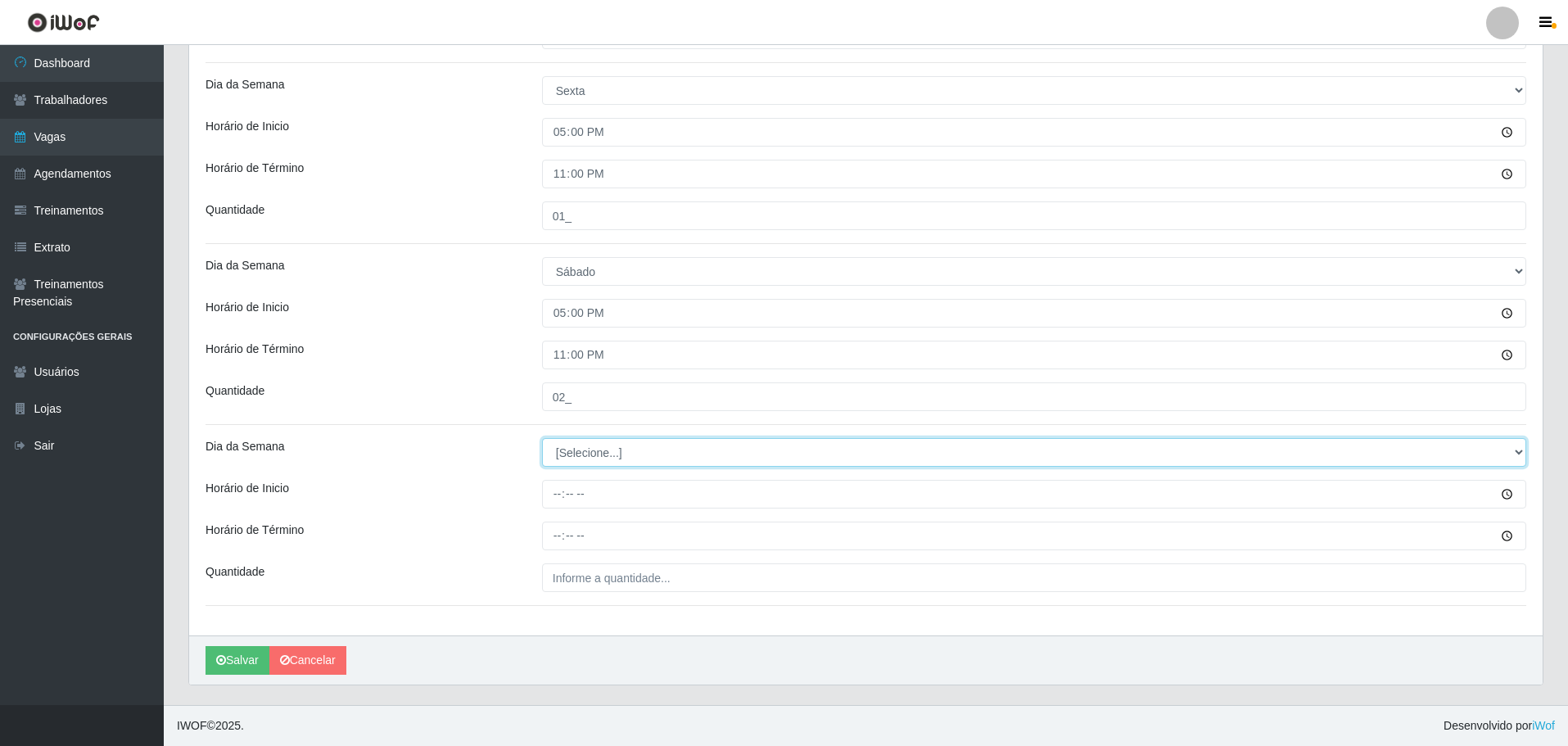
click at [571, 460] on select "[Selecione...] Segunda Terça Quarta Quinta Sexta Sábado Domingo" at bounding box center [1034, 452] width 985 height 29
select select "6"
click at [542, 438] on select "[Selecione...] Segunda Terça Quarta Quinta Sexta Sábado Domingo" at bounding box center [1034, 452] width 985 height 29
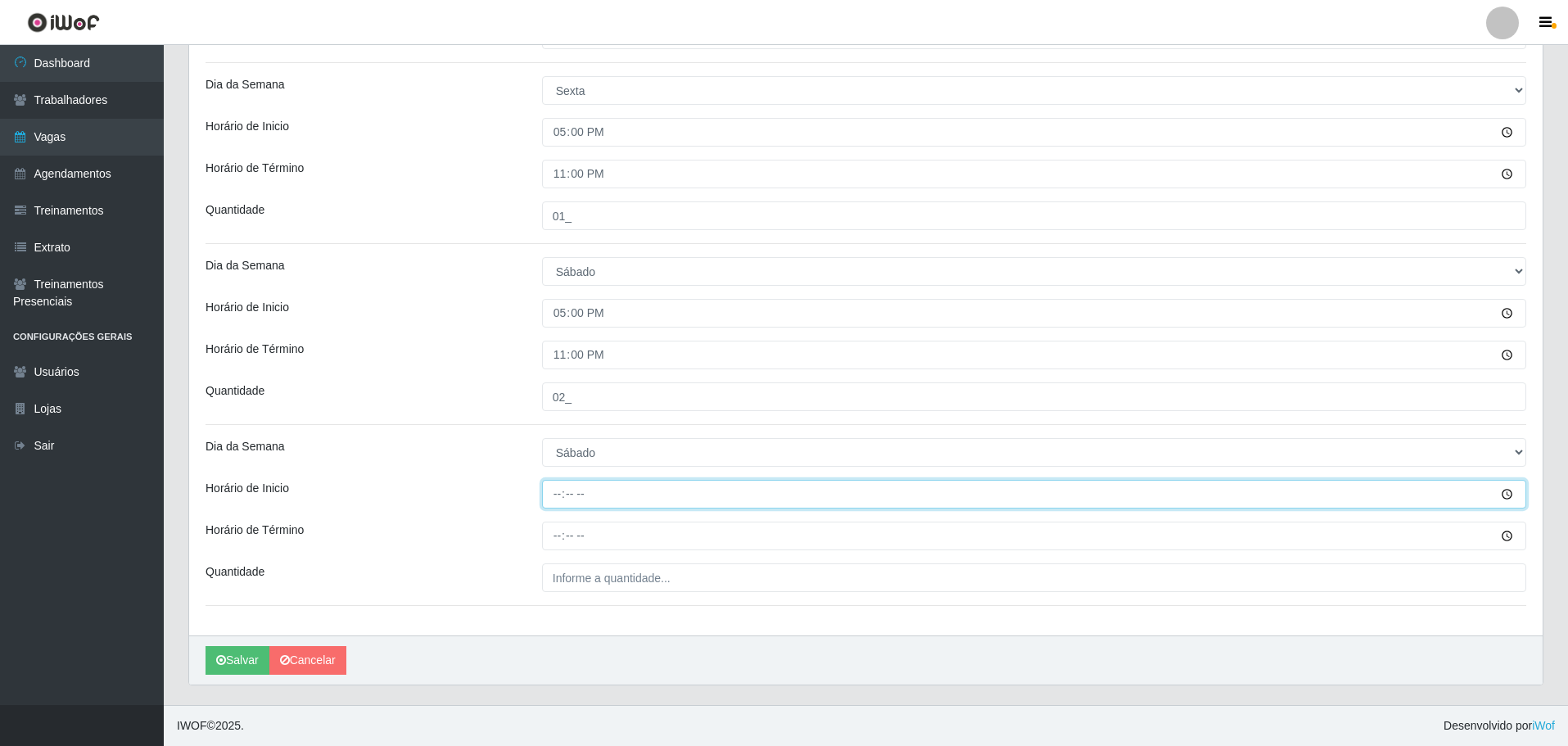
click at [557, 498] on input "Horário de Inicio" at bounding box center [1034, 494] width 985 height 29
type input "08:00"
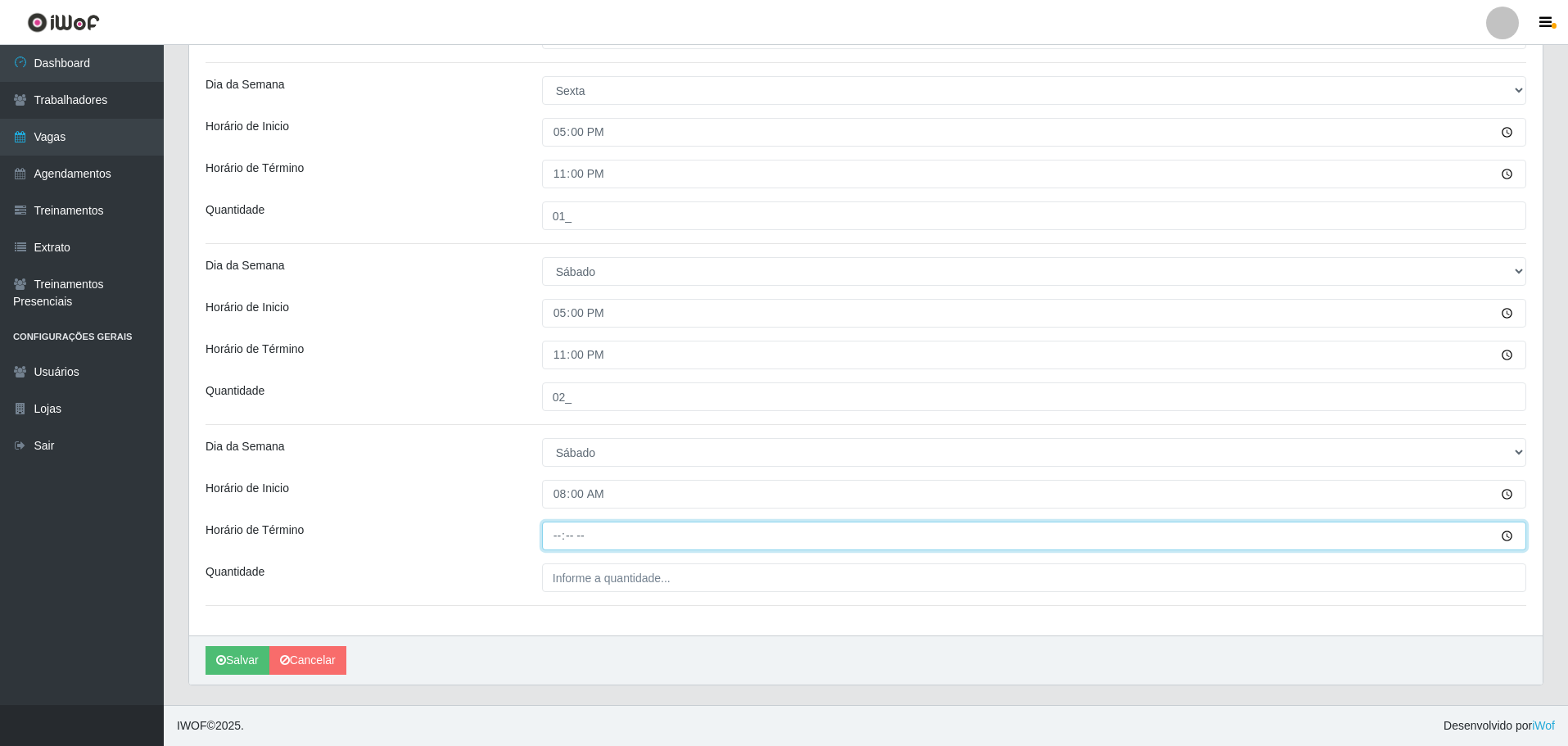
click at [553, 539] on input "Horário de Término" at bounding box center [1034, 536] width 985 height 29
type input "14:00"
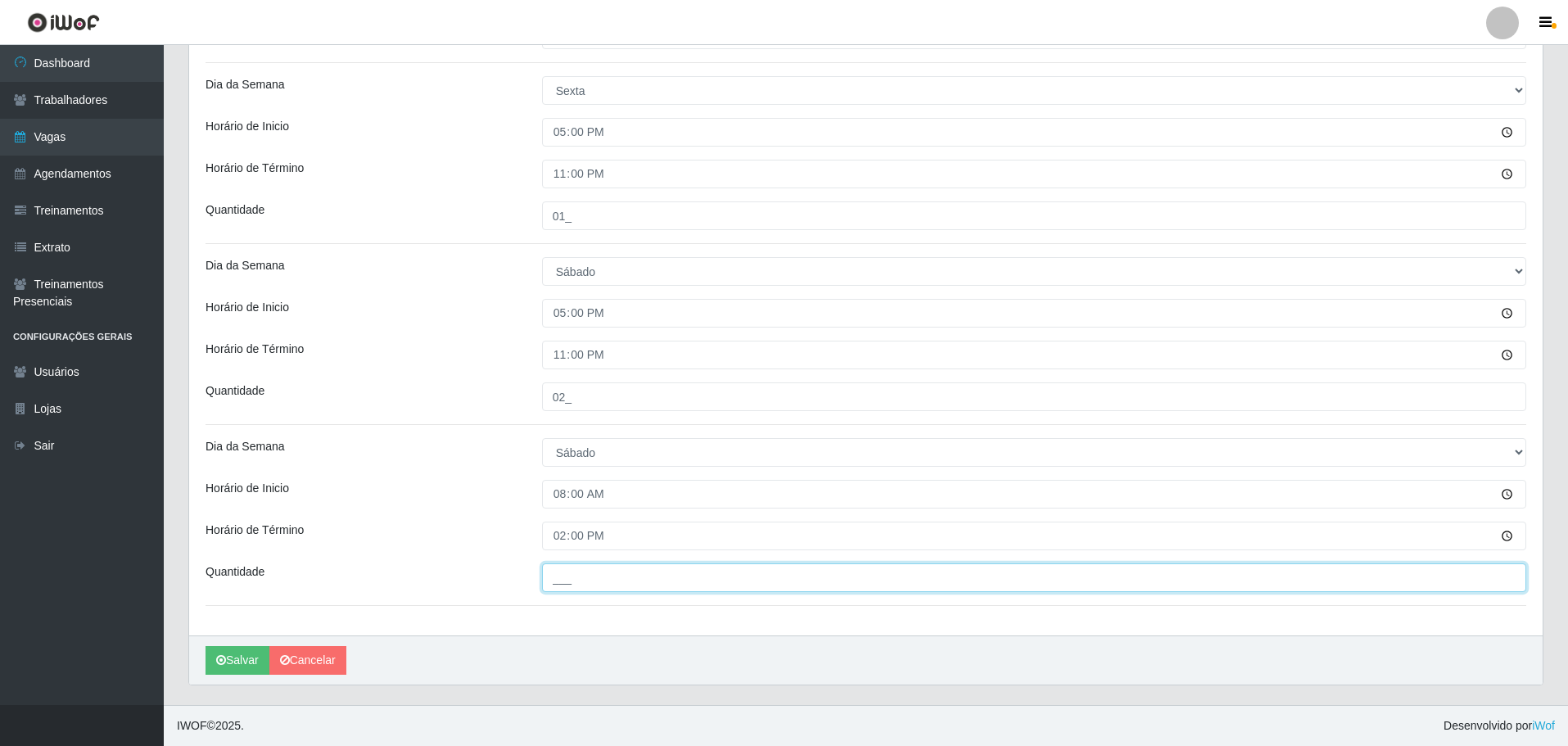
click at [563, 578] on input "___" at bounding box center [1034, 577] width 985 height 29
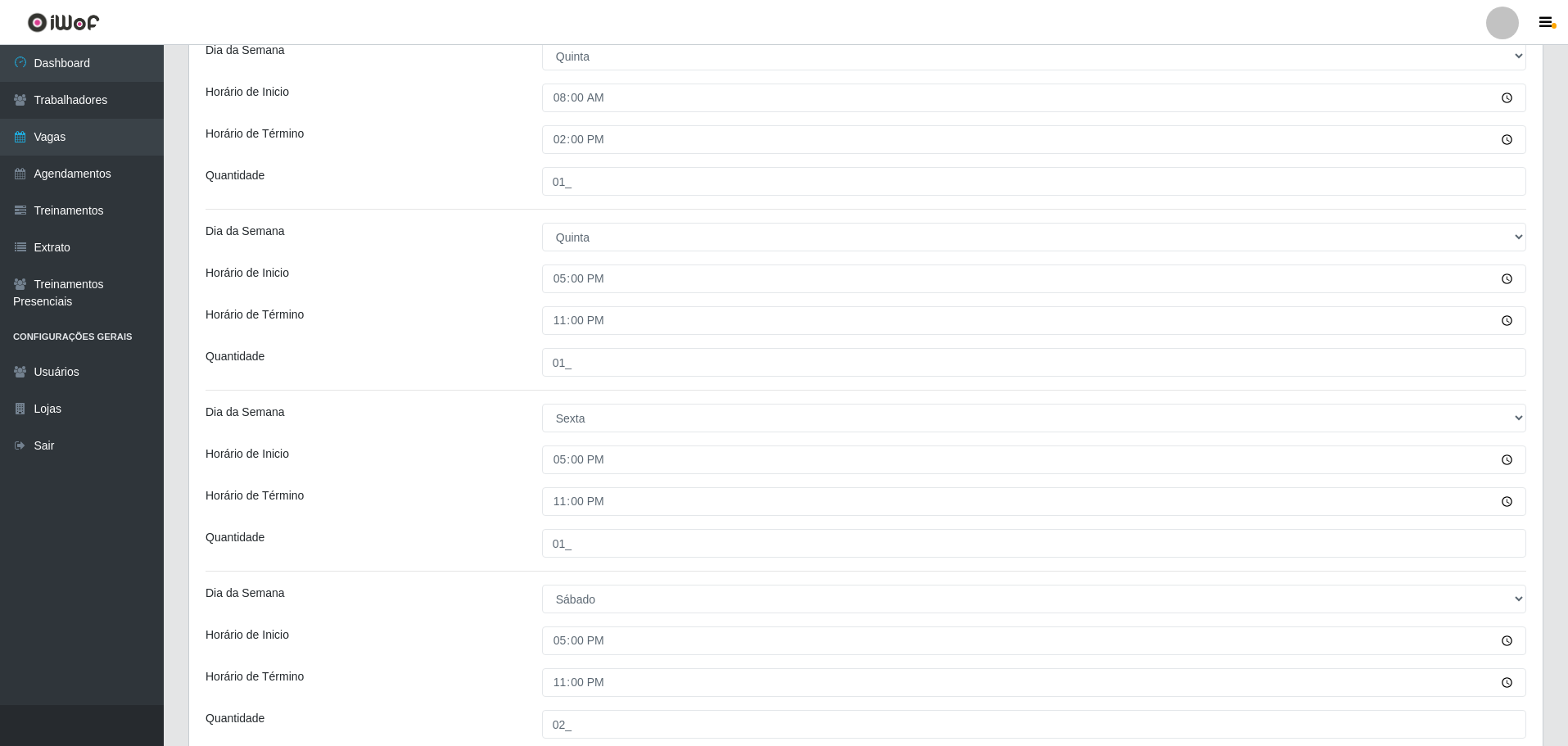
scroll to position [60, 0]
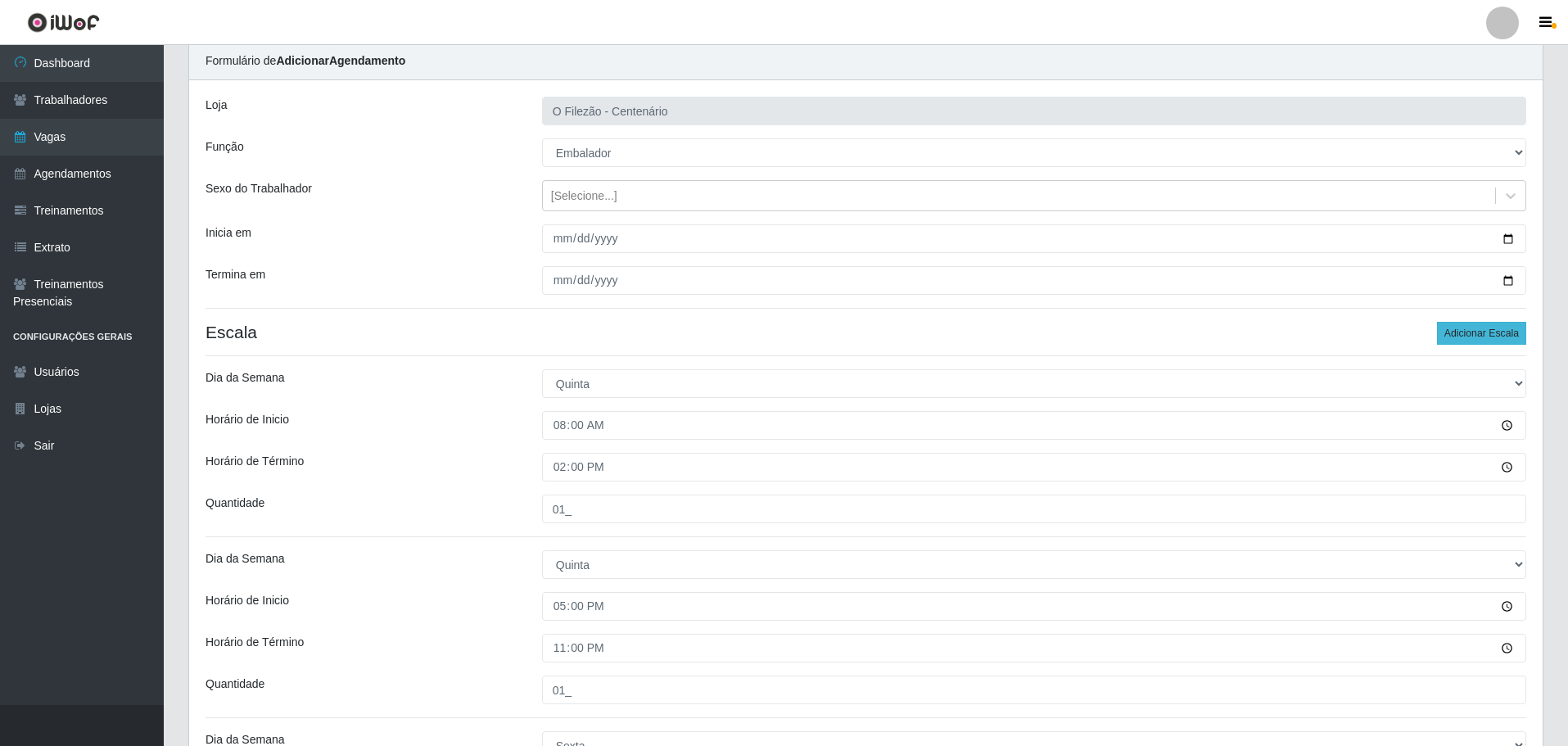
type input "01_"
click at [1463, 331] on button "Adicionar Escala" at bounding box center [1482, 333] width 89 height 23
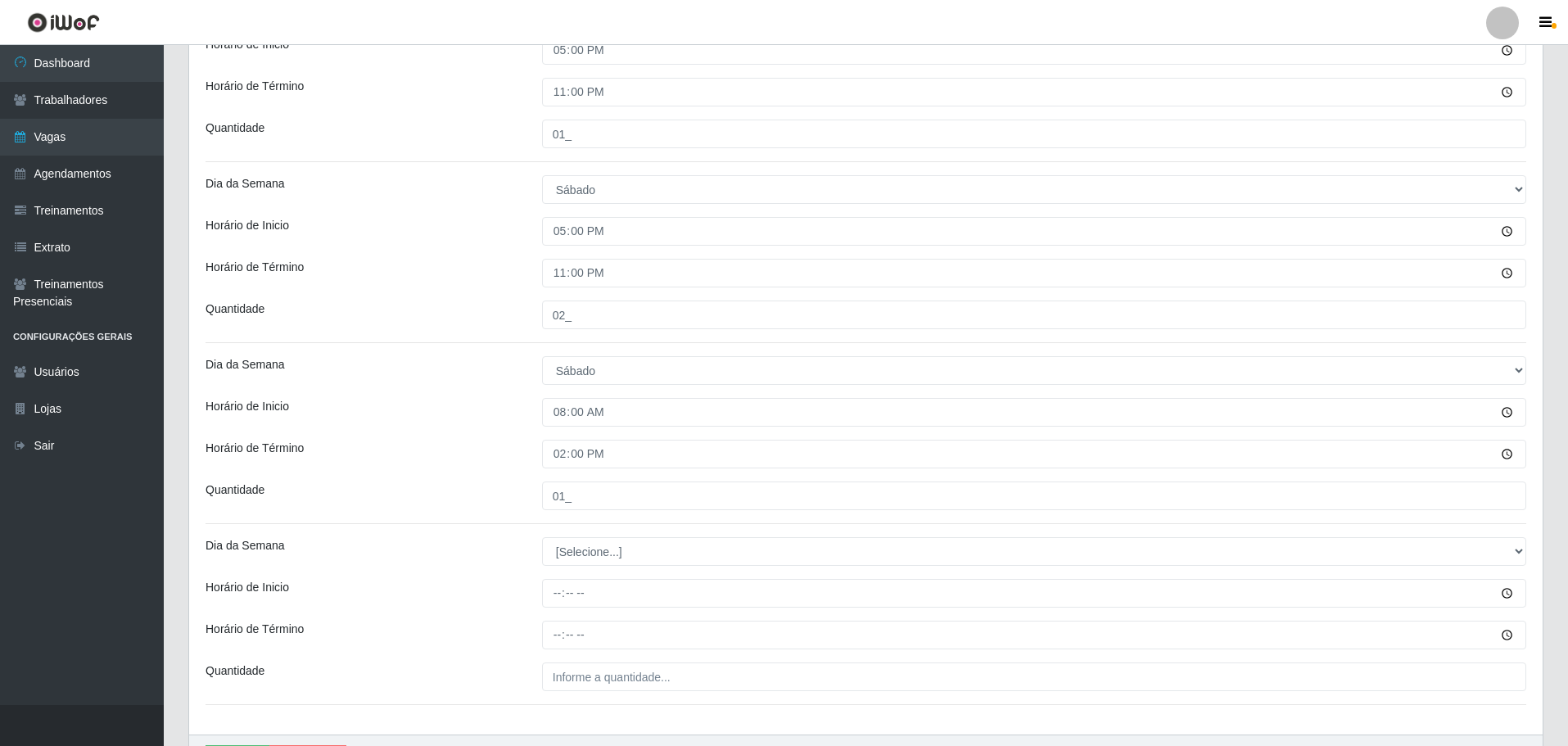
scroll to position [896, 0]
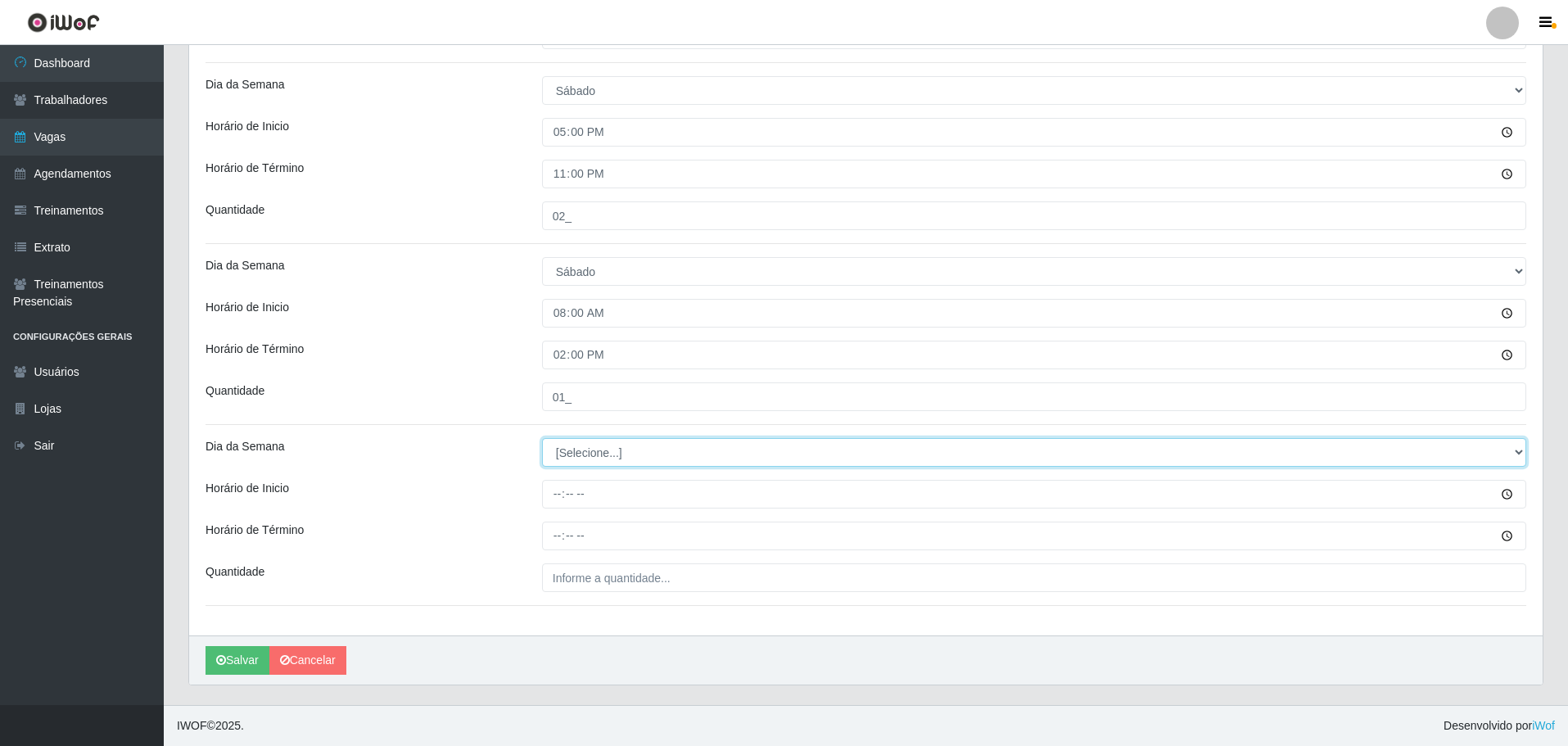
click at [606, 453] on select "[Selecione...] Segunda Terça Quarta Quinta Sexta Sábado Domingo" at bounding box center [1034, 452] width 985 height 29
select select "6"
click at [542, 438] on select "[Selecione...] Segunda Terça Quarta Quinta Sexta Sábado Domingo" at bounding box center [1034, 452] width 985 height 29
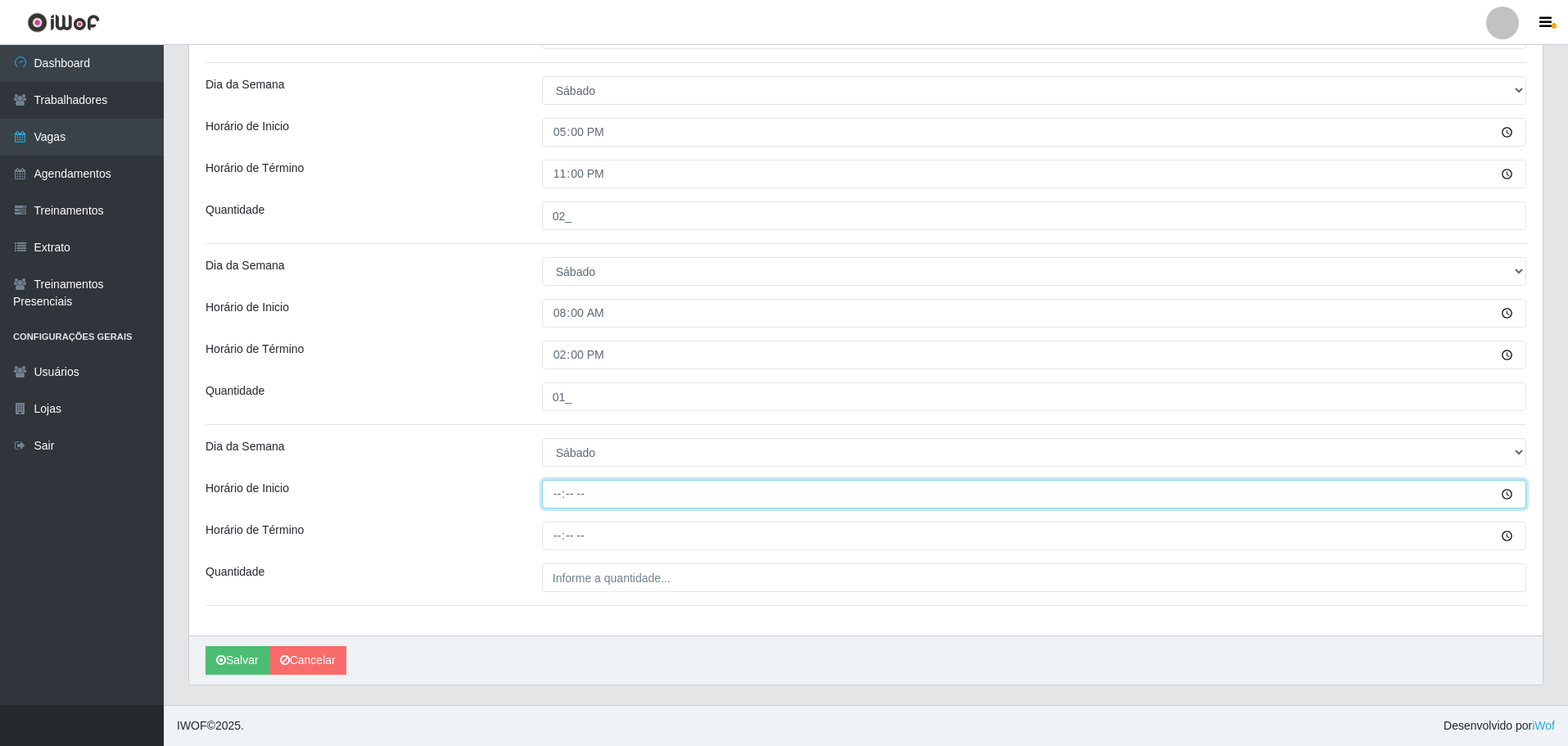
click at [549, 497] on input "Horário de Inicio" at bounding box center [1034, 494] width 985 height 29
type input "09:00"
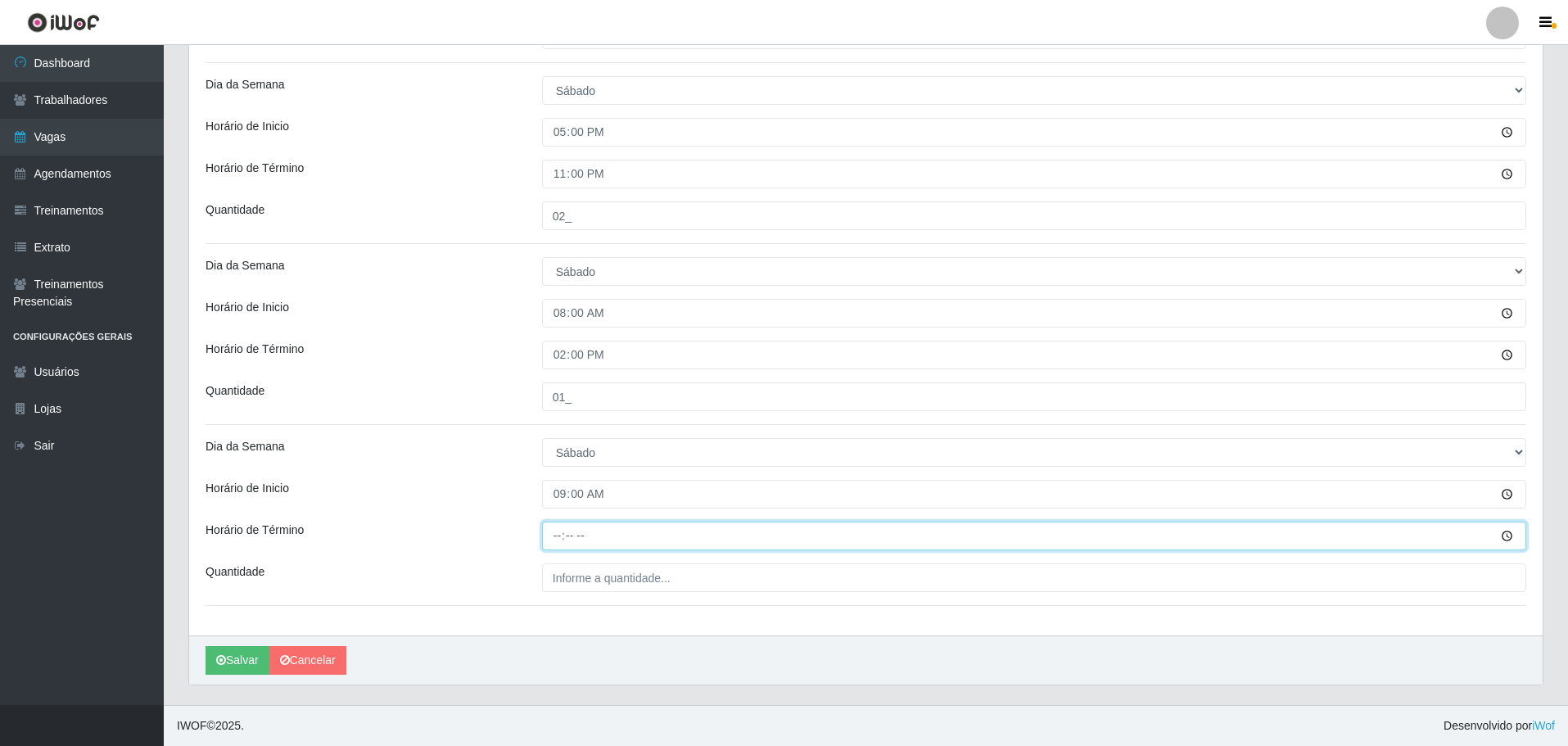
click at [558, 542] on input "Horário de Término" at bounding box center [1034, 536] width 985 height 29
type input "15:00"
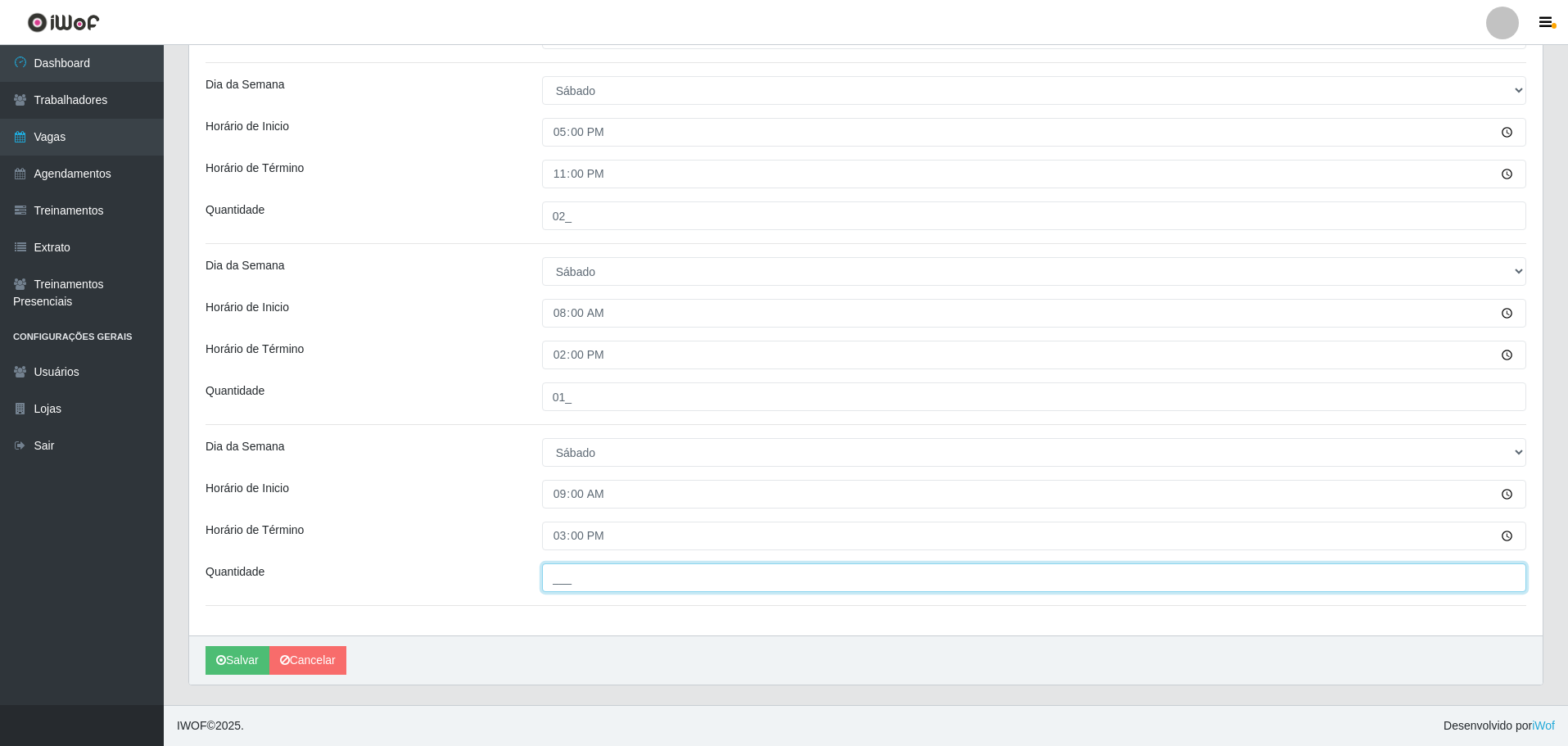
click at [567, 582] on input "___" at bounding box center [1034, 577] width 985 height 29
type input "01_"
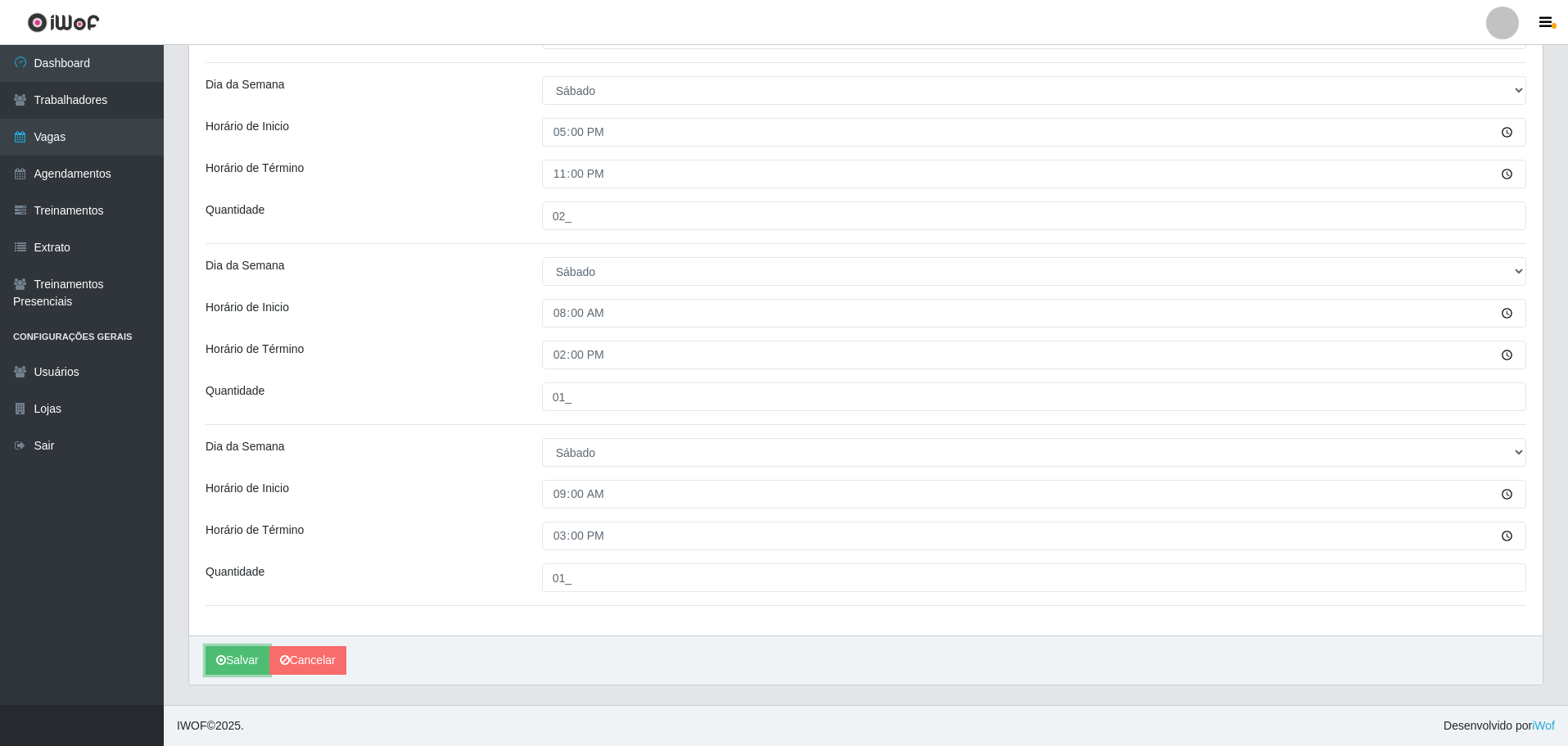
drag, startPoint x: 244, startPoint y: 654, endPoint x: 357, endPoint y: 624, distance: 116.9
click at [244, 653] on button "Salvar" at bounding box center [238, 661] width 64 height 29
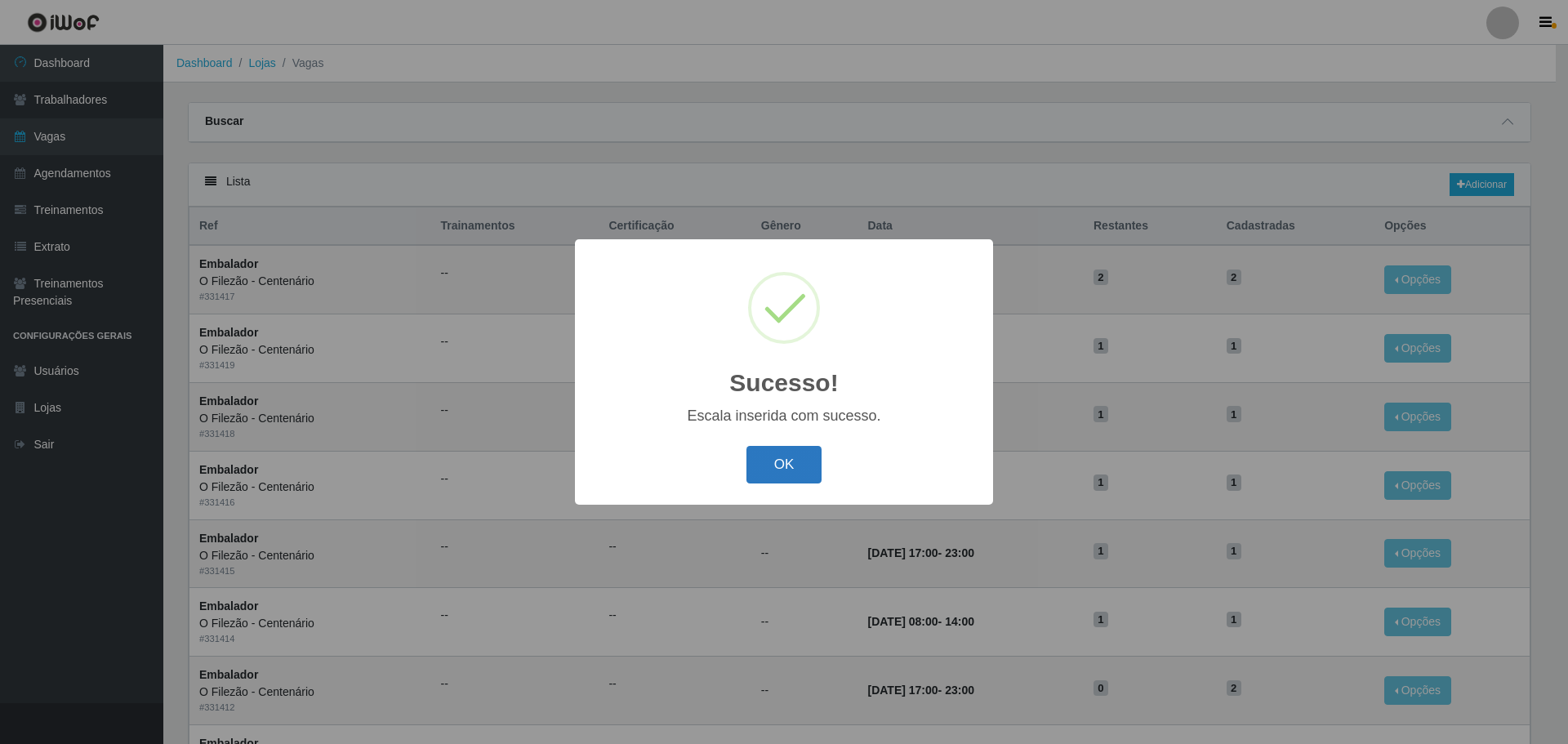
drag, startPoint x: 792, startPoint y: 462, endPoint x: 819, endPoint y: 479, distance: 31.9
click at [792, 462] on button "OK" at bounding box center [784, 465] width 76 height 38
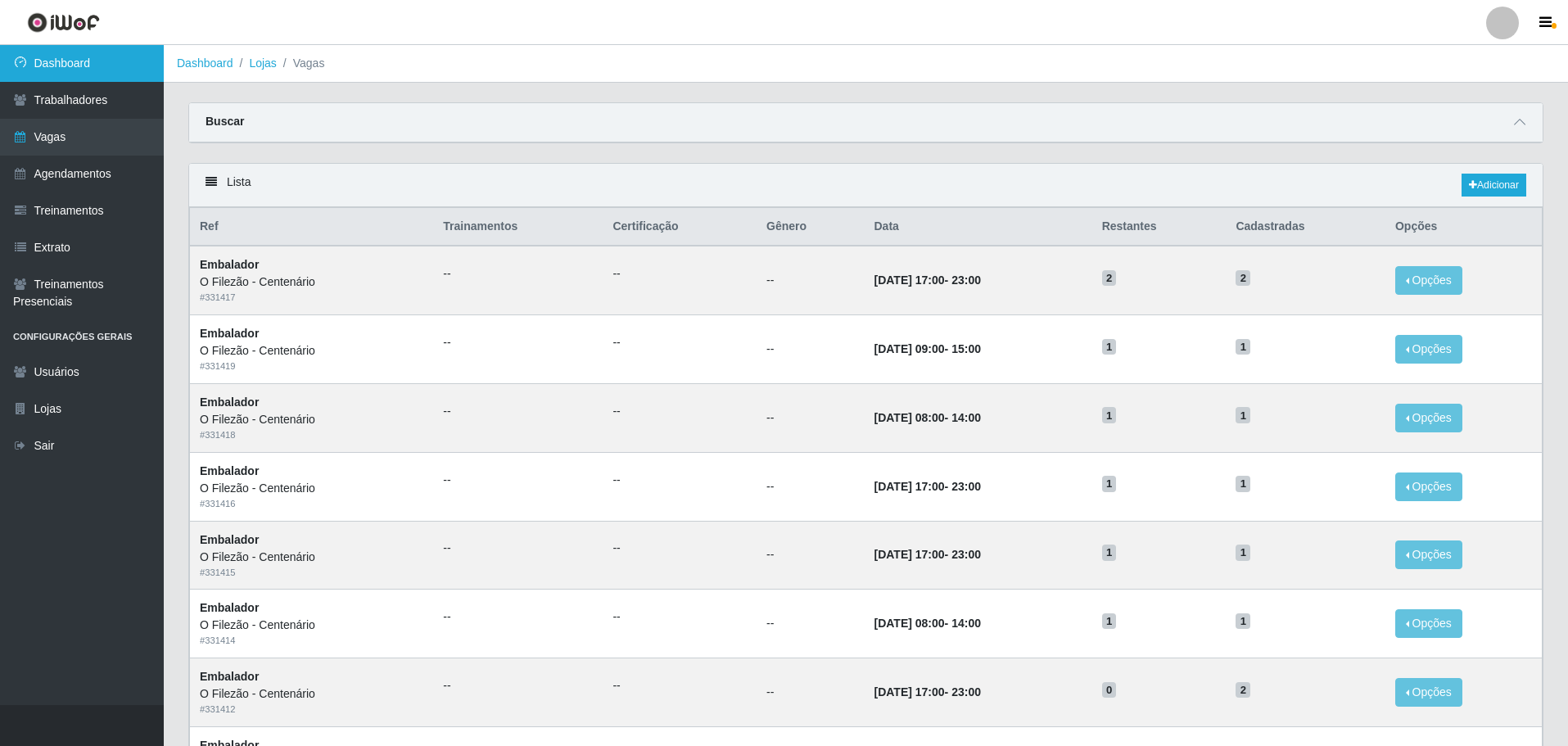
click at [113, 66] on link "Dashboard" at bounding box center [81, 63] width 164 height 36
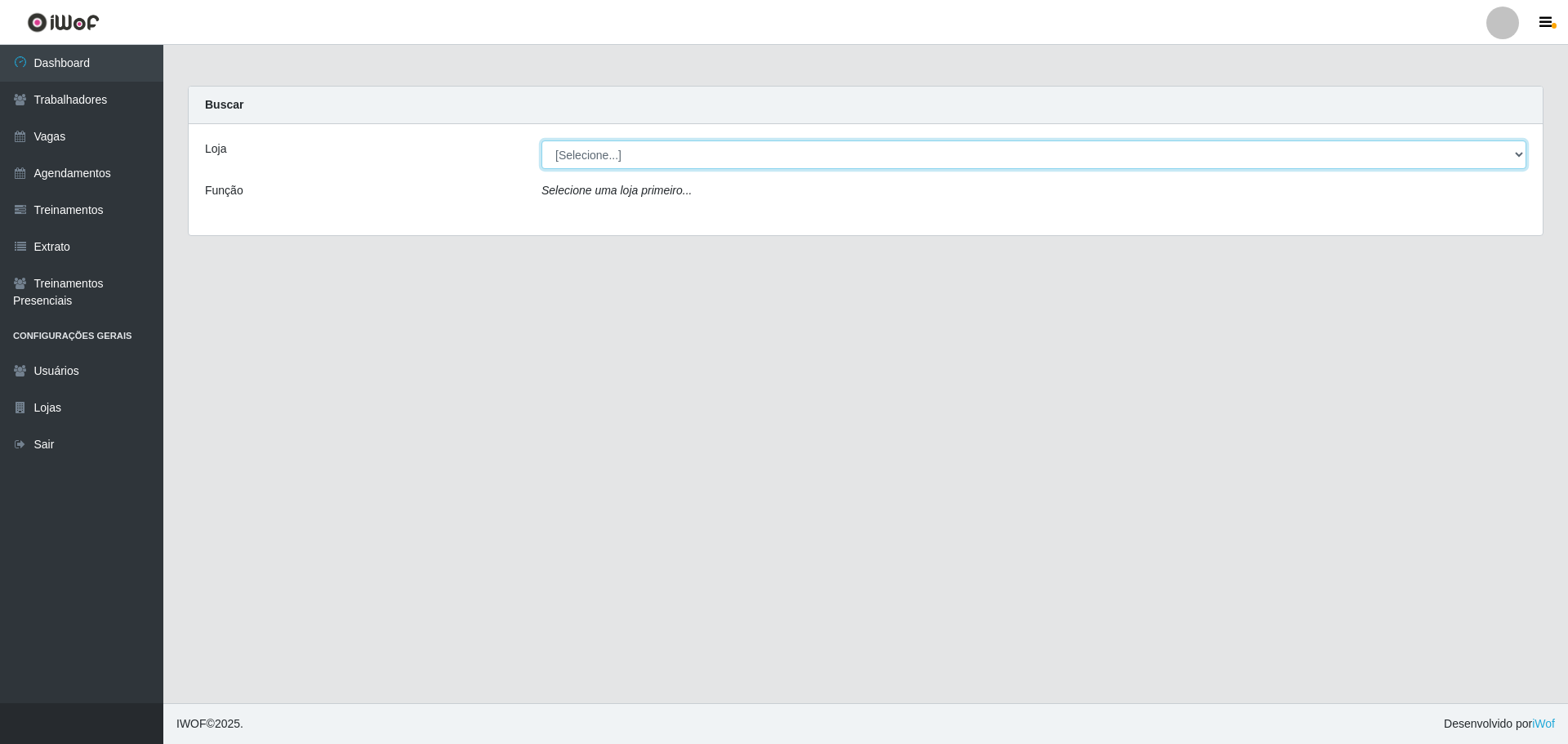
click at [639, 159] on select "[Selecione...] Minimercado Filezão O Filezão - Centenário" at bounding box center [1033, 155] width 985 height 29
select select "203"
click at [541, 140] on select "[Selecione...] Minimercado Filezão O Filezão - Centenário" at bounding box center [1033, 155] width 985 height 29
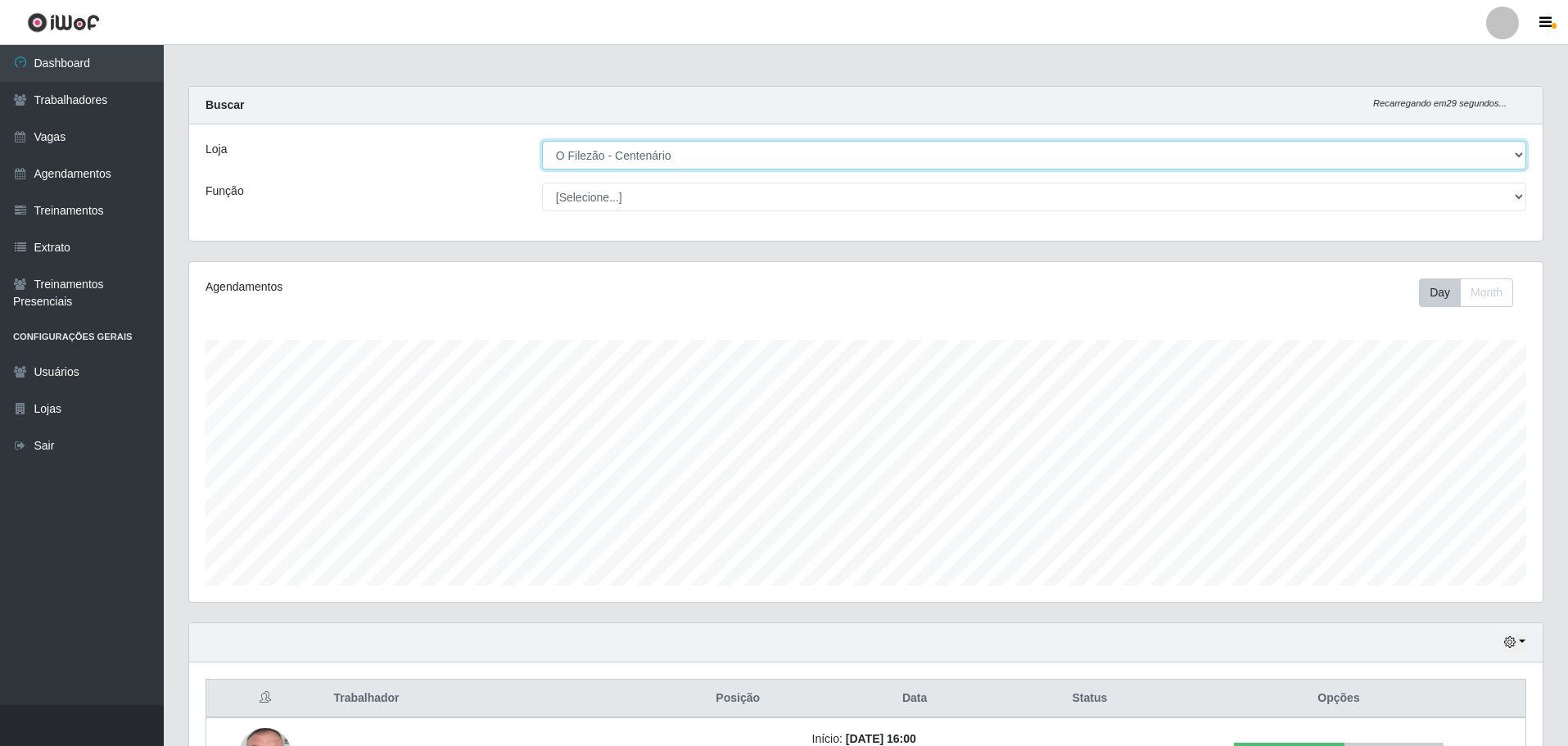
scroll to position [195, 0]
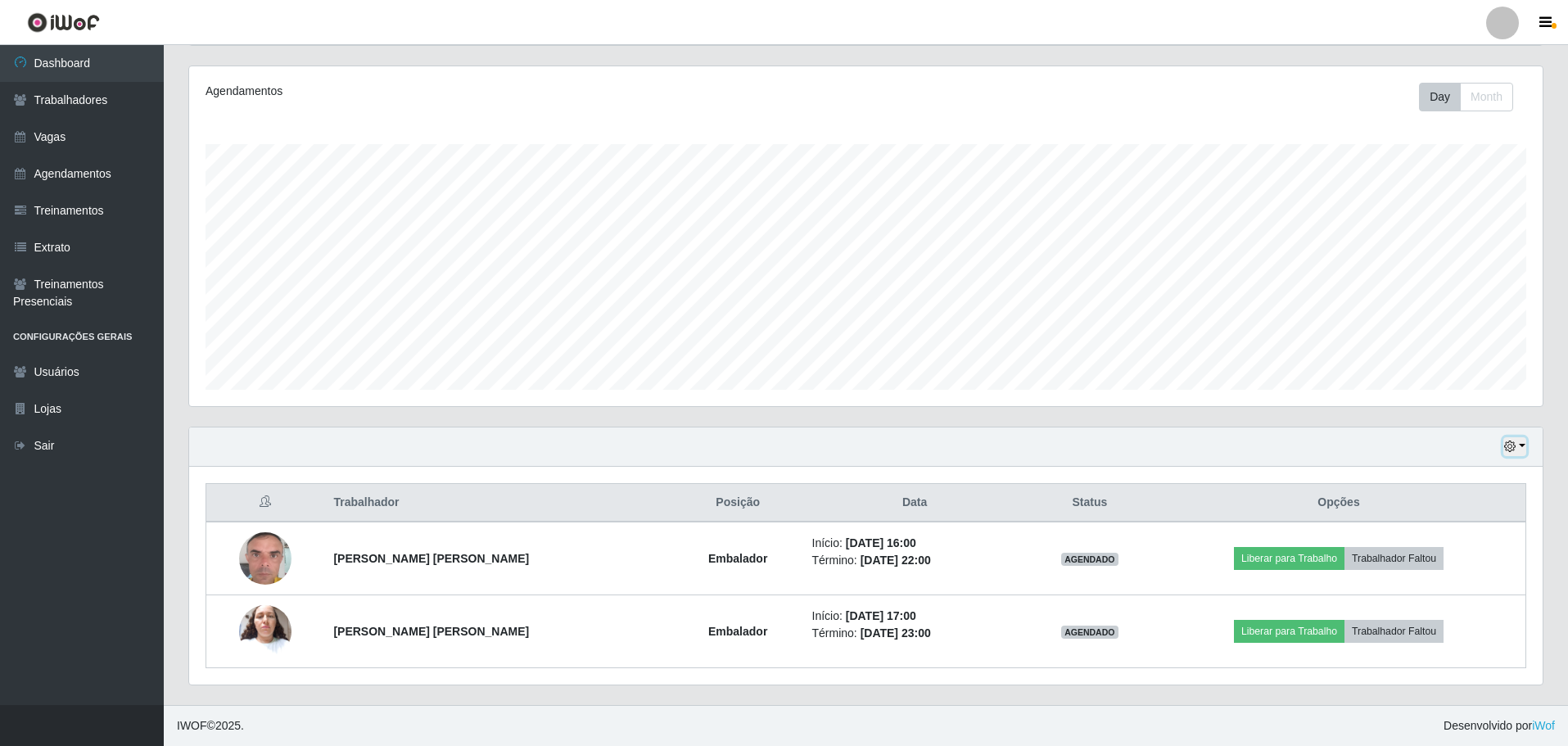
click at [1511, 447] on icon "button" at bounding box center [1511, 446] width 11 height 11
click at [1443, 545] on button "3 dias" at bounding box center [1461, 545] width 129 height 34
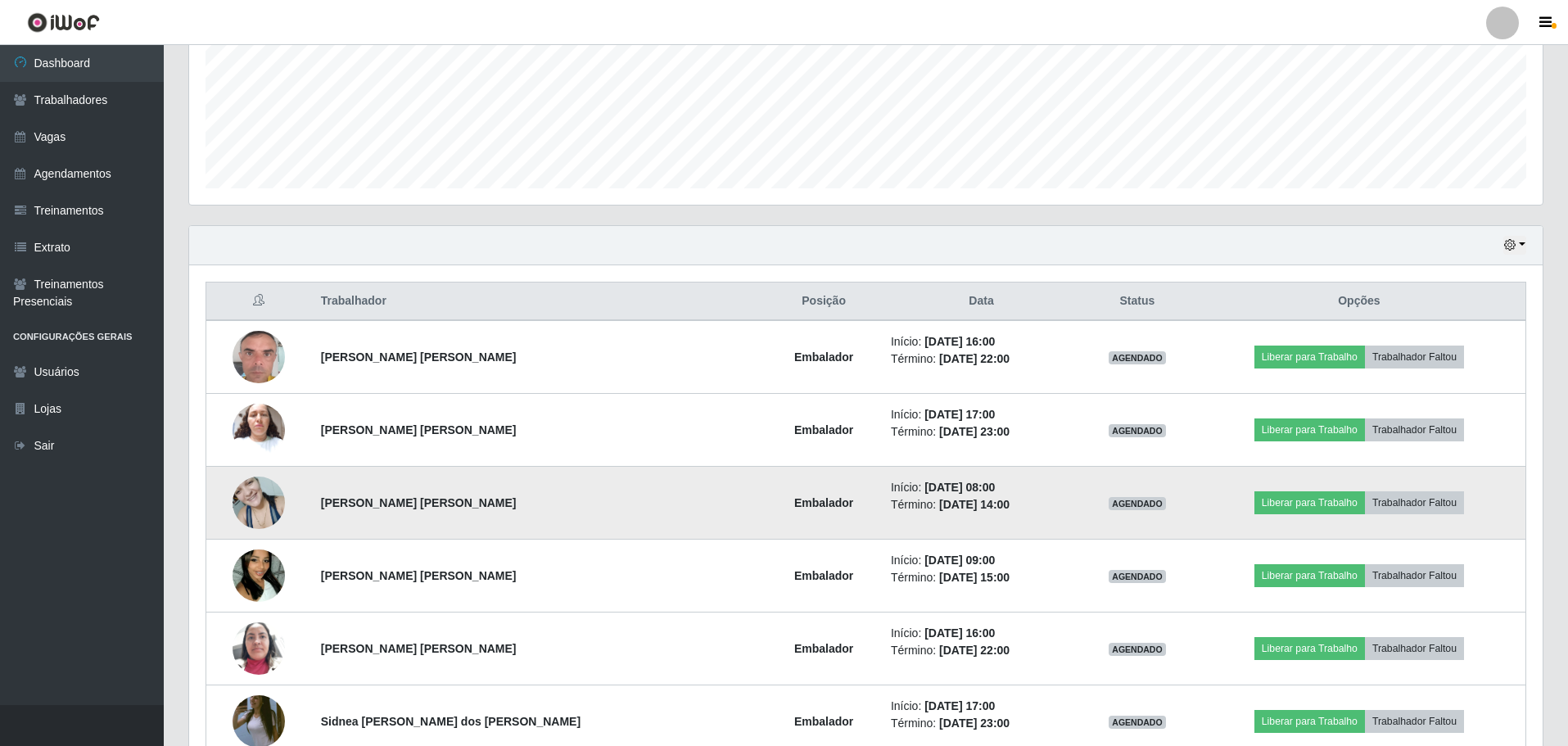
scroll to position [0, 0]
